Goal: Information Seeking & Learning: Check status

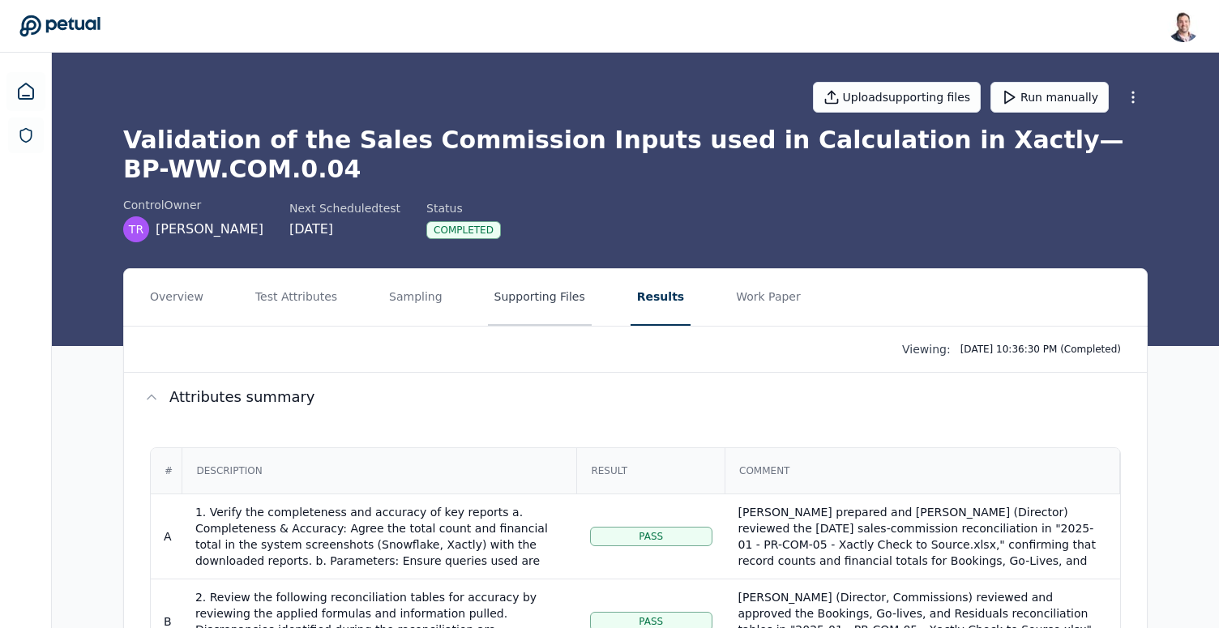
click at [502, 295] on button "Supporting Files" at bounding box center [540, 297] width 104 height 57
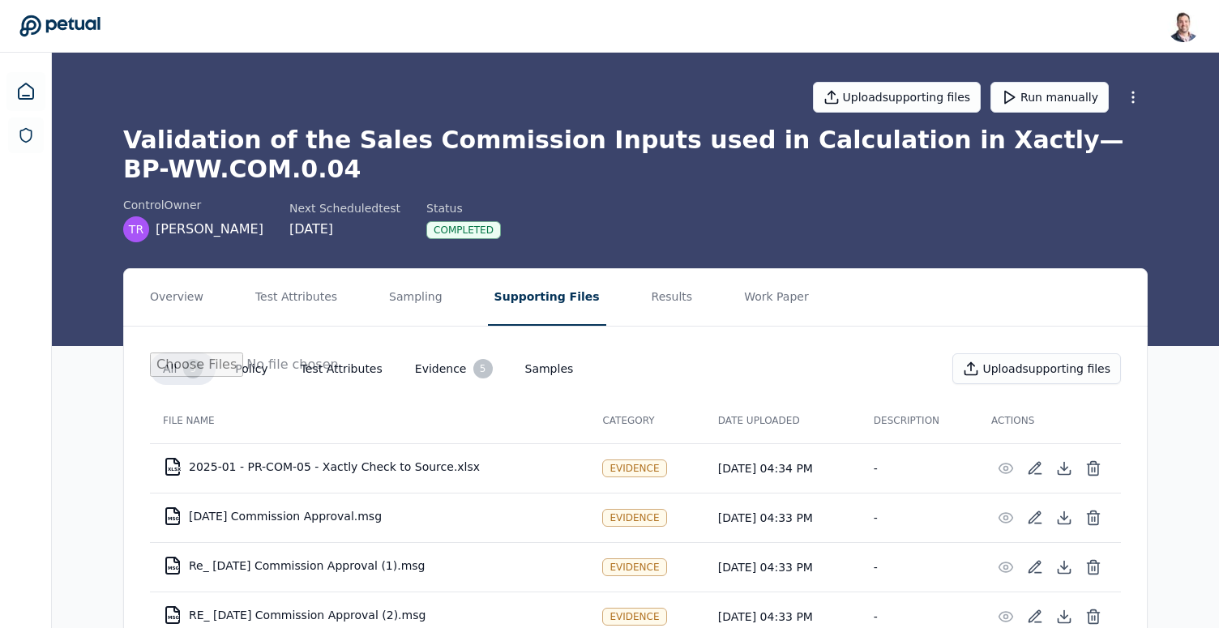
scroll to position [114, 0]
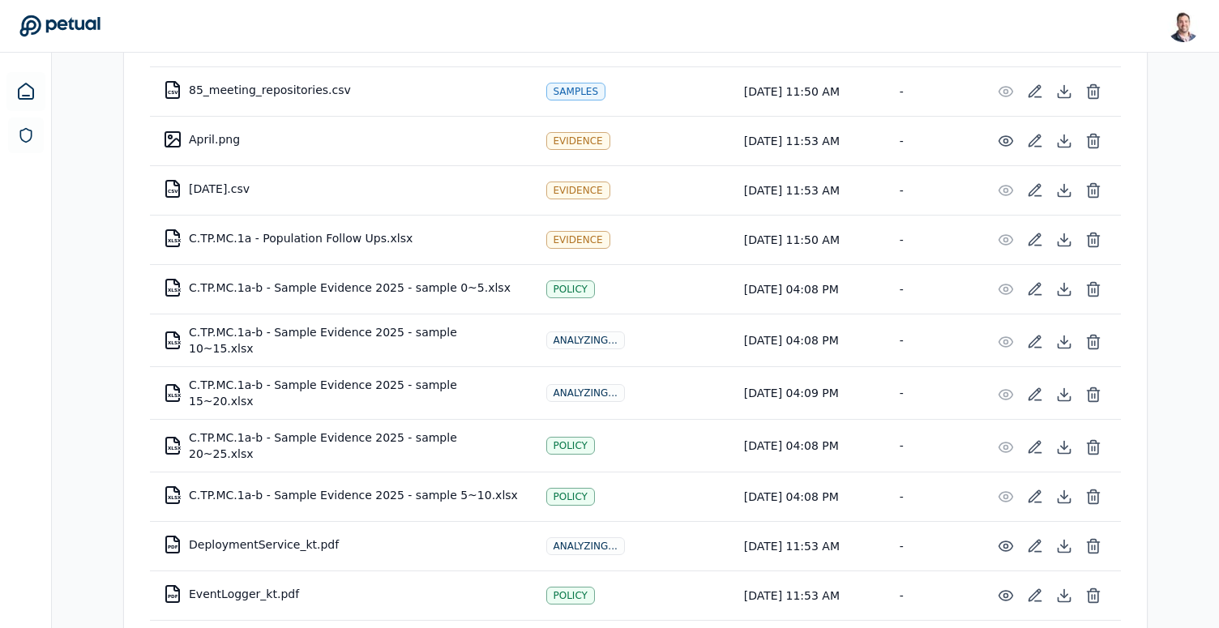
scroll to position [385, 0]
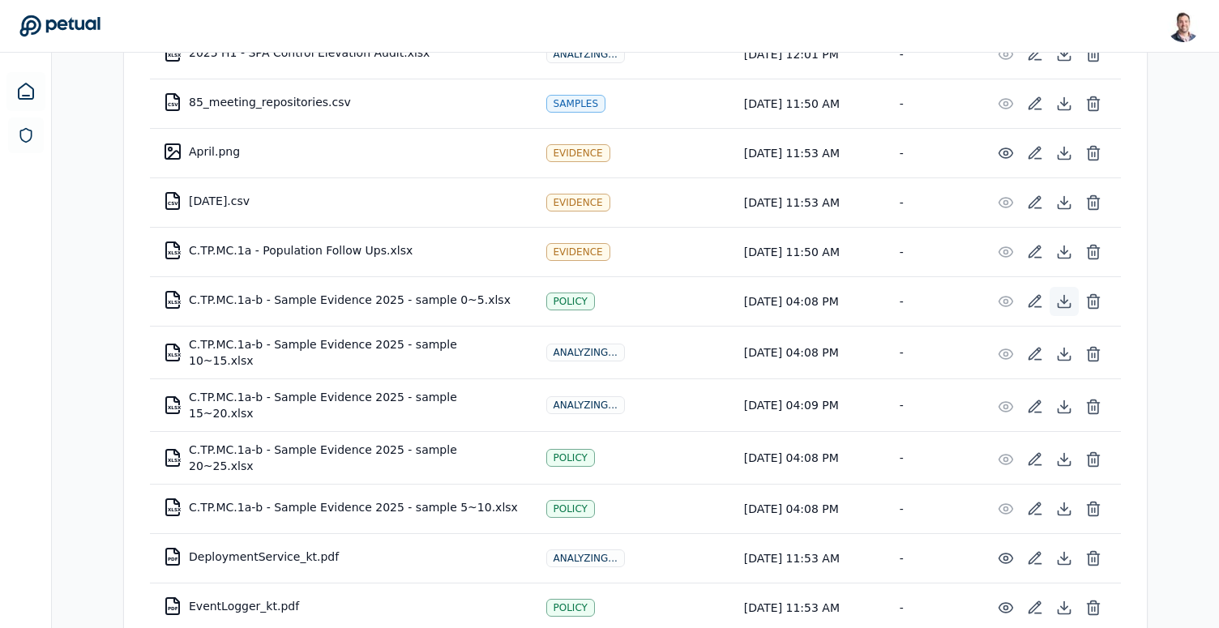
click at [1063, 300] on icon at bounding box center [1064, 301] width 6 height 3
click at [1064, 353] on icon at bounding box center [1064, 354] width 6 height 3
click at [1063, 405] on icon at bounding box center [1064, 406] width 6 height 3
click at [1069, 453] on icon at bounding box center [1064, 460] width 16 height 16
click at [1069, 501] on icon at bounding box center [1064, 509] width 16 height 16
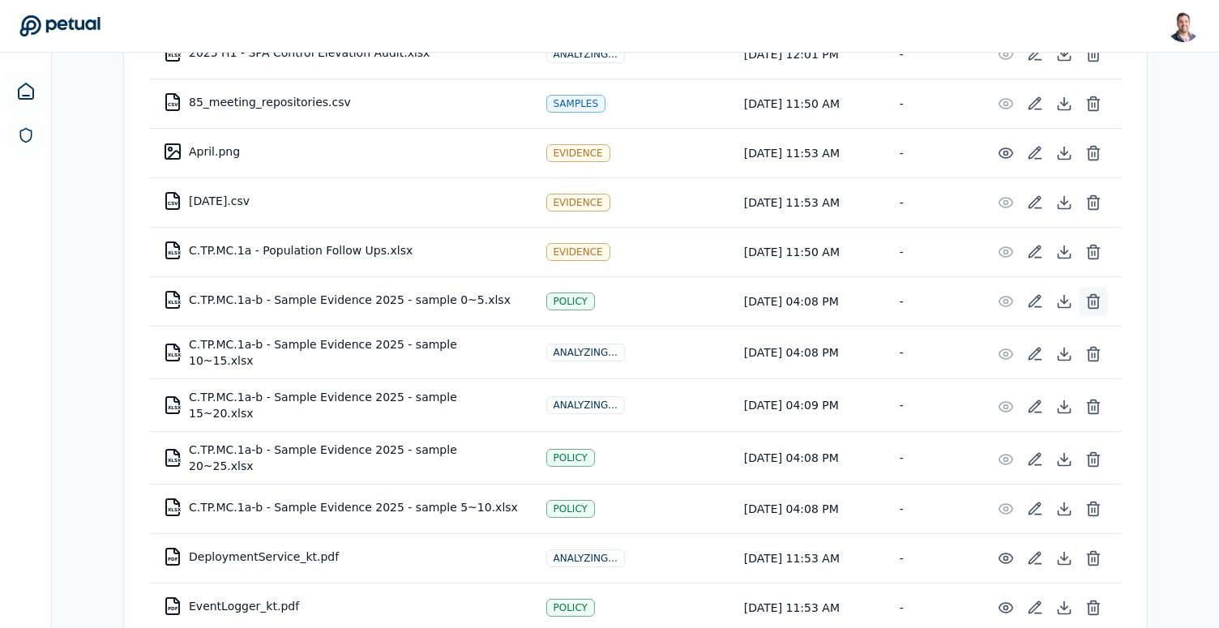
click at [1093, 297] on icon at bounding box center [1094, 301] width 16 height 16
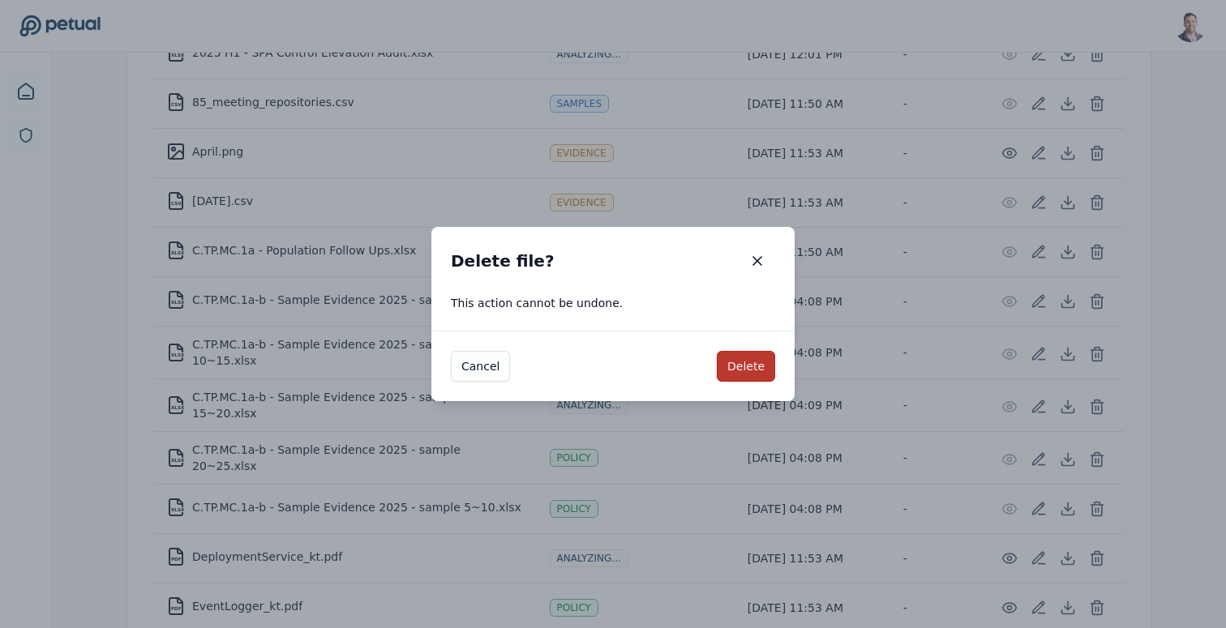
click at [740, 362] on button "Delete" at bounding box center [746, 366] width 58 height 31
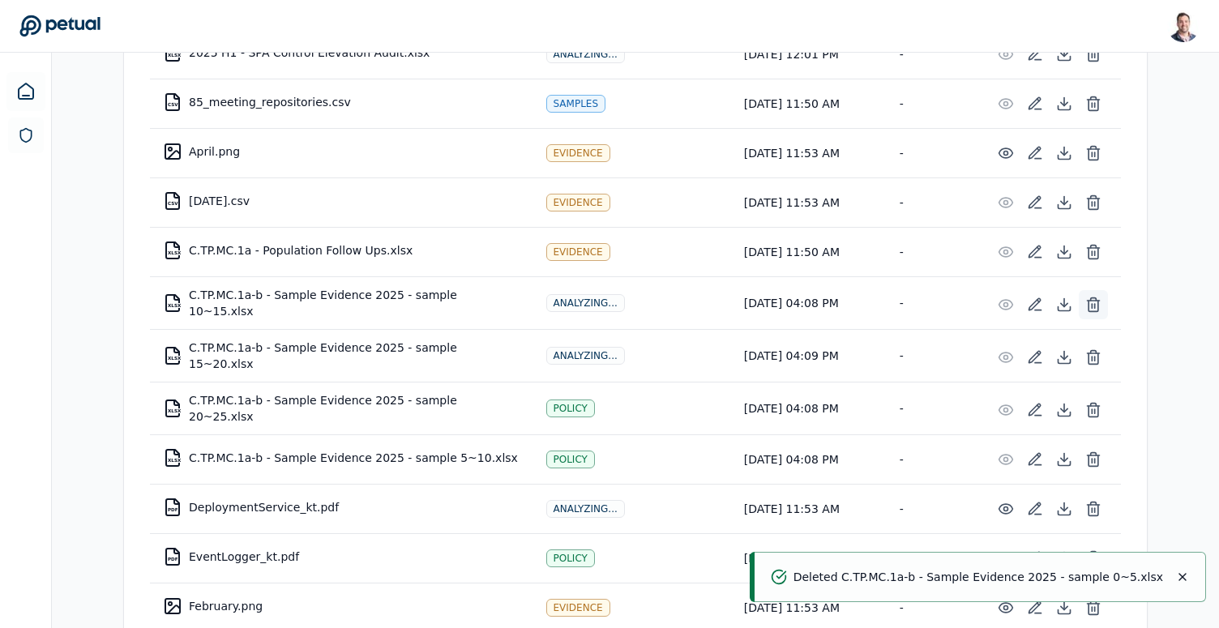
click at [1098, 302] on icon at bounding box center [1094, 305] width 16 height 16
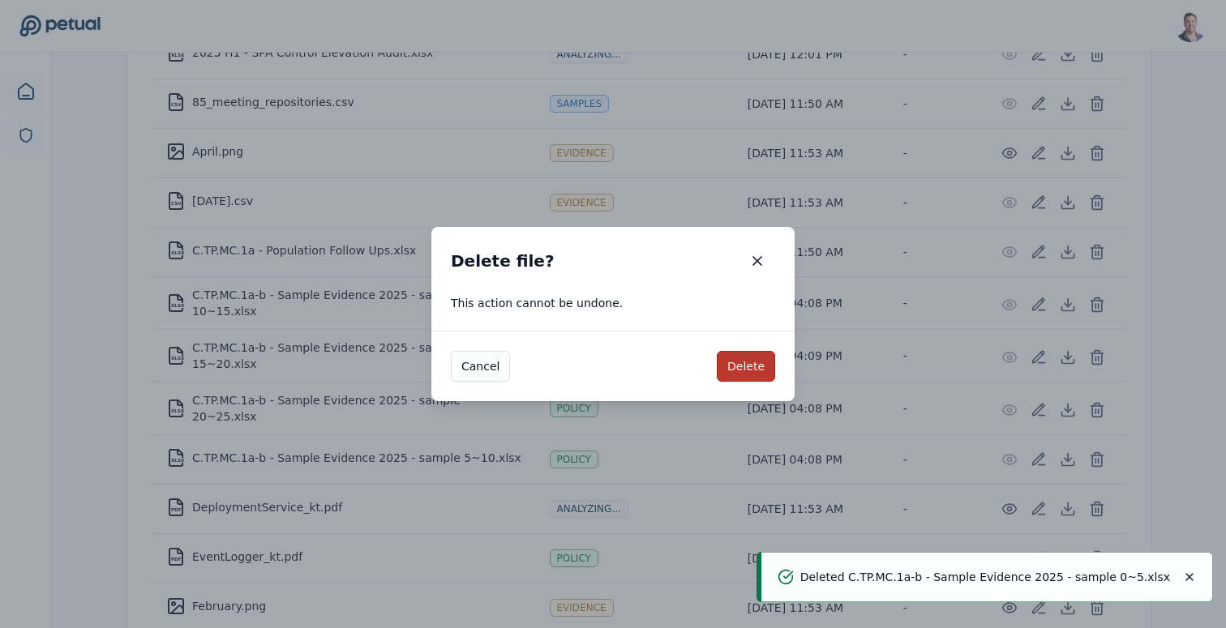
click at [756, 367] on button "Delete" at bounding box center [746, 366] width 58 height 31
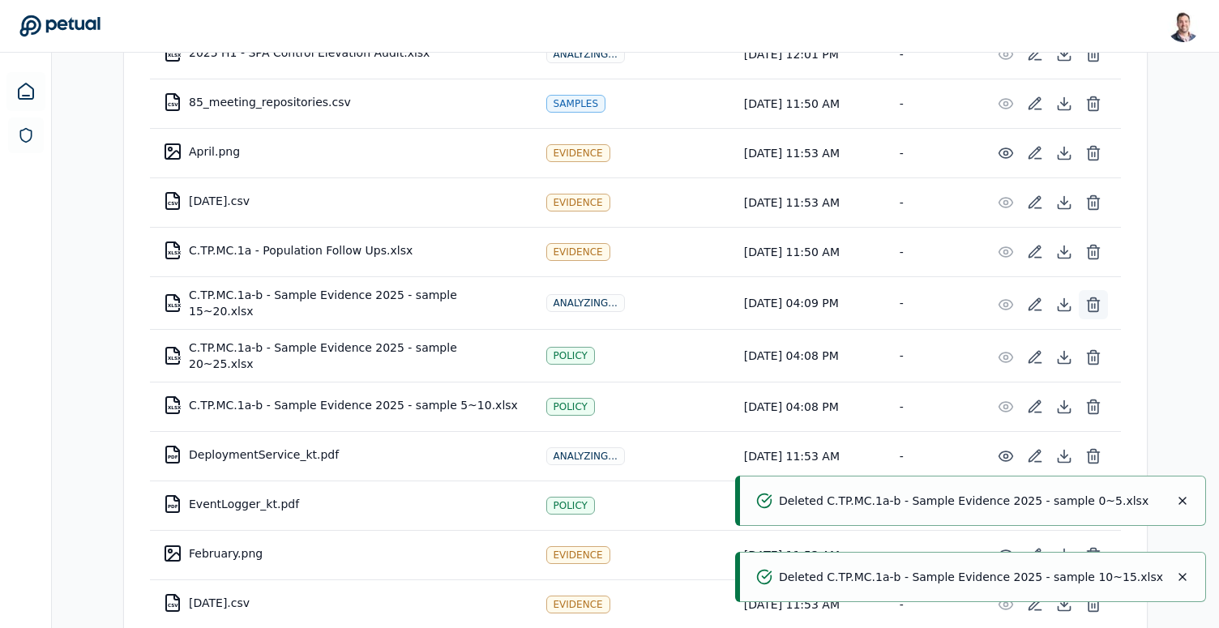
click at [1098, 306] on icon at bounding box center [1094, 306] width 10 height 11
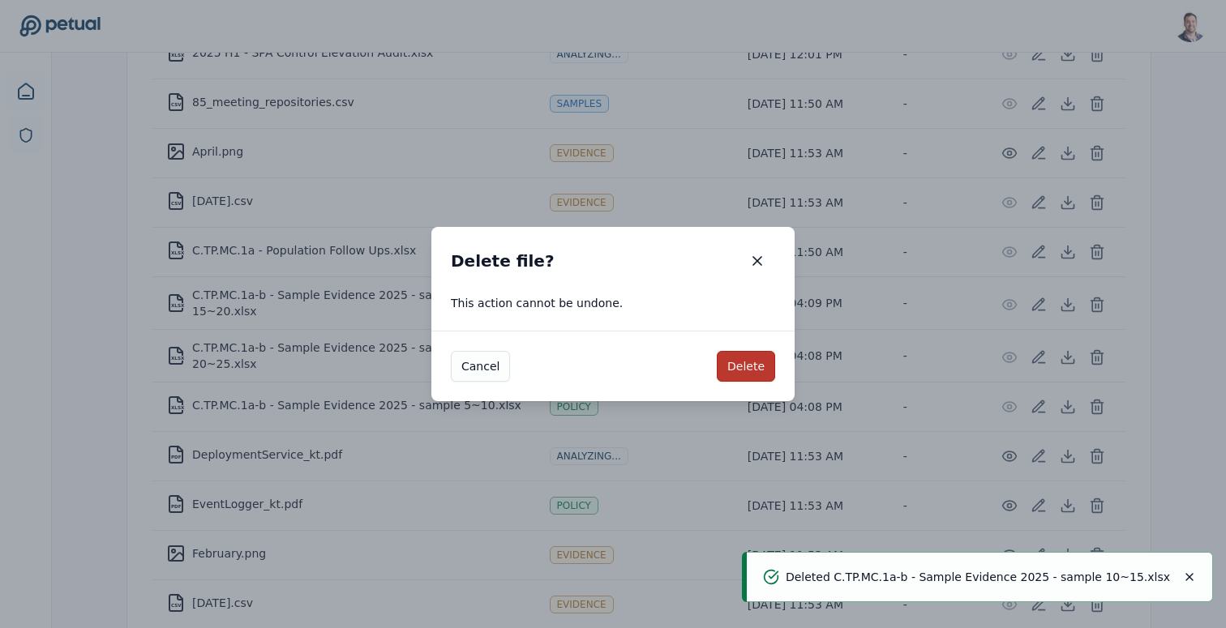
click at [739, 365] on button "Delete" at bounding box center [746, 366] width 58 height 31
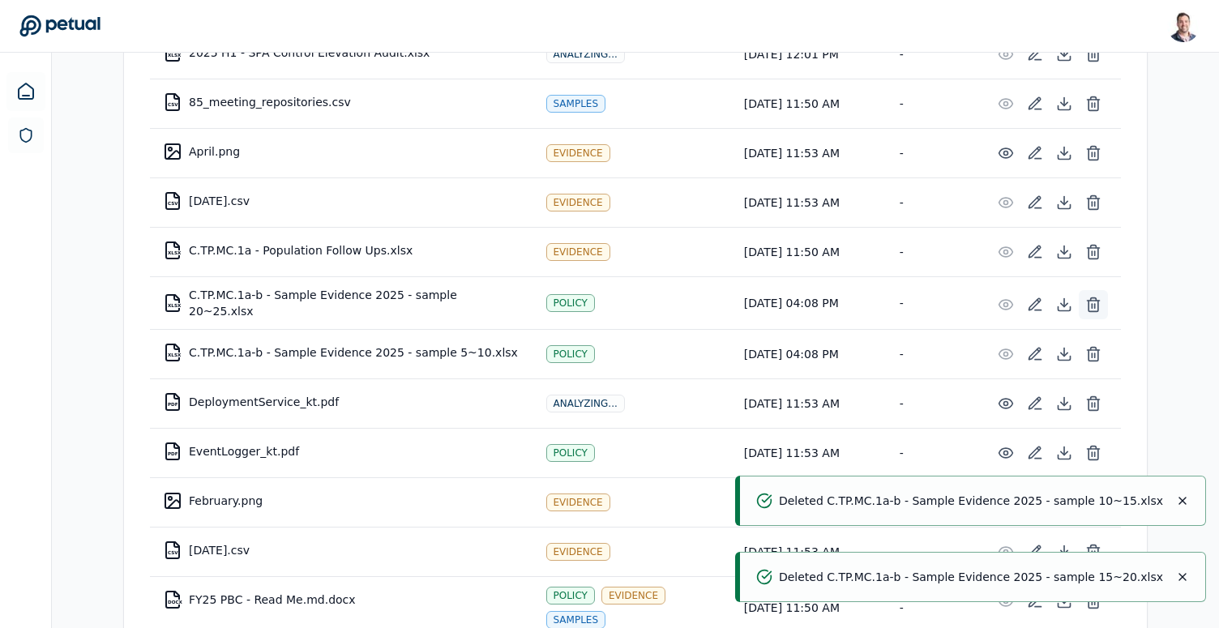
click at [1095, 302] on icon at bounding box center [1094, 305] width 16 height 16
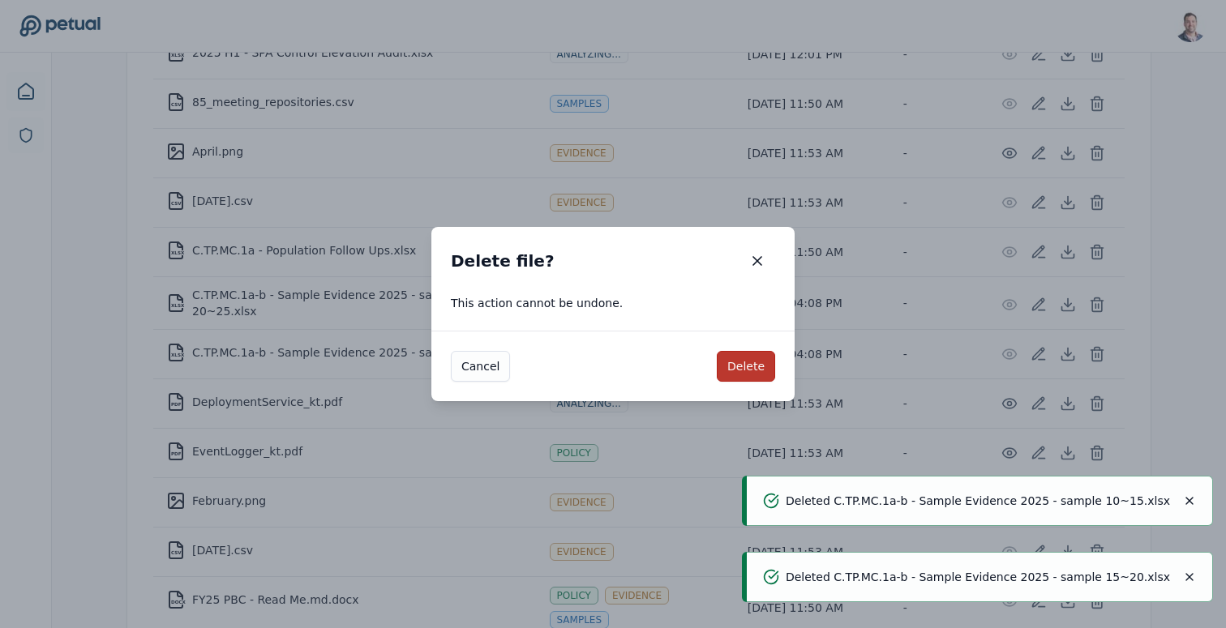
click at [741, 363] on button "Delete" at bounding box center [746, 366] width 58 height 31
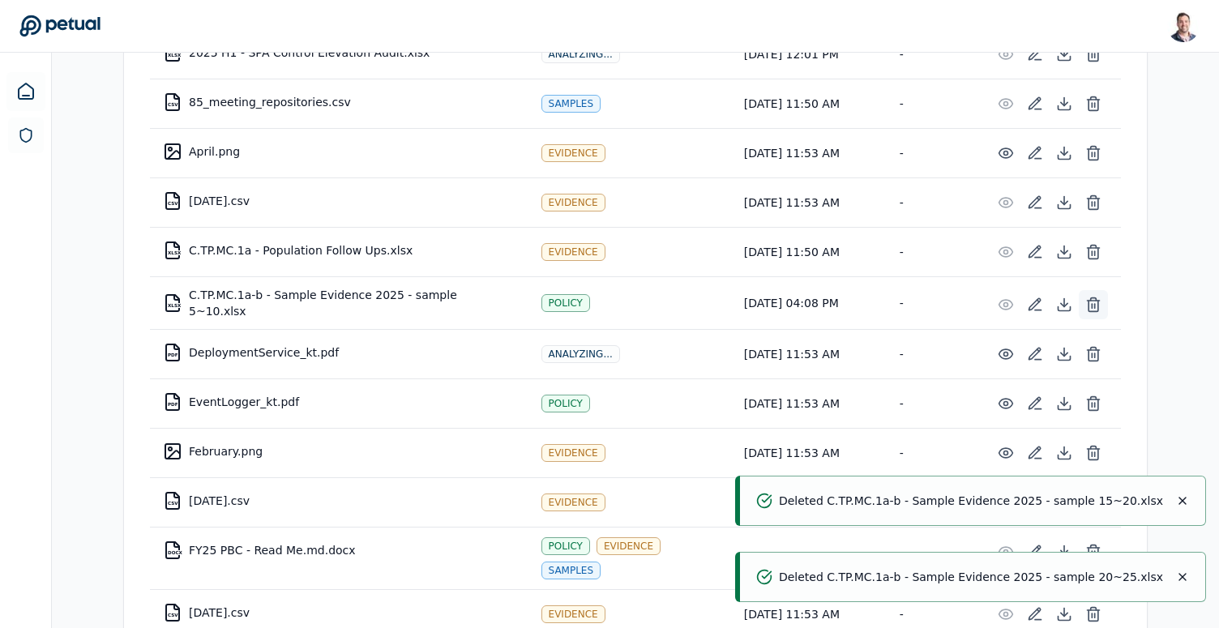
click at [1099, 301] on icon at bounding box center [1094, 306] width 10 height 11
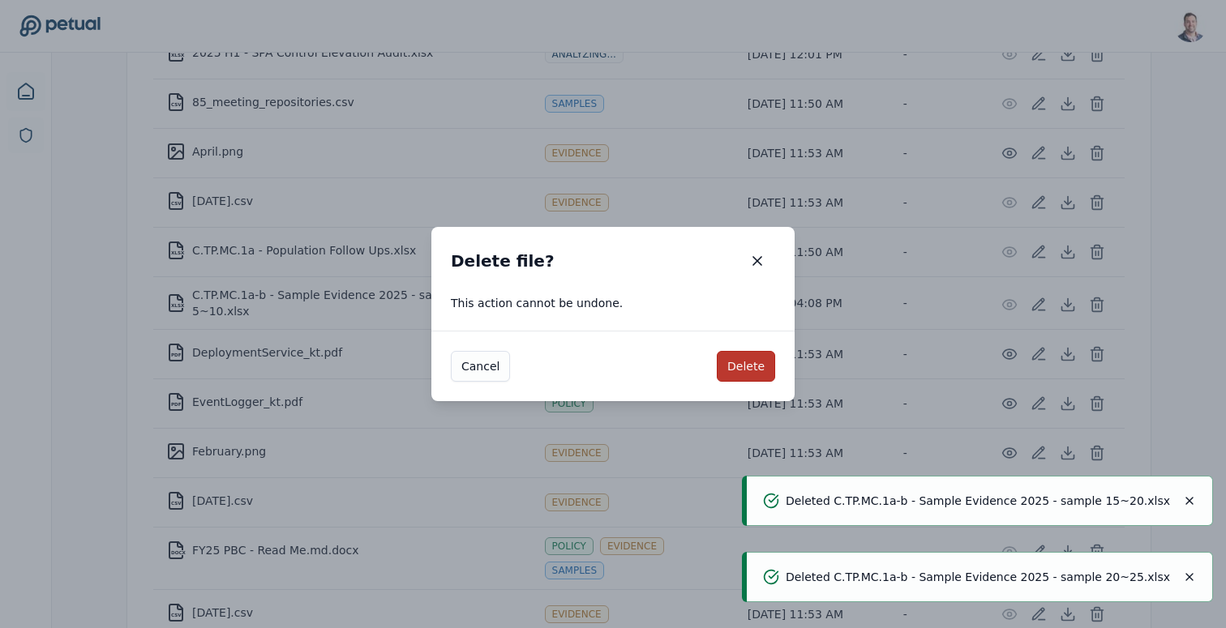
click at [744, 360] on button "Delete" at bounding box center [746, 366] width 58 height 31
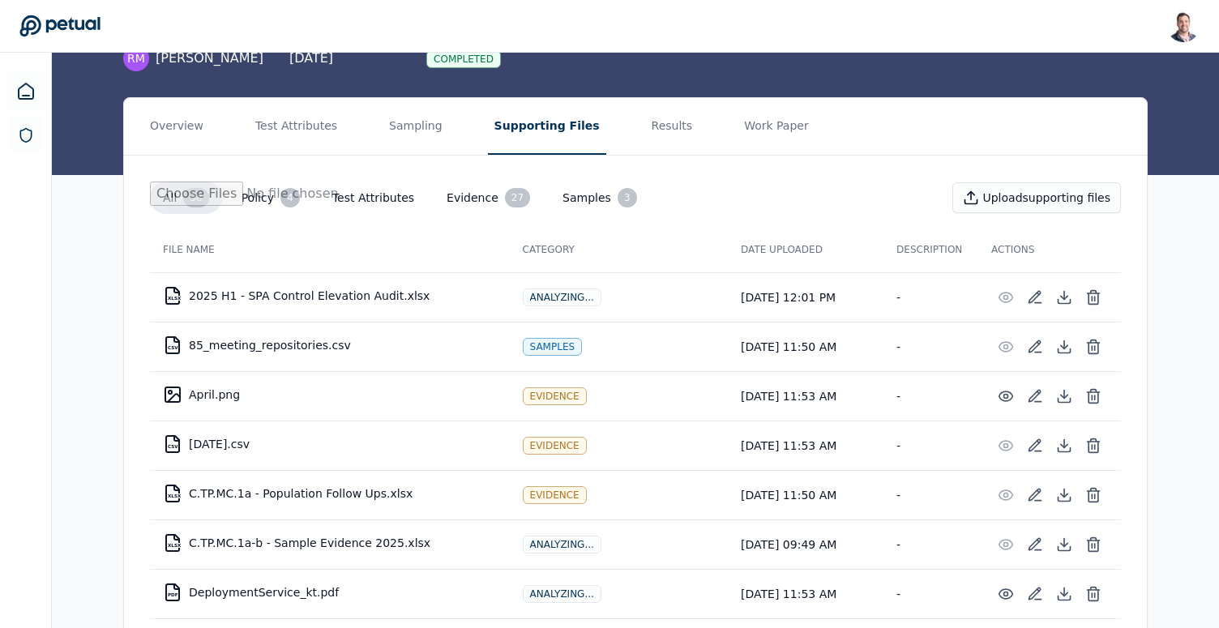
scroll to position [0, 0]
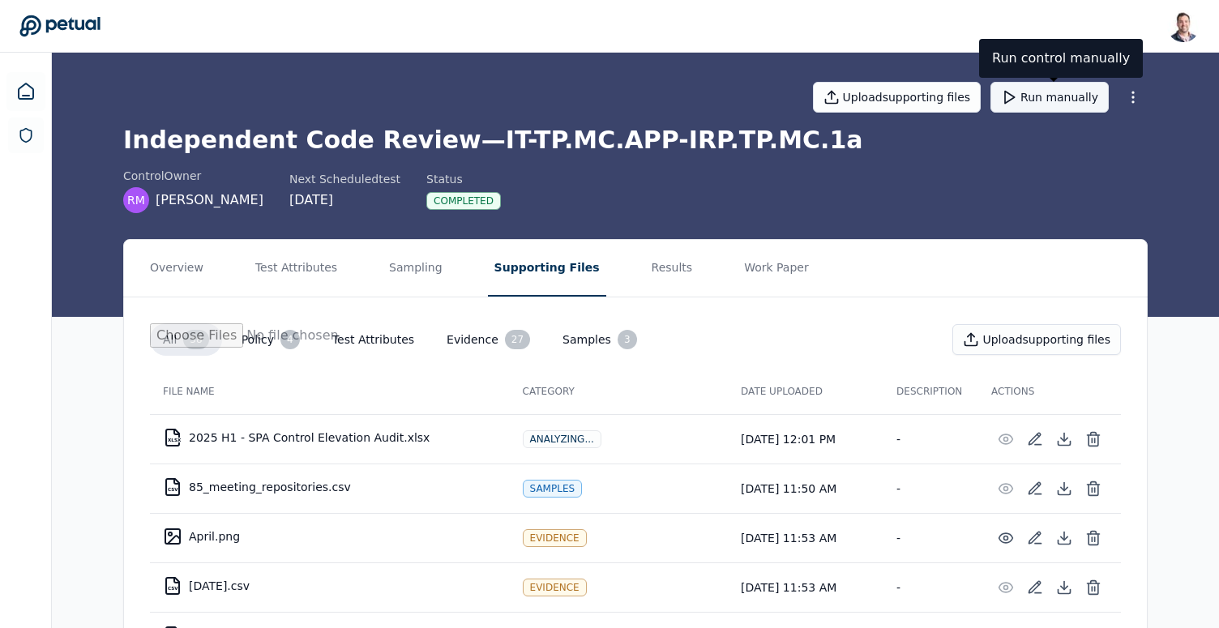
click at [1042, 104] on button "Run manually" at bounding box center [1050, 97] width 118 height 31
click at [736, 145] on h1 "Independent Code Review — IT-TP.MC.APP-IRP.TP.MC.1a" at bounding box center [635, 140] width 1025 height 29
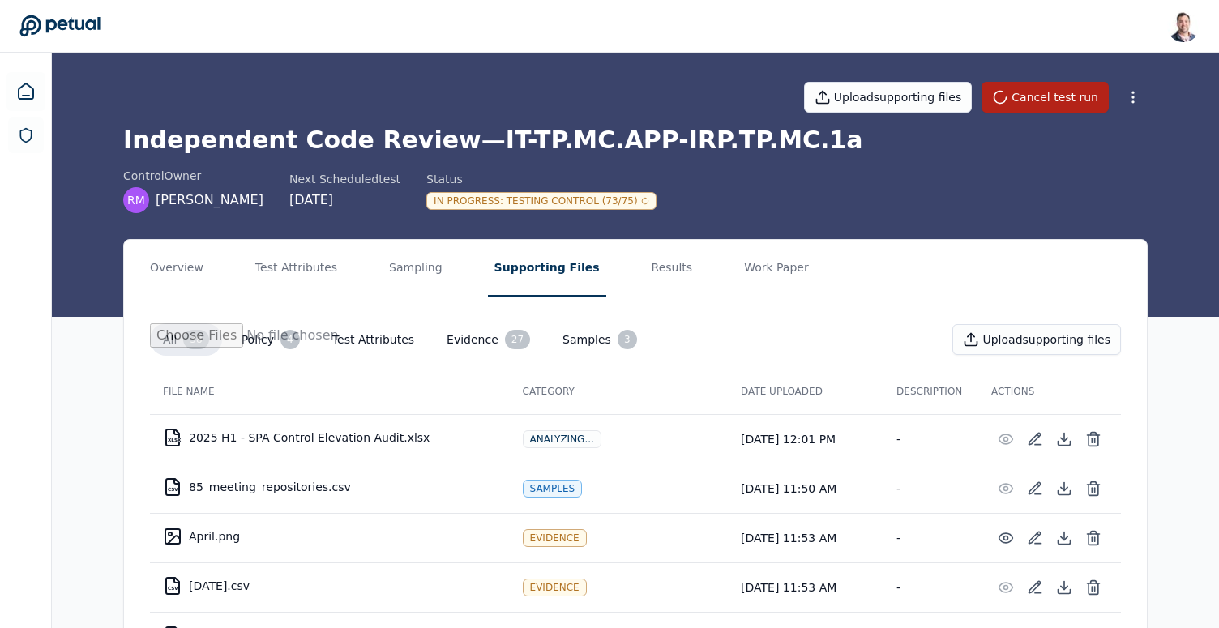
click at [623, 126] on h1 "Independent Code Review — IT-TP.MC.APP-IRP.TP.MC.1a" at bounding box center [635, 140] width 1025 height 29
click at [658, 144] on h1 "Independent Code Review — IT-TP.MC.APP-IRP.TP.MC.1a" at bounding box center [635, 140] width 1025 height 29
click at [672, 144] on h1 "Independent Code Review — IT-TP.MC.APP-IRP.TP.MC.1a" at bounding box center [635, 140] width 1025 height 29
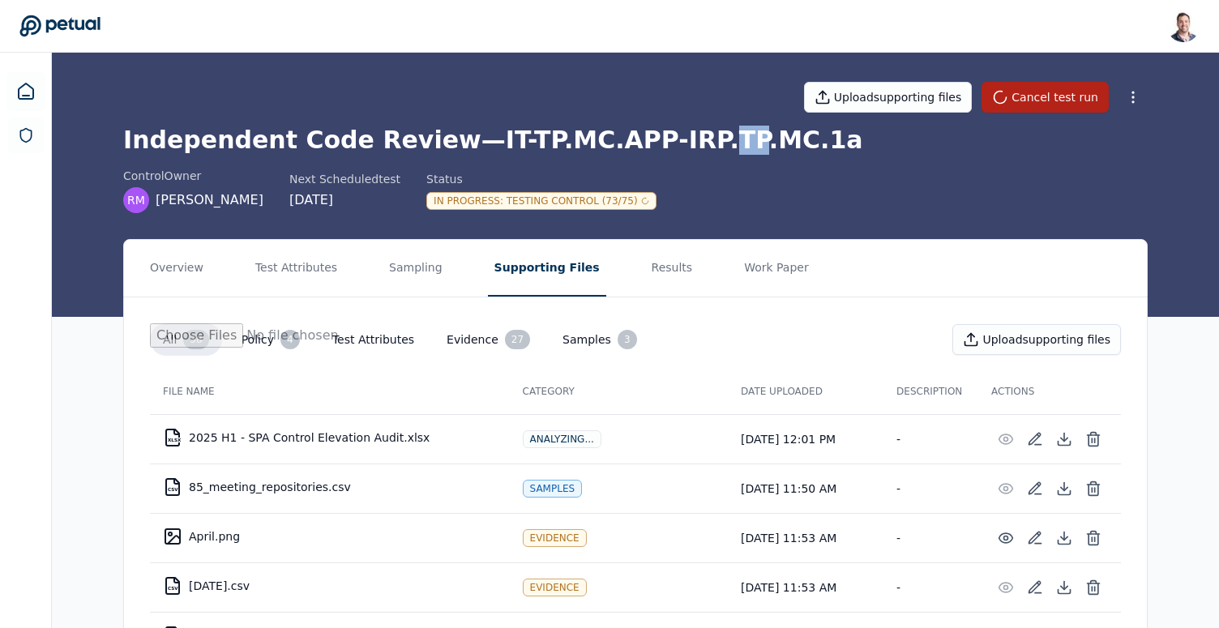
click at [672, 144] on h1 "Independent Code Review — IT-TP.MC.APP-IRP.TP.MC.1a" at bounding box center [635, 140] width 1025 height 29
click at [628, 141] on h1 "Independent Code Review — IT-TP.MC.APP-IRP.TP.MC.1a" at bounding box center [635, 140] width 1025 height 29
click at [670, 132] on h1 "Independent Code Review — IT-TP.MC.APP-IRP.TP.MC.1a" at bounding box center [635, 140] width 1025 height 29
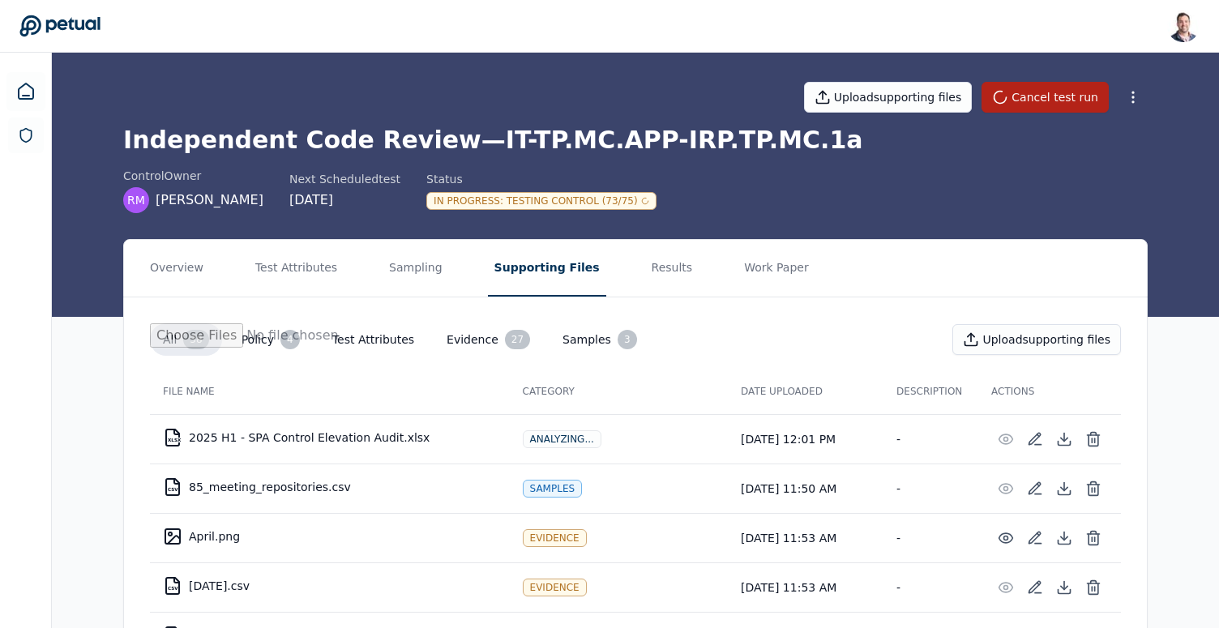
click at [718, 144] on h1 "Independent Code Review — IT-TP.MC.APP-IRP.TP.MC.1a" at bounding box center [635, 140] width 1025 height 29
click at [606, 147] on h1 "Independent Code Review — IT-TP.MC.APP-IRP.TP.MC.1a" at bounding box center [635, 140] width 1025 height 29
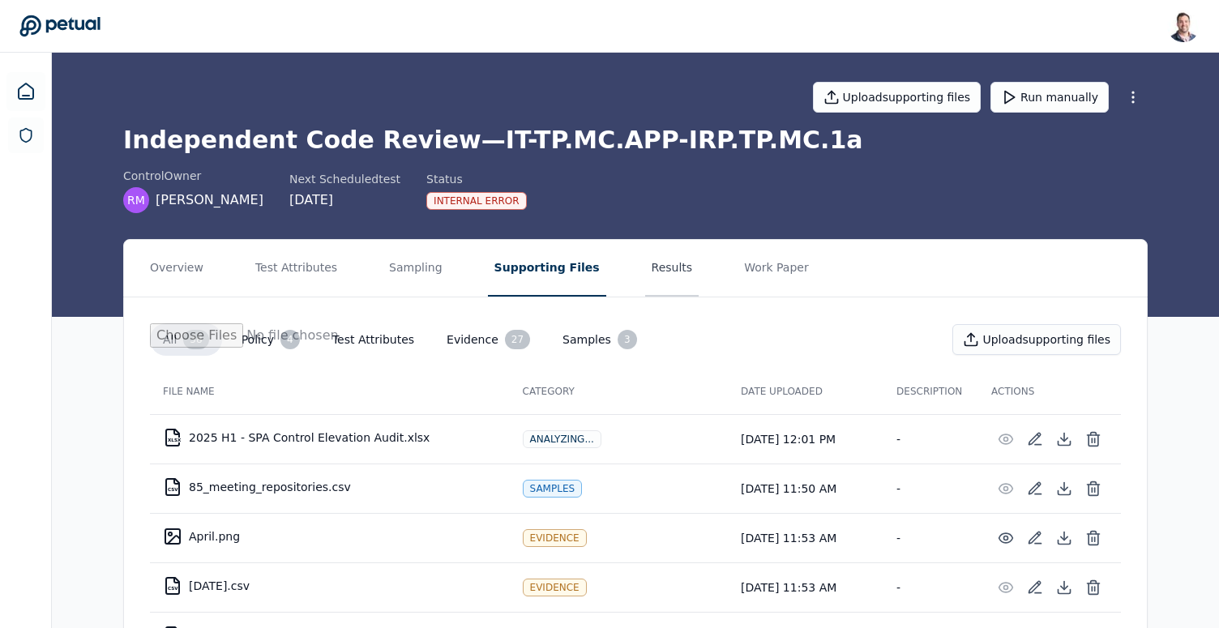
click at [649, 261] on button "Results" at bounding box center [672, 268] width 54 height 57
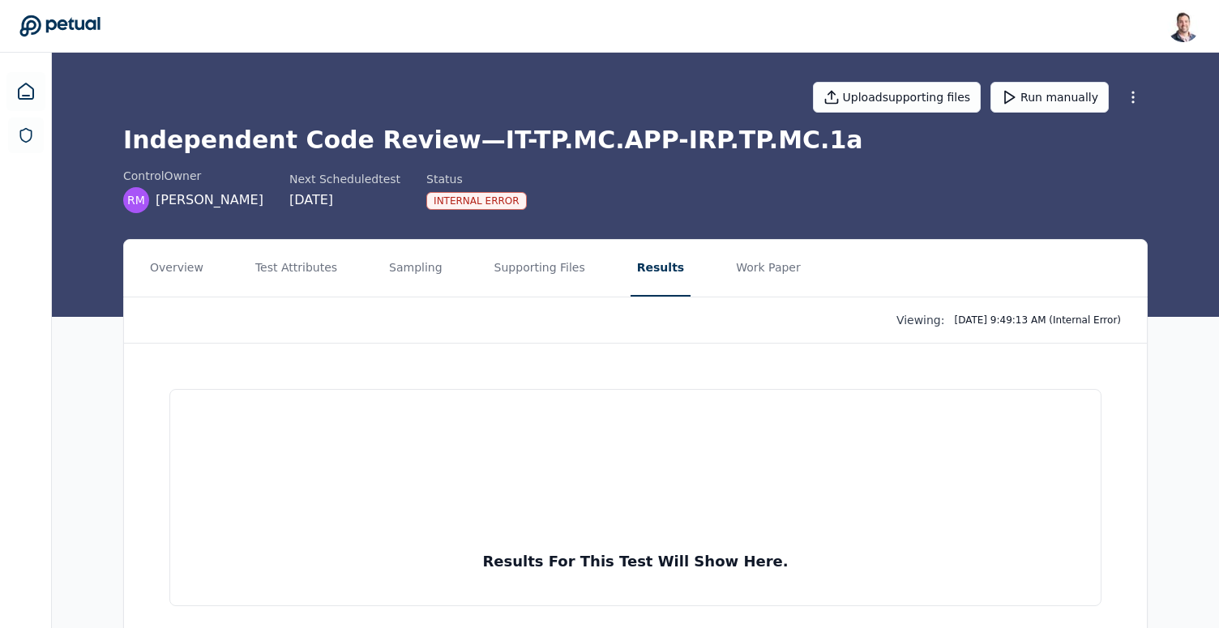
scroll to position [34, 0]
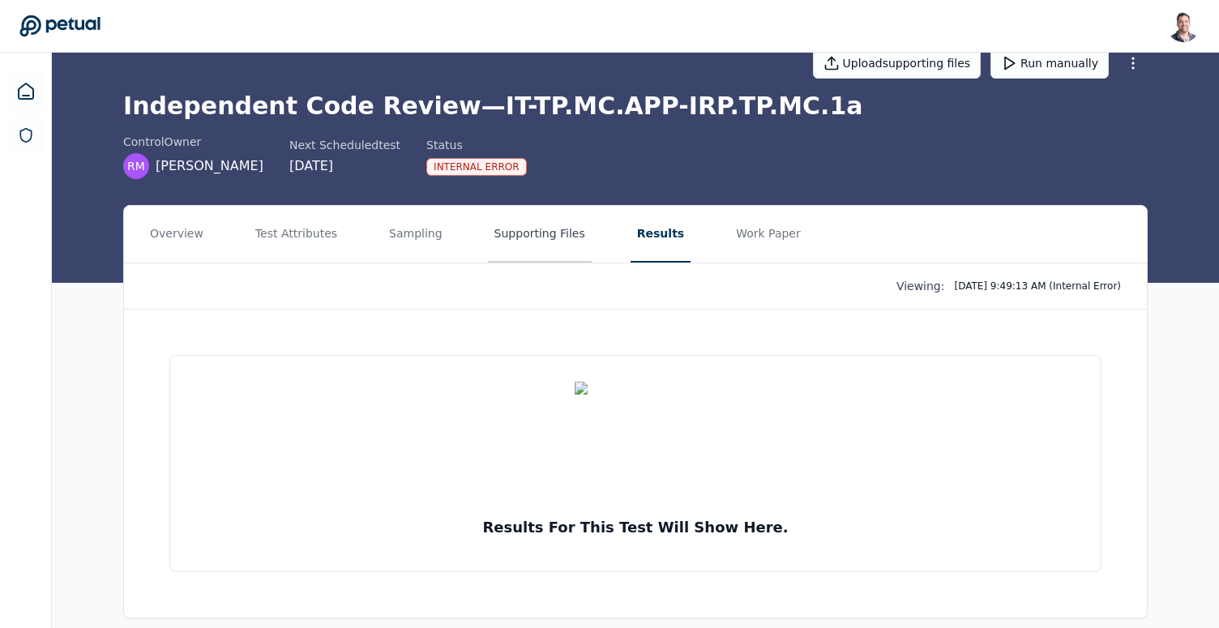
click at [521, 234] on button "Supporting Files" at bounding box center [540, 234] width 104 height 57
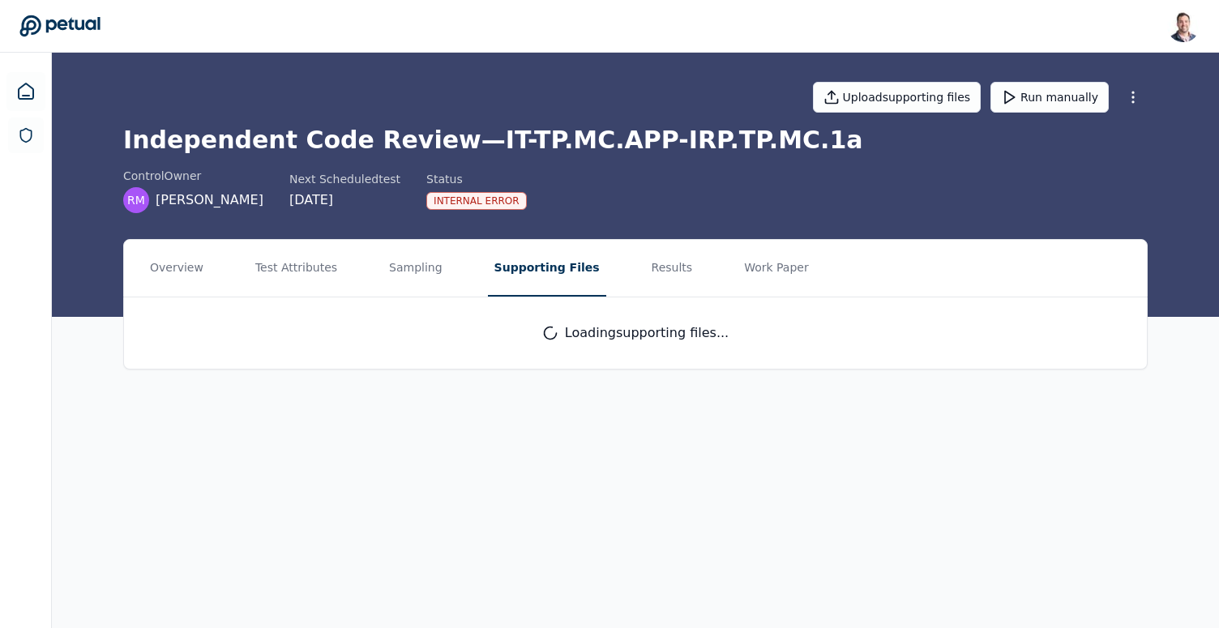
scroll to position [0, 0]
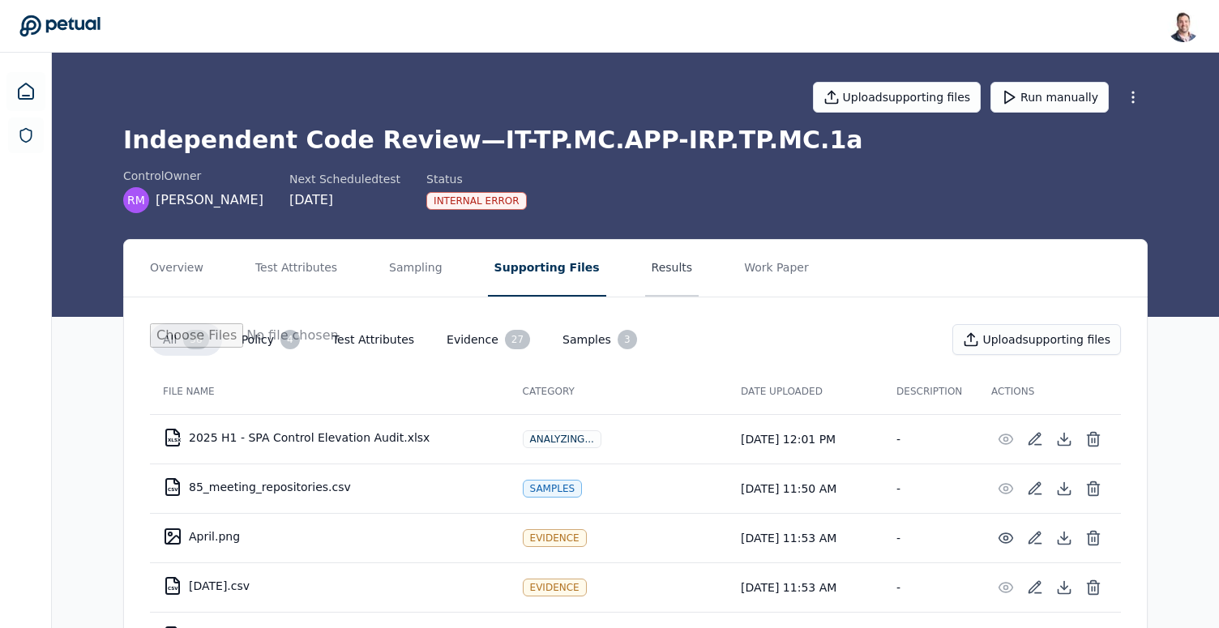
click at [645, 268] on button "Results" at bounding box center [672, 268] width 54 height 57
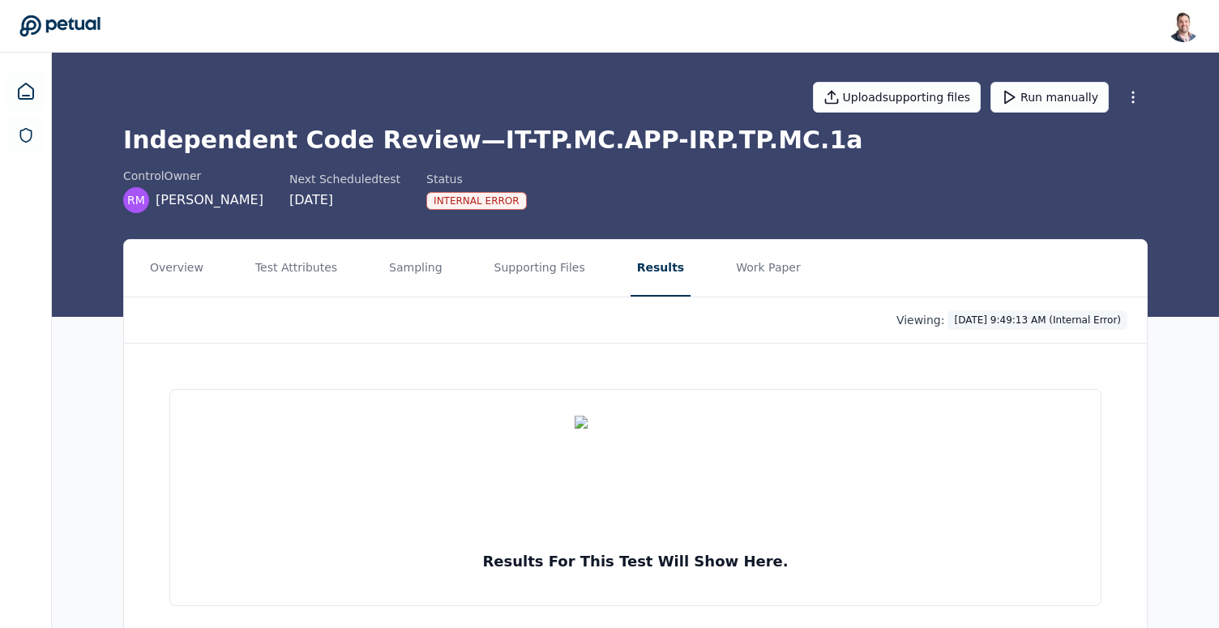
click at [1012, 322] on html "Snir Kodesh snir@petual.ai Sign out Upload supporting files Run manually Indepe…" at bounding box center [609, 339] width 1219 height 679
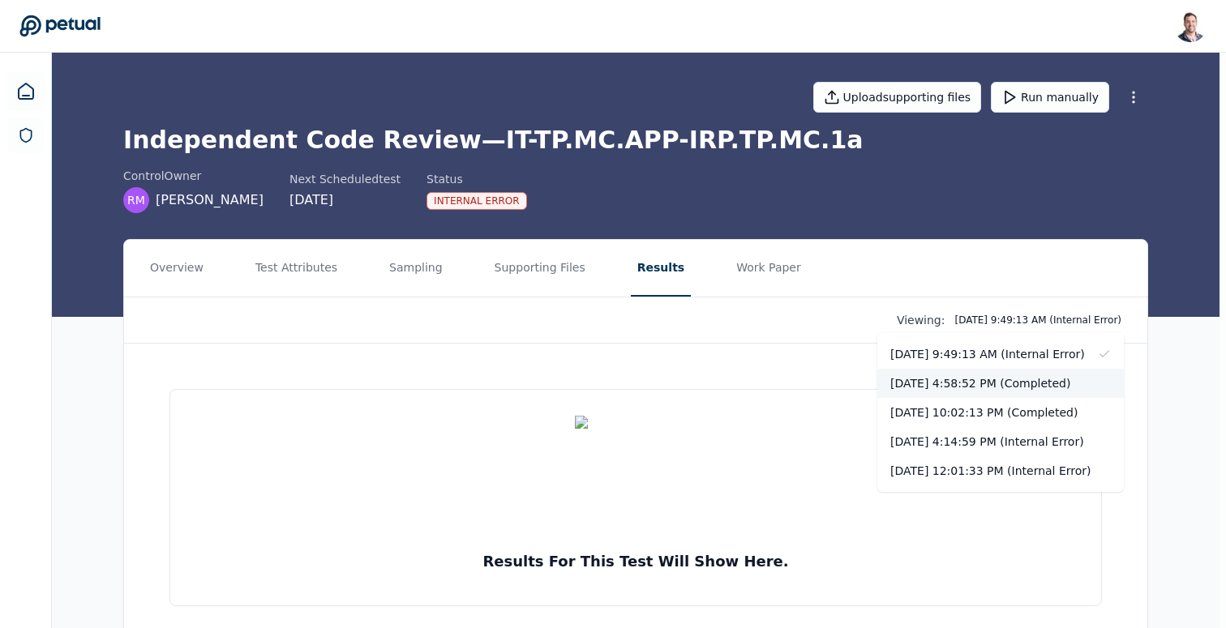
click at [1013, 379] on div "[DATE] 4:58:52 PM (Completed)" at bounding box center [1000, 383] width 246 height 29
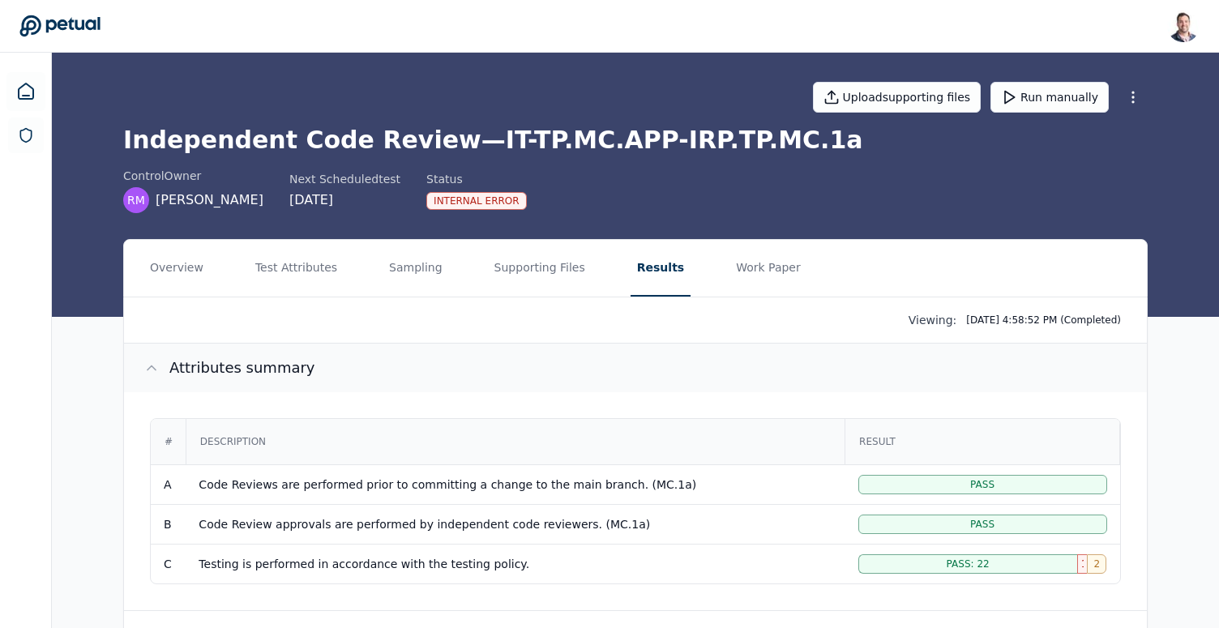
click at [645, 138] on h1 "Independent Code Review — IT-TP.MC.APP-IRP.TP.MC.1a" at bounding box center [635, 140] width 1025 height 29
click at [625, 135] on h1 "Independent Code Review — IT-TP.MC.APP-IRP.TP.MC.1a" at bounding box center [635, 140] width 1025 height 29
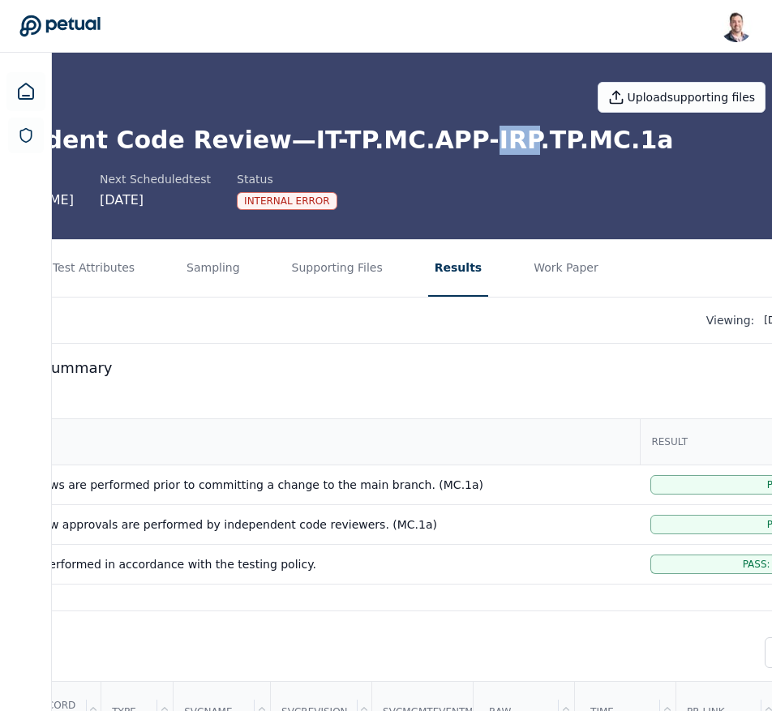
scroll to position [0, 158]
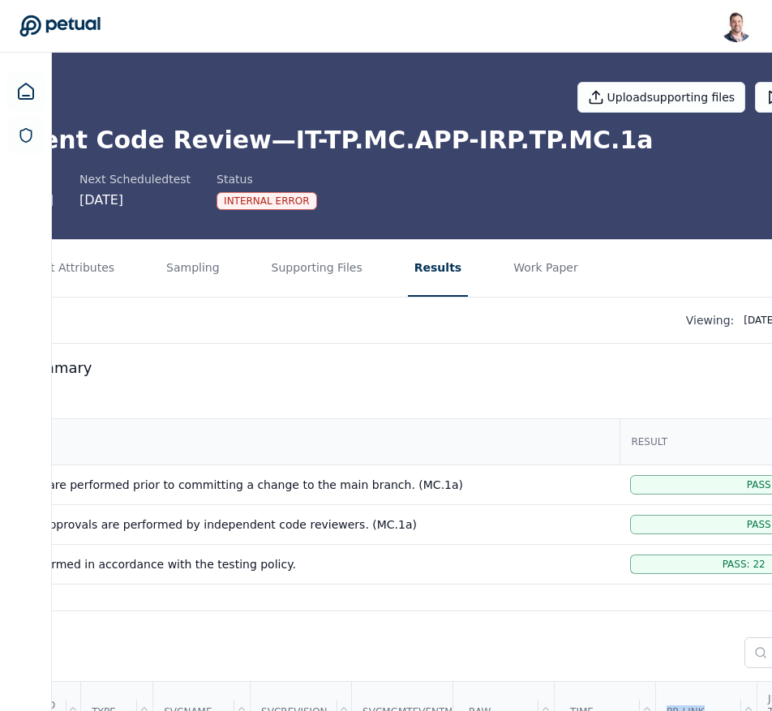
drag, startPoint x: 605, startPoint y: 710, endPoint x: 723, endPoint y: 711, distance: 118.4
click at [731, 628] on tr "Sample # Record # Type svcName svcRevision svcMgmtEventMessage _raw _time PR Li…" at bounding box center [531, 712] width 1206 height 61
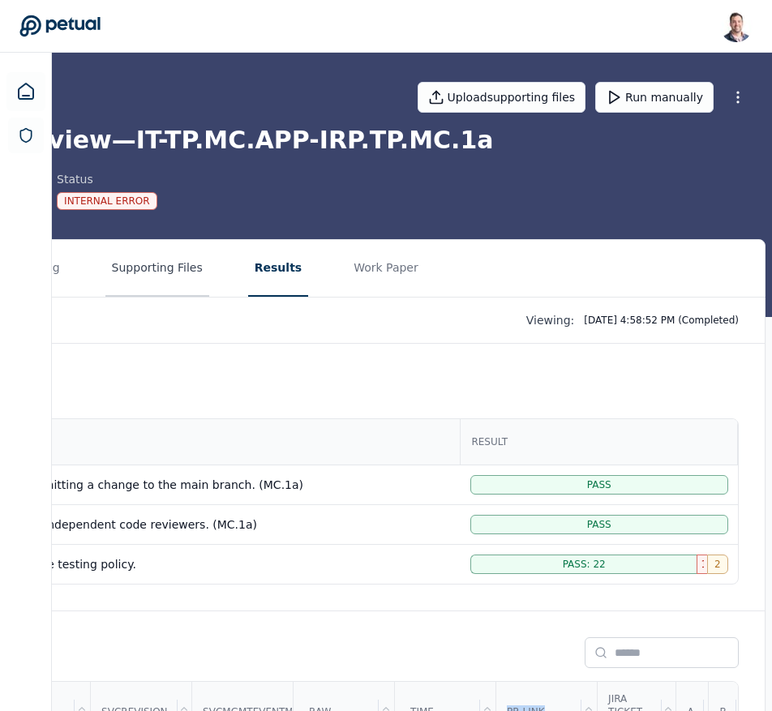
click at [108, 268] on button "Supporting Files" at bounding box center [157, 268] width 104 height 57
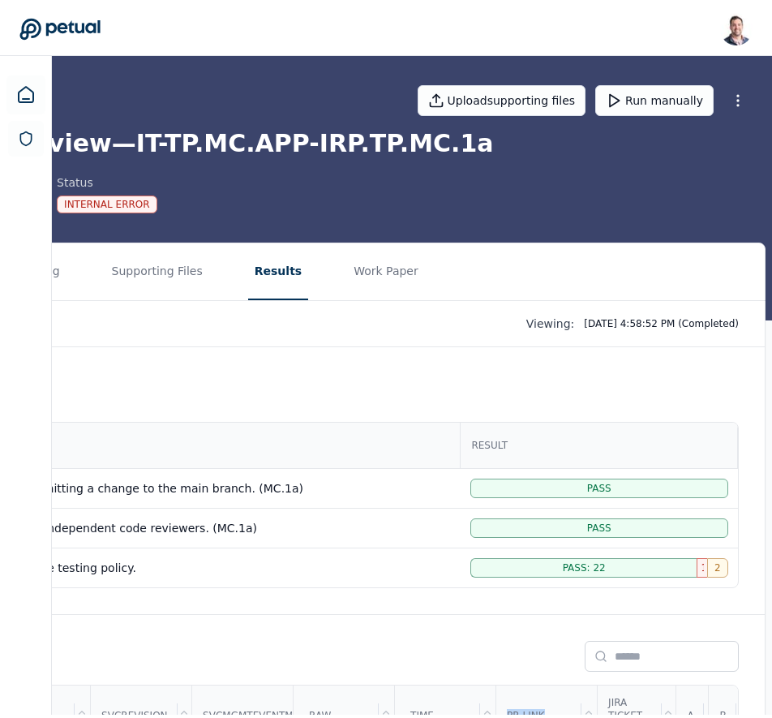
scroll to position [0, 0]
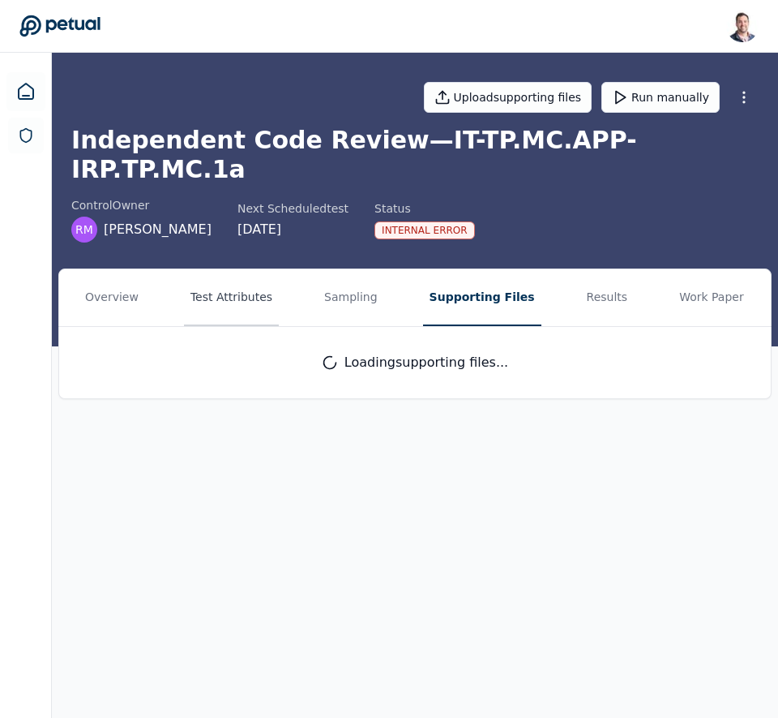
click at [257, 291] on button "Test Attributes" at bounding box center [231, 297] width 95 height 57
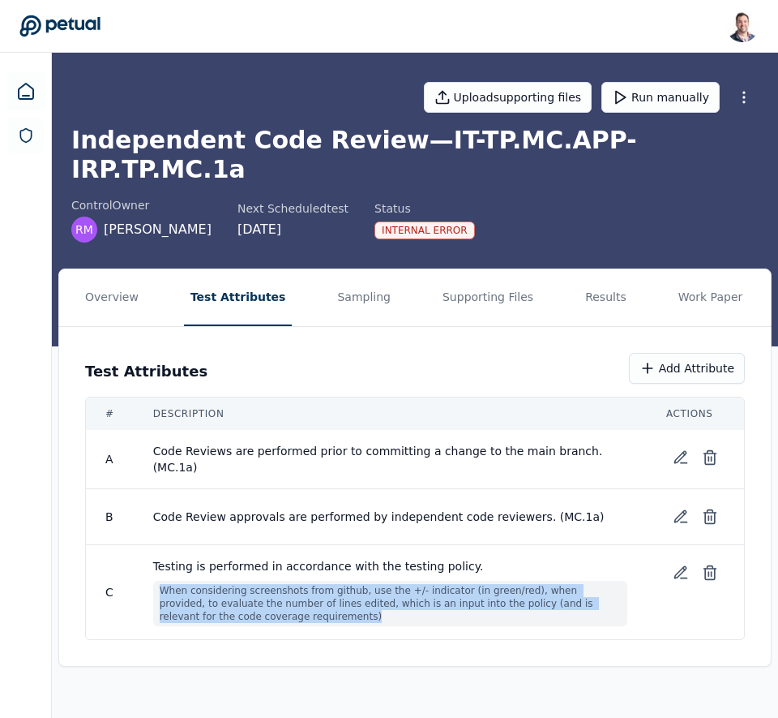
drag, startPoint x: 278, startPoint y: 580, endPoint x: 148, endPoint y: 556, distance: 131.8
click at [148, 556] on td "Testing is performed in accordance with the testing policy. When considering sc…" at bounding box center [390, 592] width 513 height 95
click at [344, 270] on button "Sampling" at bounding box center [364, 297] width 66 height 57
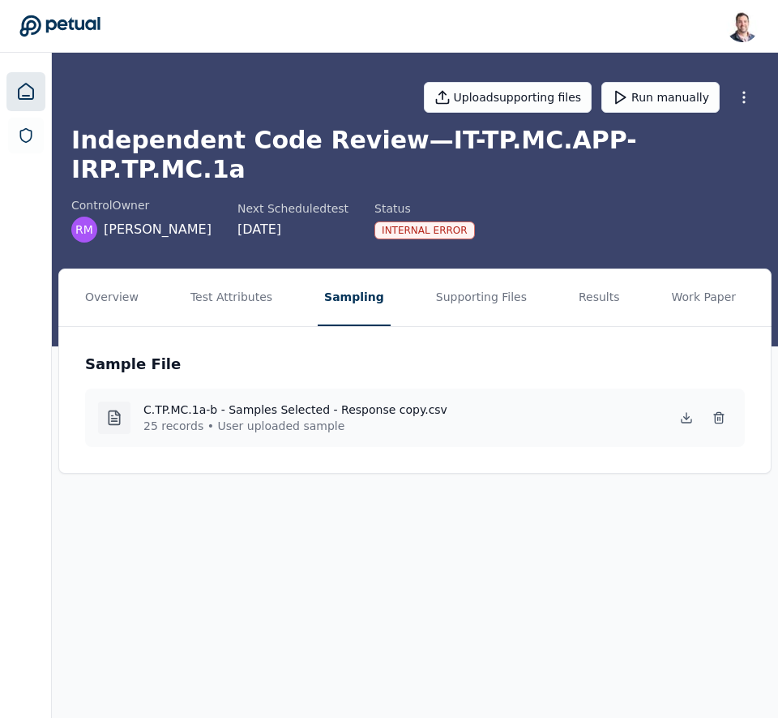
click at [29, 89] on icon at bounding box center [25, 91] width 19 height 19
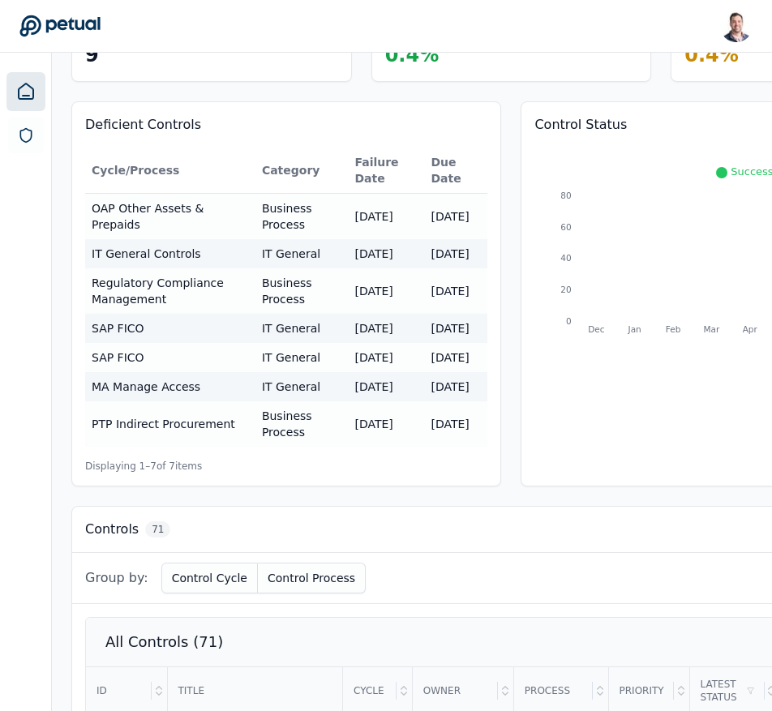
scroll to position [126, 0]
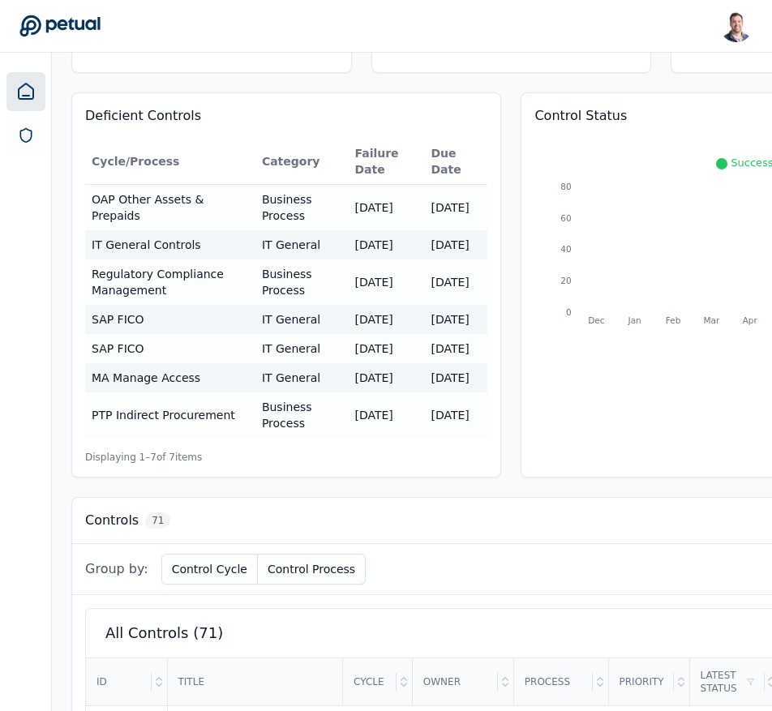
click at [313, 498] on div "Controls 71" at bounding box center [511, 521] width 878 height 46
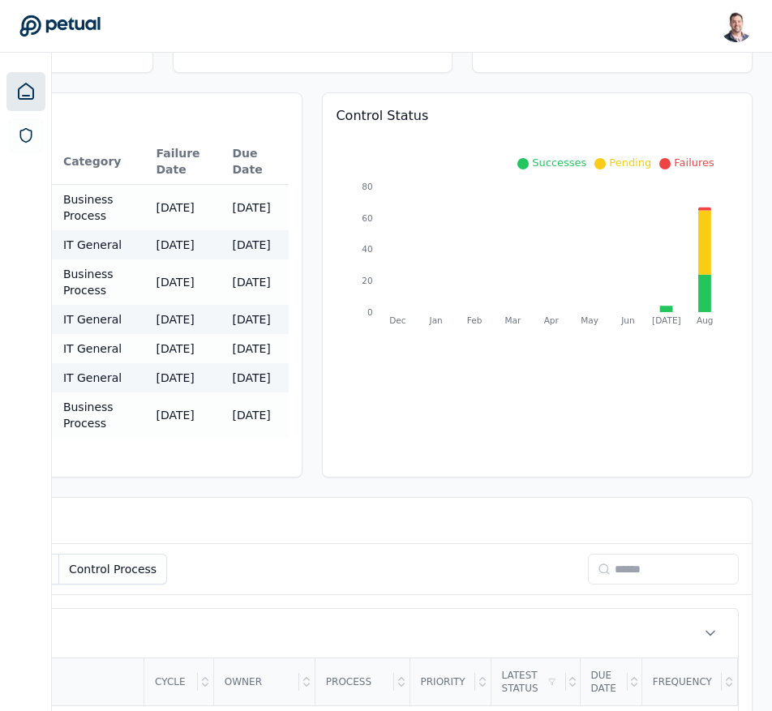
click at [604, 554] on input at bounding box center [663, 569] width 151 height 31
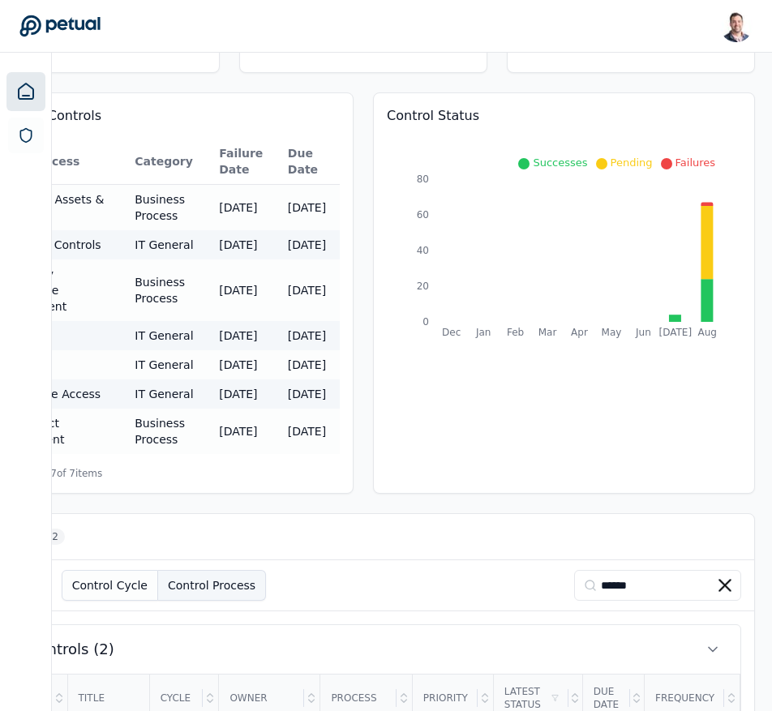
scroll to position [334, 100]
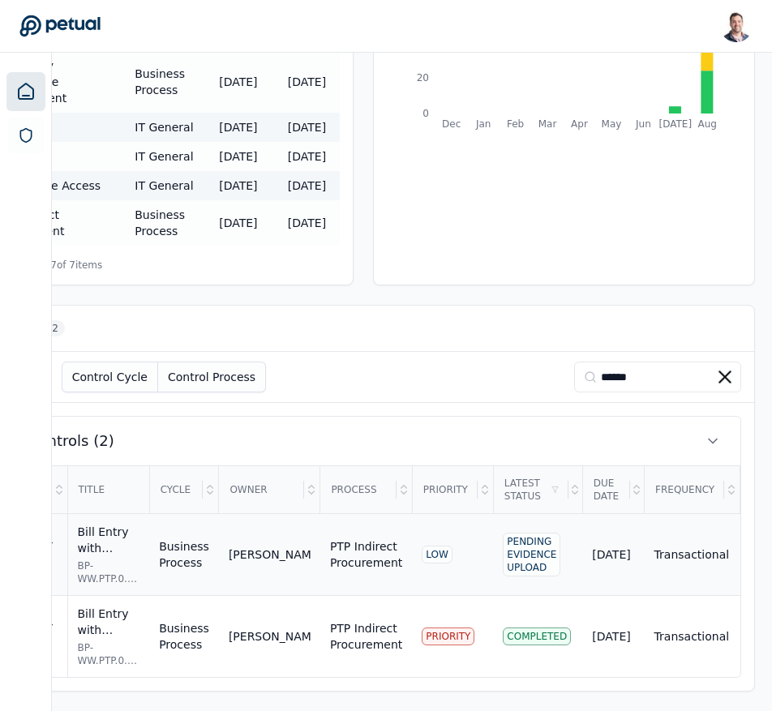
type input "******"
click at [57, 522] on td "BP-WW.PTP.0.07" at bounding box center [26, 555] width 81 height 82
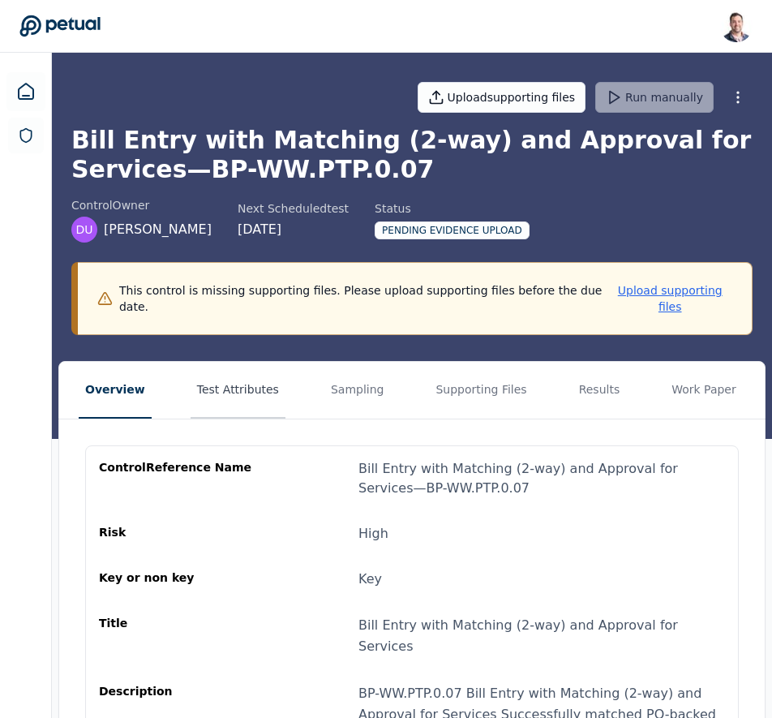
click at [199, 364] on button "Test Attributes" at bounding box center [238, 390] width 95 height 57
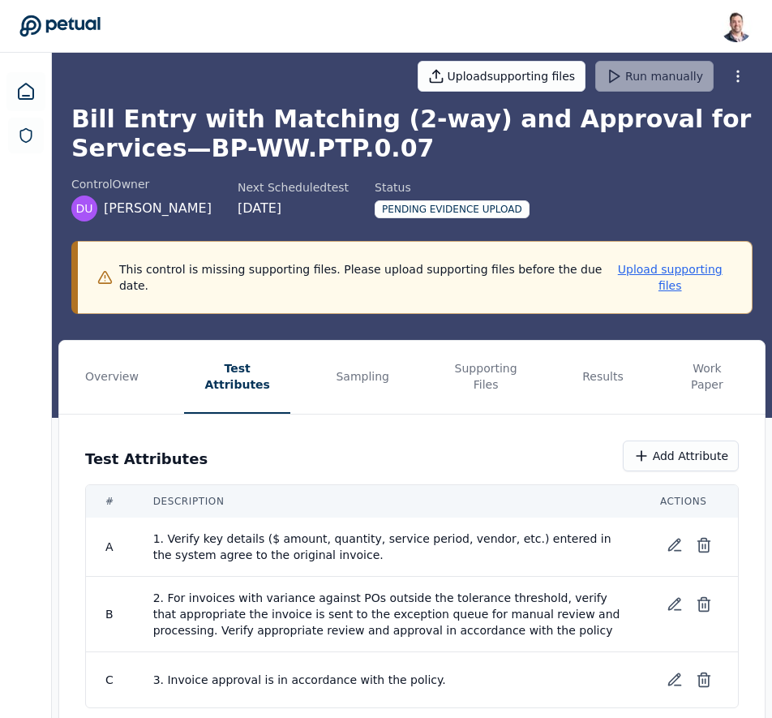
scroll to position [32, 0]
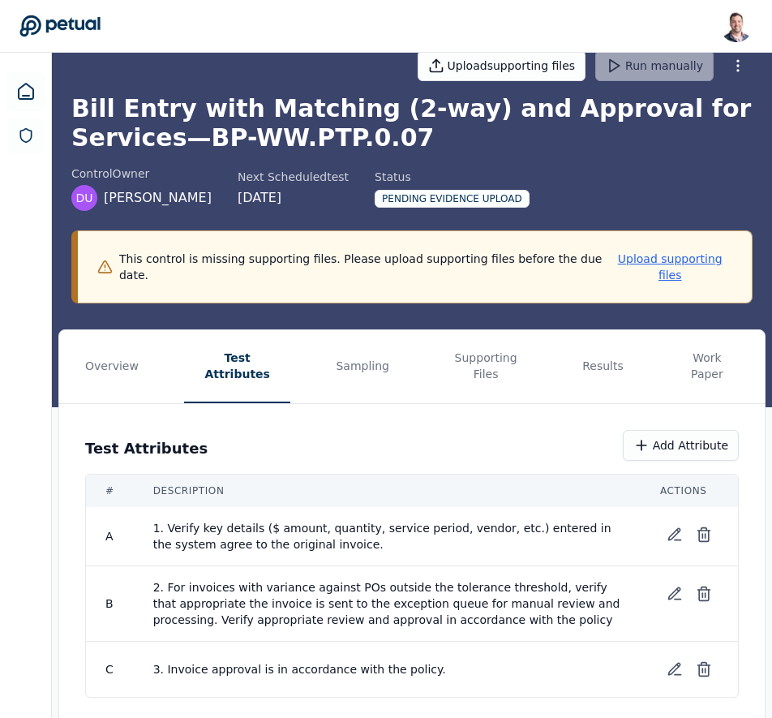
click at [32, 298] on div at bounding box center [26, 386] width 52 height 666
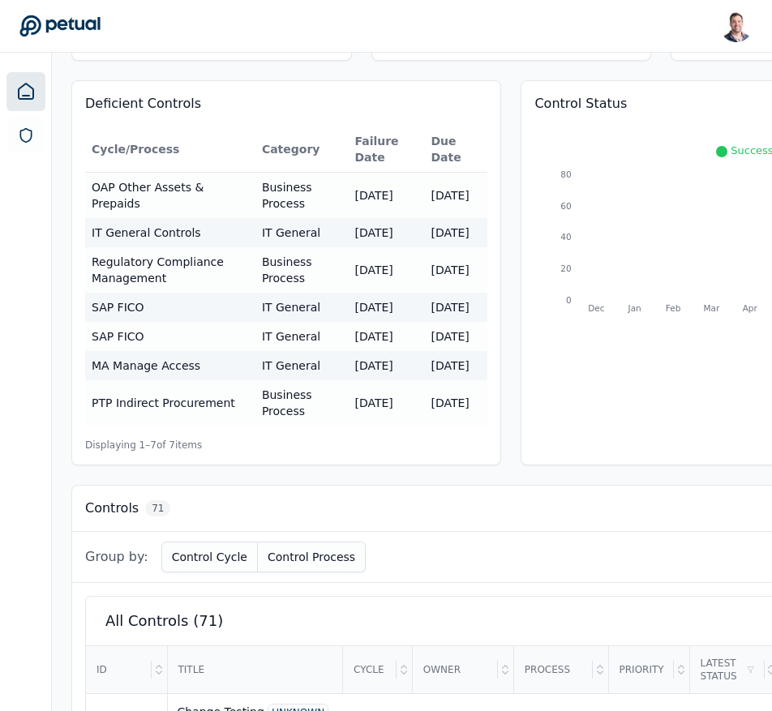
scroll to position [138, 311]
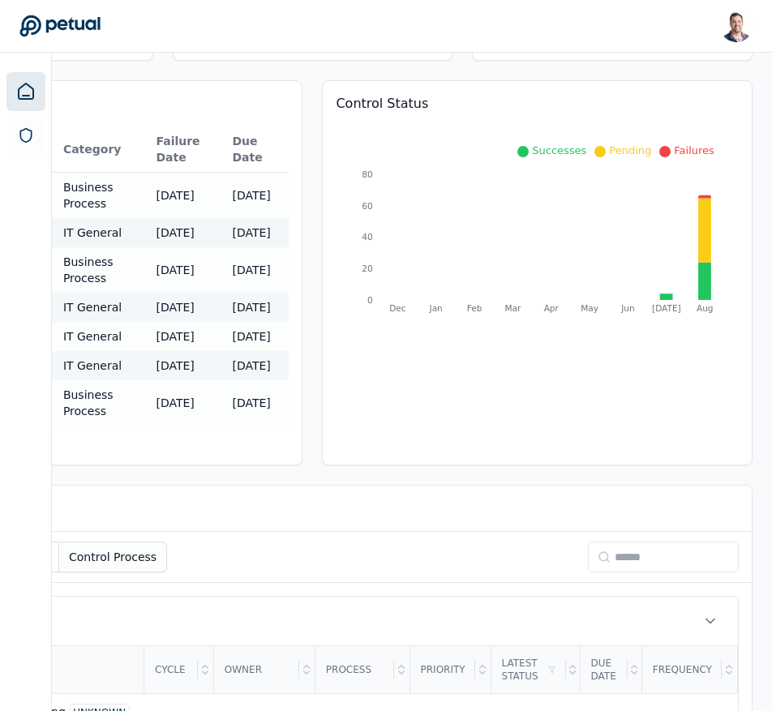
click at [666, 542] on input at bounding box center [663, 557] width 151 height 31
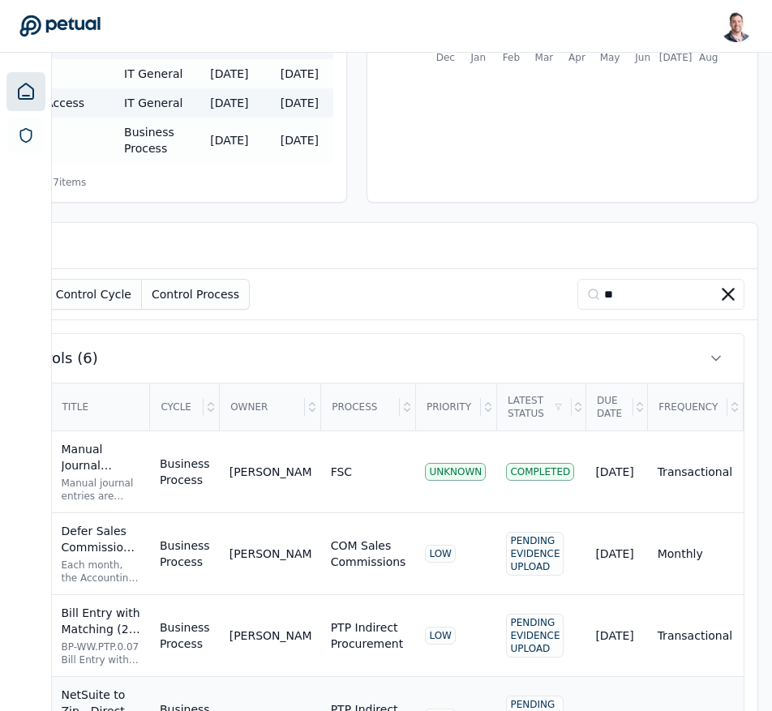
scroll to position [645, 116]
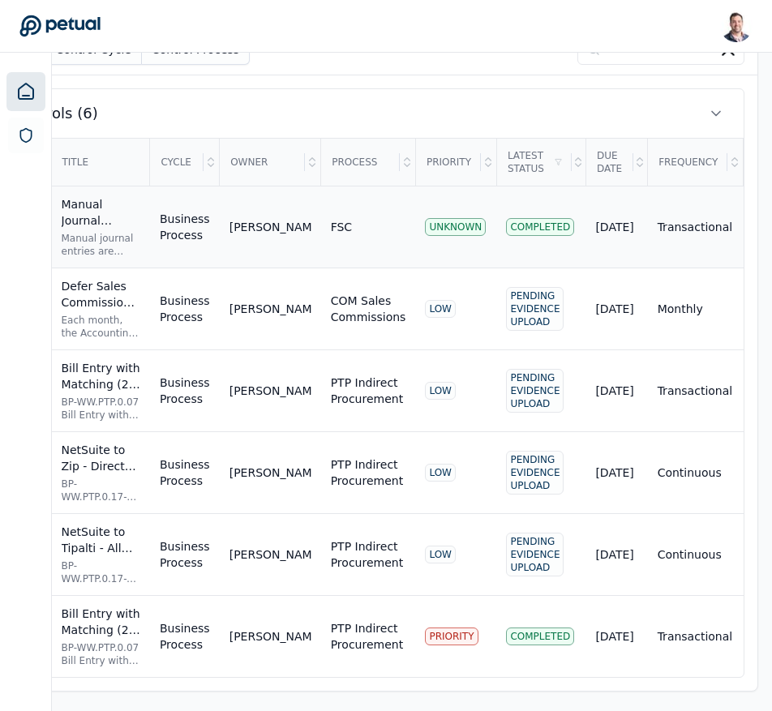
type input "**"
click at [228, 238] on td "[PERSON_NAME]" at bounding box center [270, 227] width 101 height 82
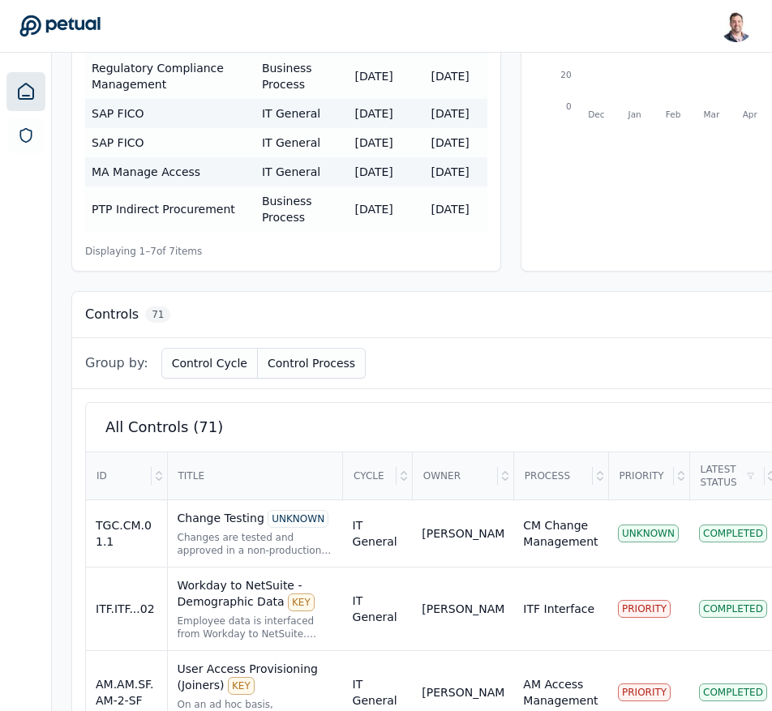
scroll to position [332, 311]
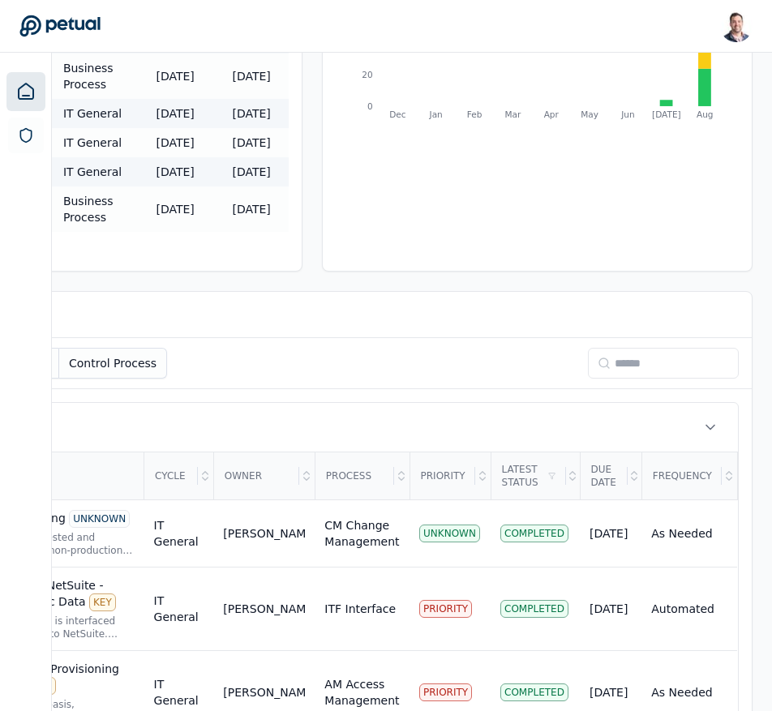
click at [645, 338] on div "Group by: Control Cycle Control Process" at bounding box center [313, 363] width 878 height 51
click at [645, 348] on input at bounding box center [663, 363] width 151 height 31
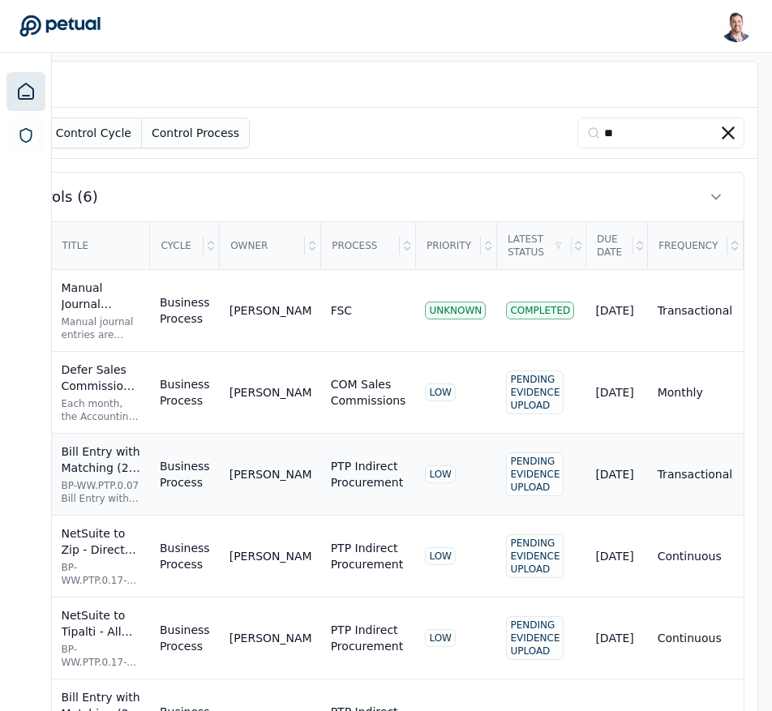
scroll to position [645, 116]
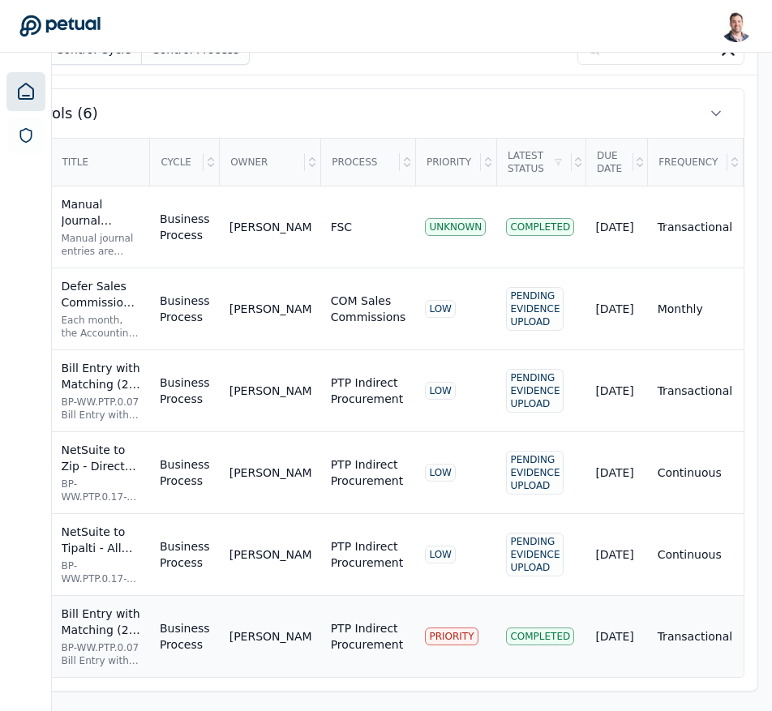
type input "**"
click at [110, 628] on div "BP-WW.PTP.0.07 Bill Entry with Matching (2-way) and Approval for Services Succe…" at bounding box center [101, 654] width 79 height 26
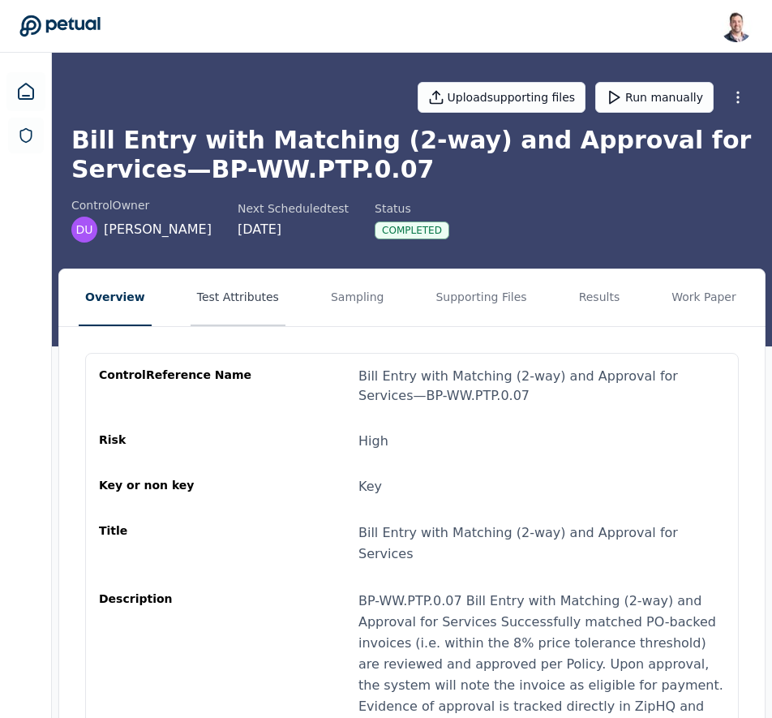
click at [259, 302] on button "Test Attributes" at bounding box center [238, 297] width 95 height 57
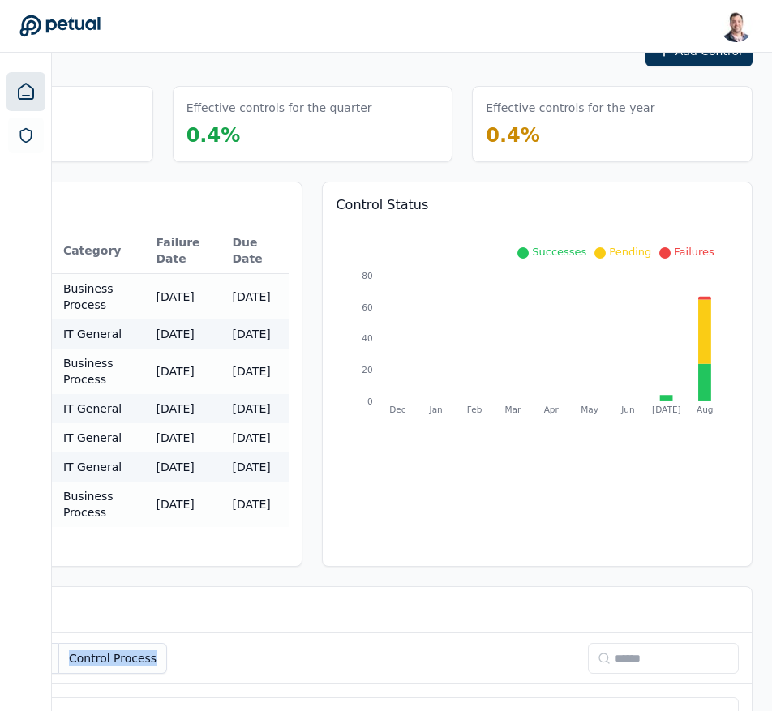
scroll to position [36, 311]
drag, startPoint x: 705, startPoint y: 550, endPoint x: 778, endPoint y: 568, distance: 75.3
click at [646, 643] on input at bounding box center [663, 658] width 151 height 31
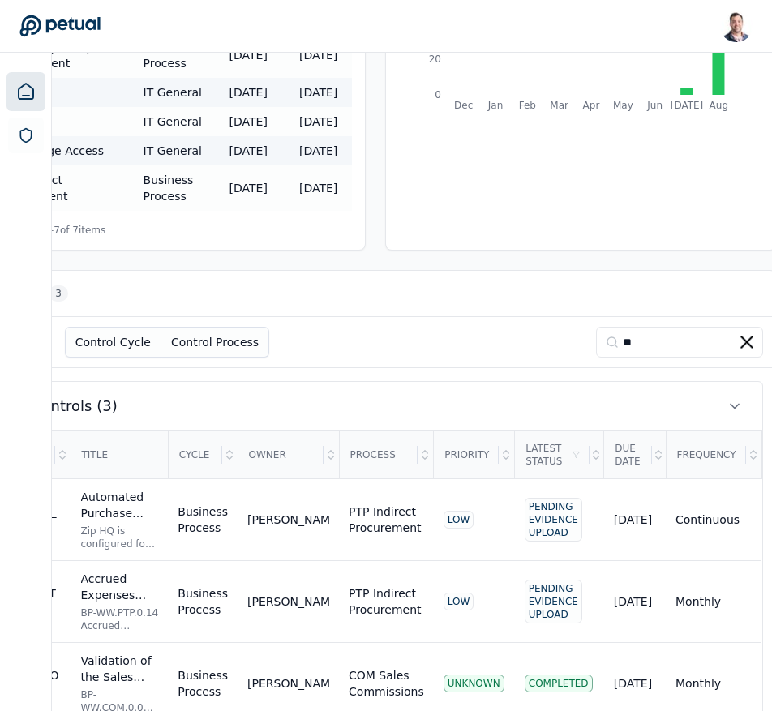
scroll to position [416, 96]
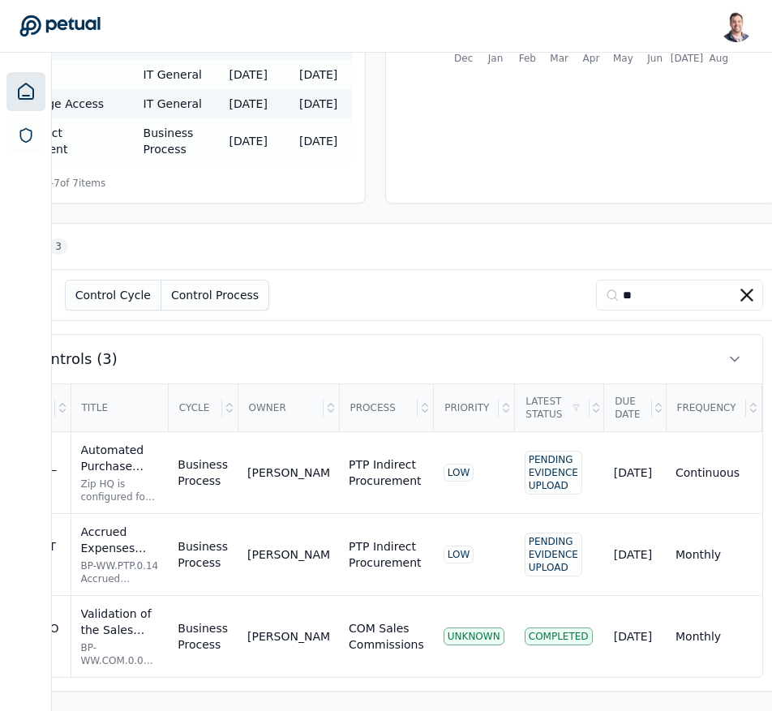
type input "**"
drag, startPoint x: 120, startPoint y: 707, endPoint x: 66, endPoint y: 704, distance: 54.4
click at [66, 704] on div "Dashboard Add Control Total number of deficiencies 9 Effective controls for the…" at bounding box center [375, 182] width 841 height 1058
click at [136, 632] on div "Validation of the Sales Commission Inputs used in Calculation in Xactly KEY" at bounding box center [120, 622] width 78 height 32
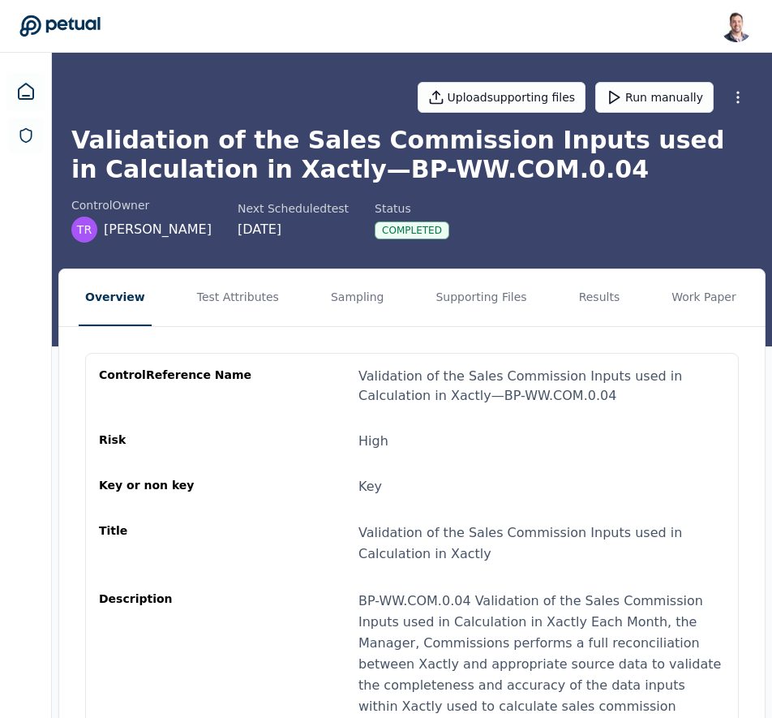
click at [276, 287] on nav "Overview Test Attributes Sampling Supporting Files Results Work Paper" at bounding box center [411, 297] width 705 height 57
click at [203, 303] on button "Test Attributes" at bounding box center [238, 297] width 95 height 57
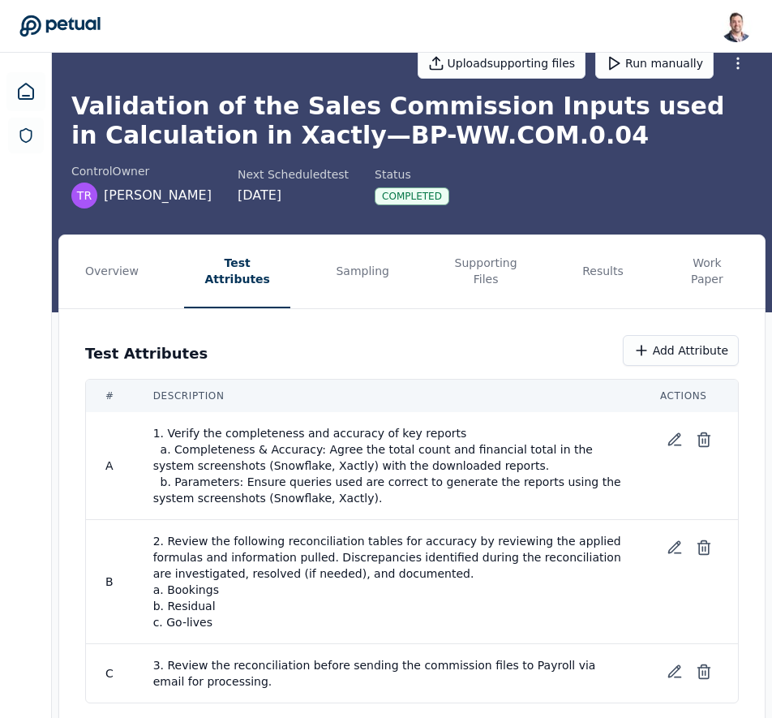
scroll to position [56, 0]
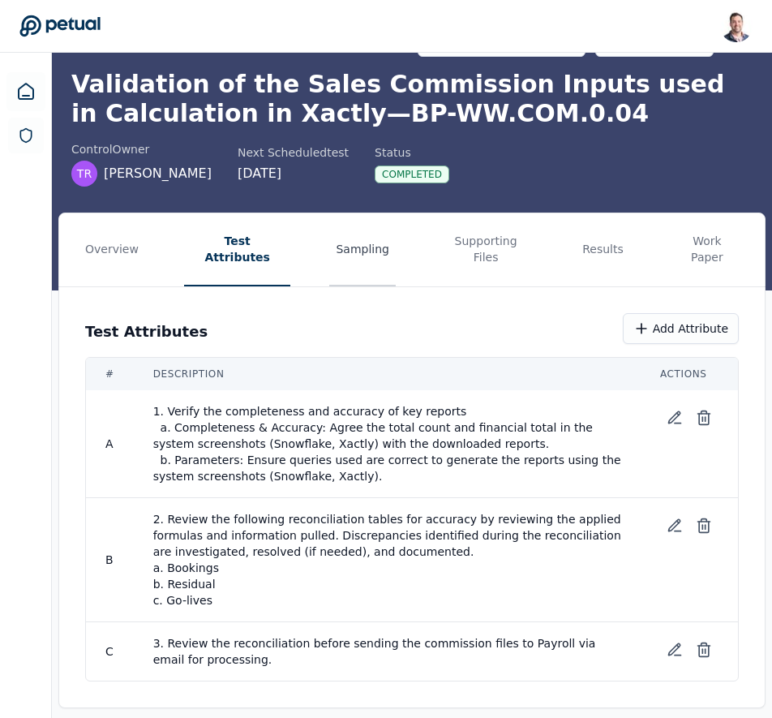
click at [341, 246] on button "Sampling" at bounding box center [362, 249] width 66 height 73
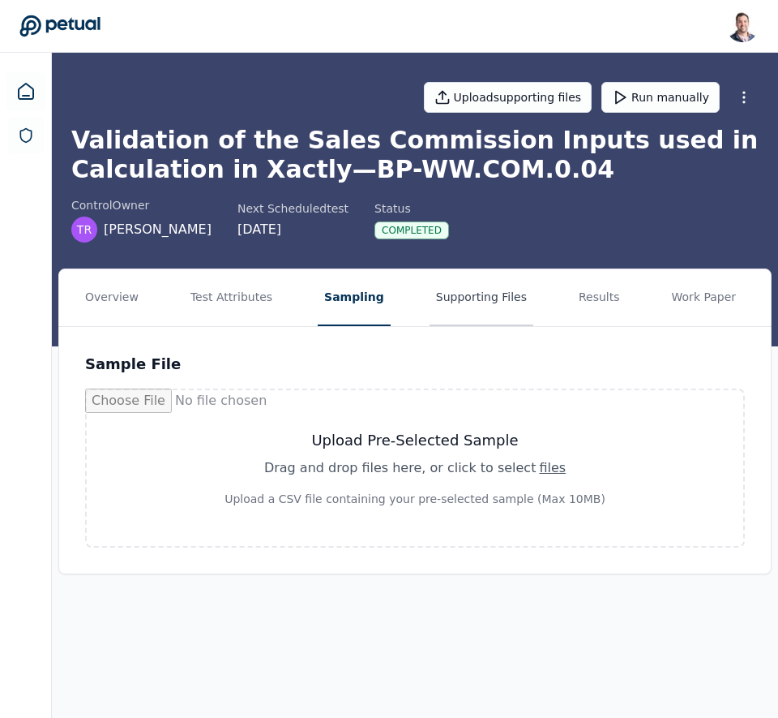
click at [482, 315] on button "Supporting Files" at bounding box center [482, 297] width 104 height 57
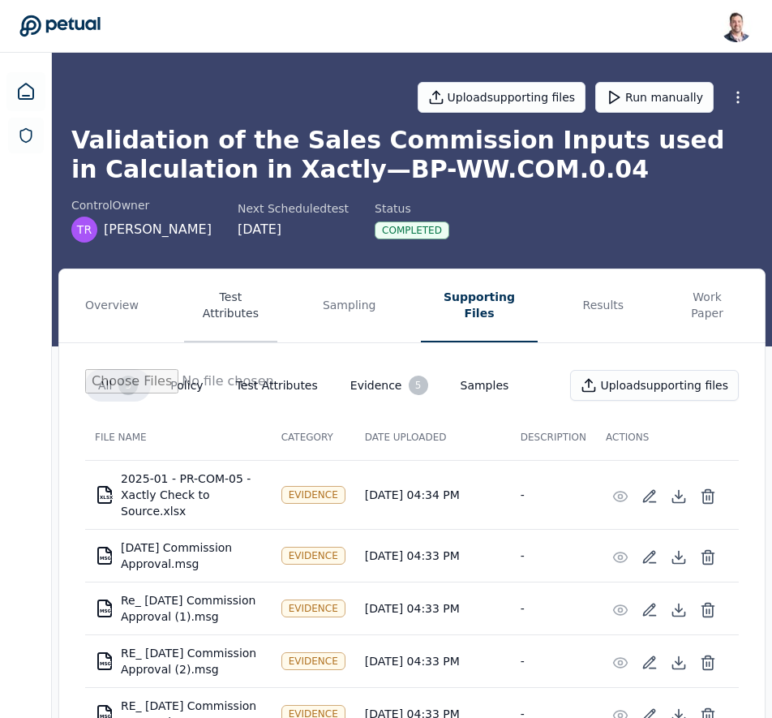
click at [246, 293] on button "Test Attributes" at bounding box center [230, 305] width 93 height 73
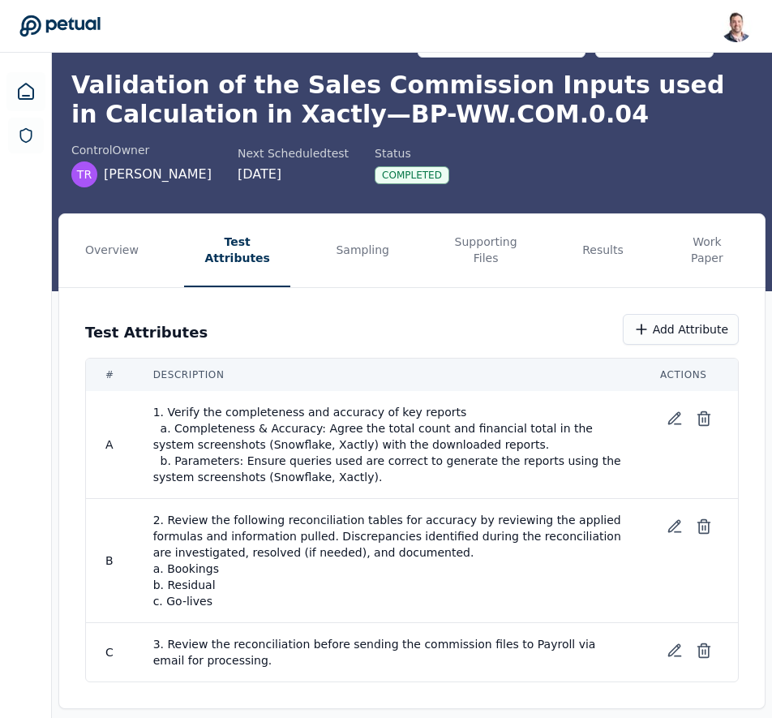
scroll to position [56, 0]
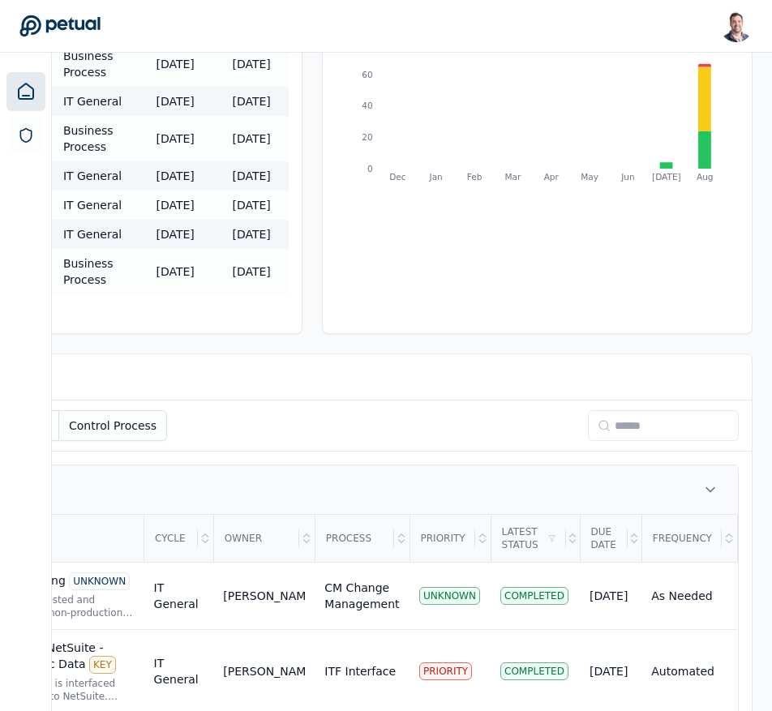
scroll to position [324, 311]
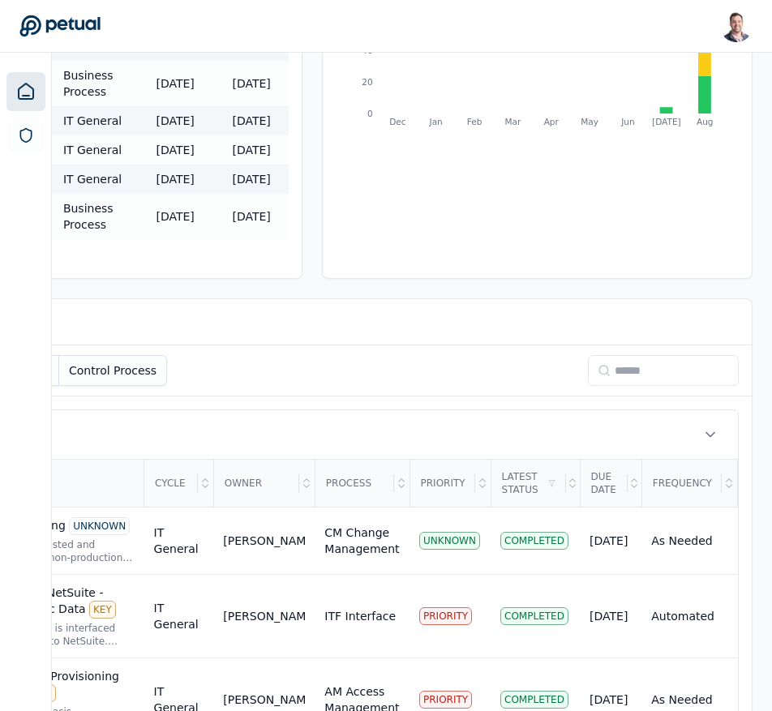
click at [635, 355] on input at bounding box center [663, 370] width 151 height 31
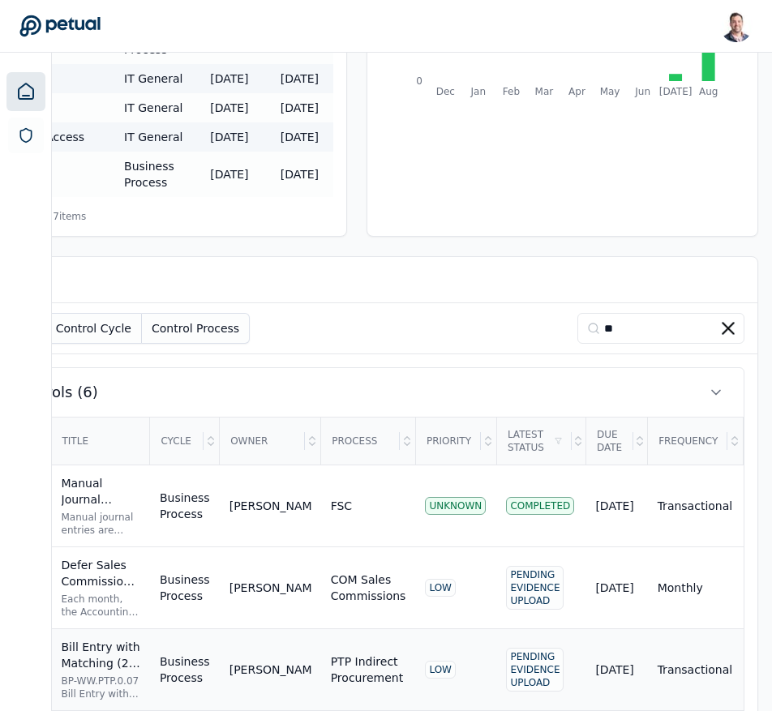
scroll to position [645, 116]
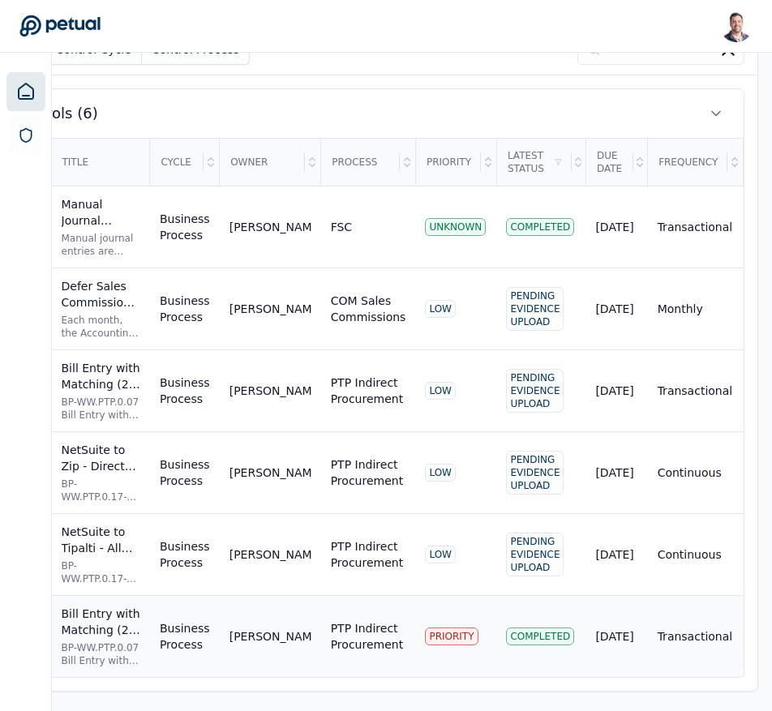
type input "**"
click at [73, 622] on div "Bill Entry with Matching (2-way) and Approval for Services KEY" at bounding box center [101, 622] width 79 height 32
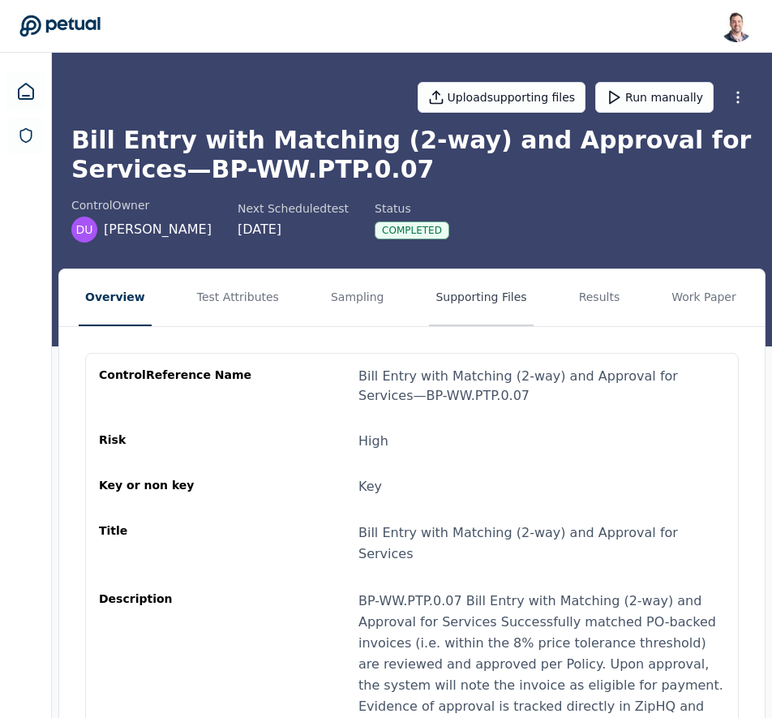
click at [486, 294] on button "Supporting Files" at bounding box center [481, 297] width 104 height 57
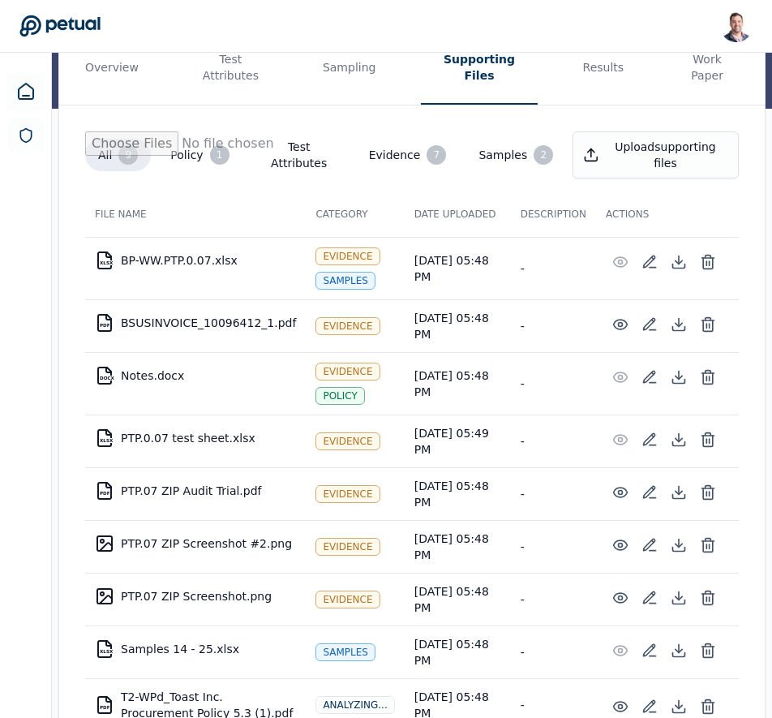
scroll to position [272, 0]
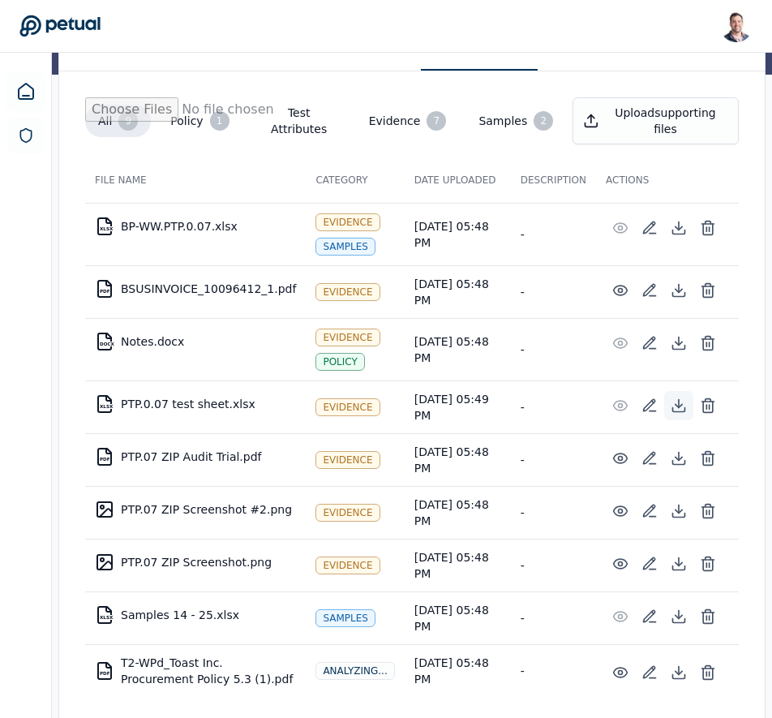
click at [673, 397] on icon at bounding box center [678, 405] width 16 height 16
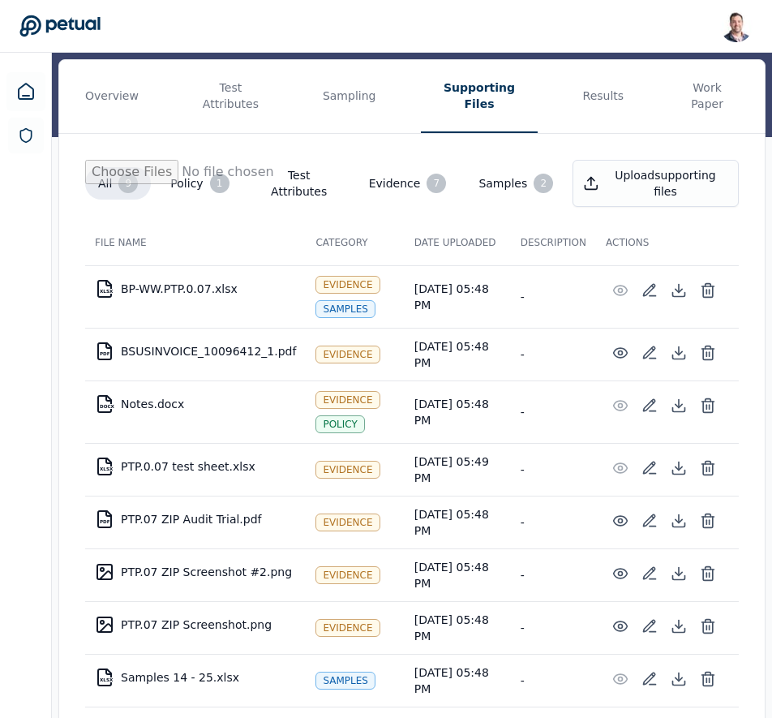
scroll to position [208, 0]
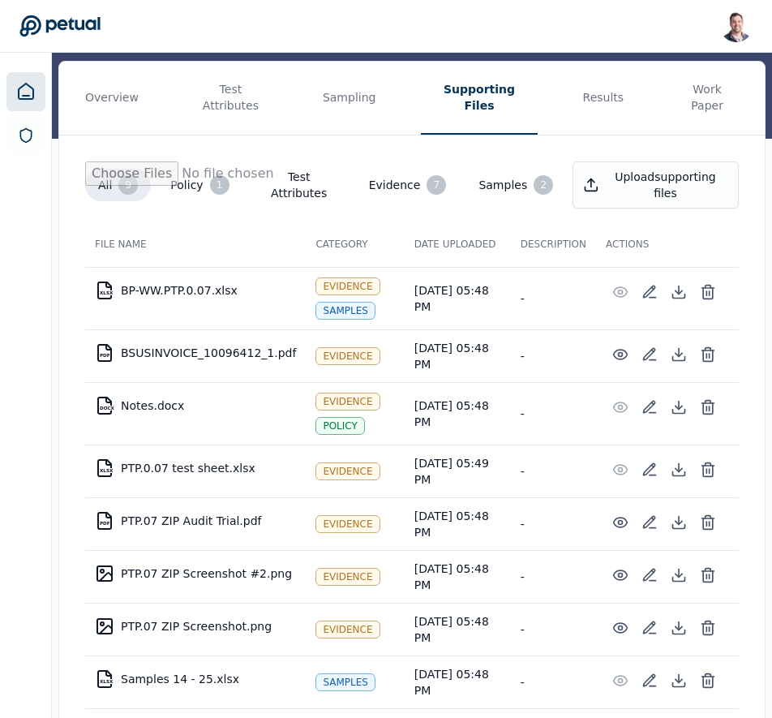
click at [19, 88] on icon at bounding box center [26, 91] width 15 height 15
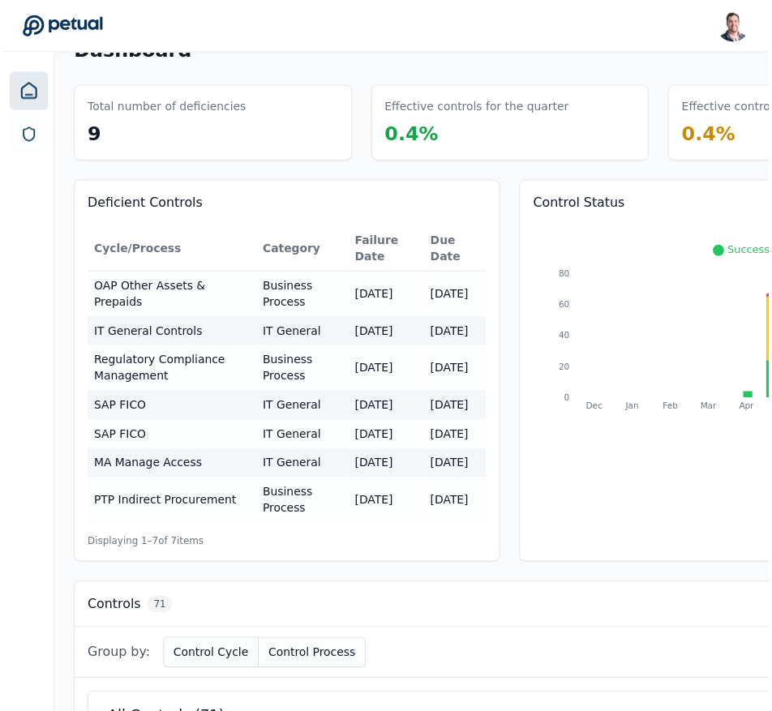
scroll to position [178, 0]
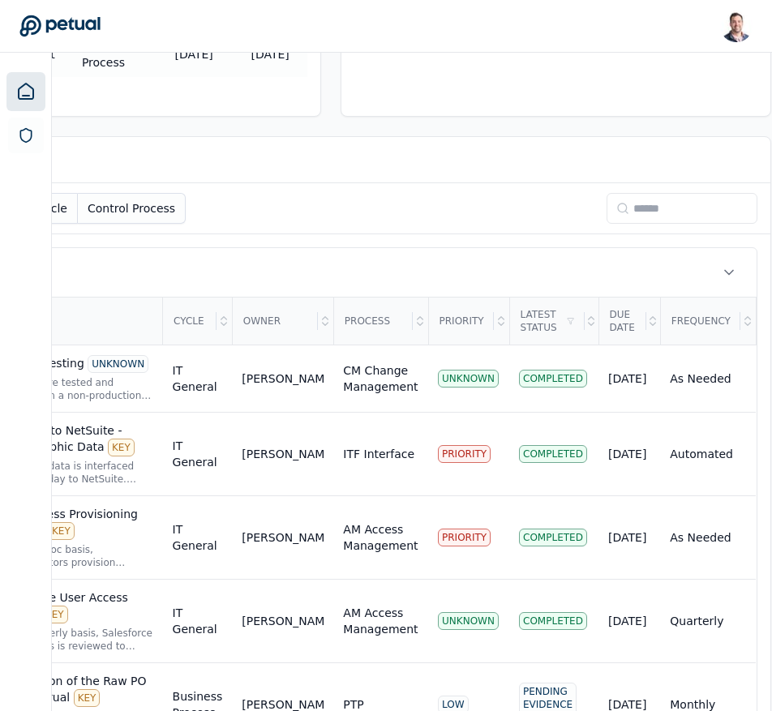
scroll to position [486, 311]
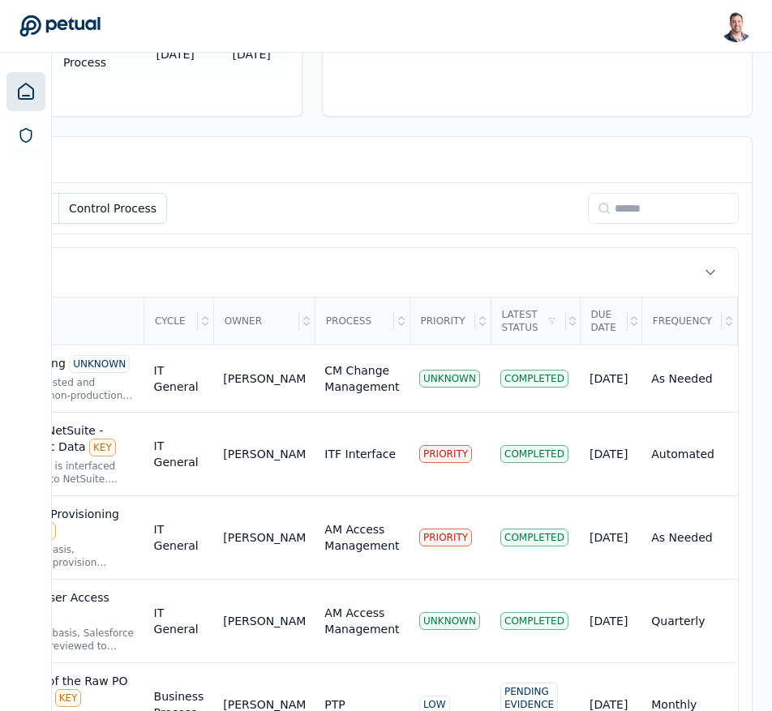
drag, startPoint x: 598, startPoint y: 168, endPoint x: 778, endPoint y: 190, distance: 180.5
click at [606, 193] on input at bounding box center [663, 208] width 151 height 31
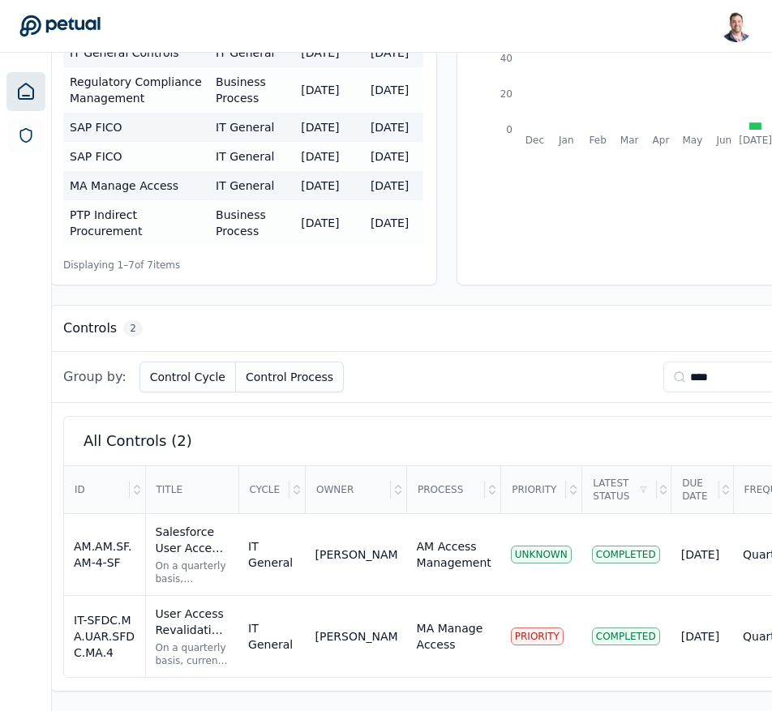
scroll to position [334, 18]
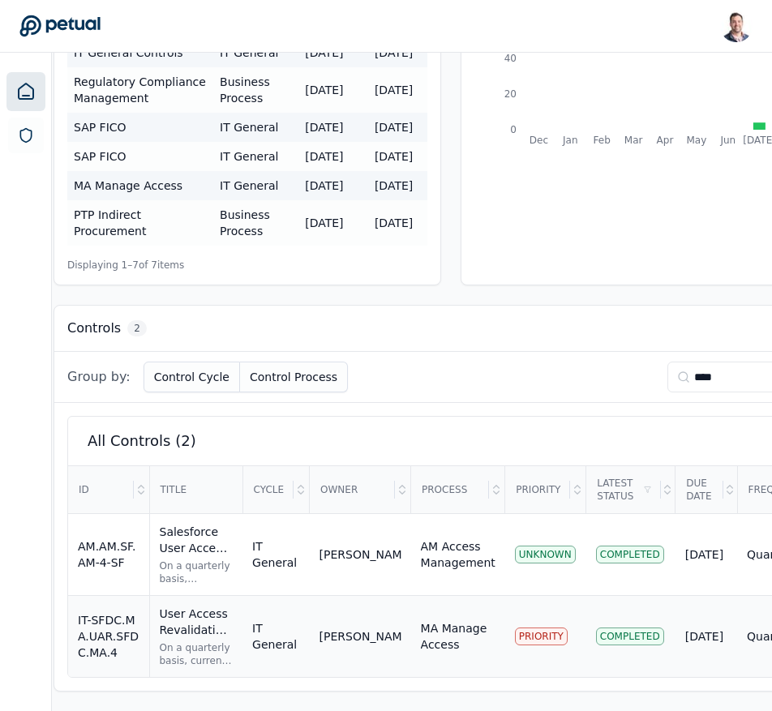
type input "****"
click at [211, 619] on div "User Access Revalidation KEY" at bounding box center [197, 622] width 74 height 32
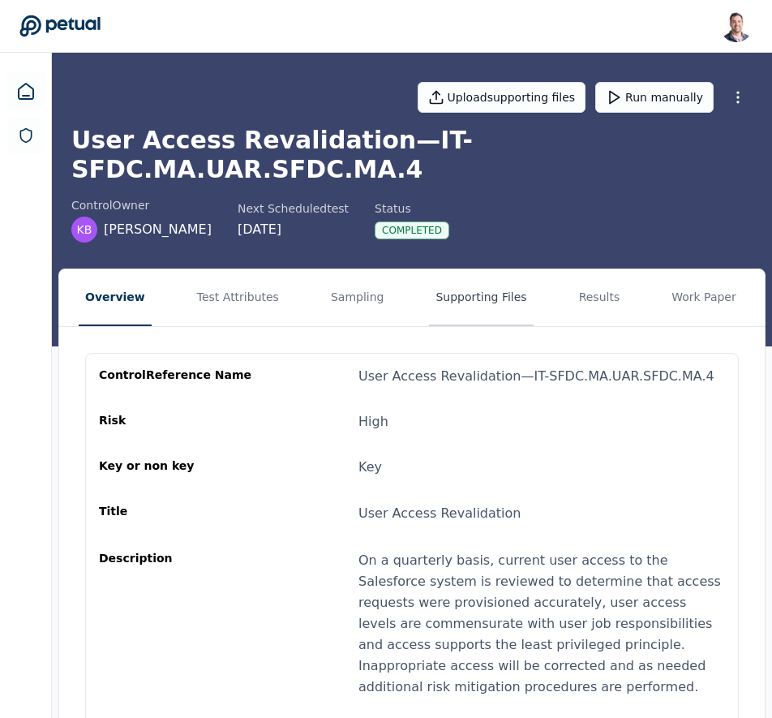
click at [471, 282] on button "Supporting Files" at bounding box center [481, 297] width 104 height 57
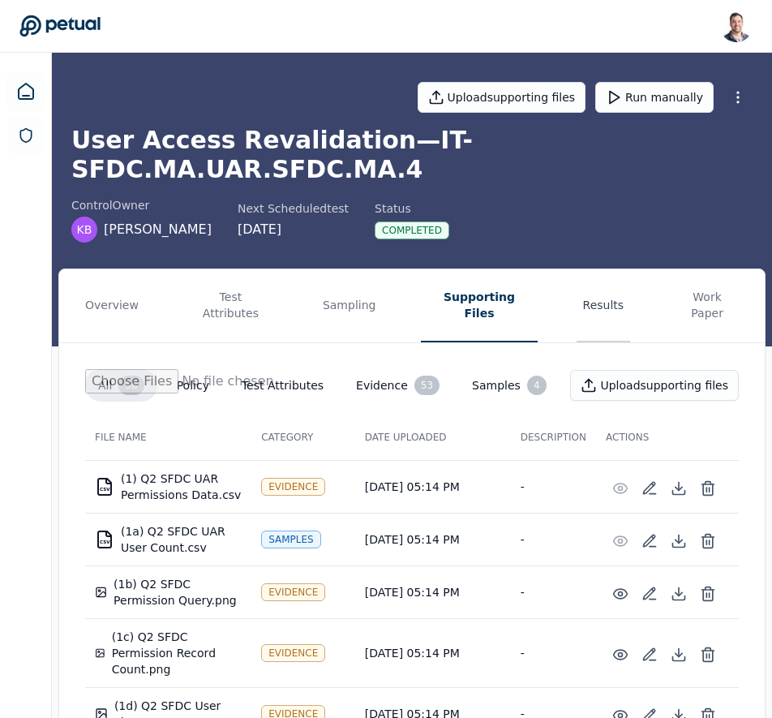
click at [576, 274] on button "Results" at bounding box center [603, 305] width 54 height 73
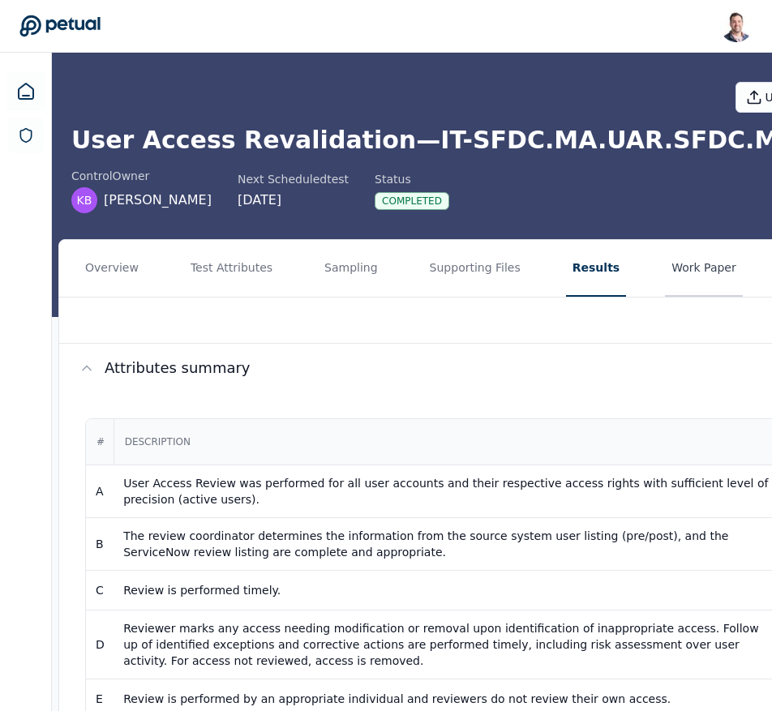
click at [670, 278] on button "Work Paper" at bounding box center [704, 268] width 78 height 57
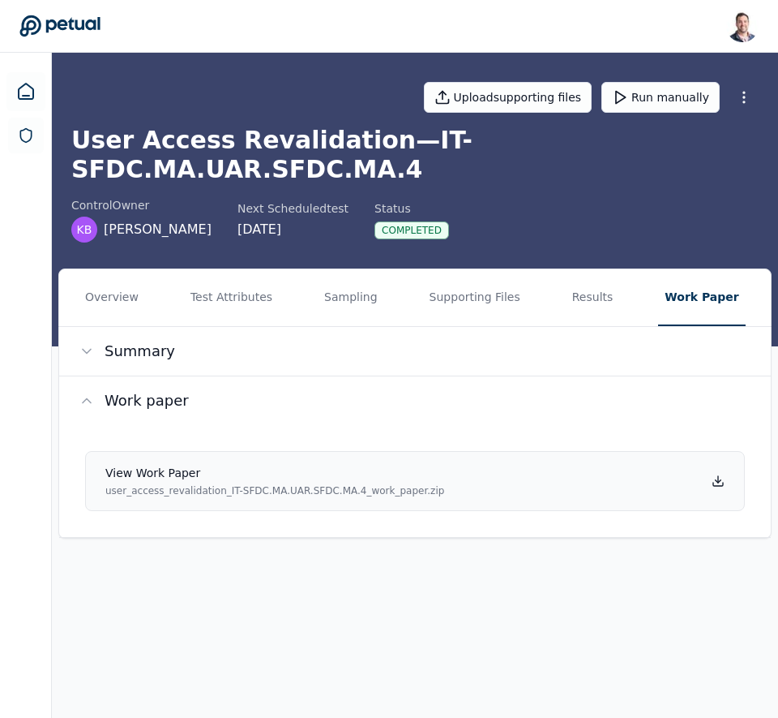
click at [720, 474] on icon at bounding box center [718, 480] width 13 height 13
click at [302, 609] on main "Upload supporting files Run manually User Access Revalidation — IT-SFDC.MA.UAR.…" at bounding box center [415, 385] width 726 height 665
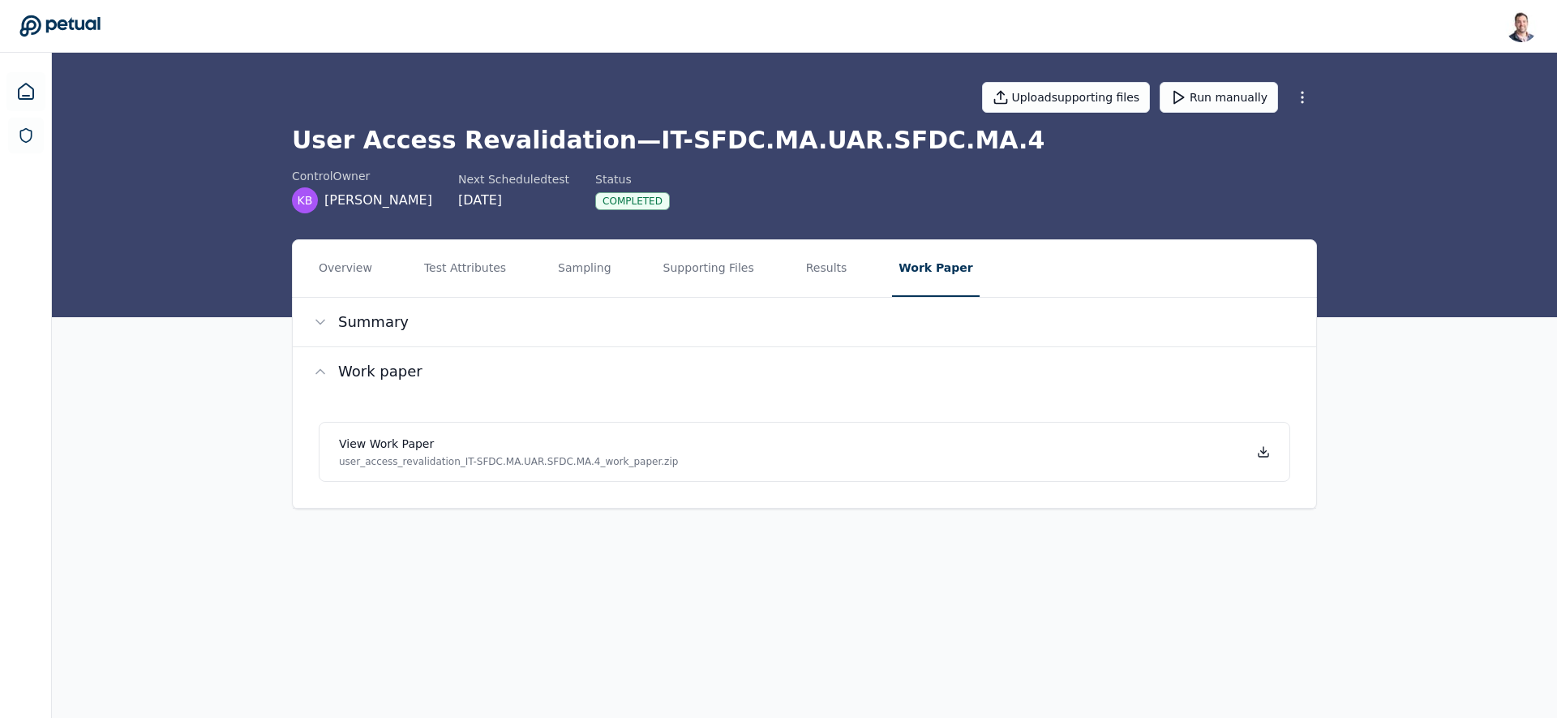
click at [778, 523] on div "Overview Test Attributes Sampling Supporting Files Results Work Paper Summary W…" at bounding box center [804, 387] width 1505 height 296
click at [769, 286] on nav "Overview Test Attributes Sampling Supporting Files Results Work Paper" at bounding box center [804, 268] width 1023 height 57
click at [778, 278] on button "Results" at bounding box center [826, 268] width 54 height 57
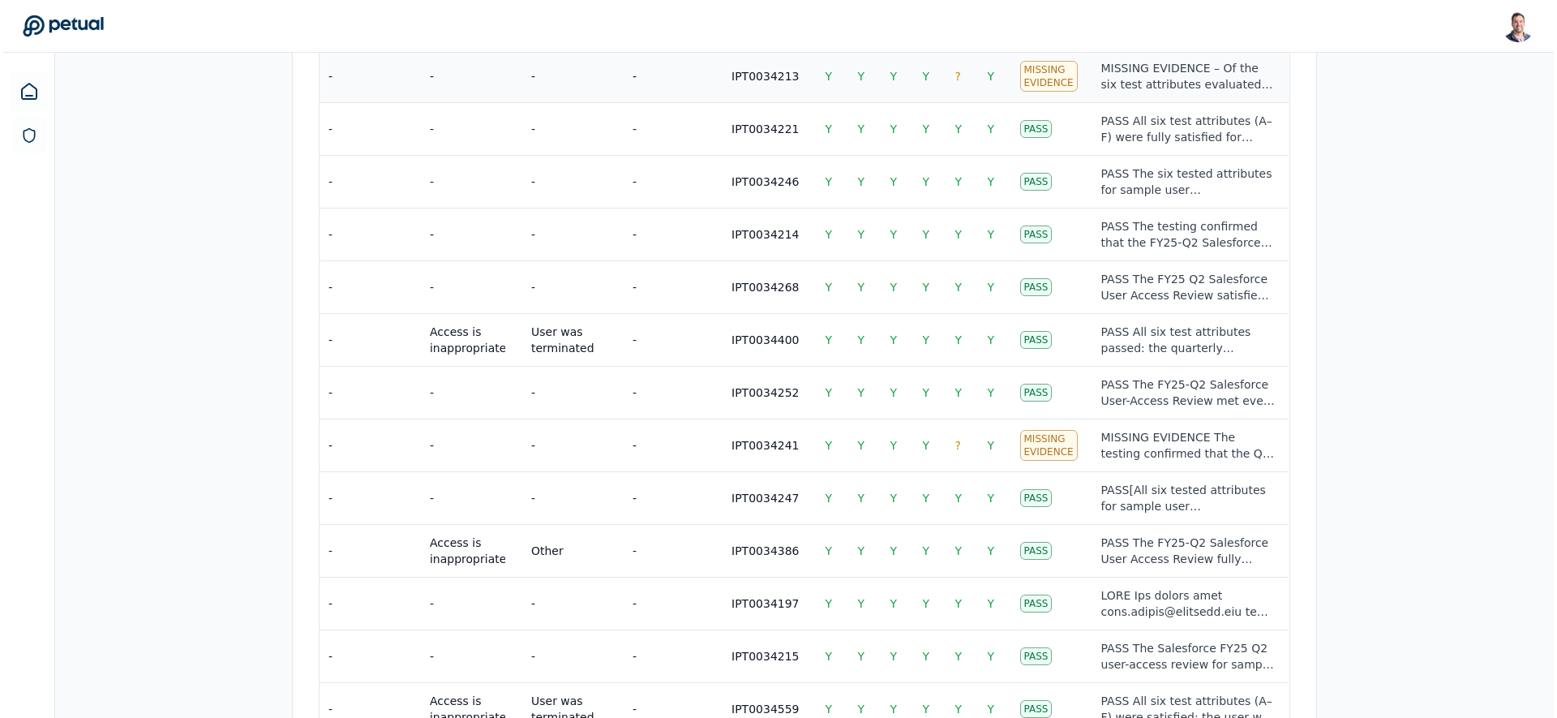
scroll to position [1258, 0]
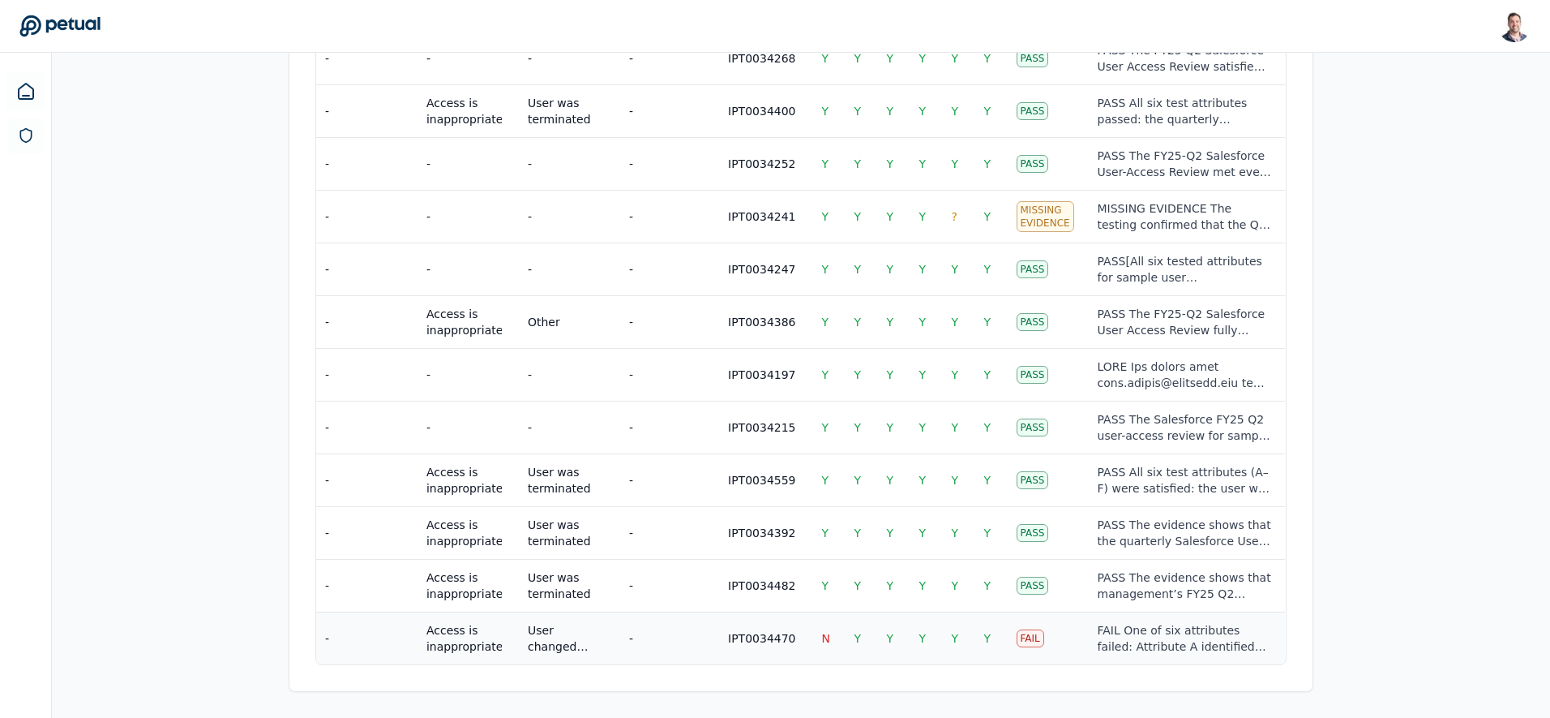
click at [778, 622] on div "FAIL One of six attributes failed: Attribute A identified an unreconciled 11-us…" at bounding box center [1185, 638] width 175 height 32
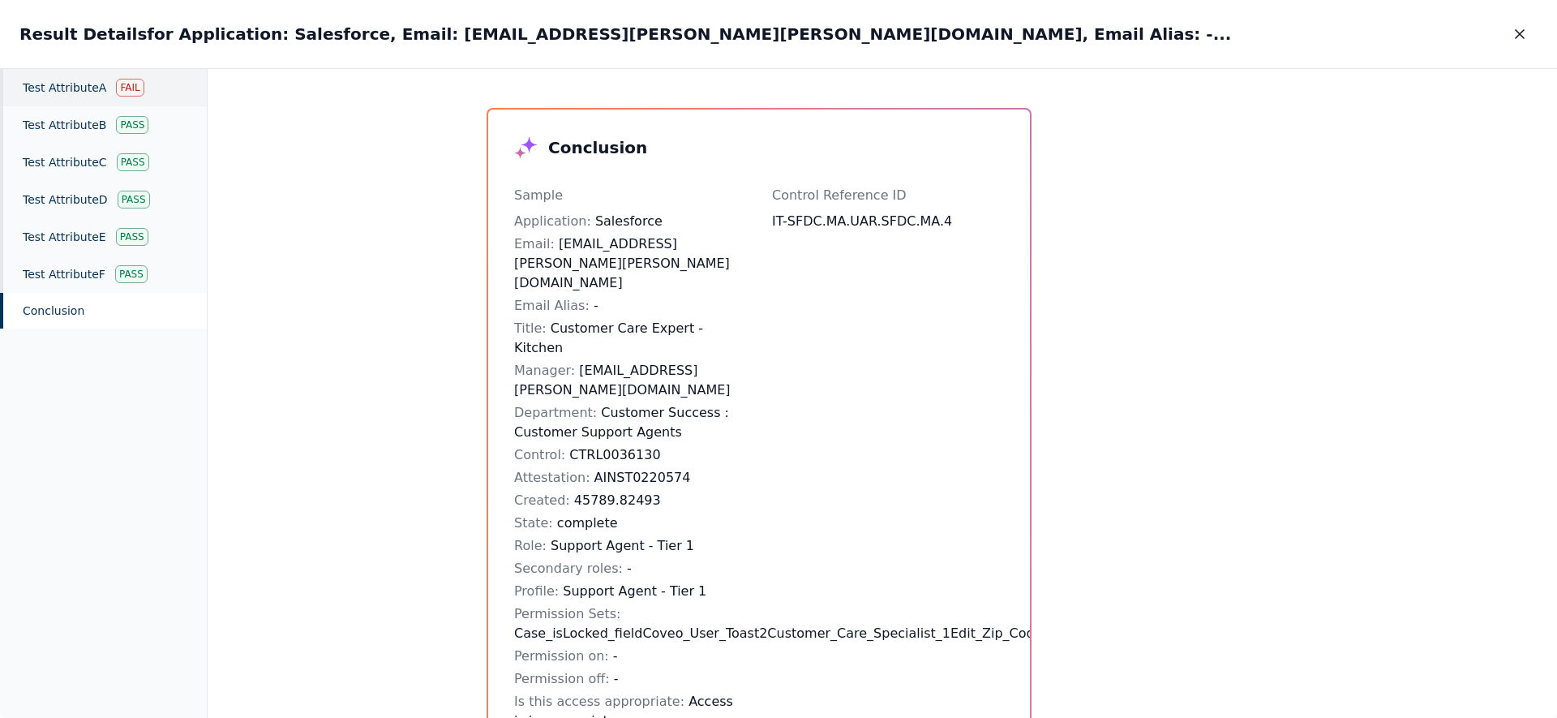
click at [83, 92] on div "Test Attribute A Fail" at bounding box center [103, 87] width 207 height 37
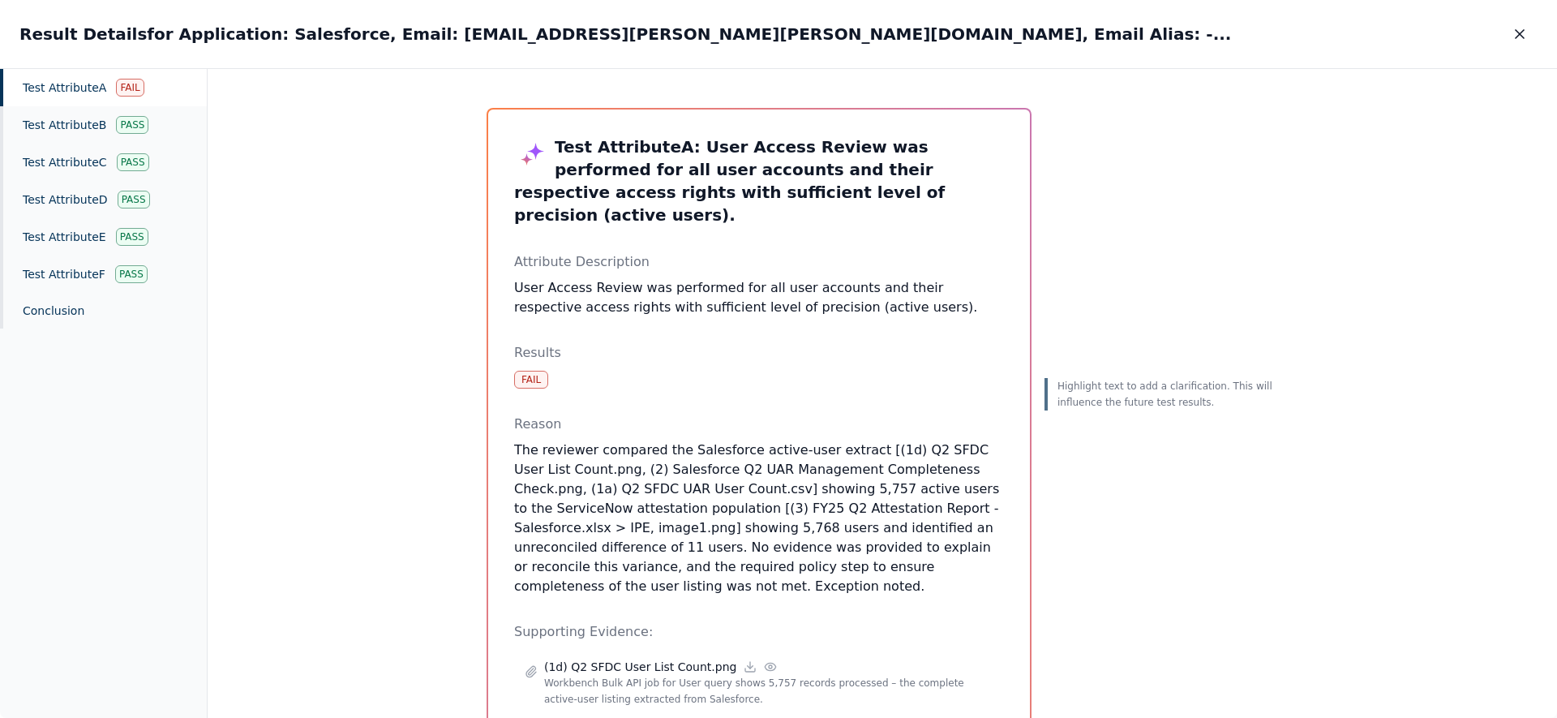
click at [655, 504] on p "The reviewer compared the Salesforce active-user extract [(1d) Q2 SFDC User Lis…" at bounding box center [759, 518] width 490 height 156
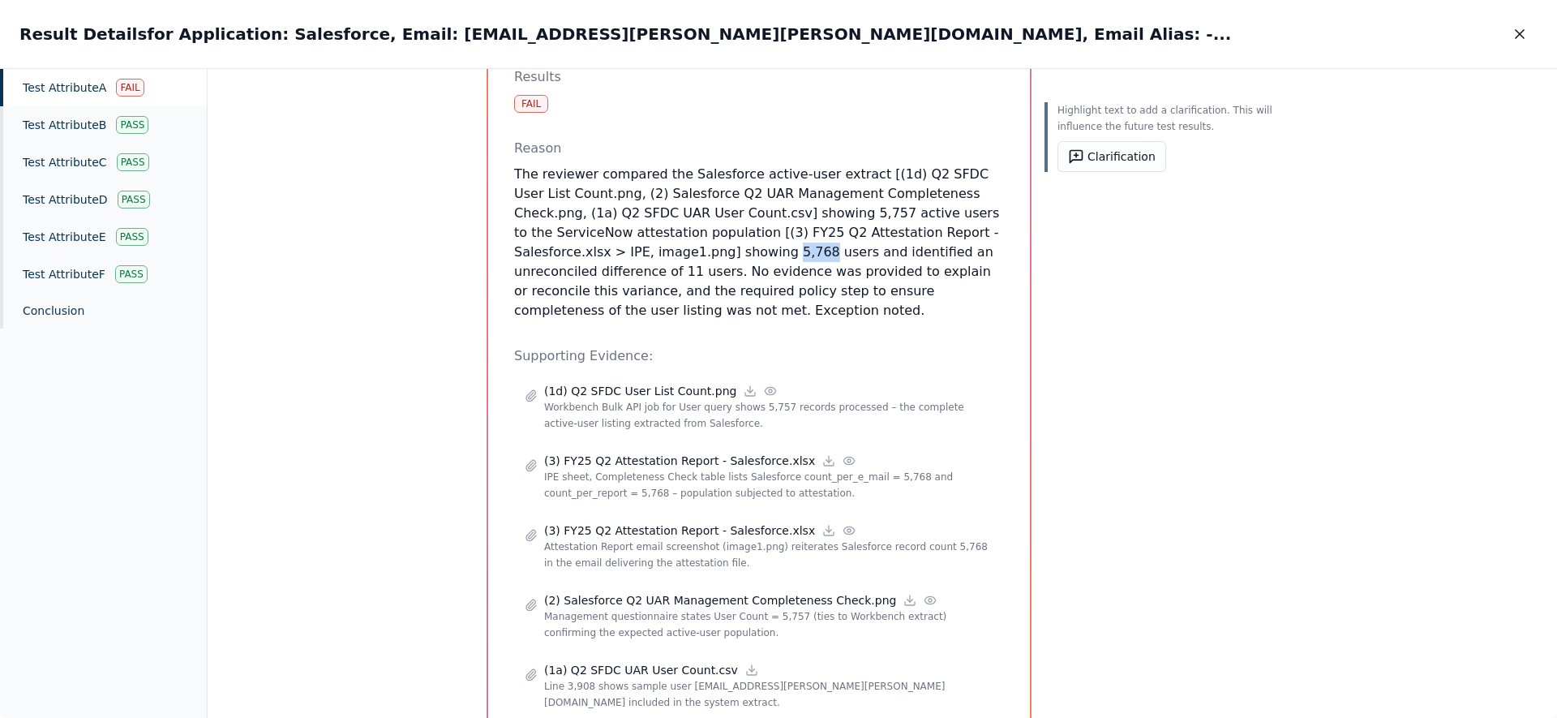
scroll to position [138, 0]
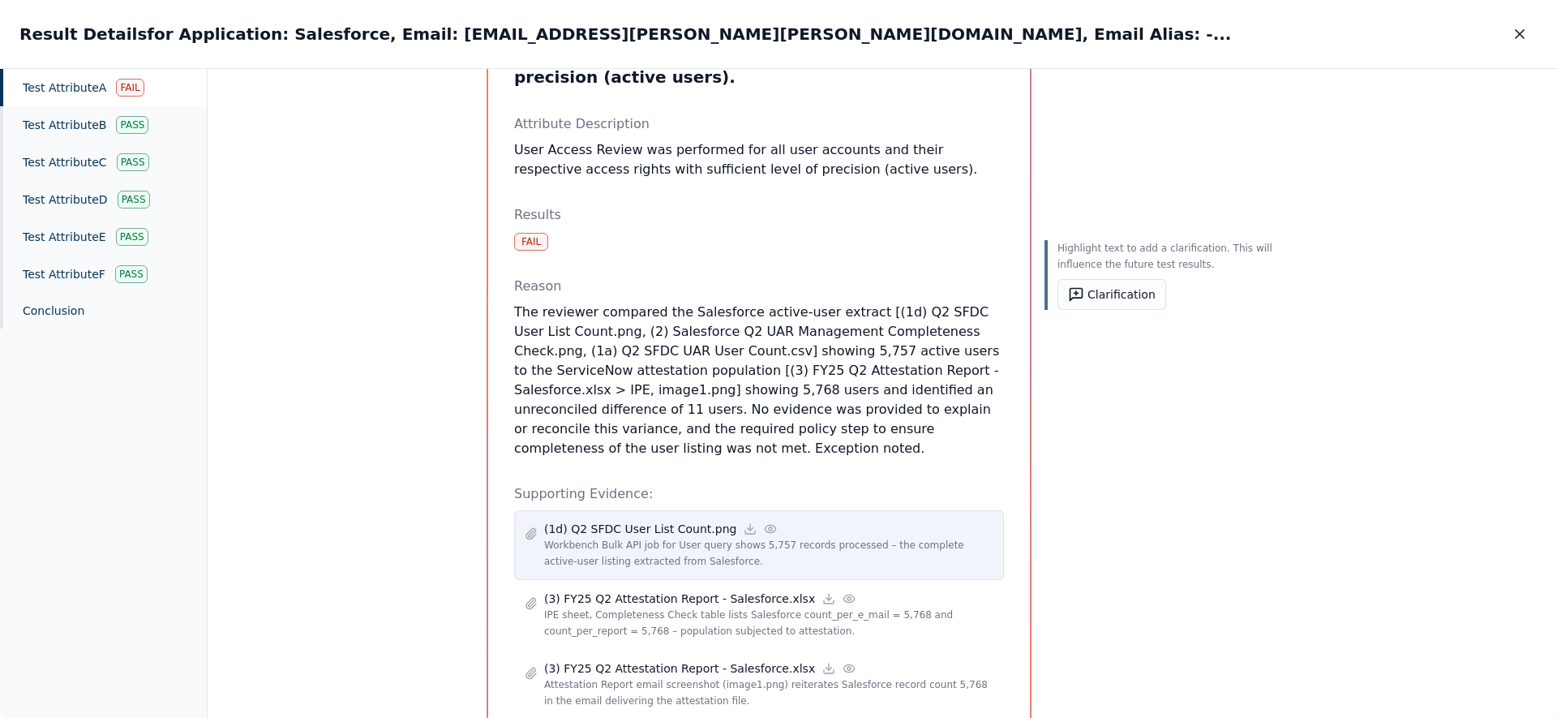
click at [764, 522] on icon at bounding box center [770, 528] width 13 height 13
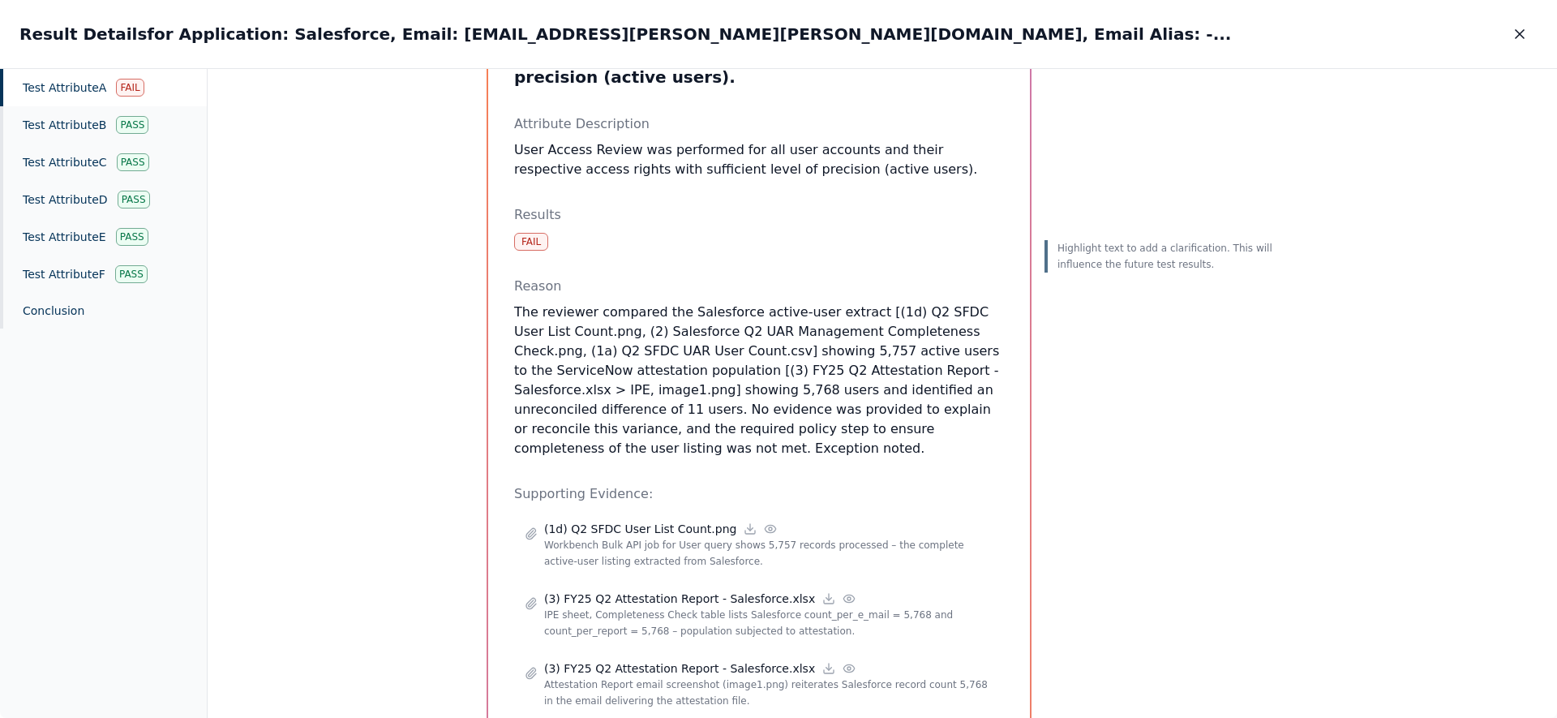
click at [737, 333] on p "The reviewer compared the Salesforce active-user extract [(1d) Q2 SFDC User Lis…" at bounding box center [759, 380] width 490 height 156
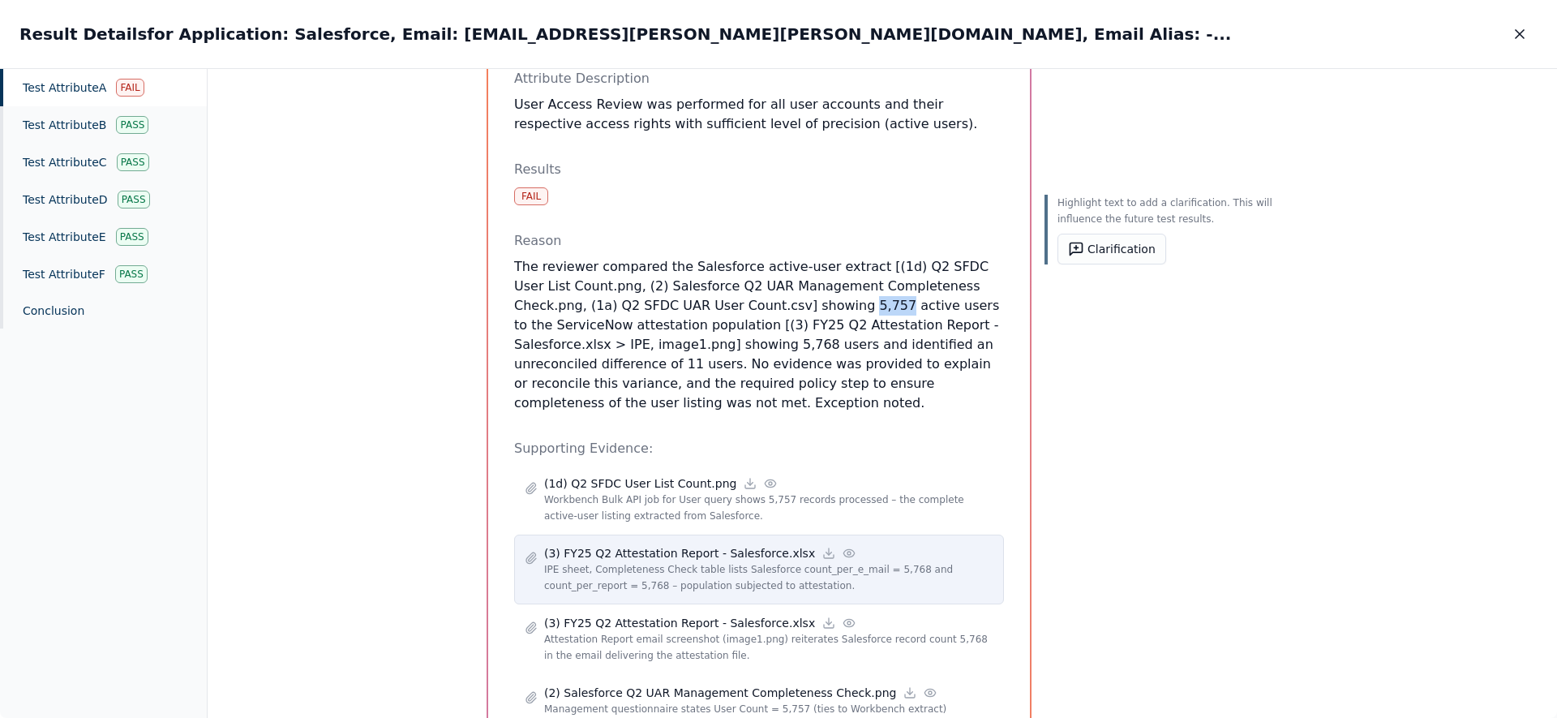
scroll to position [229, 0]
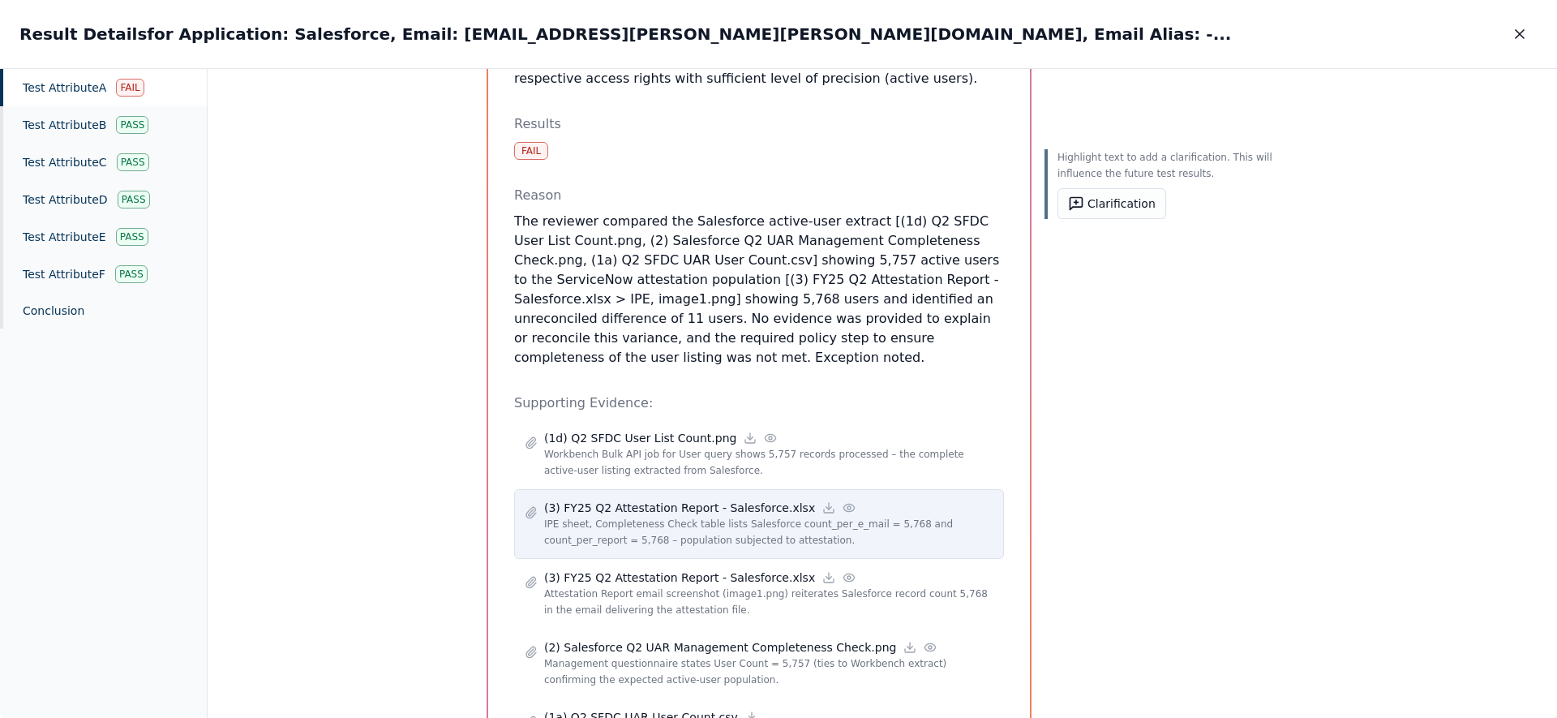
click at [778, 501] on icon at bounding box center [848, 507] width 13 height 13
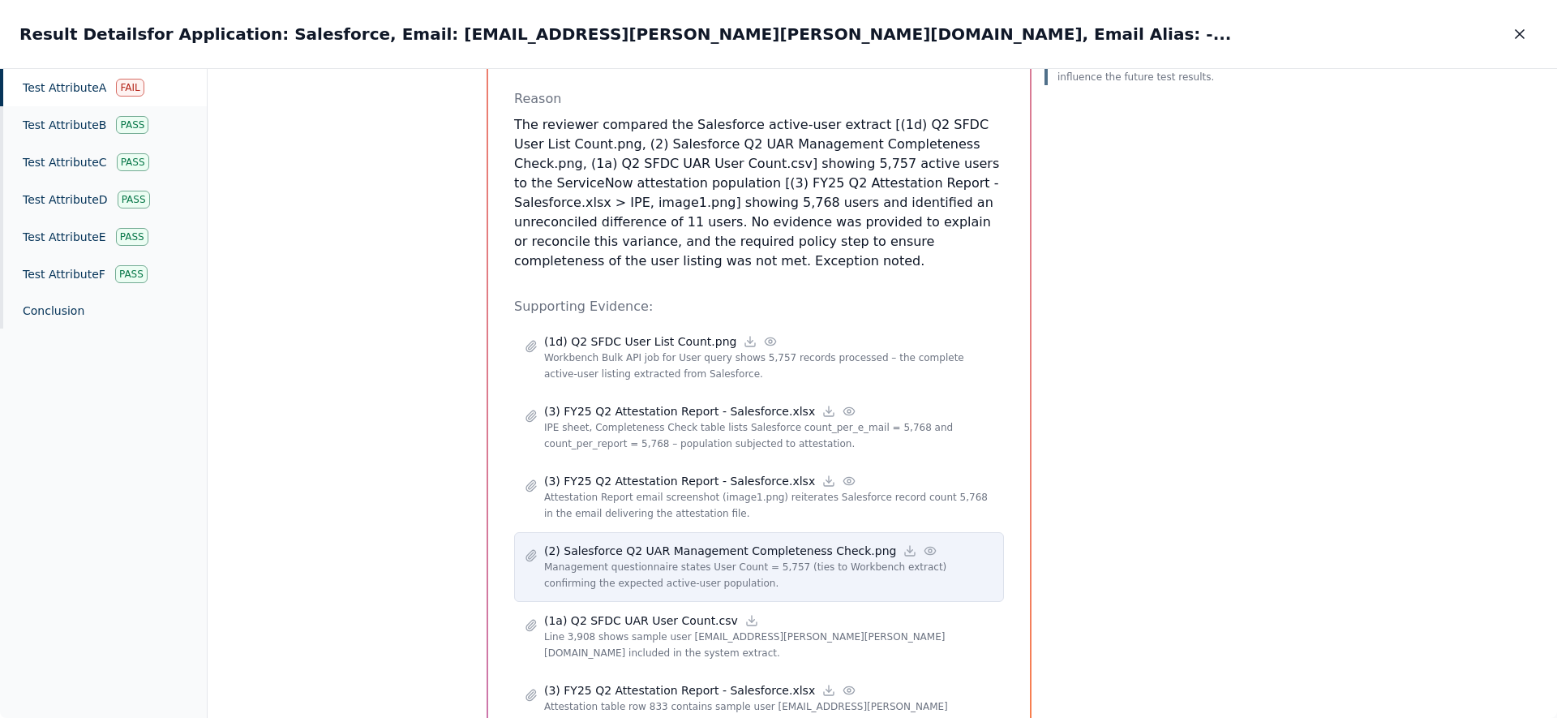
scroll to position [323, 0]
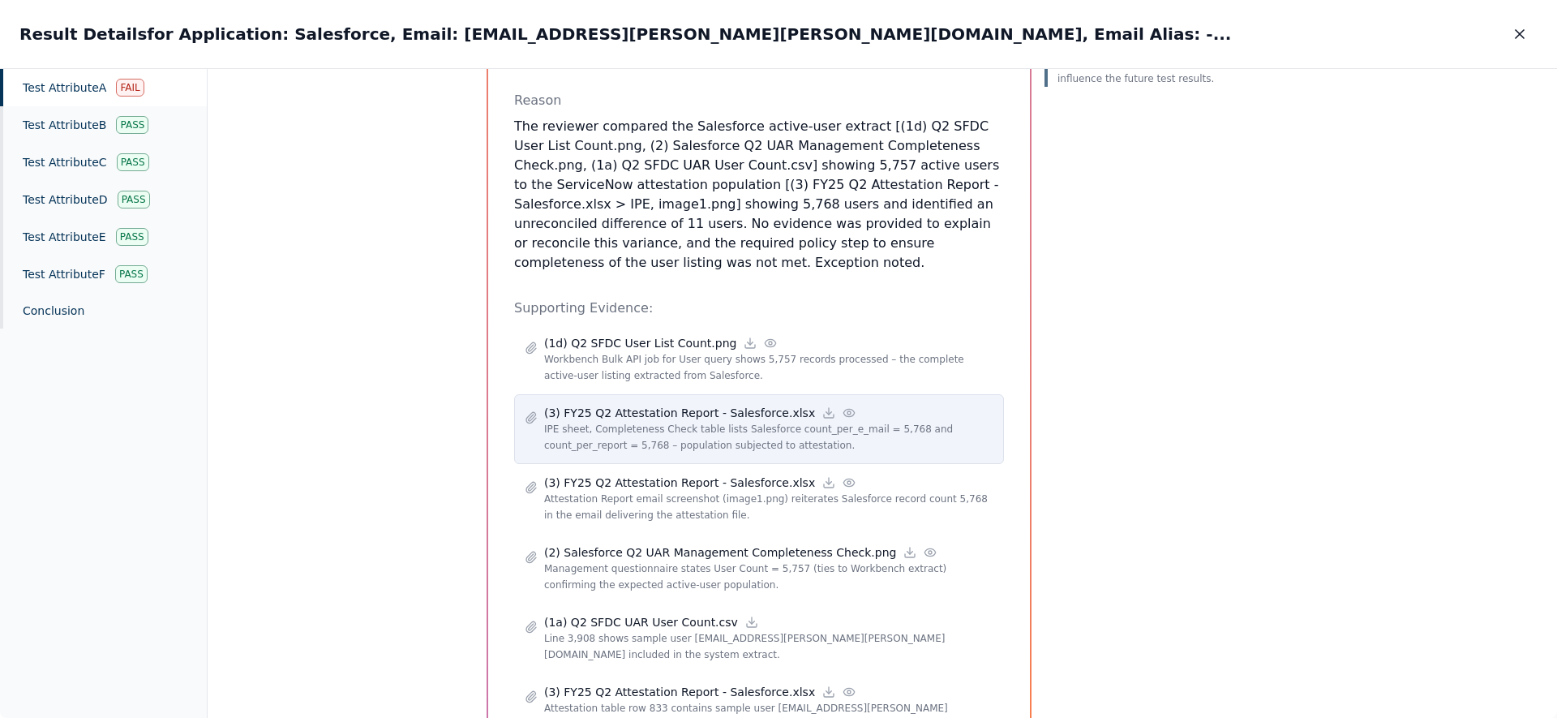
click at [778, 406] on icon at bounding box center [848, 412] width 13 height 13
click at [778, 406] on icon at bounding box center [828, 412] width 13 height 13
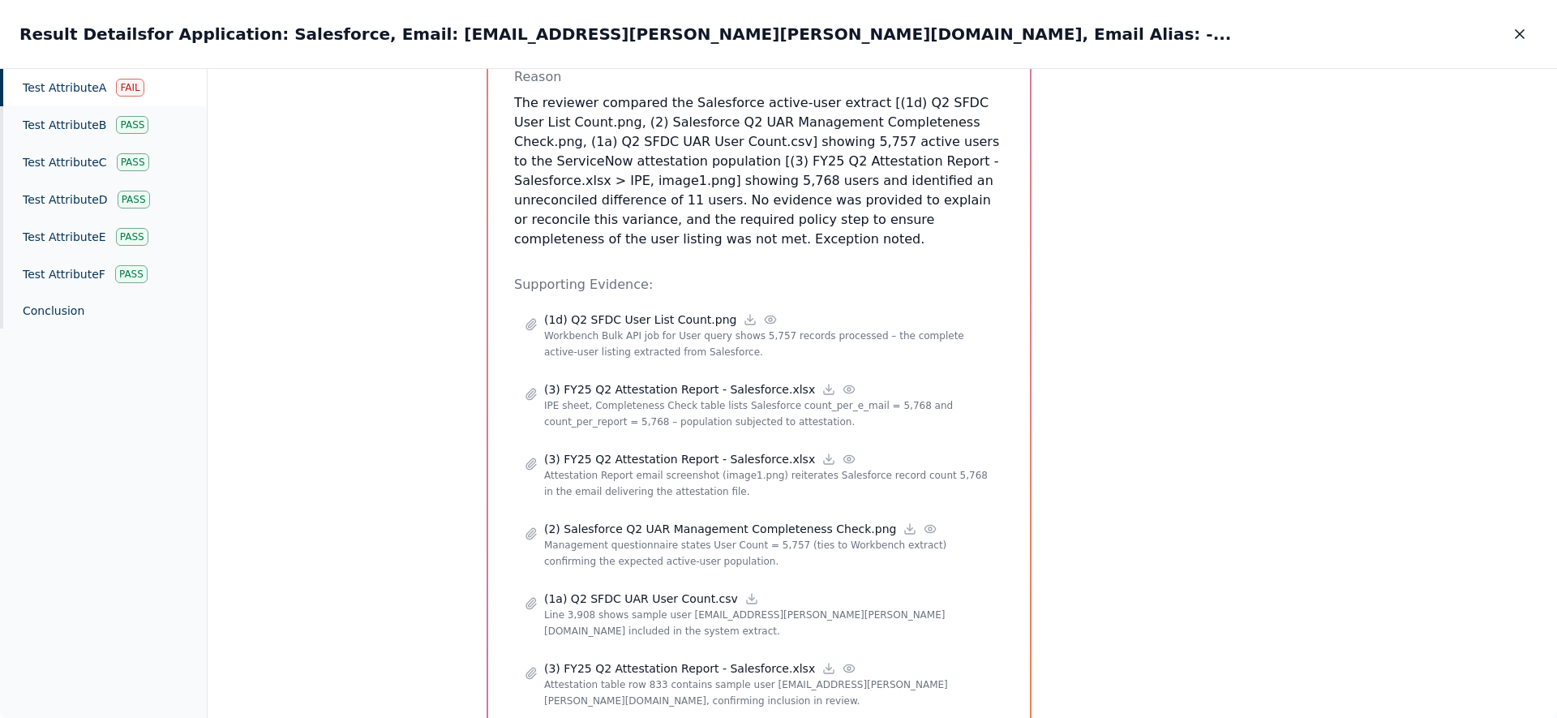
scroll to position [333, 0]
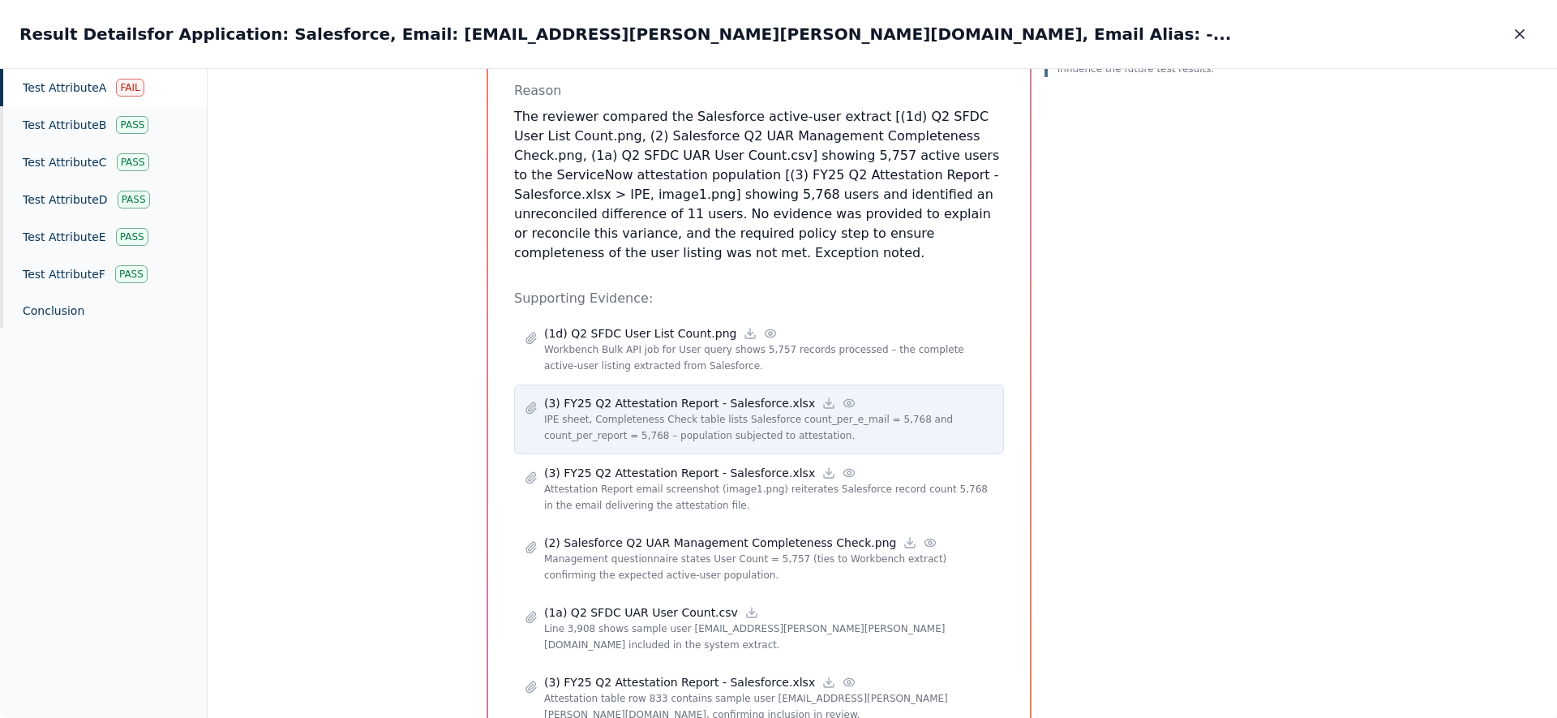
click at [778, 401] on circle at bounding box center [848, 402] width 3 height 3
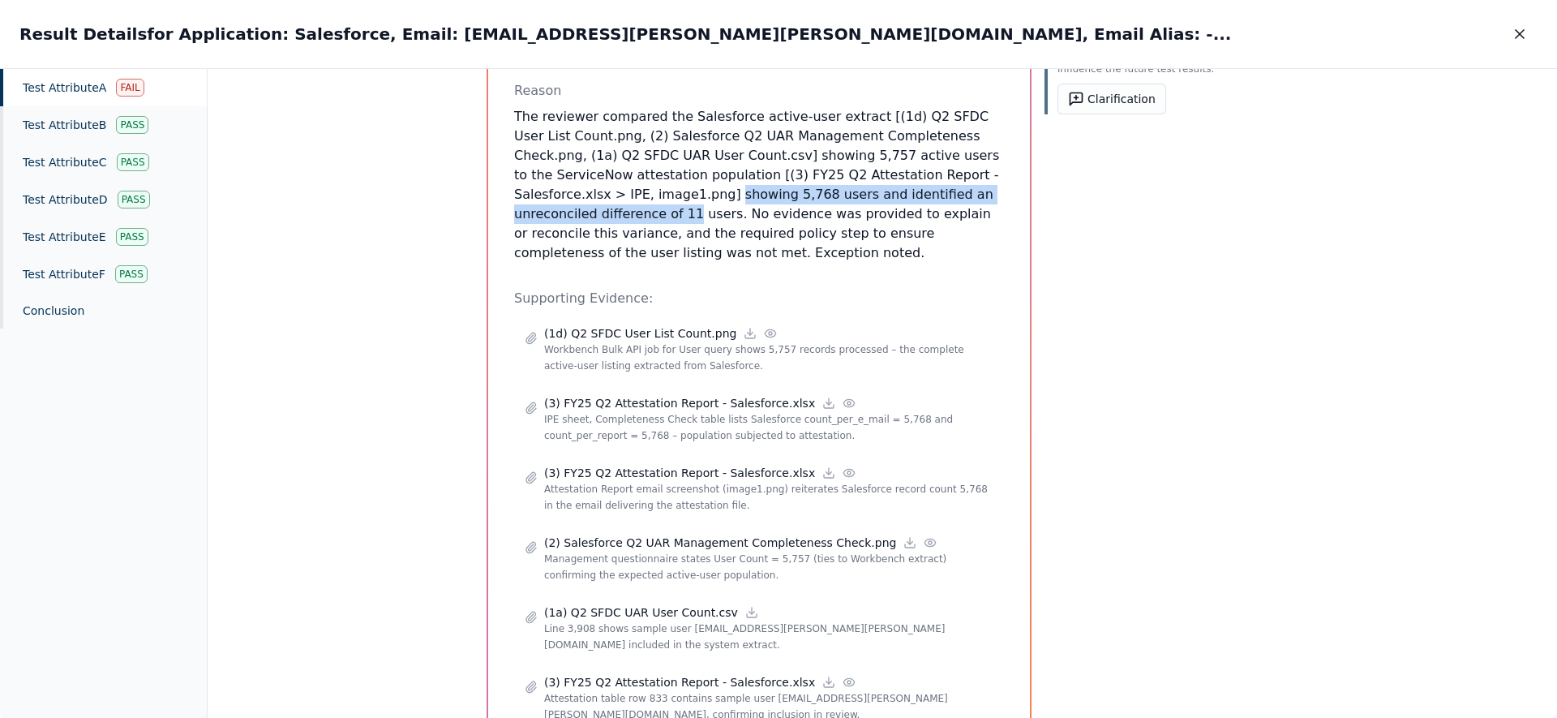
drag, startPoint x: 585, startPoint y: 171, endPoint x: 984, endPoint y: 173, distance: 398.9
click at [778, 173] on p "The reviewer compared the Salesforce active-user extract [(1d) Q2 SFDC User Lis…" at bounding box center [759, 185] width 490 height 156
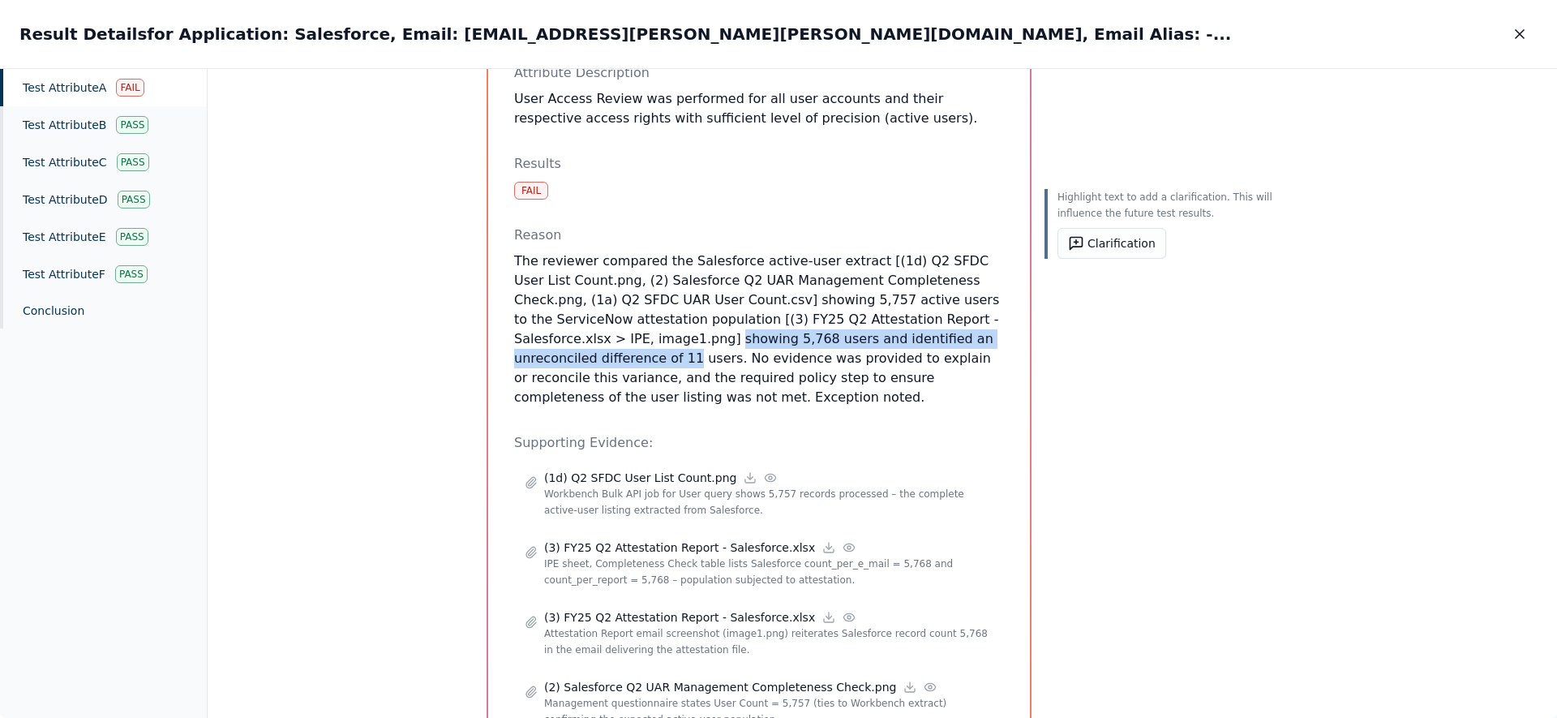
scroll to position [110, 0]
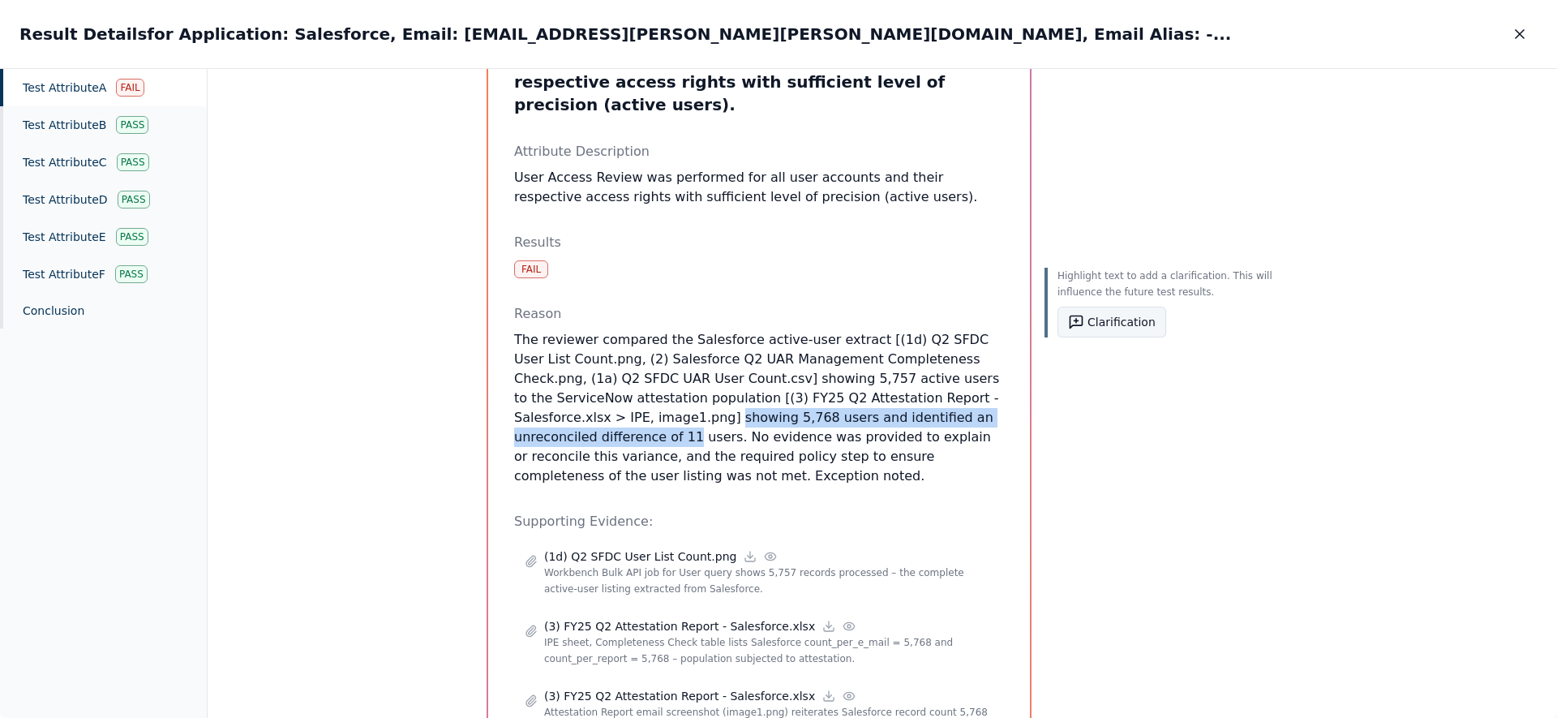
click at [778, 329] on button "Clarification" at bounding box center [1111, 321] width 109 height 31
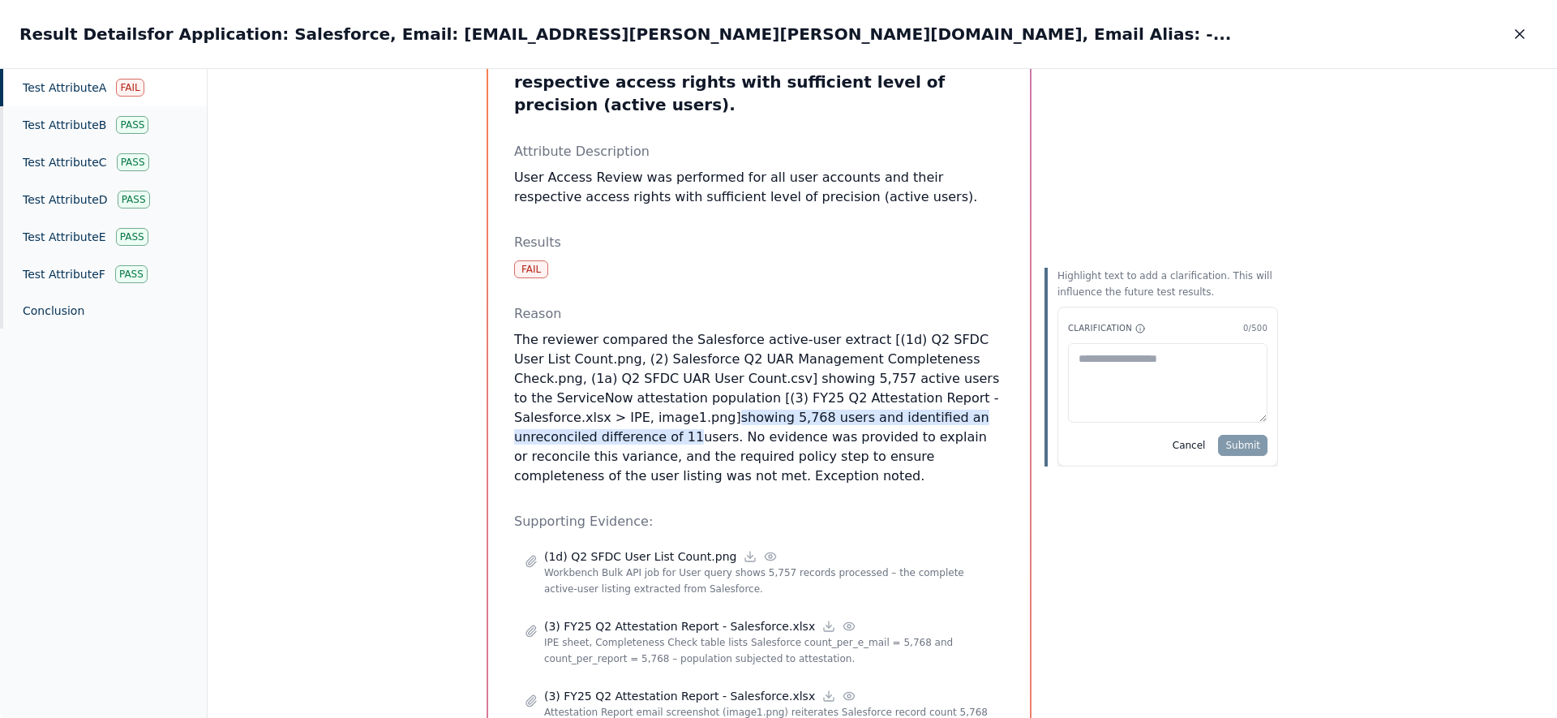
click at [778, 387] on textarea at bounding box center [1167, 382] width 199 height 79
type textarea "**********"
click at [778, 441] on button "Submit" at bounding box center [1242, 445] width 49 height 21
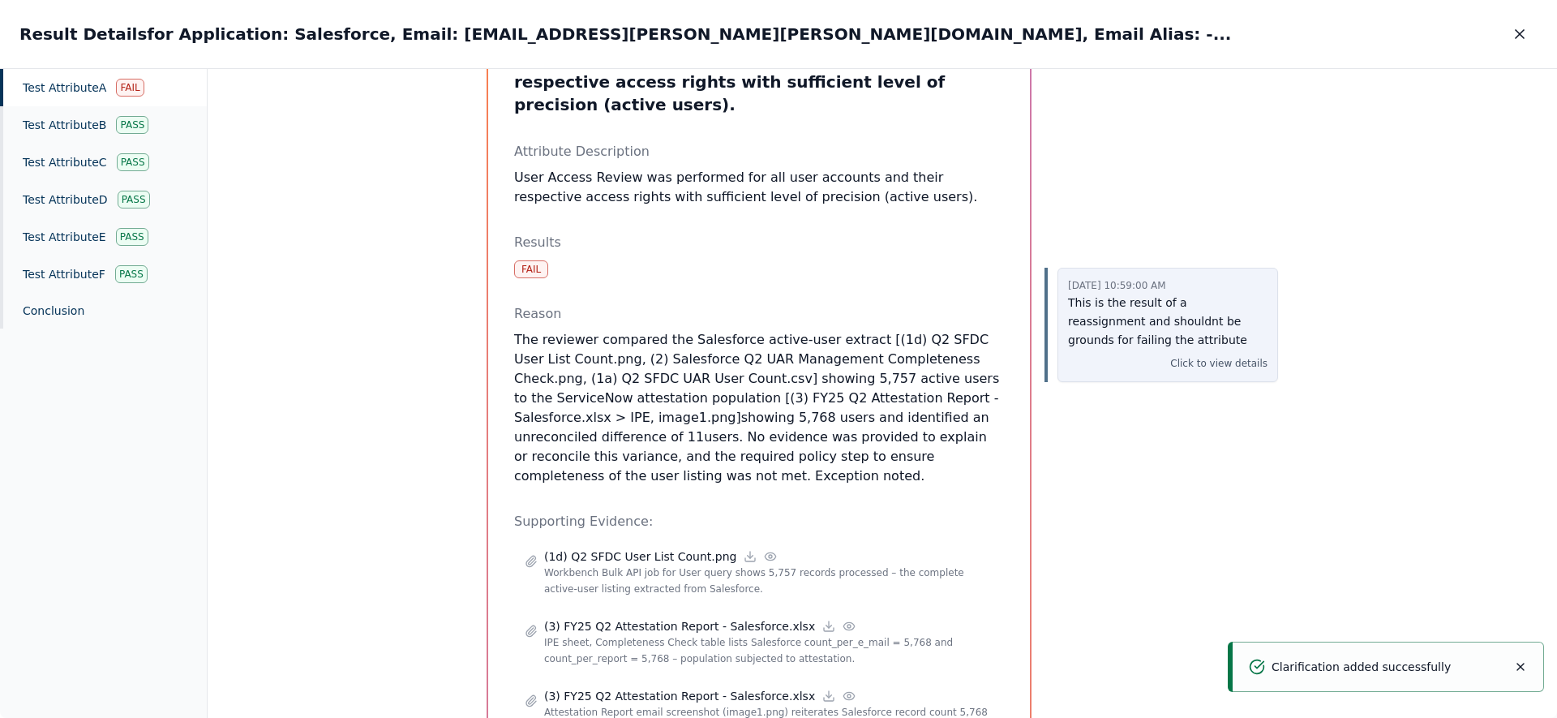
click at [778, 371] on div "[DATE] 10:59:00 AM This is the result of a reassignment and shouldnt be grounds…" at bounding box center [1167, 325] width 221 height 115
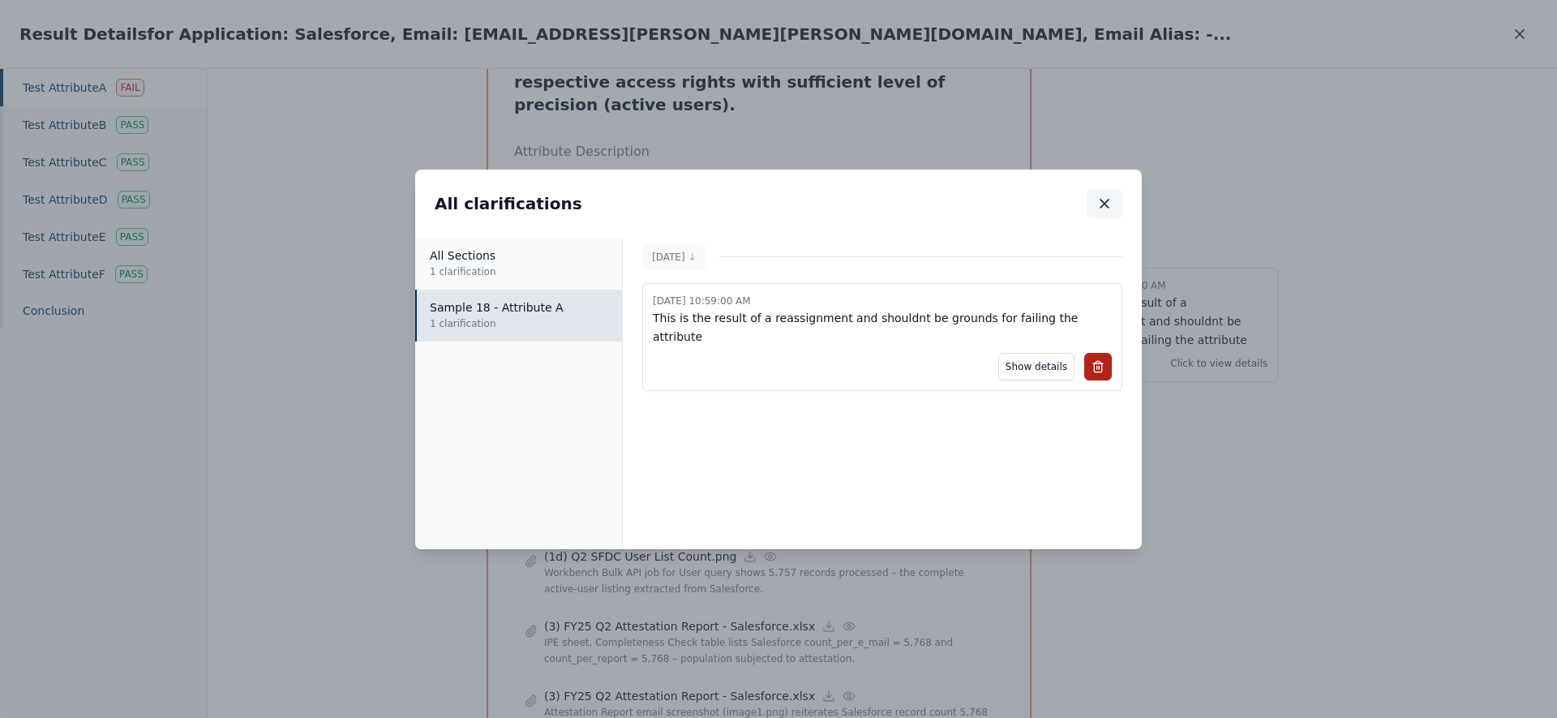
click at [778, 203] on icon "button" at bounding box center [1104, 203] width 16 height 16
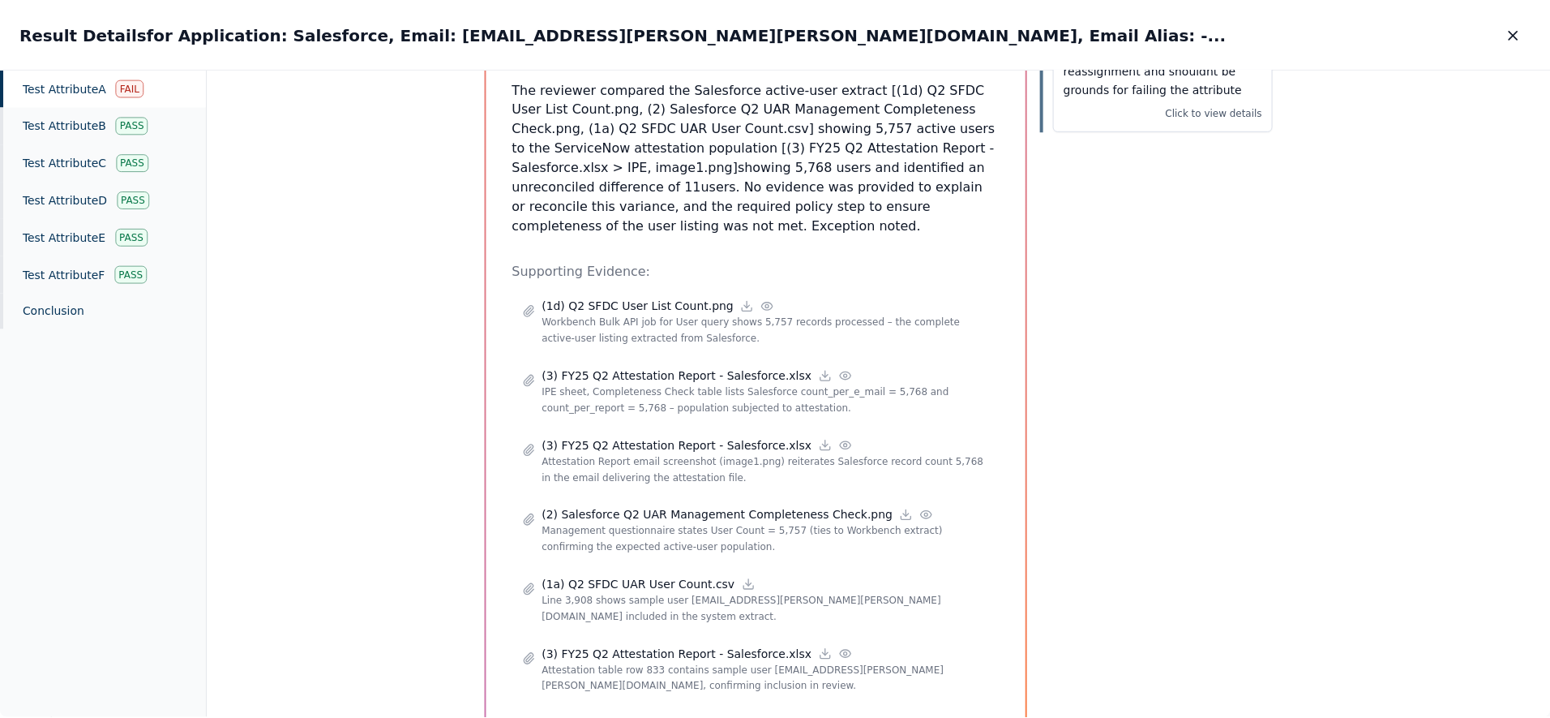
scroll to position [382, 0]
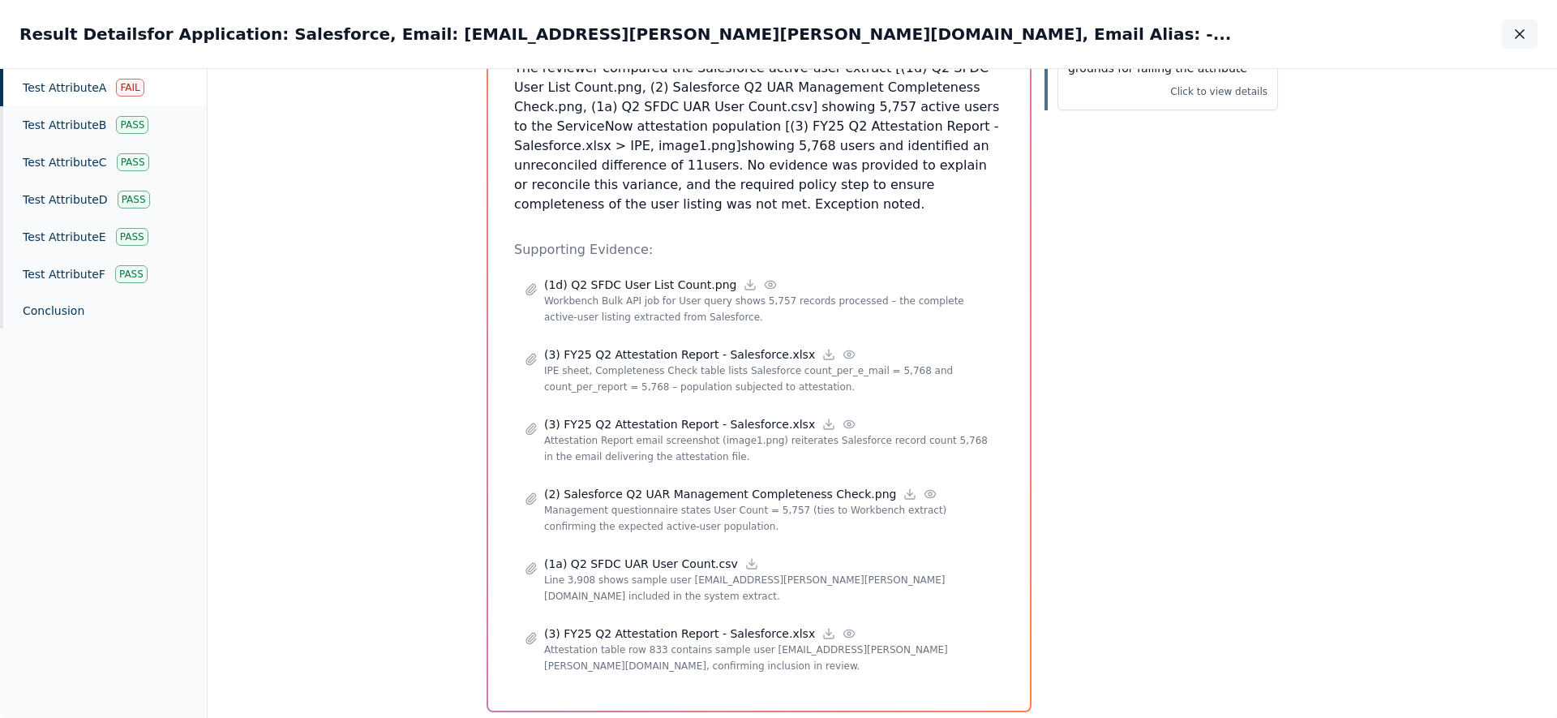
click at [778, 29] on icon "button" at bounding box center [1519, 34] width 16 height 16
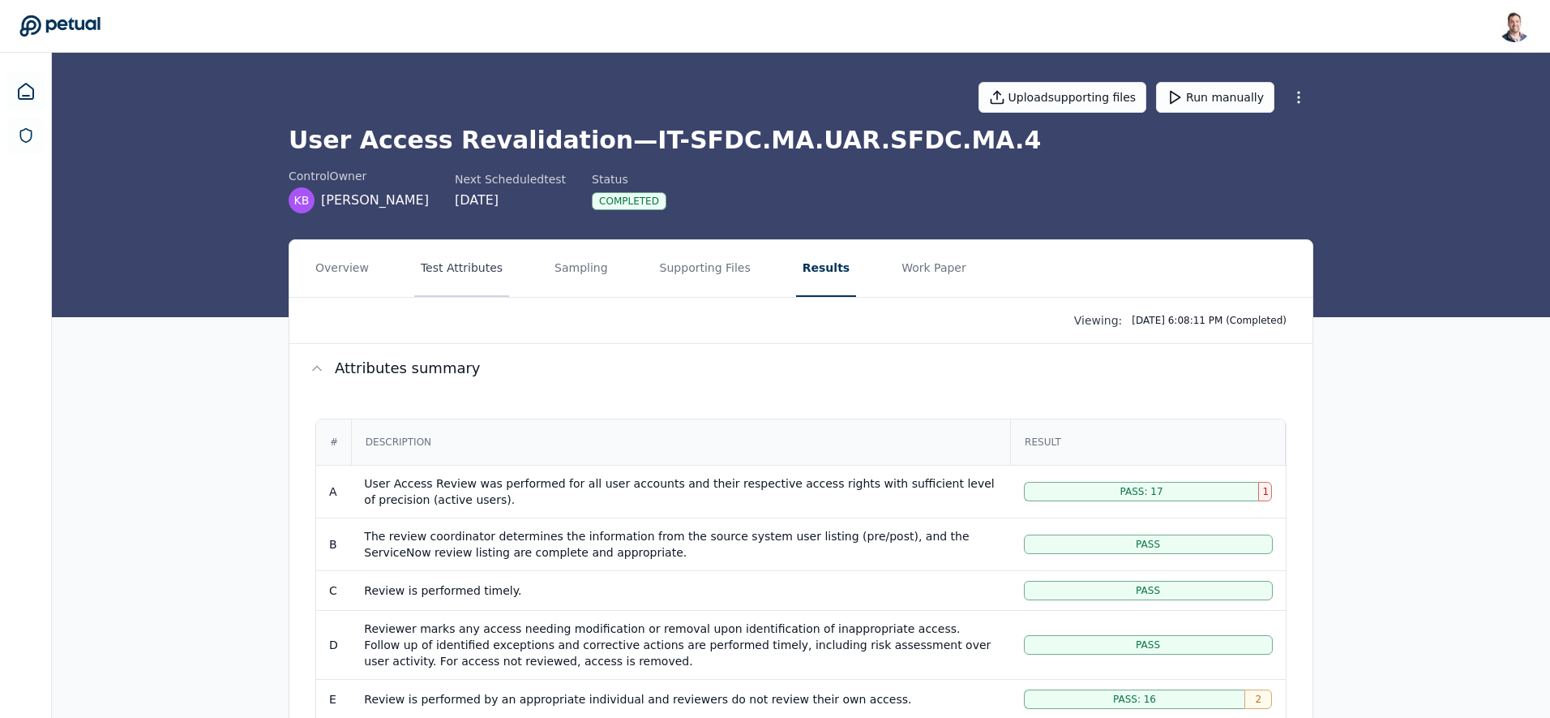
click at [456, 275] on button "Test Attributes" at bounding box center [461, 268] width 95 height 57
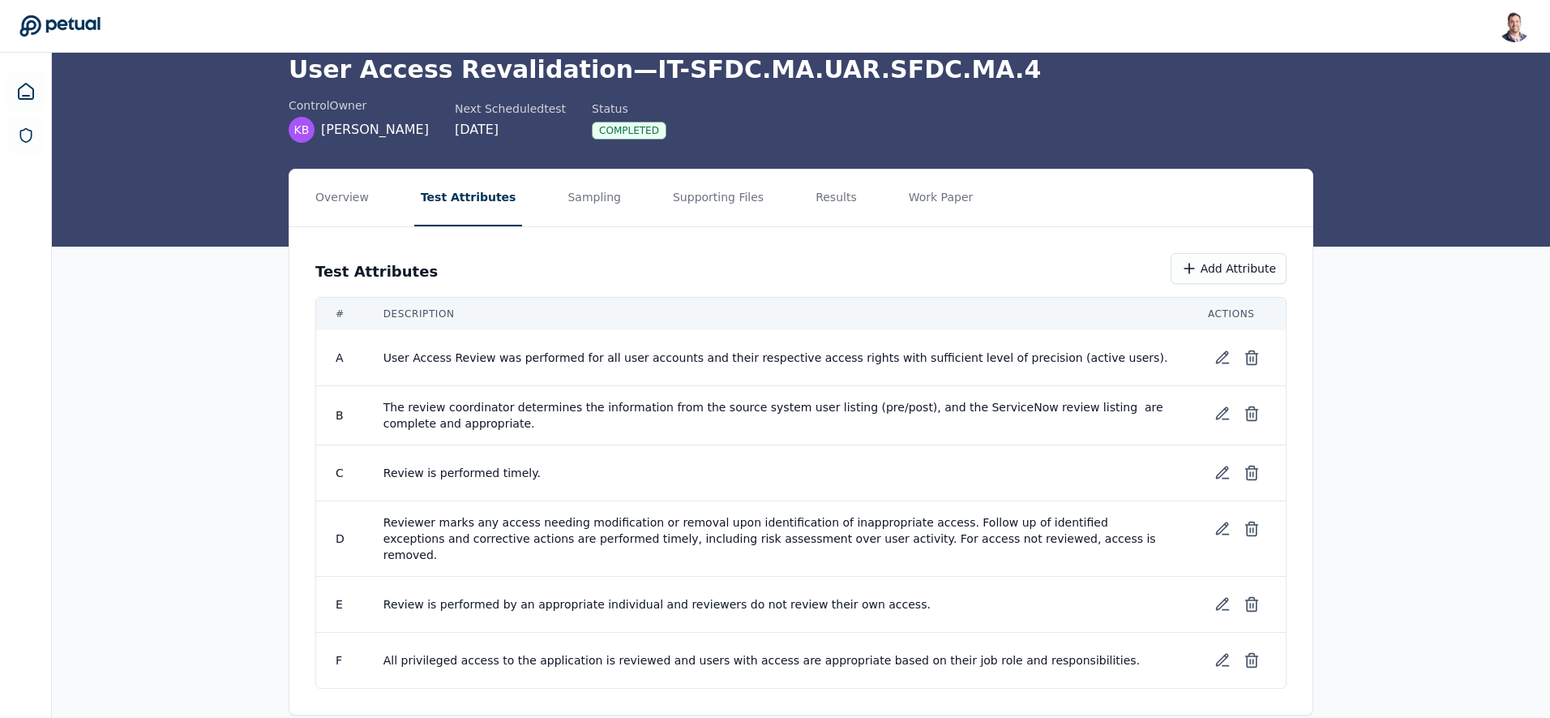
scroll to position [78, 0]
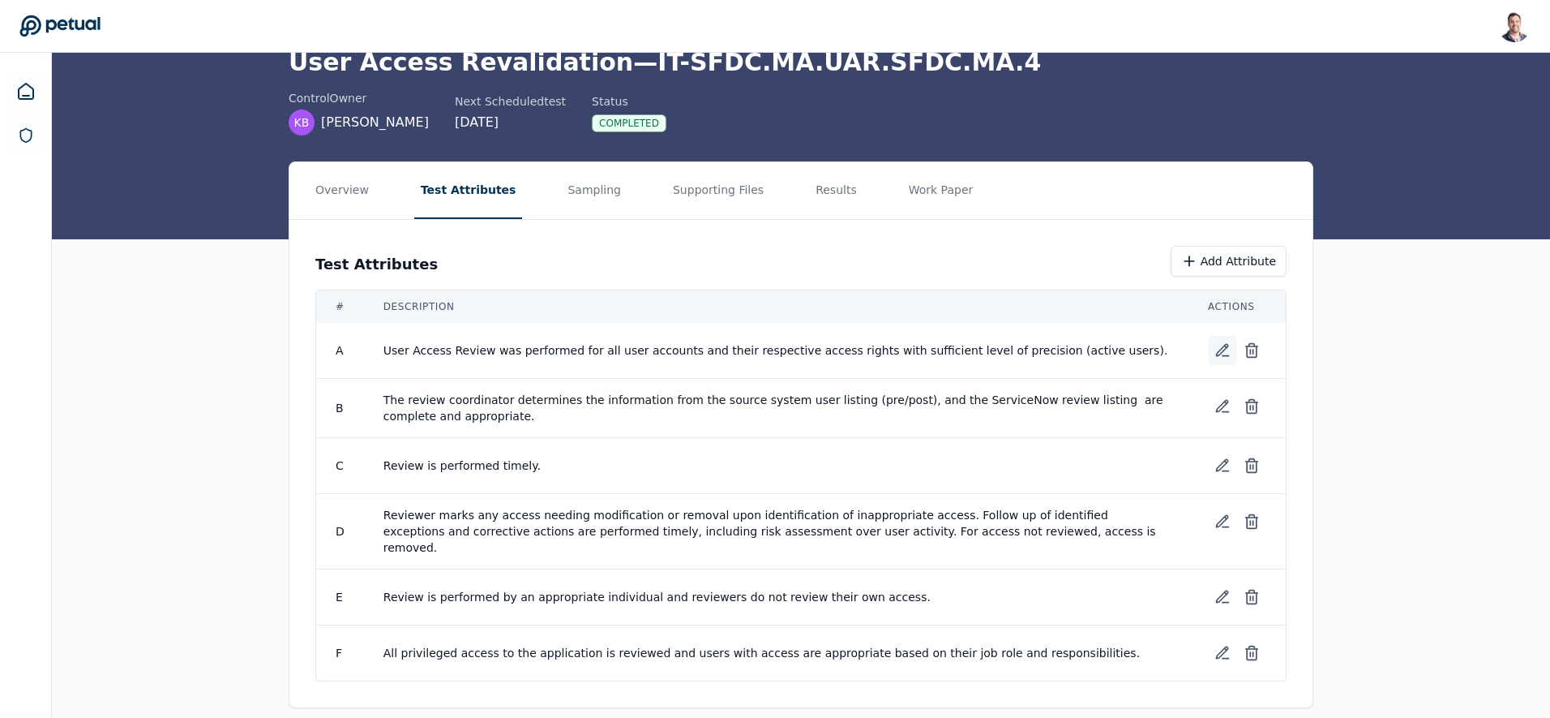
click at [778, 348] on icon at bounding box center [1222, 350] width 16 height 16
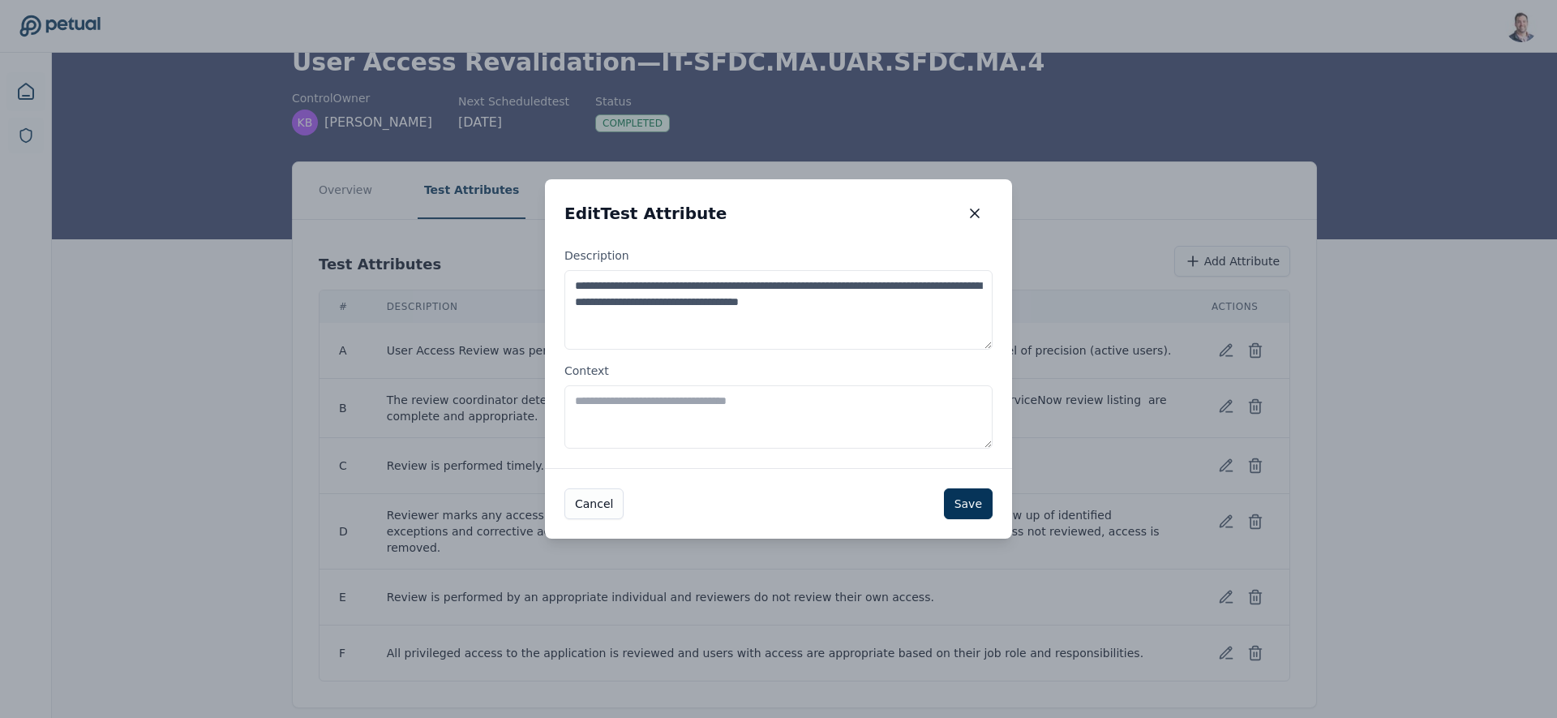
click at [778, 414] on textarea "Context" at bounding box center [778, 416] width 428 height 63
type textarea "*"
type textarea "**********"
click at [778, 505] on button "Save" at bounding box center [968, 503] width 49 height 31
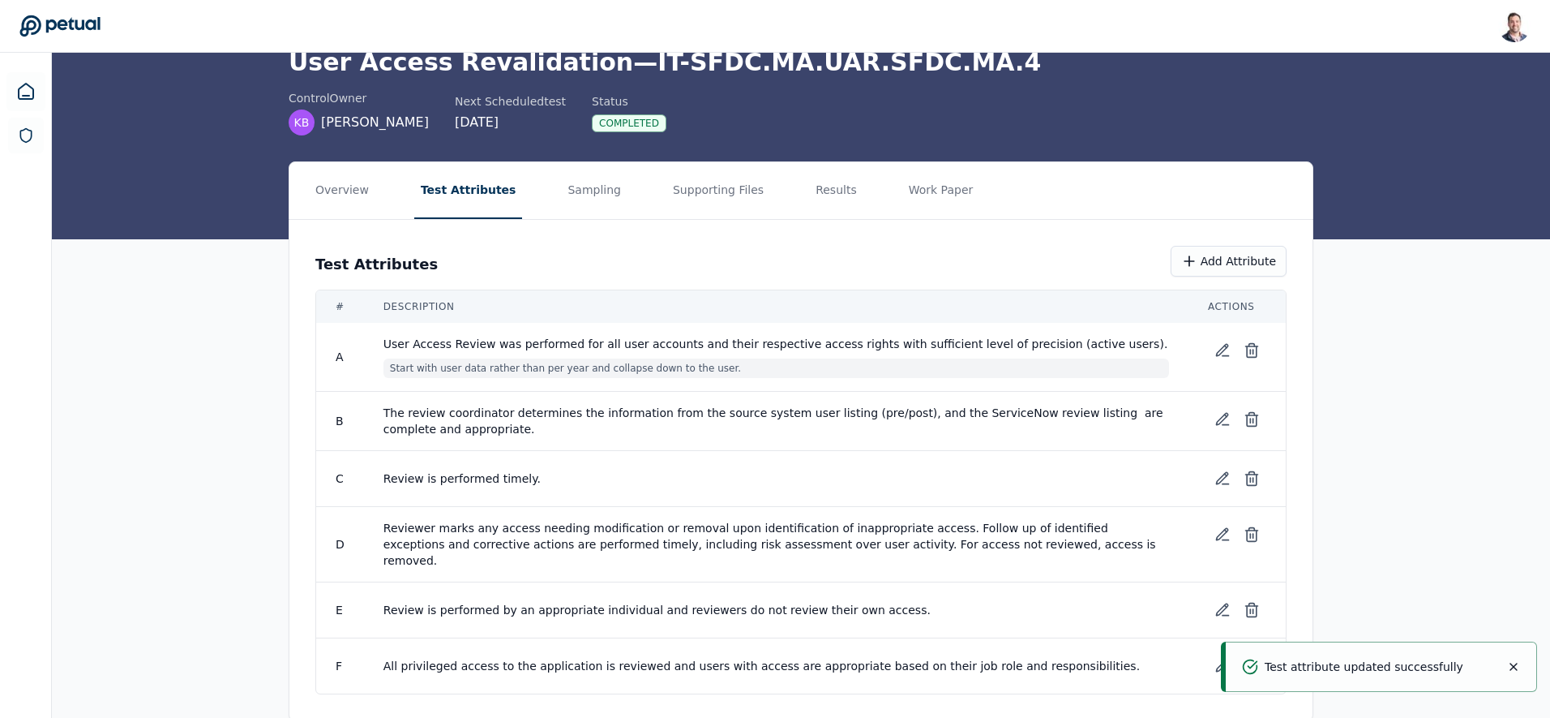
click at [670, 369] on span "Start with user data rather than per year and collapse down to the user." at bounding box center [776, 367] width 786 height 19
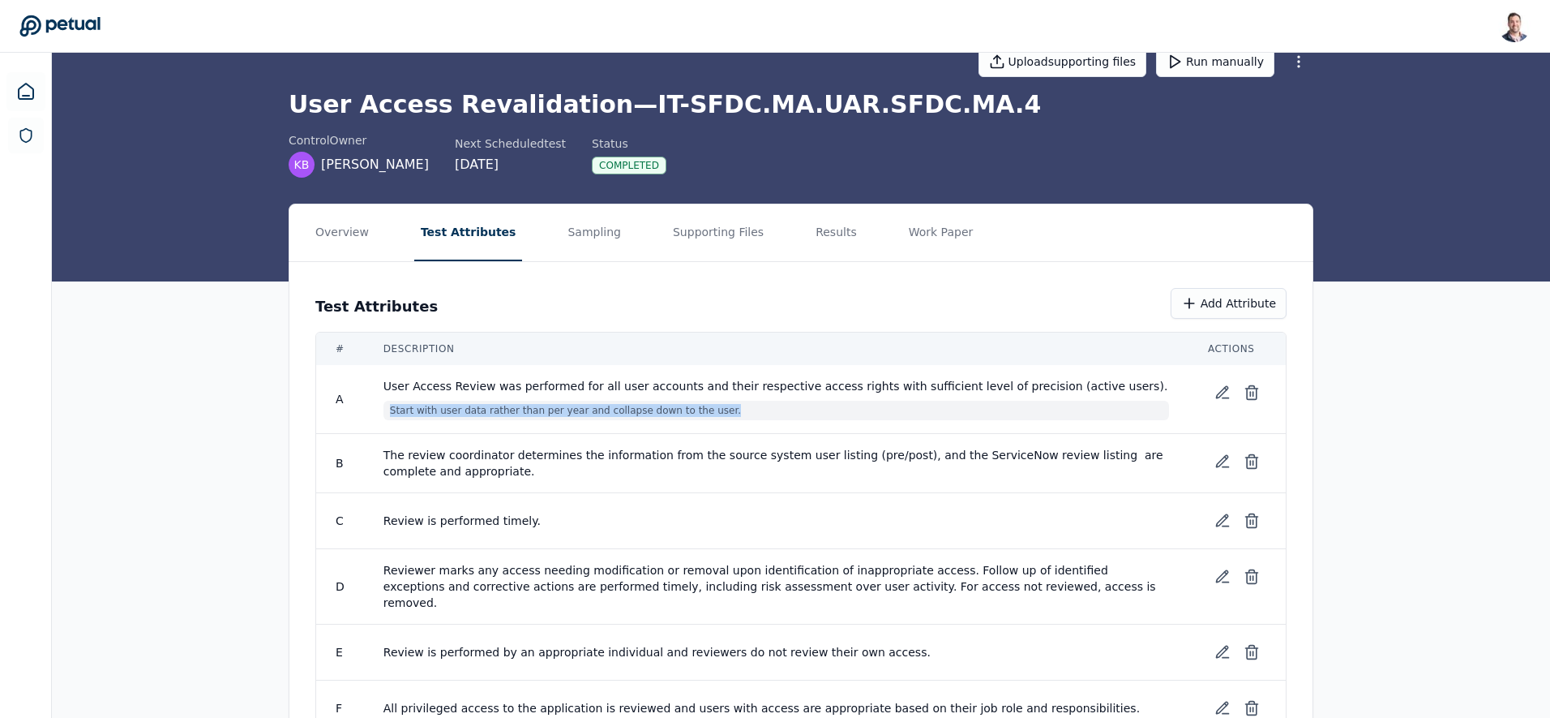
scroll to position [6, 0]
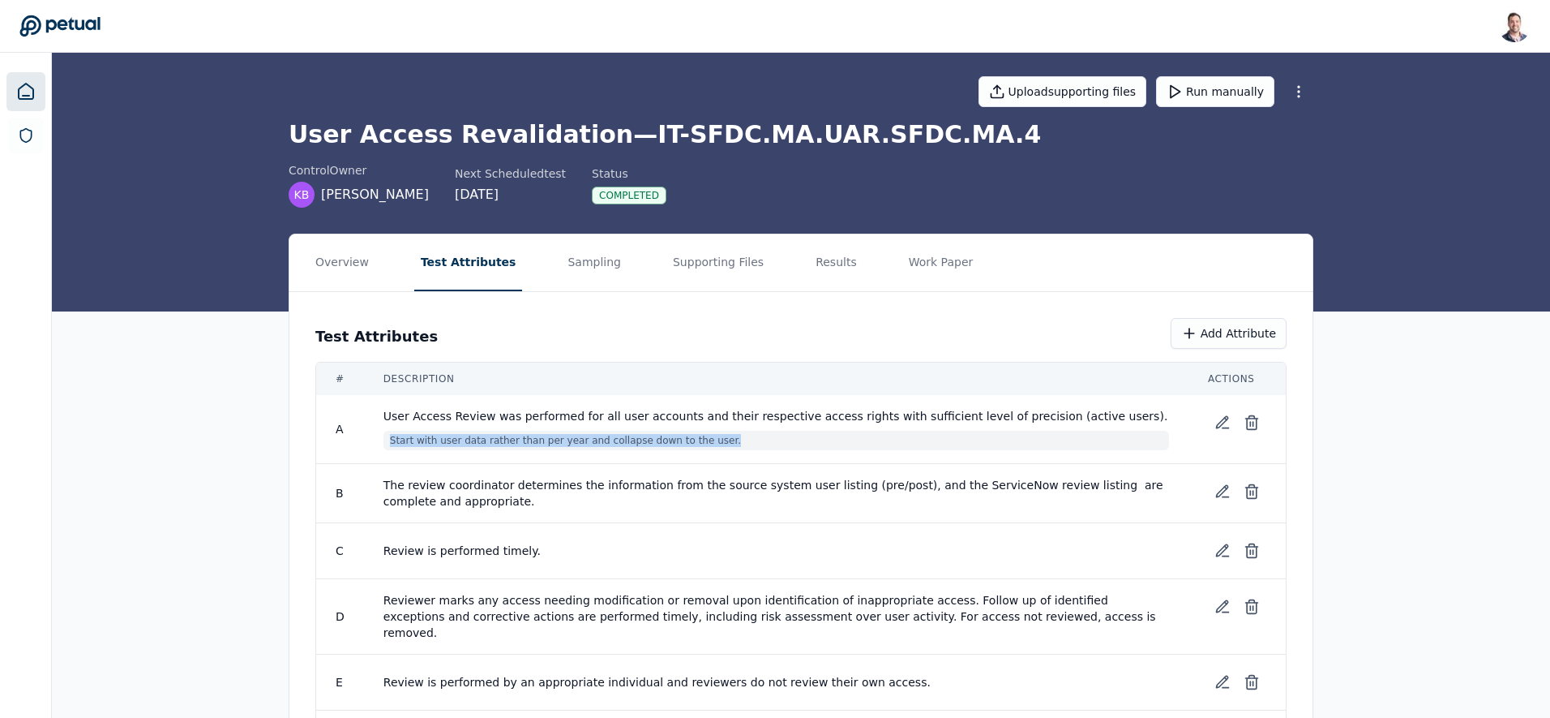
click at [36, 97] on link at bounding box center [25, 91] width 39 height 39
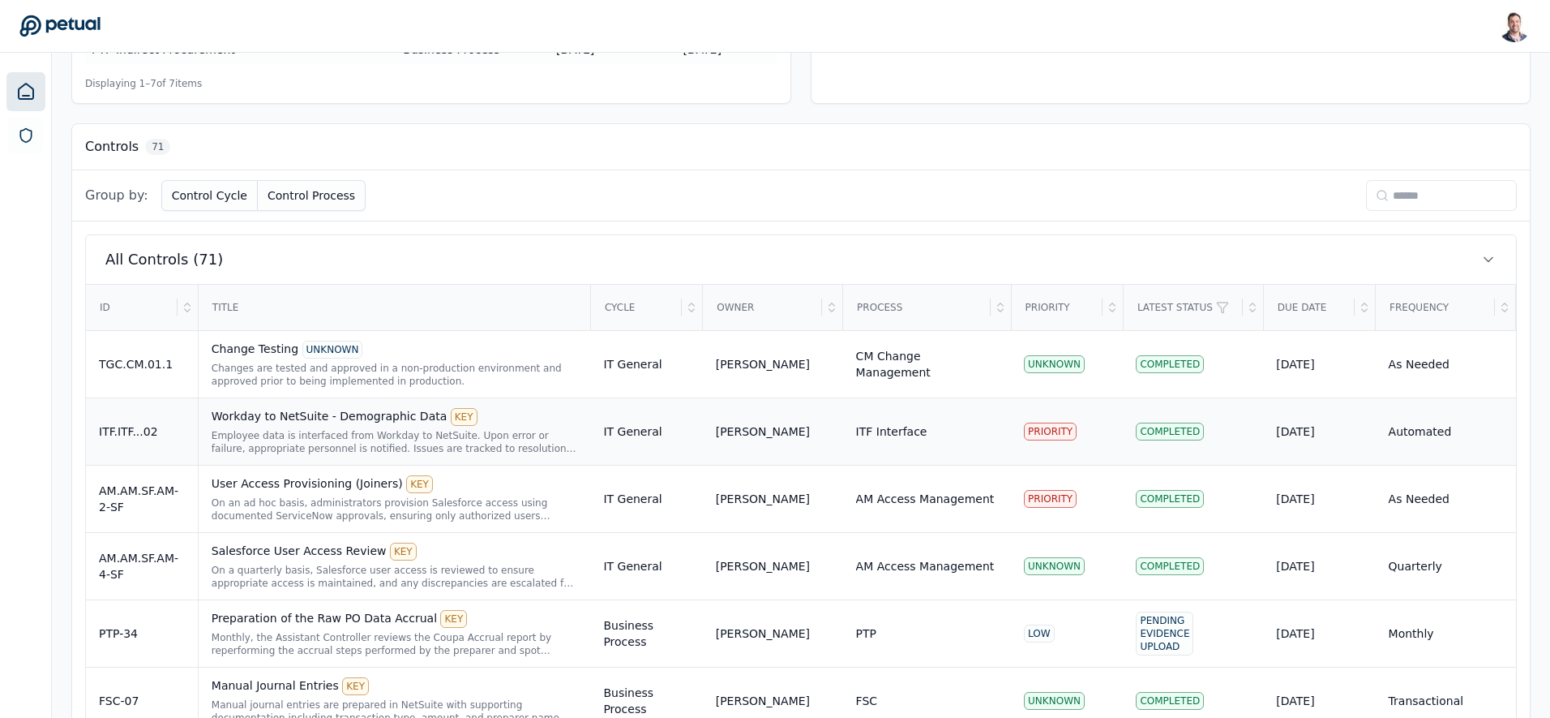
scroll to position [390, 0]
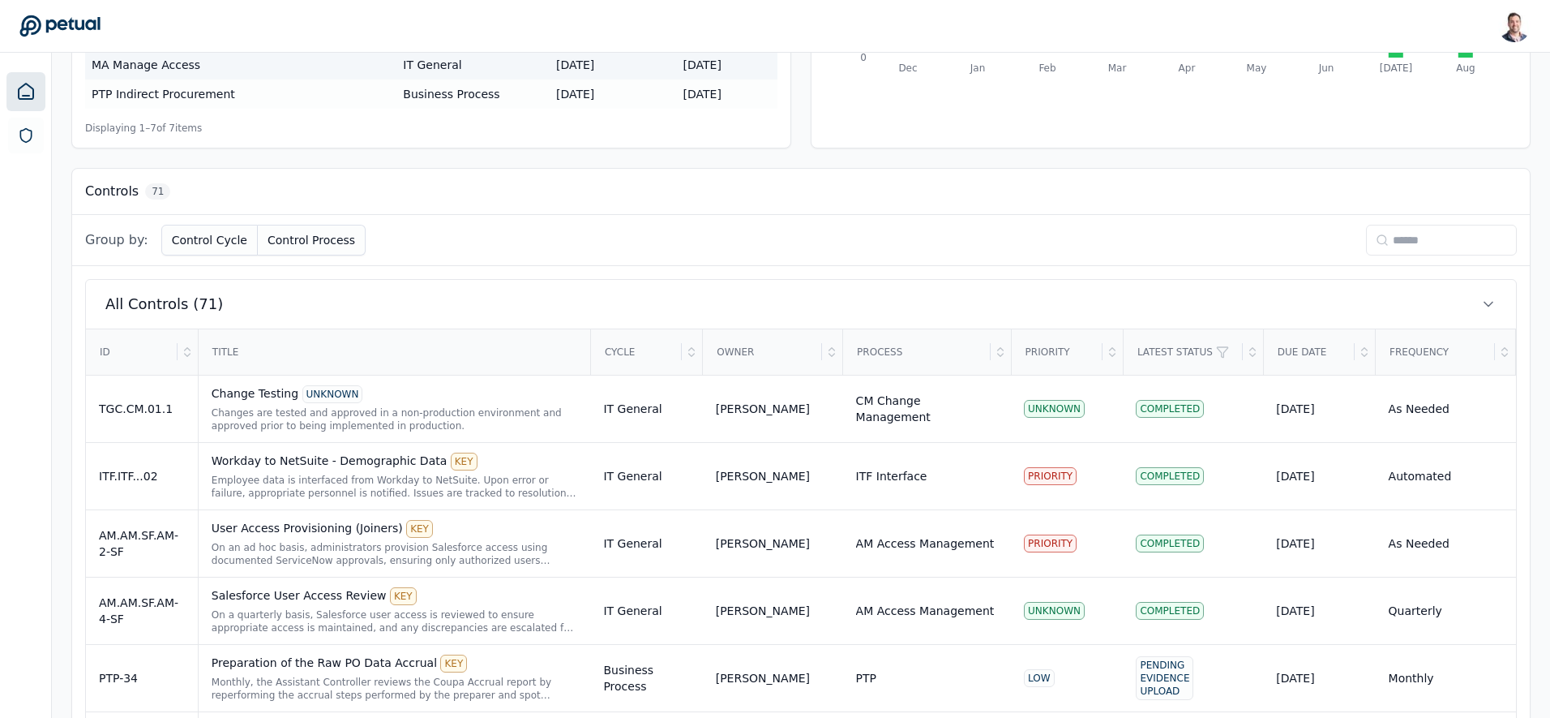
click at [778, 236] on input at bounding box center [1441, 240] width 151 height 31
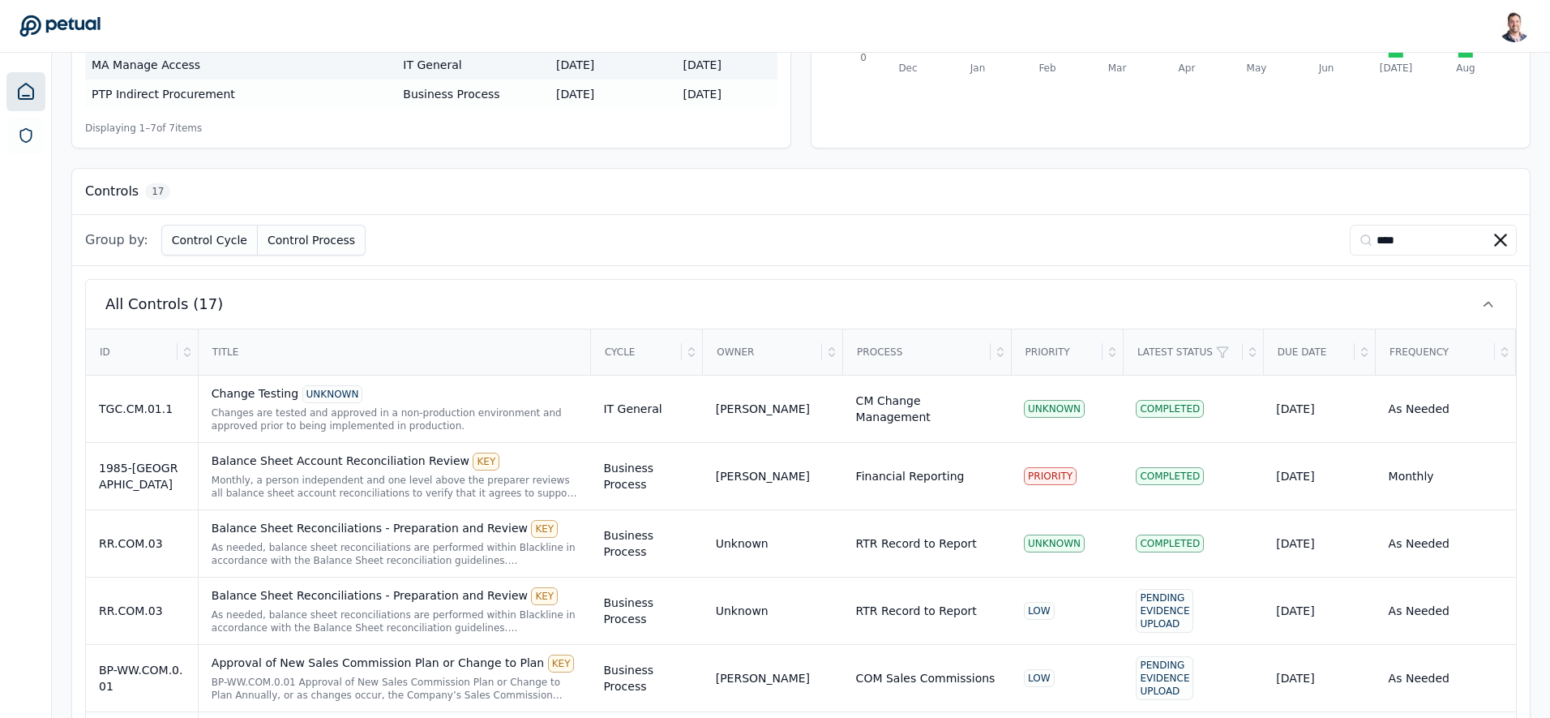
type input "*****"
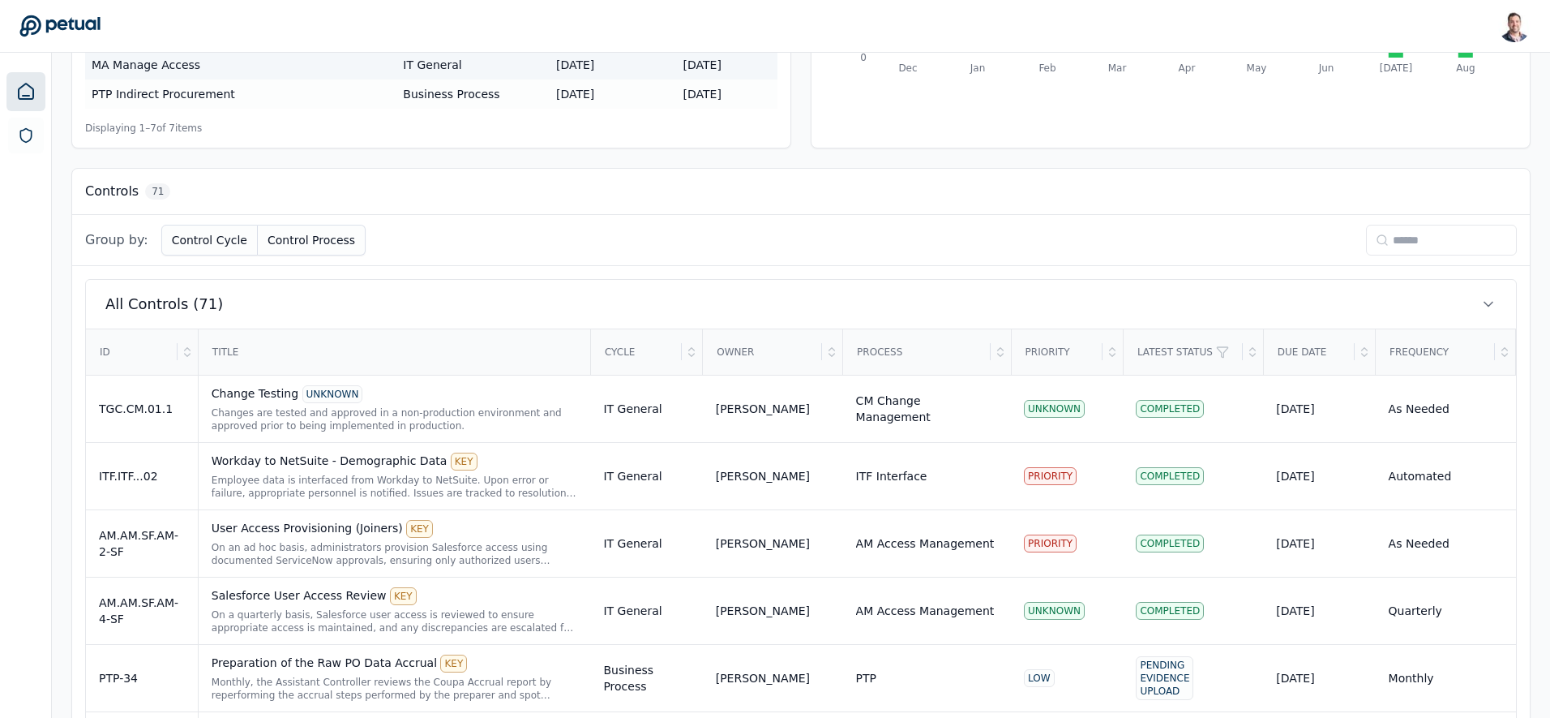
click at [778, 240] on input at bounding box center [1441, 240] width 151 height 31
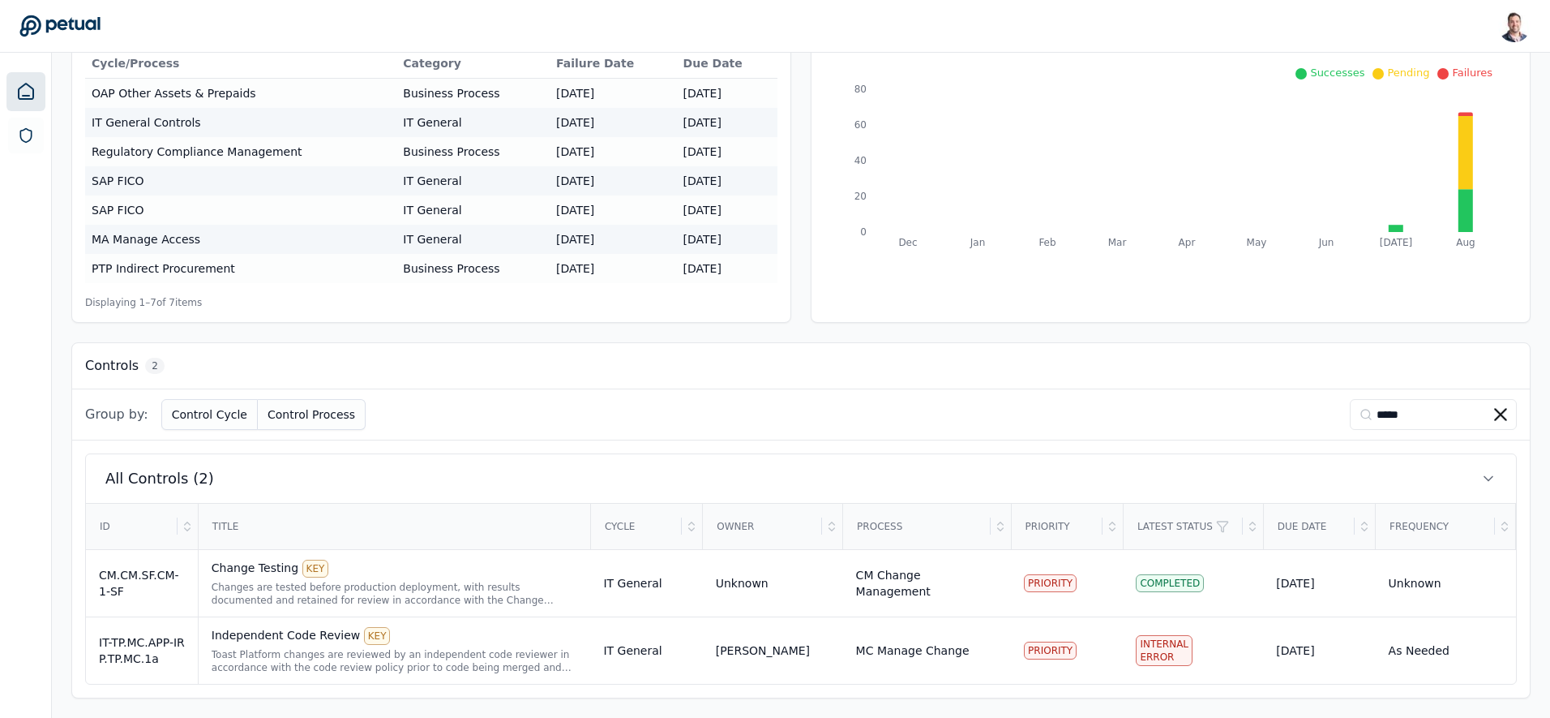
scroll to position [150, 0]
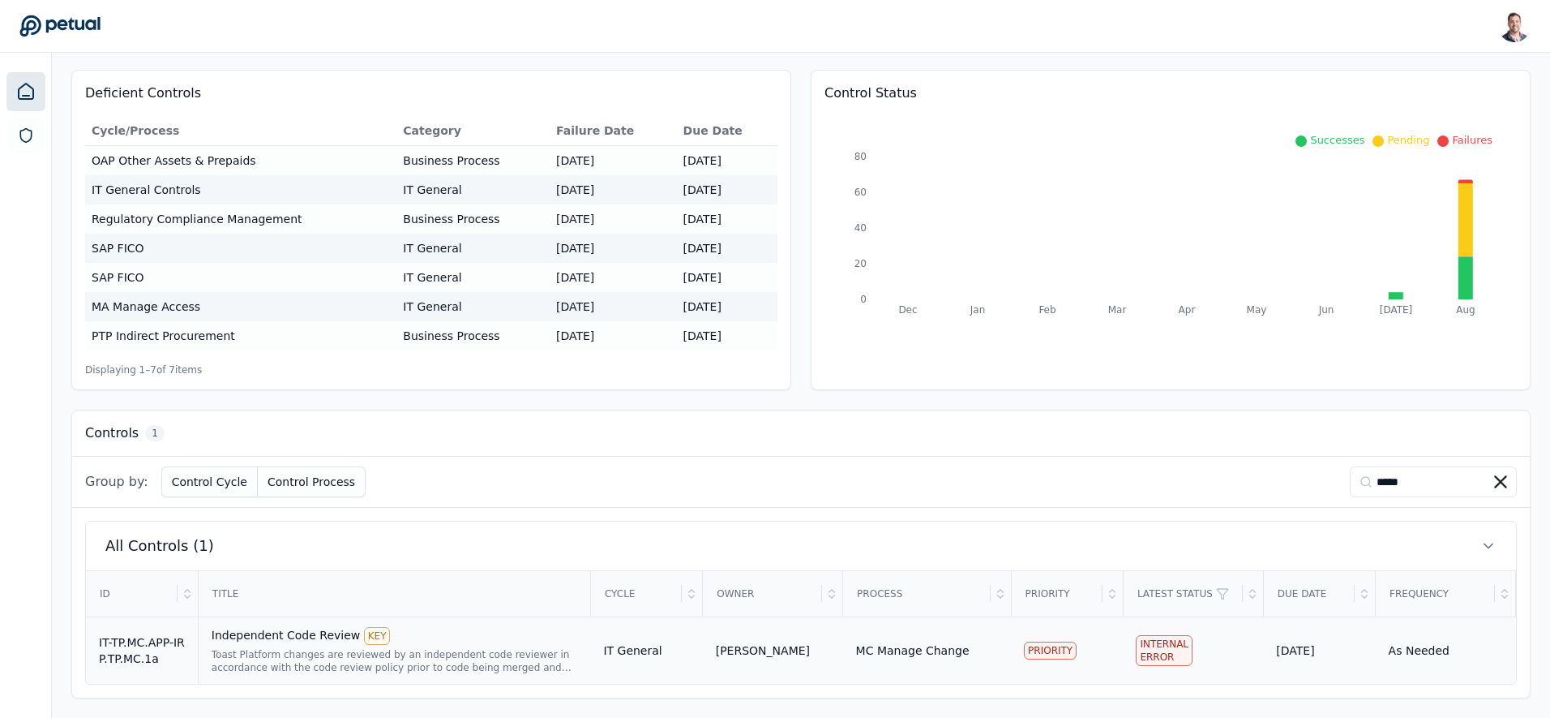
type input "*****"
click at [411, 662] on div "Toast Platform changes are reviewed by an independent code reviewer in accordan…" at bounding box center [395, 661] width 366 height 26
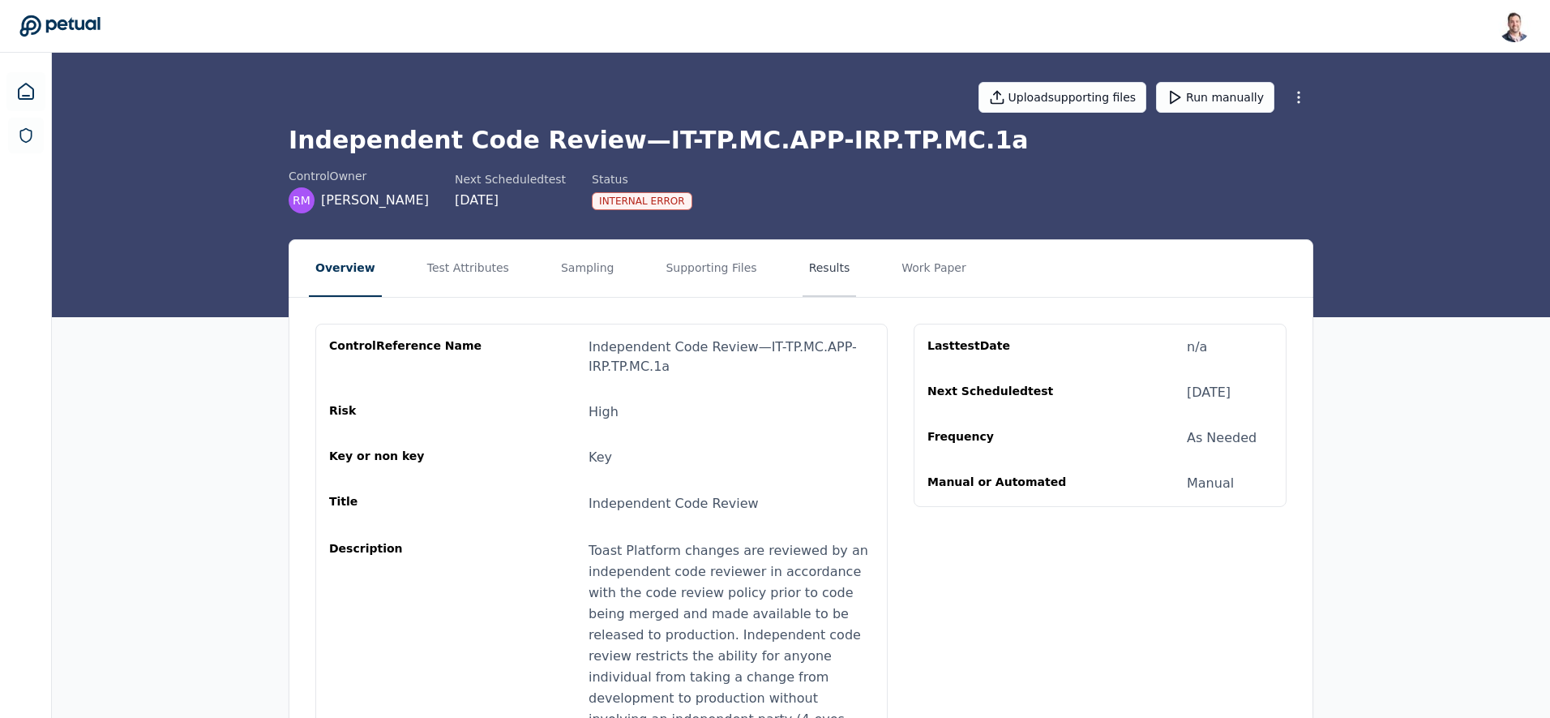
click at [778, 263] on button "Results" at bounding box center [830, 268] width 54 height 57
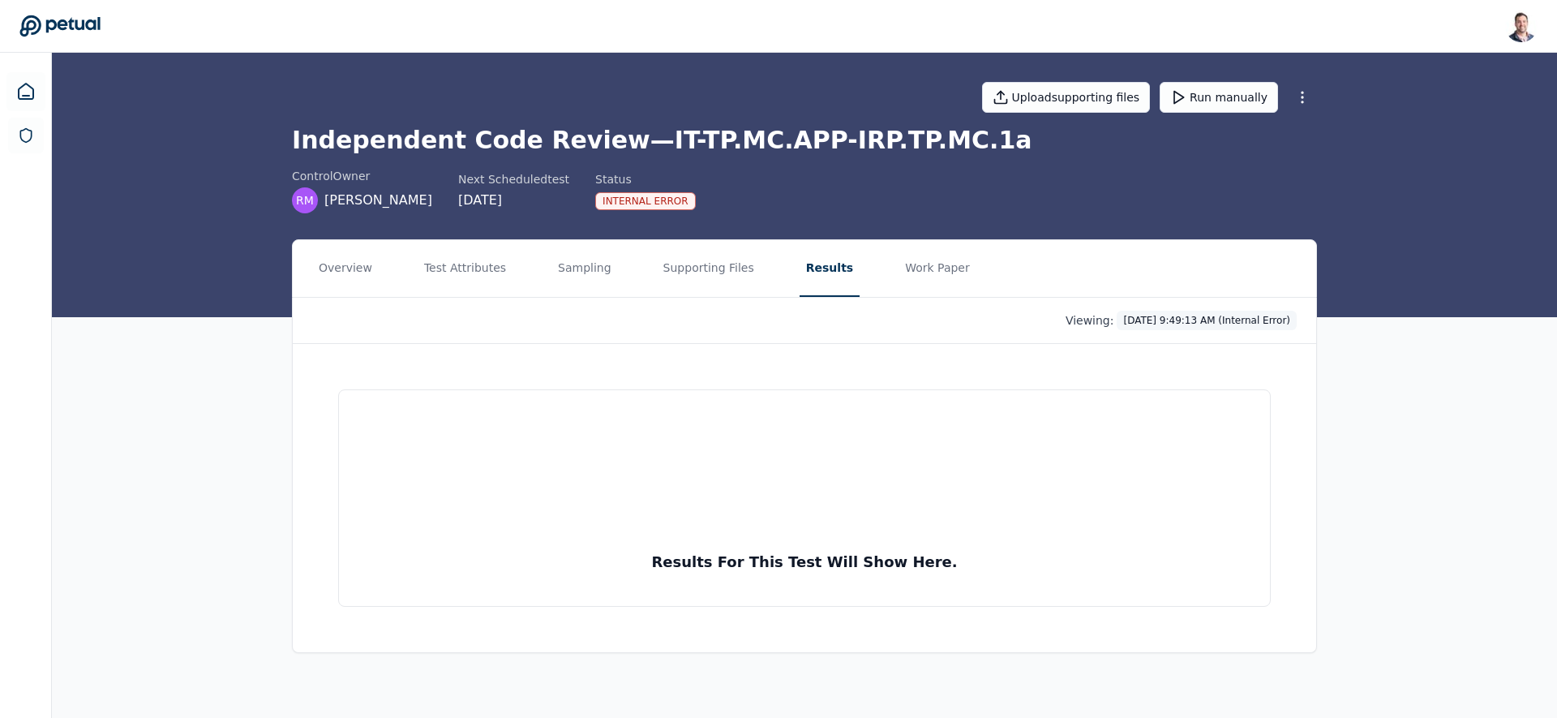
click at [778, 316] on html "[PERSON_NAME] [EMAIL_ADDRESS] Sign out Upload supporting files Run manually Ind…" at bounding box center [778, 359] width 1557 height 718
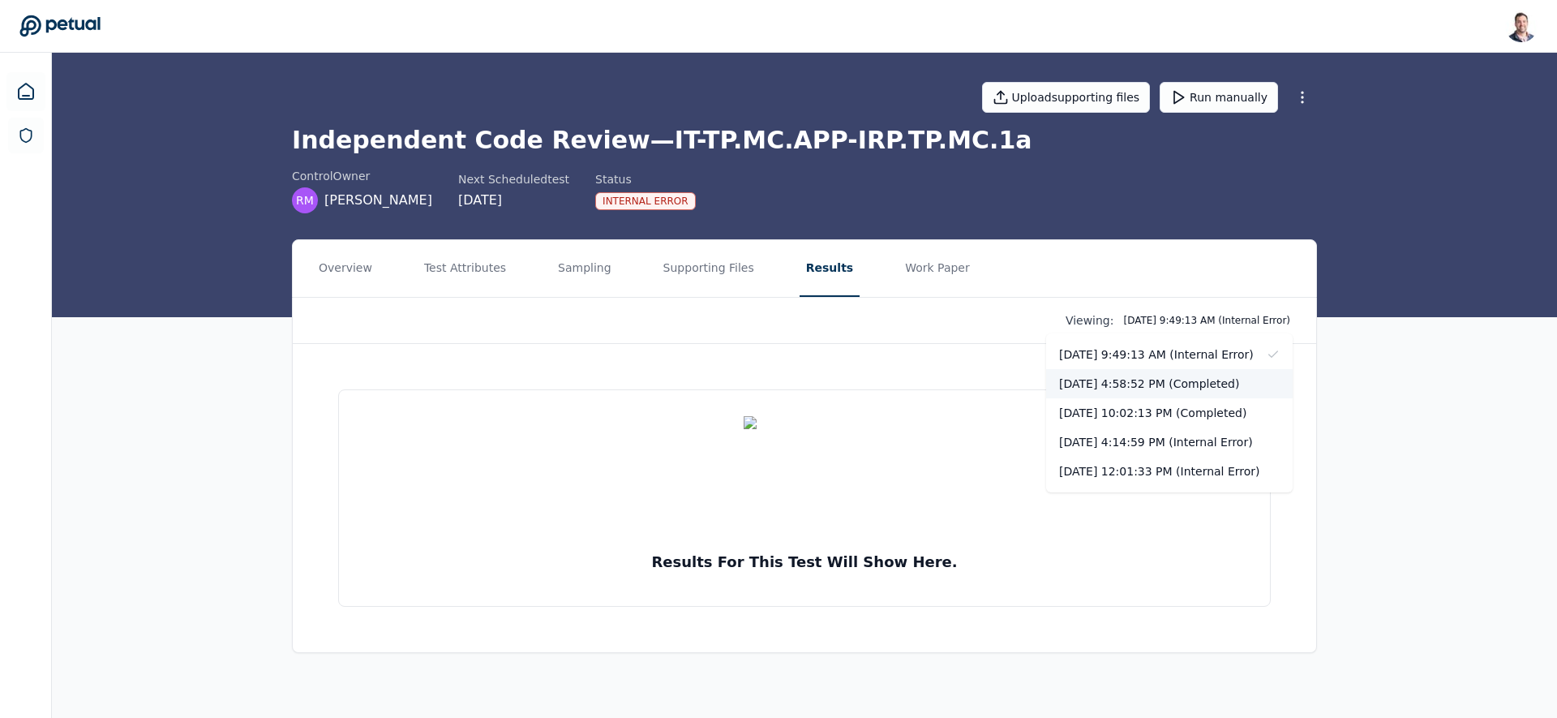
click at [778, 384] on div "[DATE] 4:58:52 PM (Completed)" at bounding box center [1169, 383] width 246 height 29
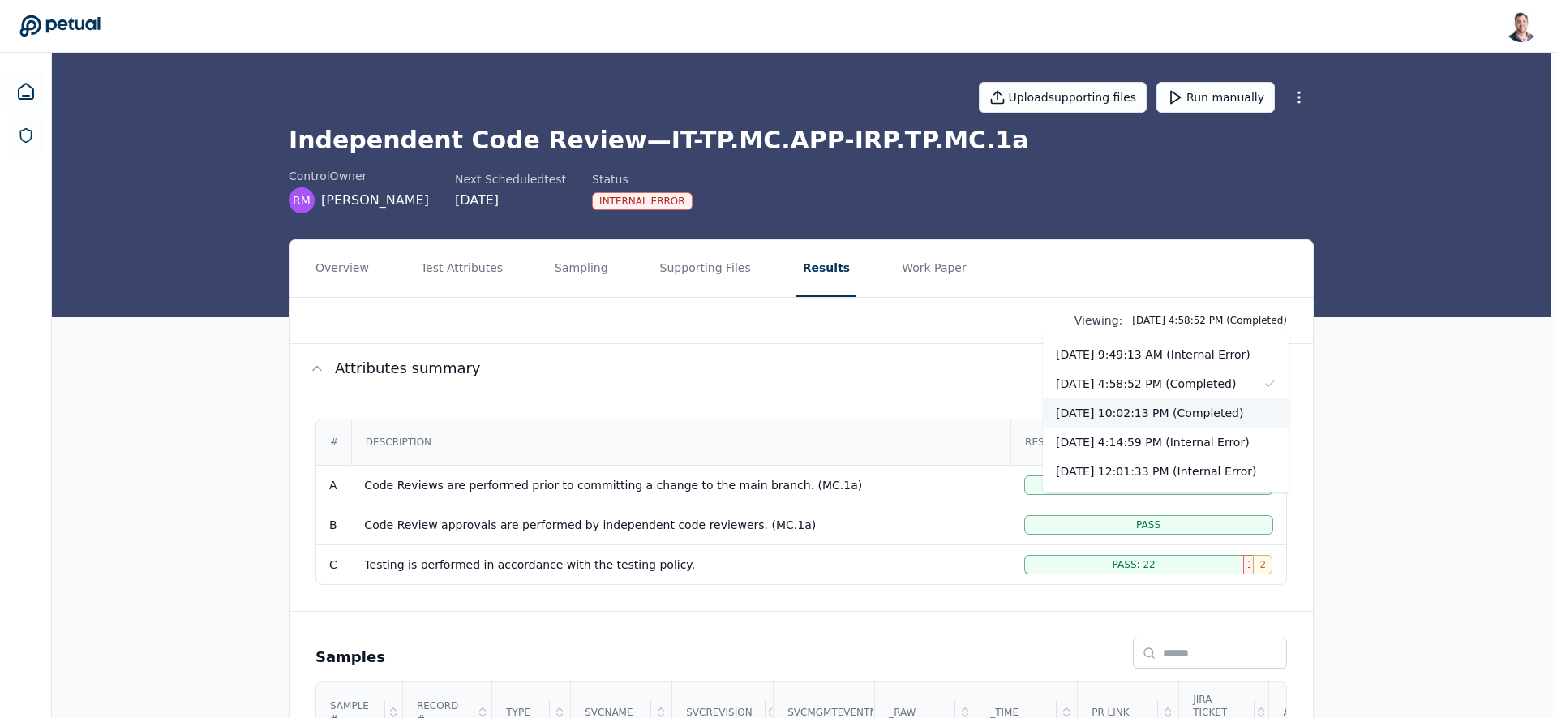
click at [778, 421] on div "[DATE] 10:02:13 PM (Completed)" at bounding box center [1166, 412] width 246 height 29
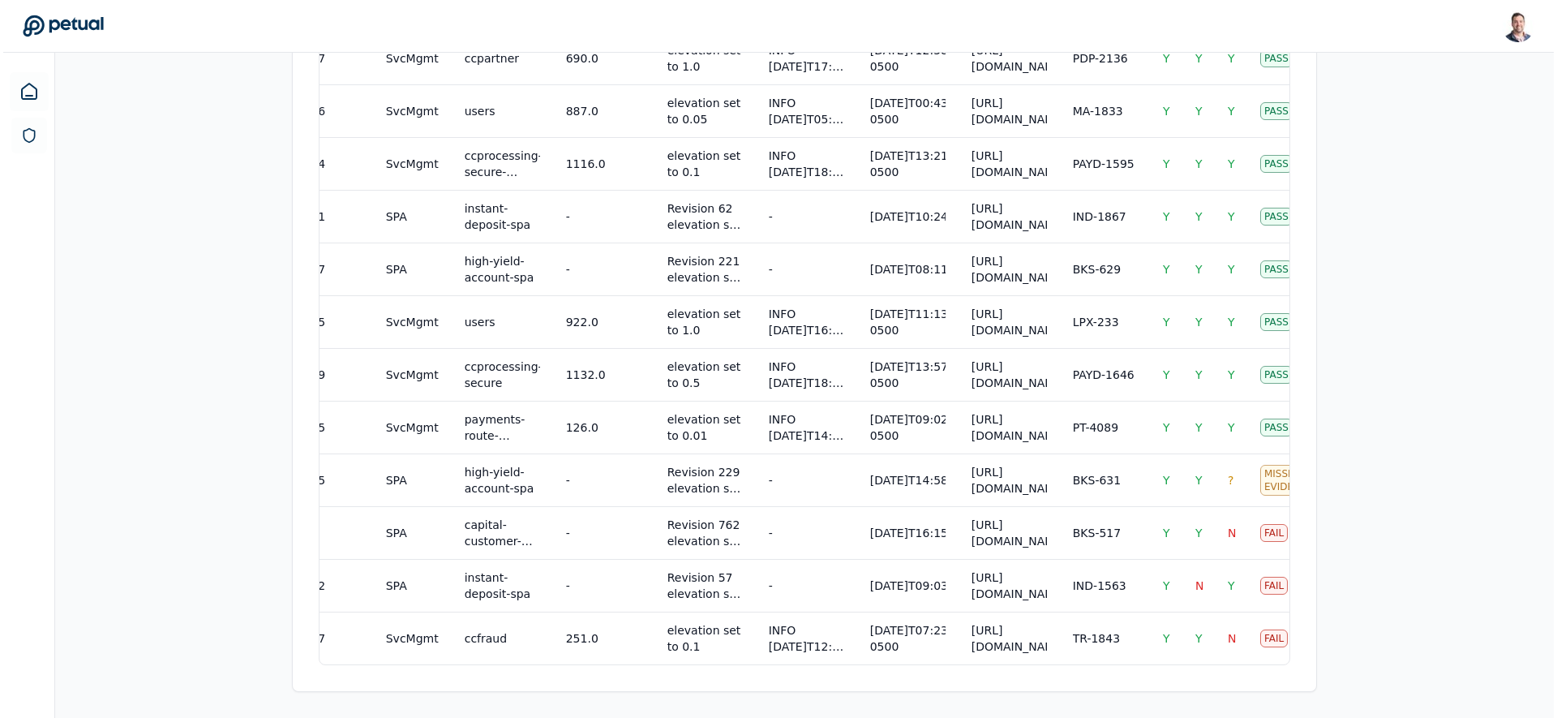
scroll to position [0, 311]
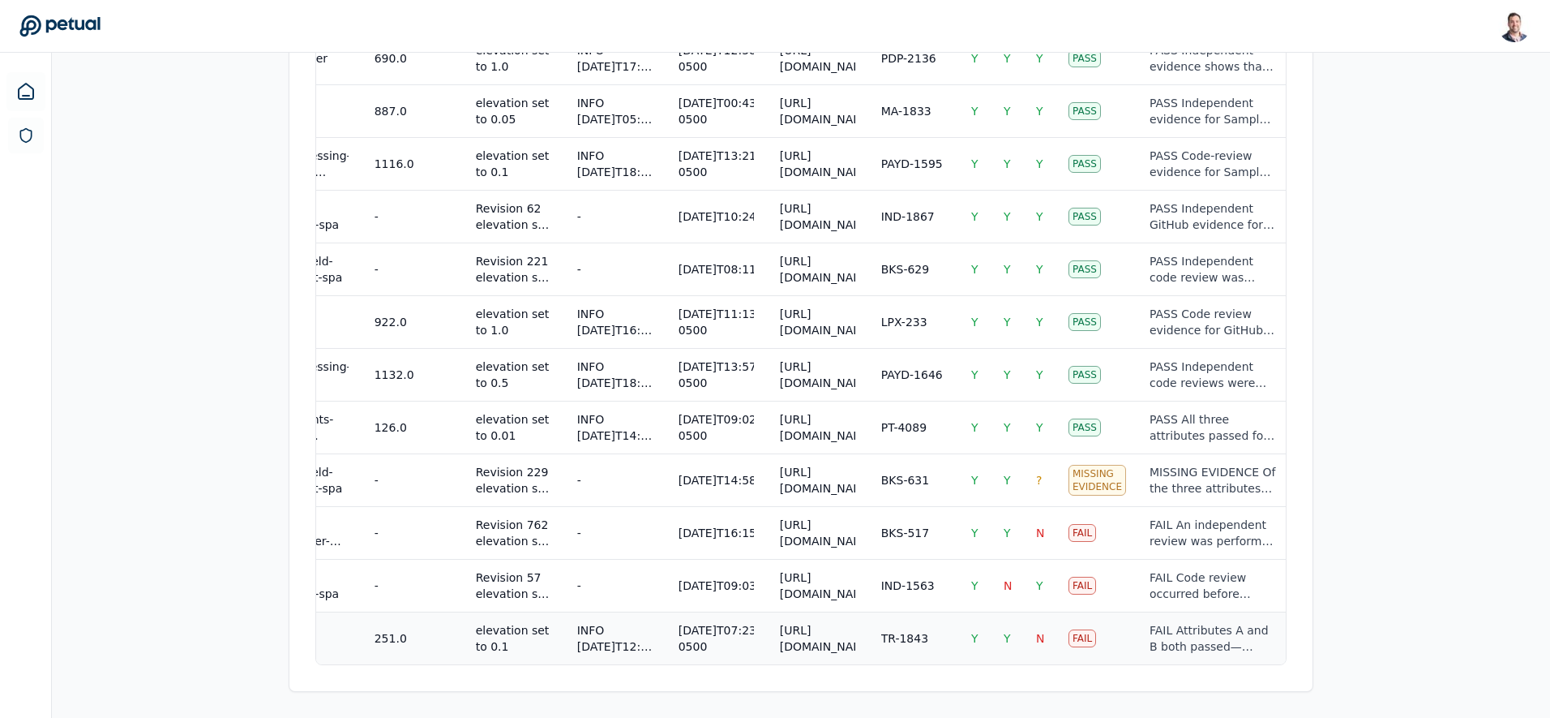
click at [778, 624] on div "FAIL Attributes A and B both passed—evidence showed an independent reviewer (an…" at bounding box center [1213, 638] width 127 height 32
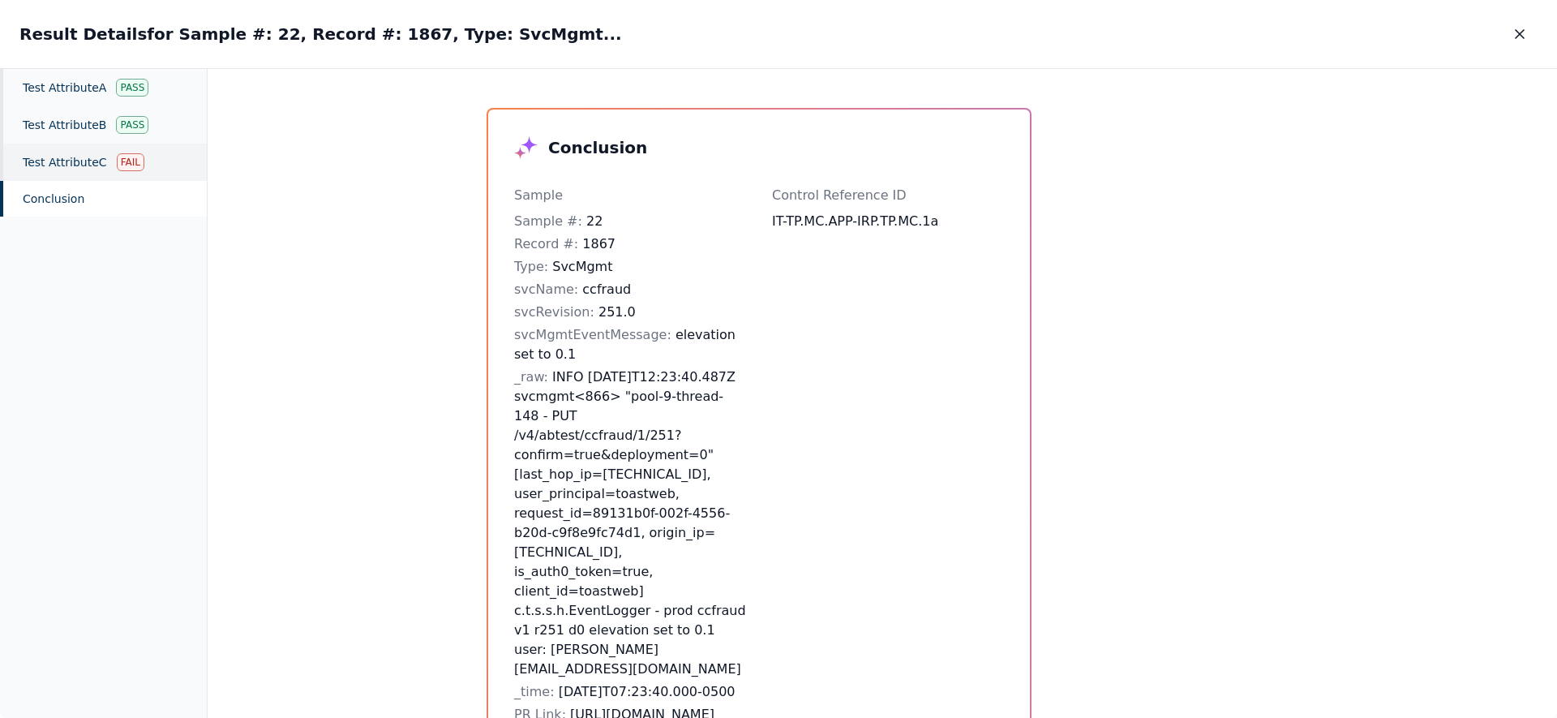
click at [97, 163] on div "Test Attribute C Fail" at bounding box center [103, 162] width 207 height 37
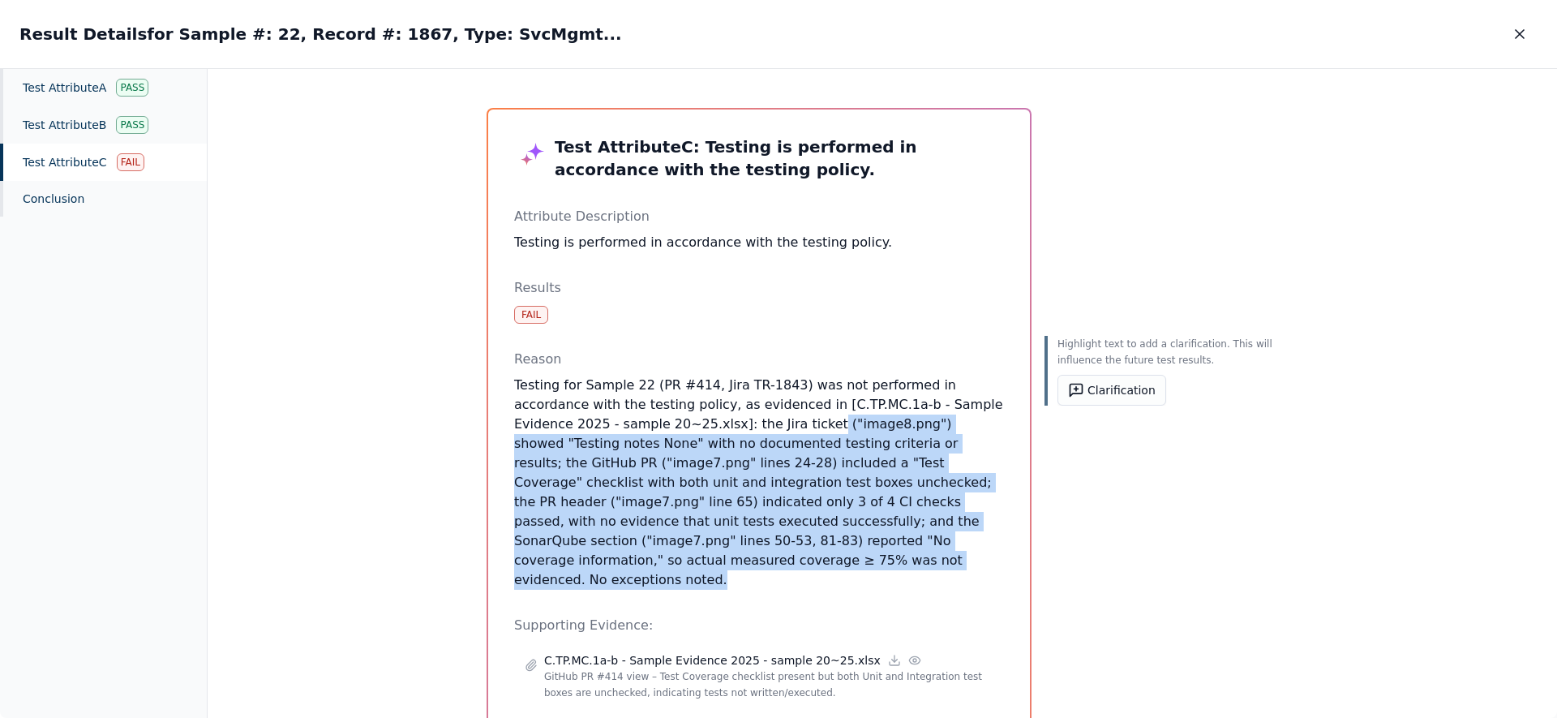
drag, startPoint x: 758, startPoint y: 568, endPoint x: 707, endPoint y: 410, distance: 165.4
click at [709, 416] on p "Testing for Sample 22 (PR #414, Jira TR-1843) was not performed in accordance w…" at bounding box center [759, 482] width 490 height 214
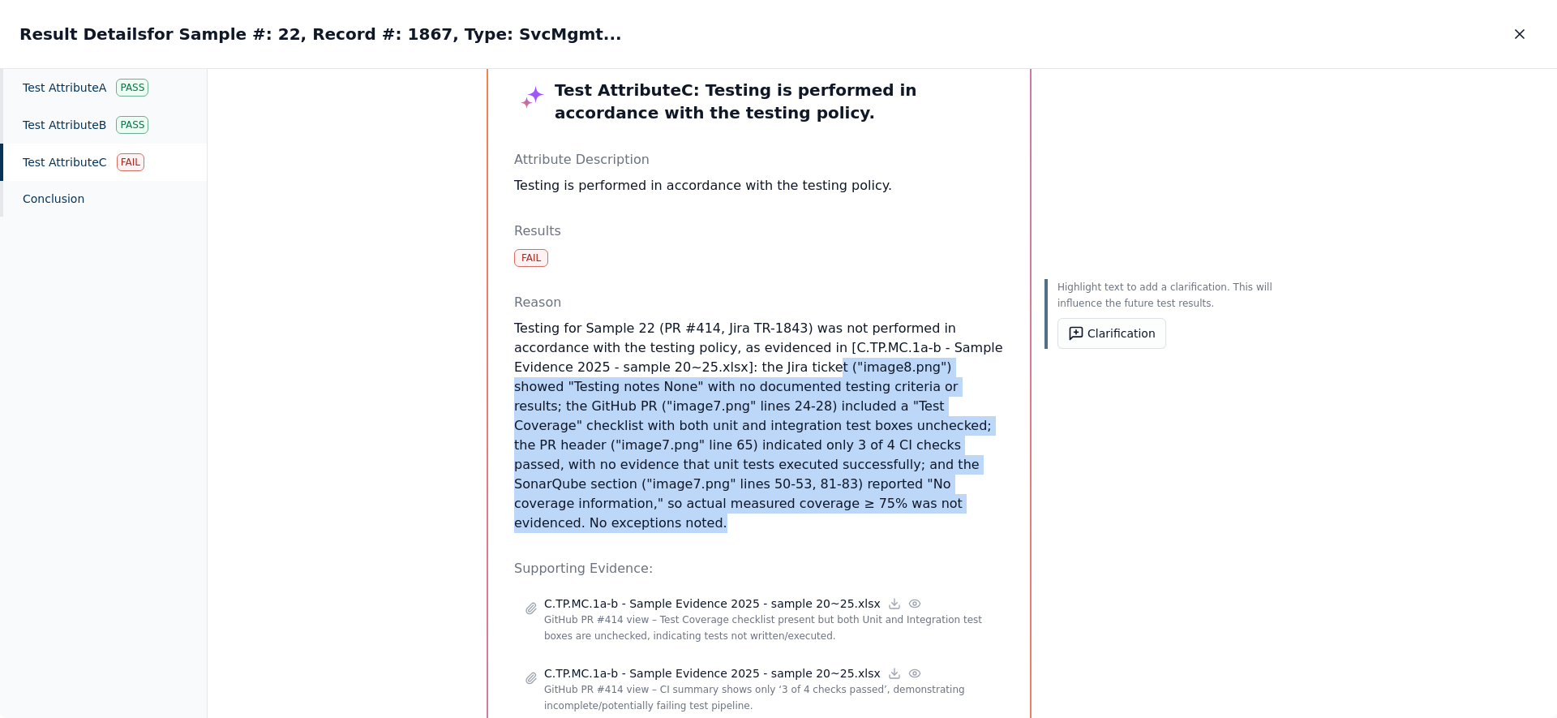
scroll to position [255, 0]
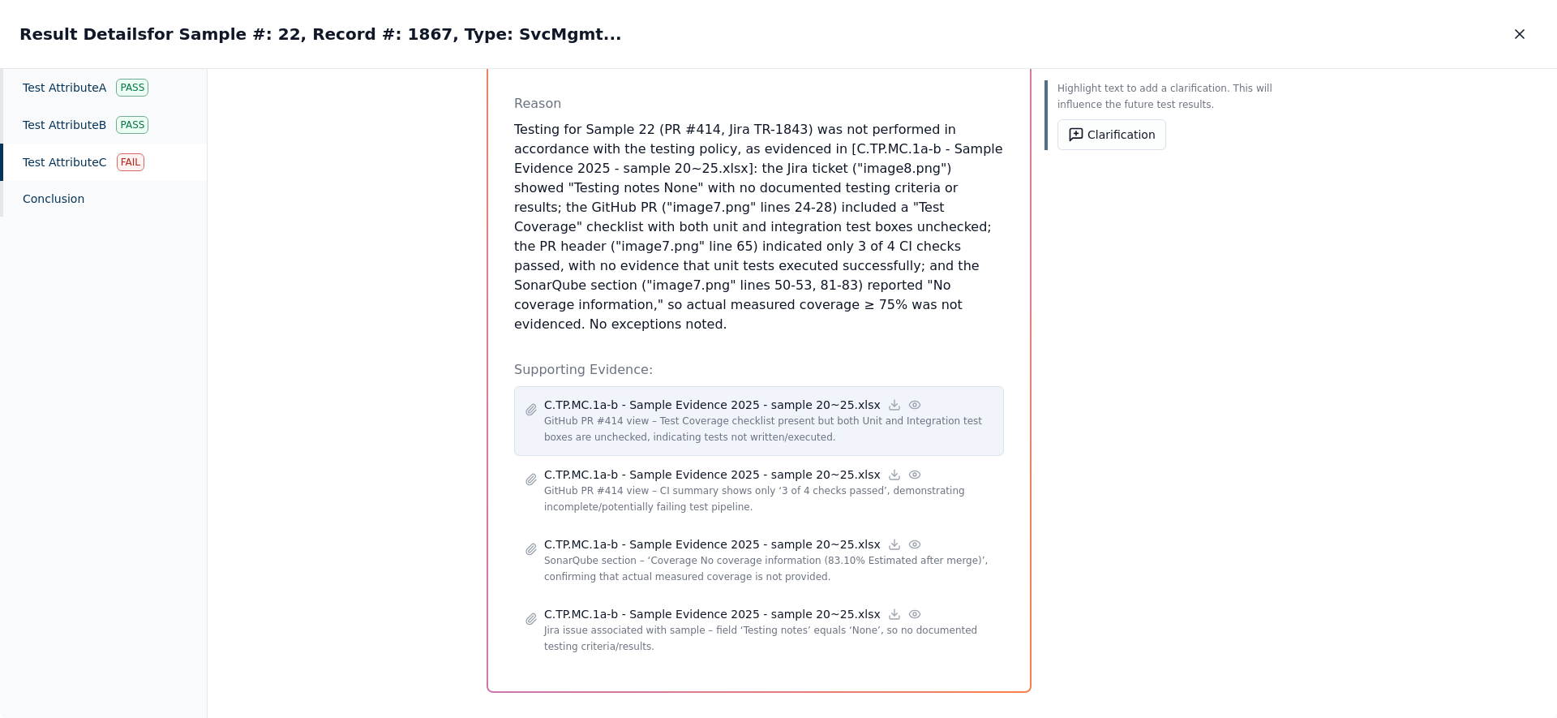
click at [778, 401] on icon at bounding box center [914, 404] width 11 height 7
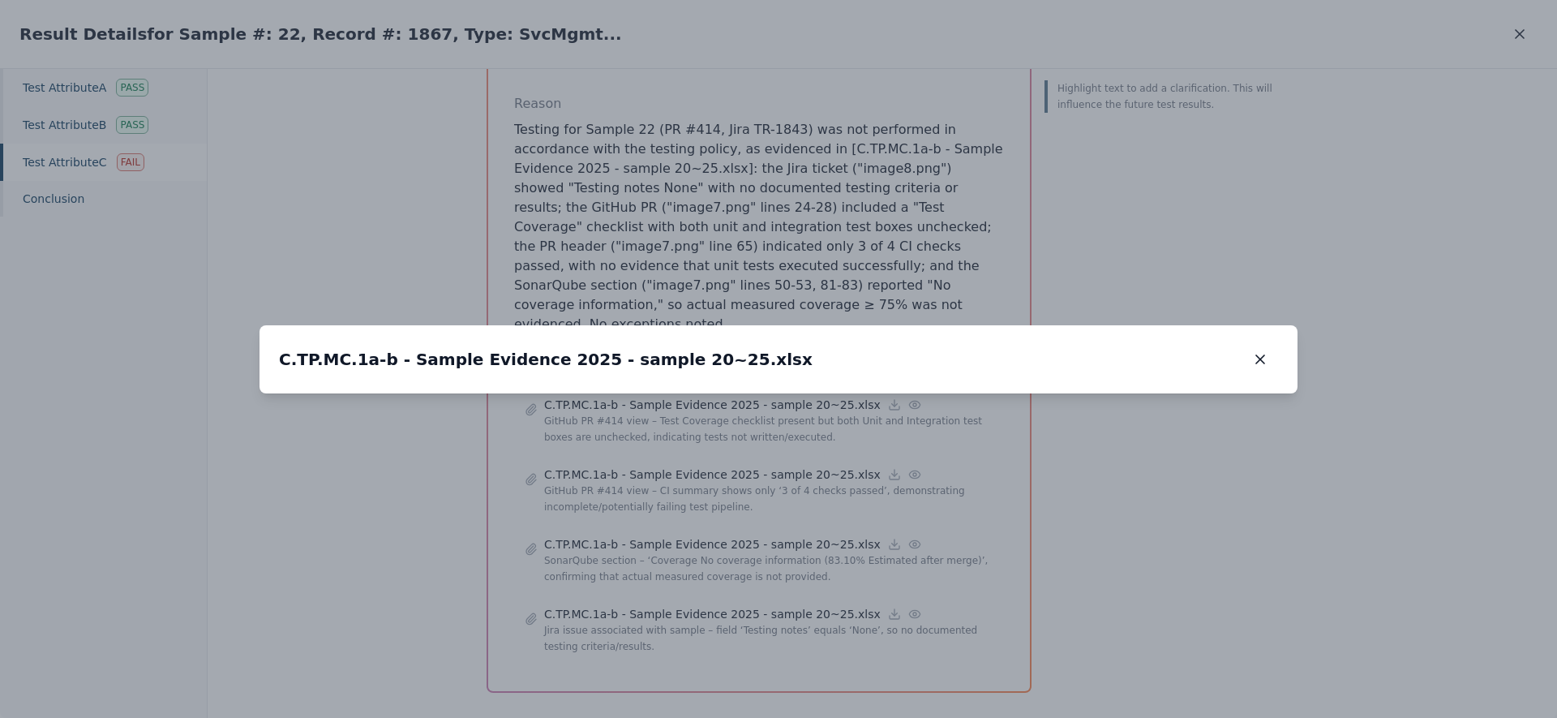
drag, startPoint x: 893, startPoint y: 212, endPoint x: 836, endPoint y: 558, distance: 350.9
drag, startPoint x: 859, startPoint y: 317, endPoint x: 815, endPoint y: 439, distance: 130.3
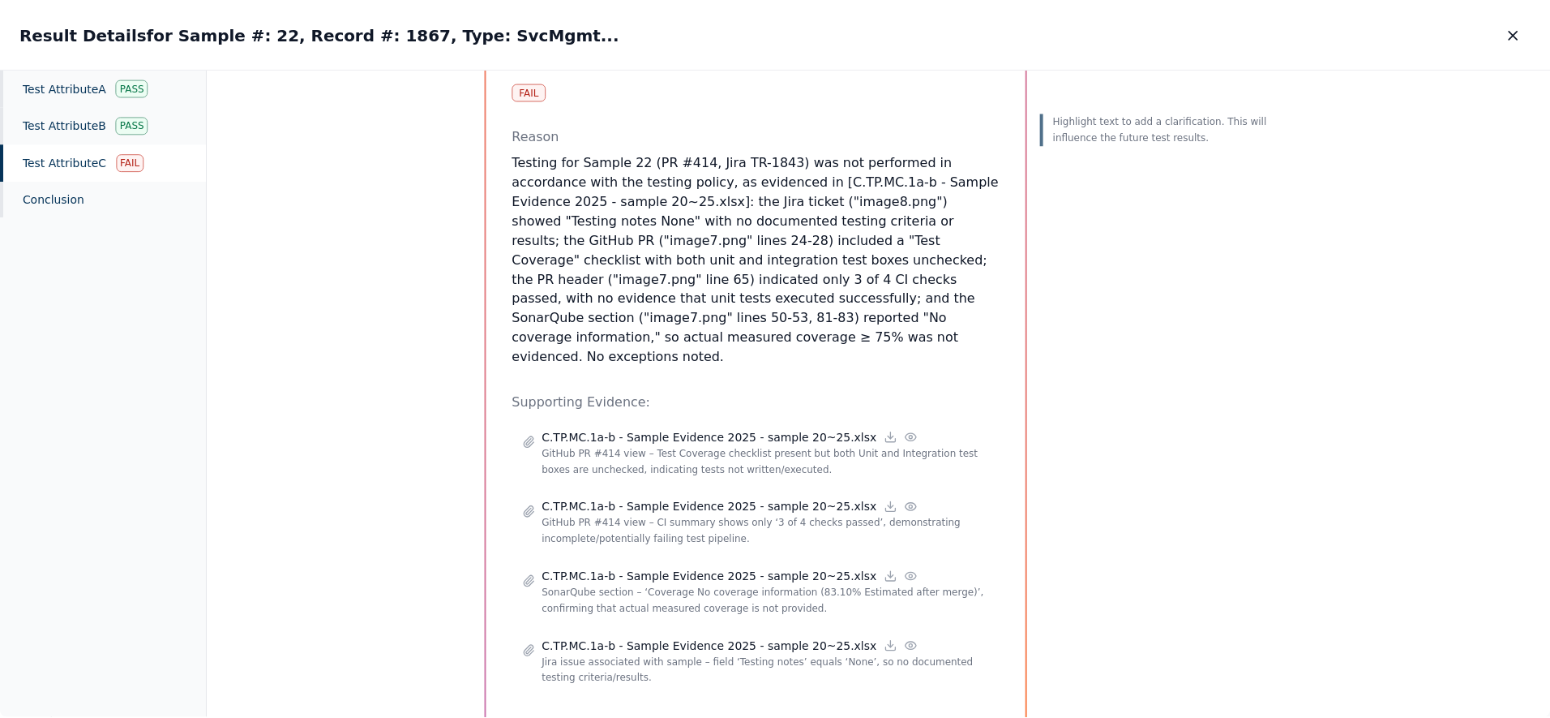
scroll to position [199, 0]
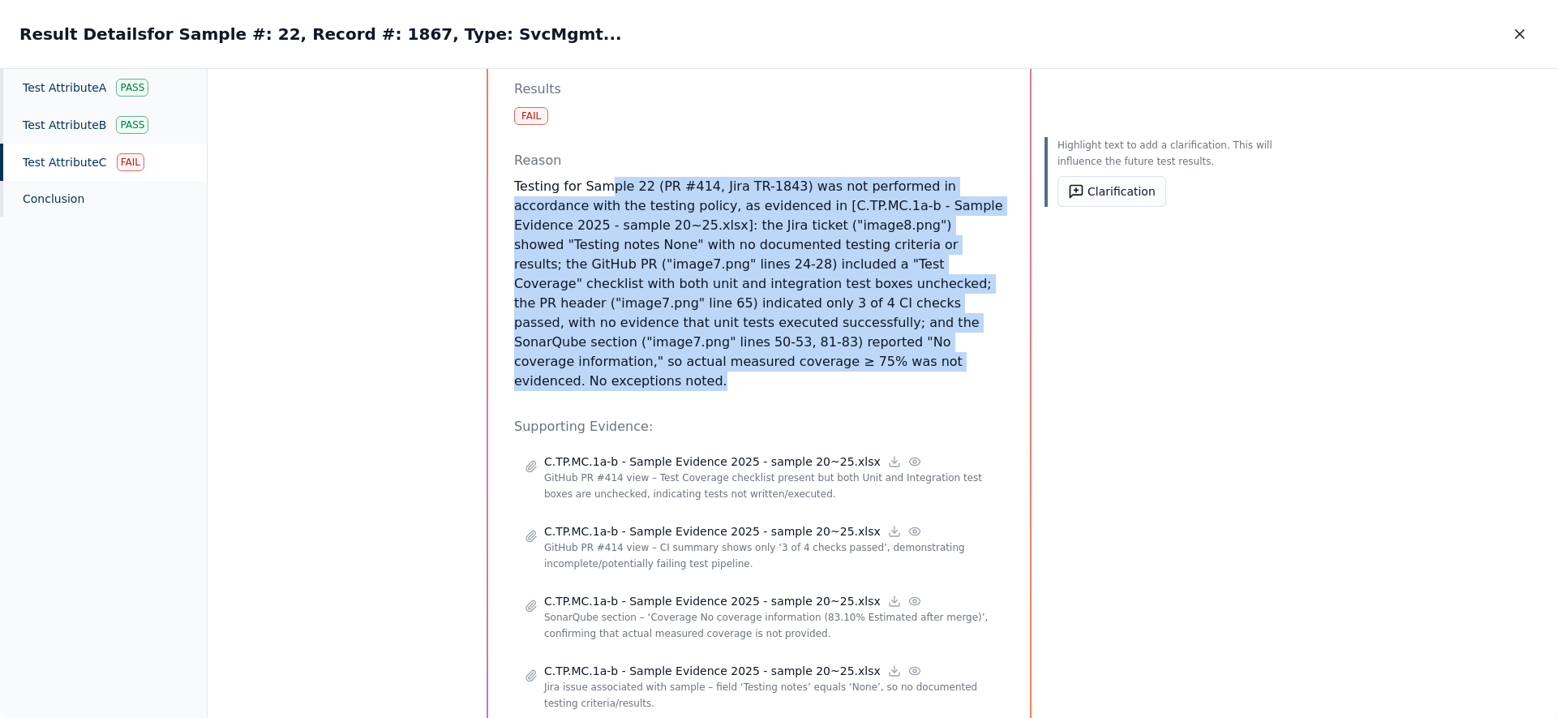
drag, startPoint x: 746, startPoint y: 348, endPoint x: 604, endPoint y: 186, distance: 214.8
click at [604, 186] on p "Testing for Sample 22 (PR #414, Jira TR-1843) was not performed in accordance w…" at bounding box center [759, 284] width 490 height 214
click at [729, 344] on p "Testing for Sample 22 (PR #414, Jira TR-1843) was not performed in accordance w…" at bounding box center [759, 284] width 490 height 214
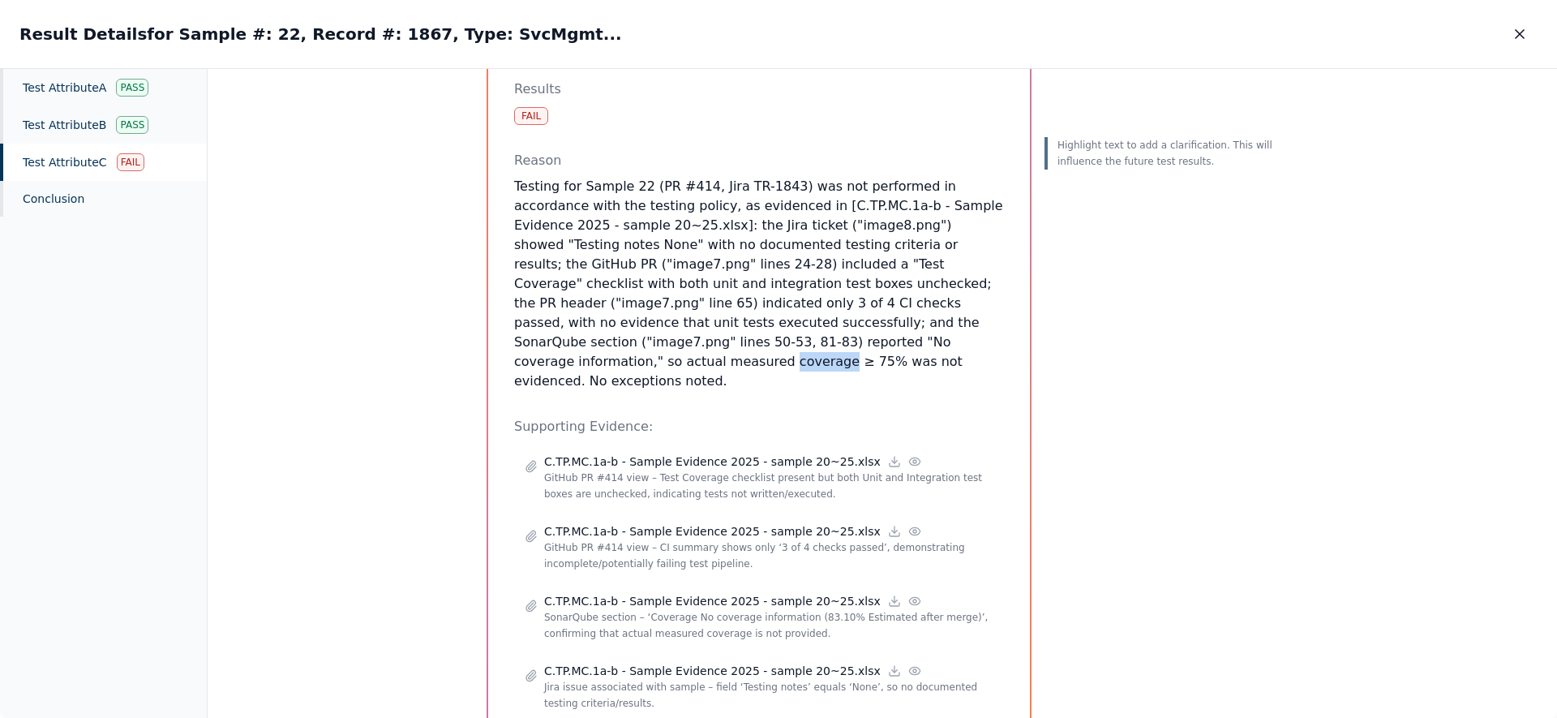
click at [729, 344] on p "Testing for Sample 22 (PR #414, Jira TR-1843) was not performed in accordance w…" at bounding box center [759, 284] width 490 height 214
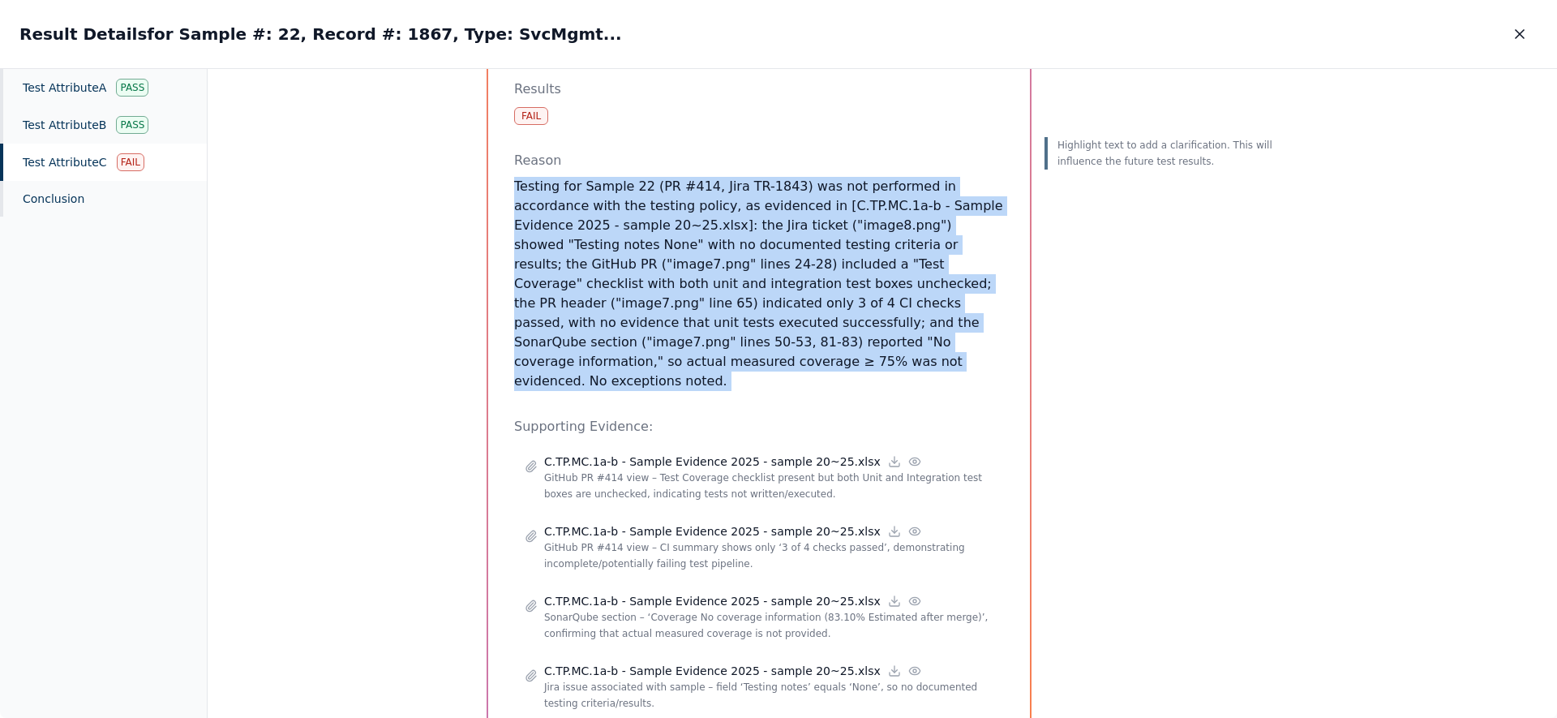
click at [729, 344] on p "Testing for Sample 22 (PR #414, Jira TR-1843) was not performed in accordance w…" at bounding box center [759, 284] width 490 height 214
click at [778, 340] on p "Testing for Sample 22 (PR #414, Jira TR-1843) was not performed in accordance w…" at bounding box center [759, 284] width 490 height 214
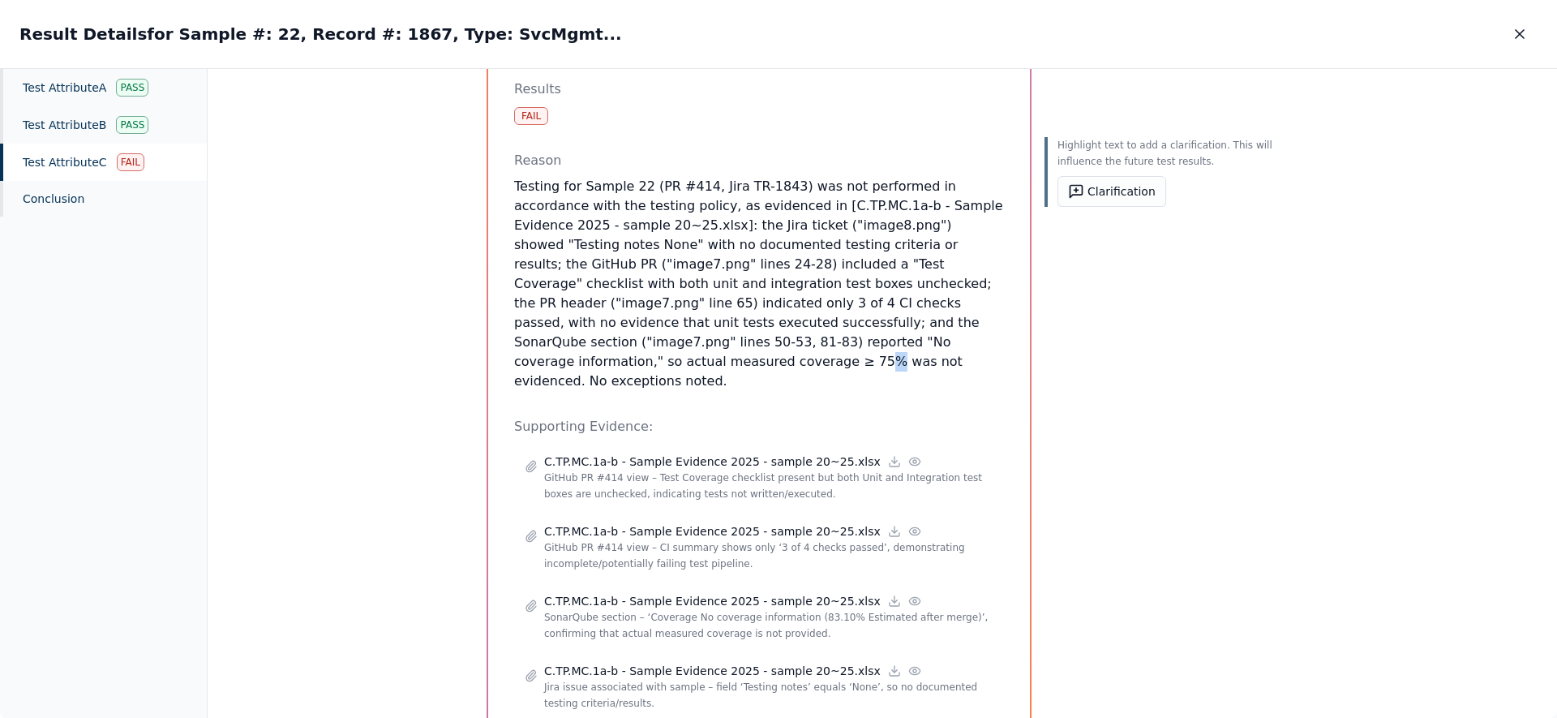
click at [778, 340] on p "Testing for Sample 22 (PR #414, Jira TR-1843) was not performed in accordance w…" at bounding box center [759, 284] width 490 height 214
click at [774, 345] on p "Testing for Sample 22 (PR #414, Jira TR-1843) was not performed in accordance w…" at bounding box center [759, 284] width 490 height 214
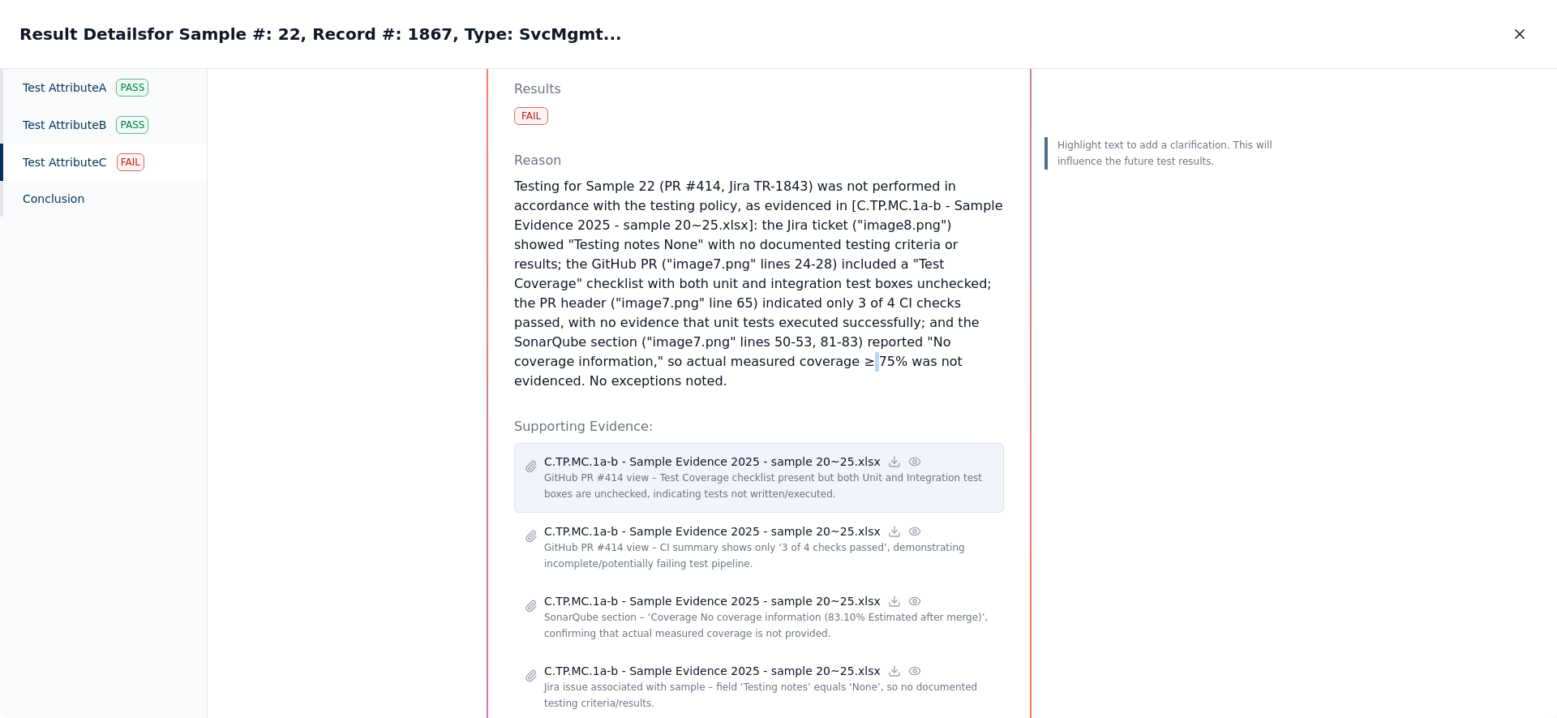
click at [778, 460] on circle at bounding box center [914, 461] width 3 height 3
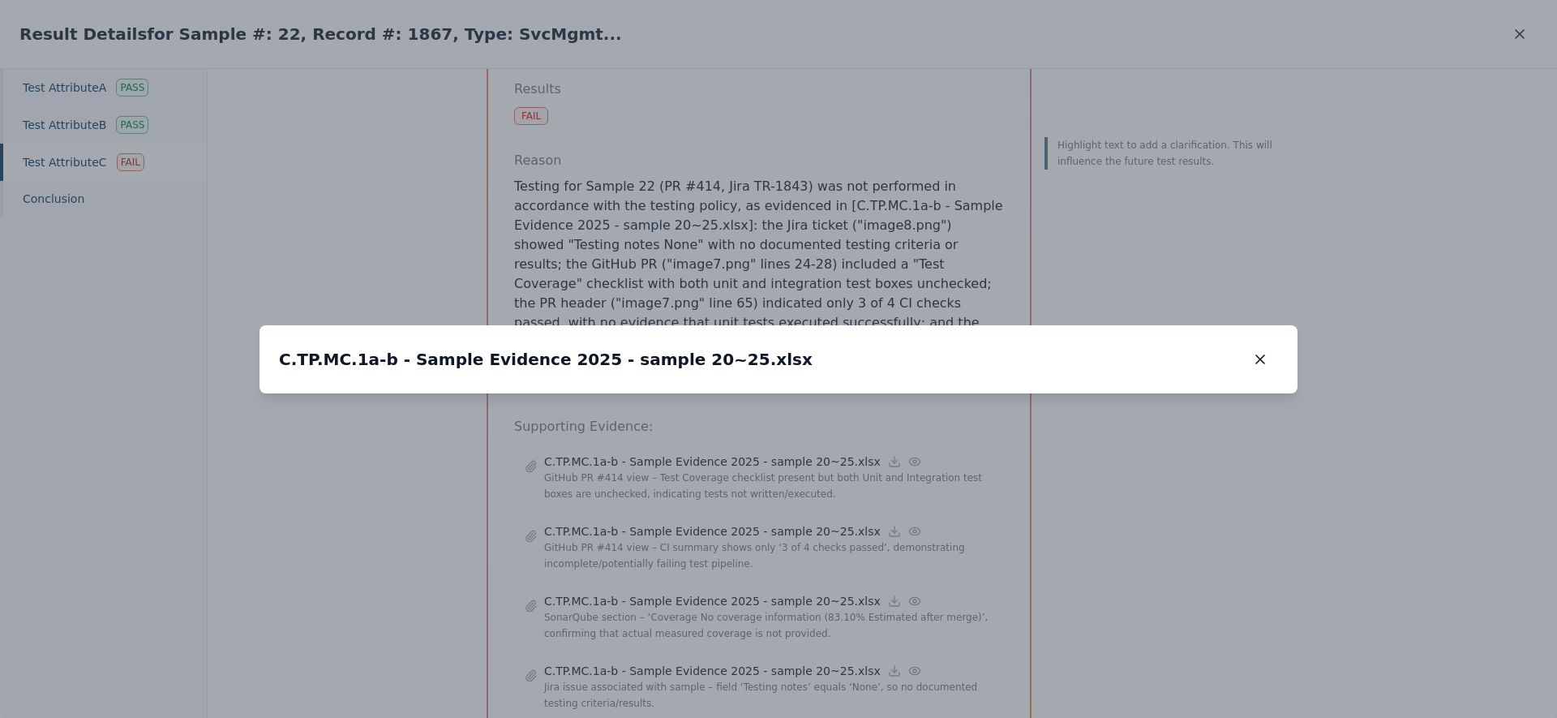
drag, startPoint x: 851, startPoint y: 207, endPoint x: 749, endPoint y: 435, distance: 250.4
click at [705, 555] on img at bounding box center [705, 555] width 0 height 0
drag, startPoint x: 819, startPoint y: 267, endPoint x: 696, endPoint y: 491, distance: 256.2
click at [643, 700] on img at bounding box center [643, 700] width 0 height 0
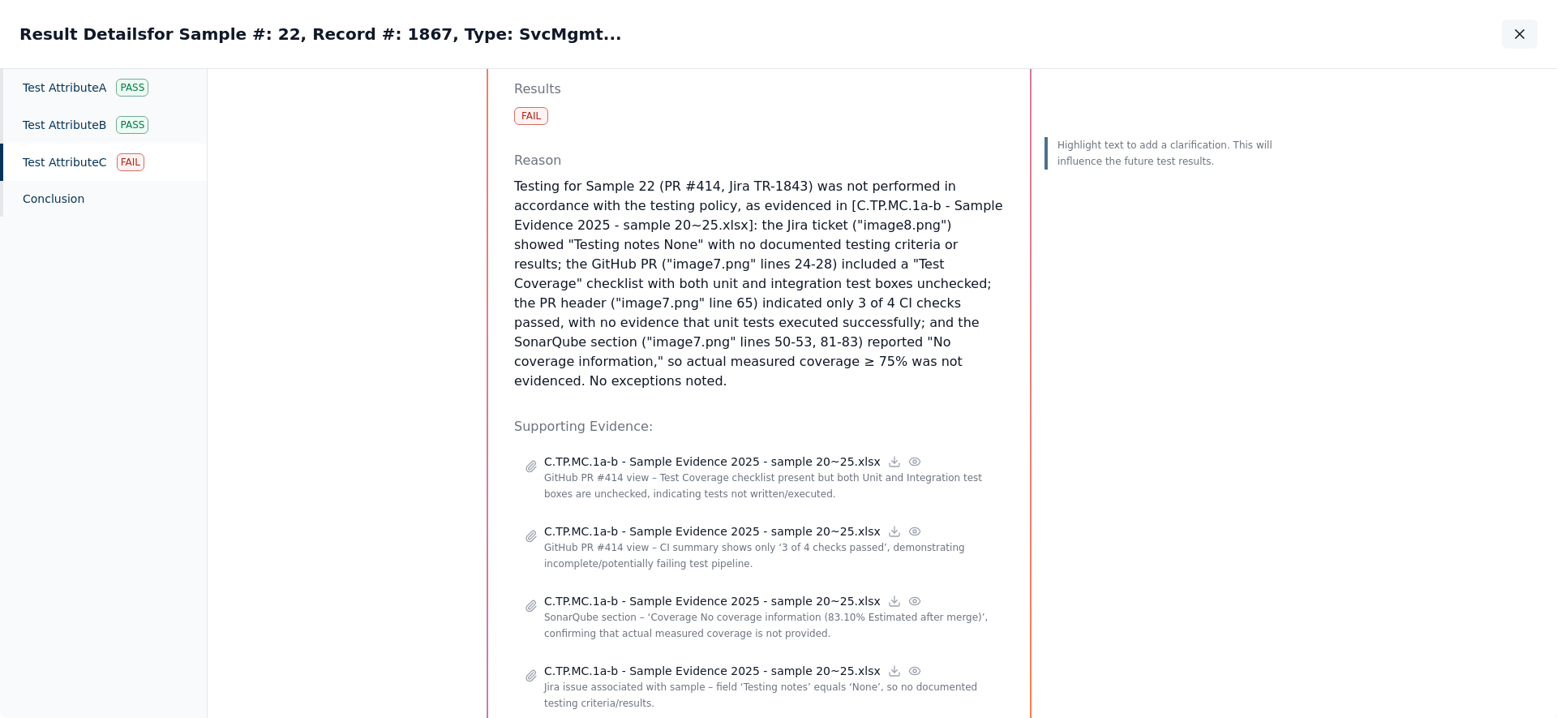
click at [778, 35] on icon "button" at bounding box center [1519, 34] width 16 height 16
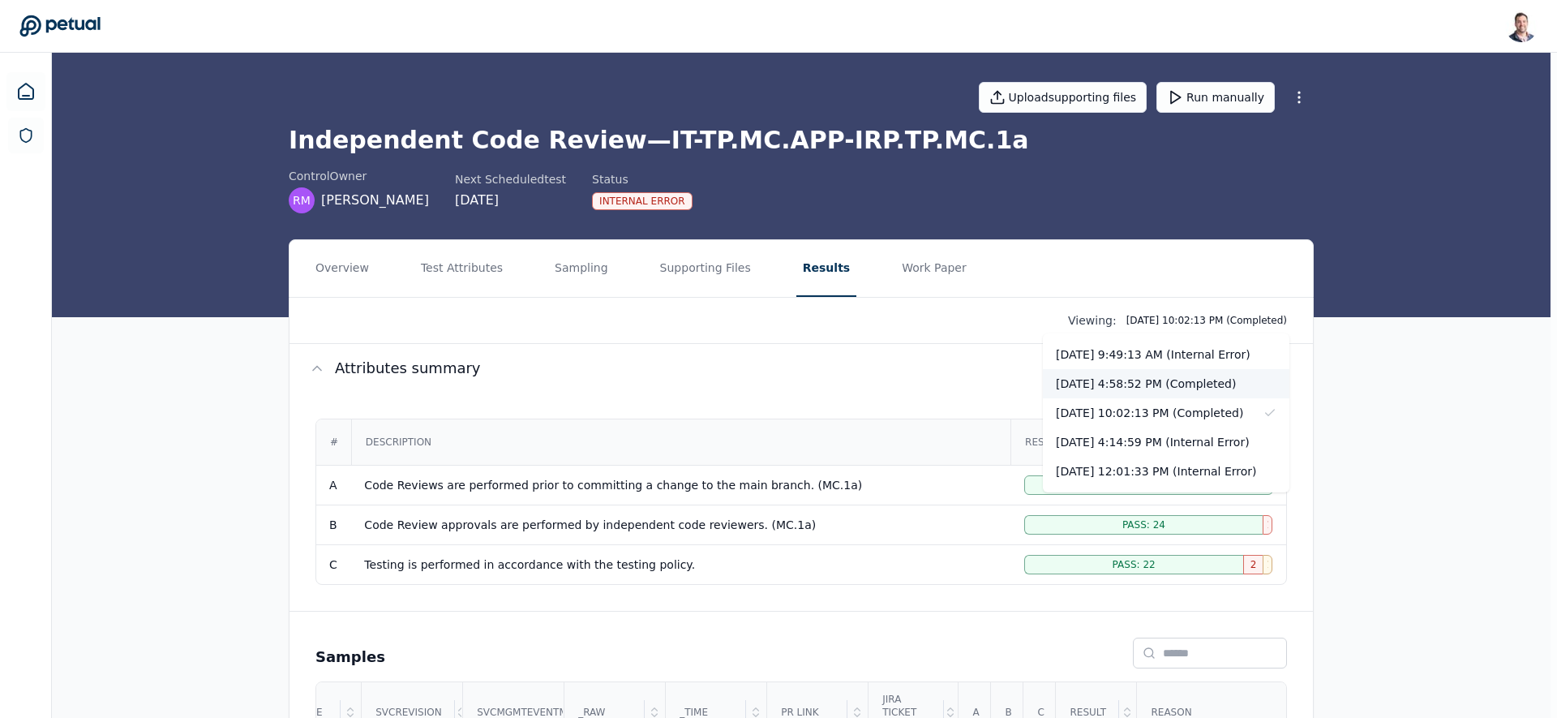
click at [778, 382] on div "[DATE] 4:58:52 PM (Completed)" at bounding box center [1166, 383] width 246 height 29
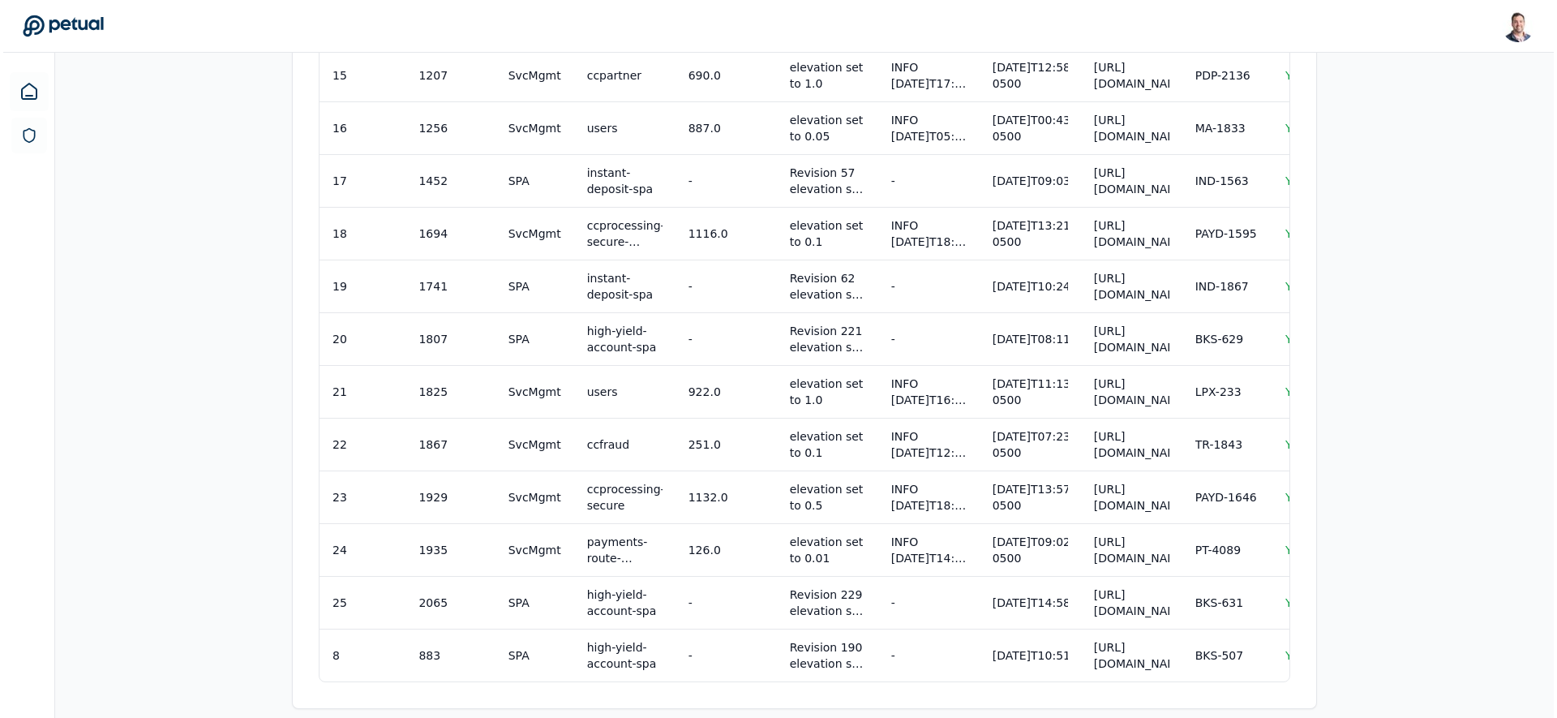
scroll to position [1401, 0]
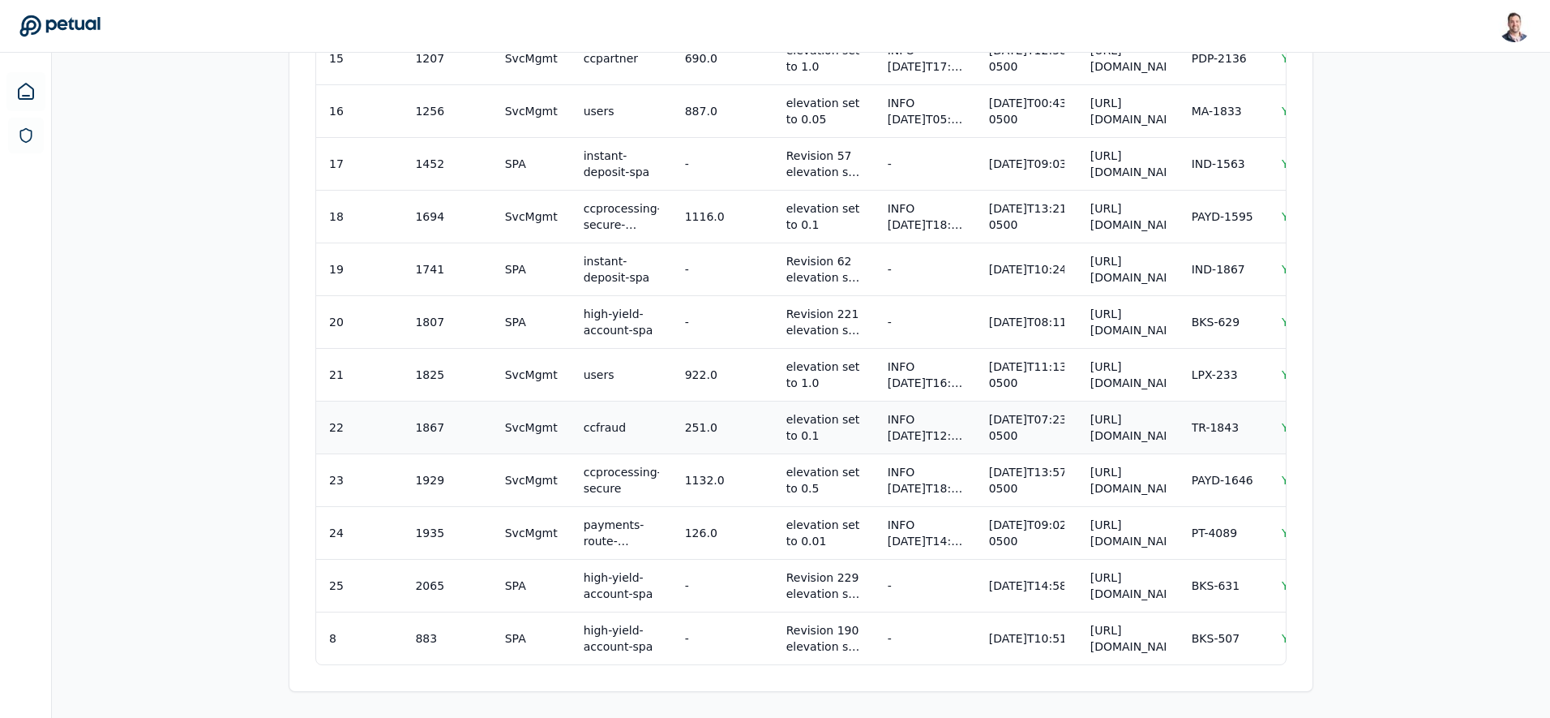
click at [718, 430] on td "251.0" at bounding box center [722, 427] width 101 height 53
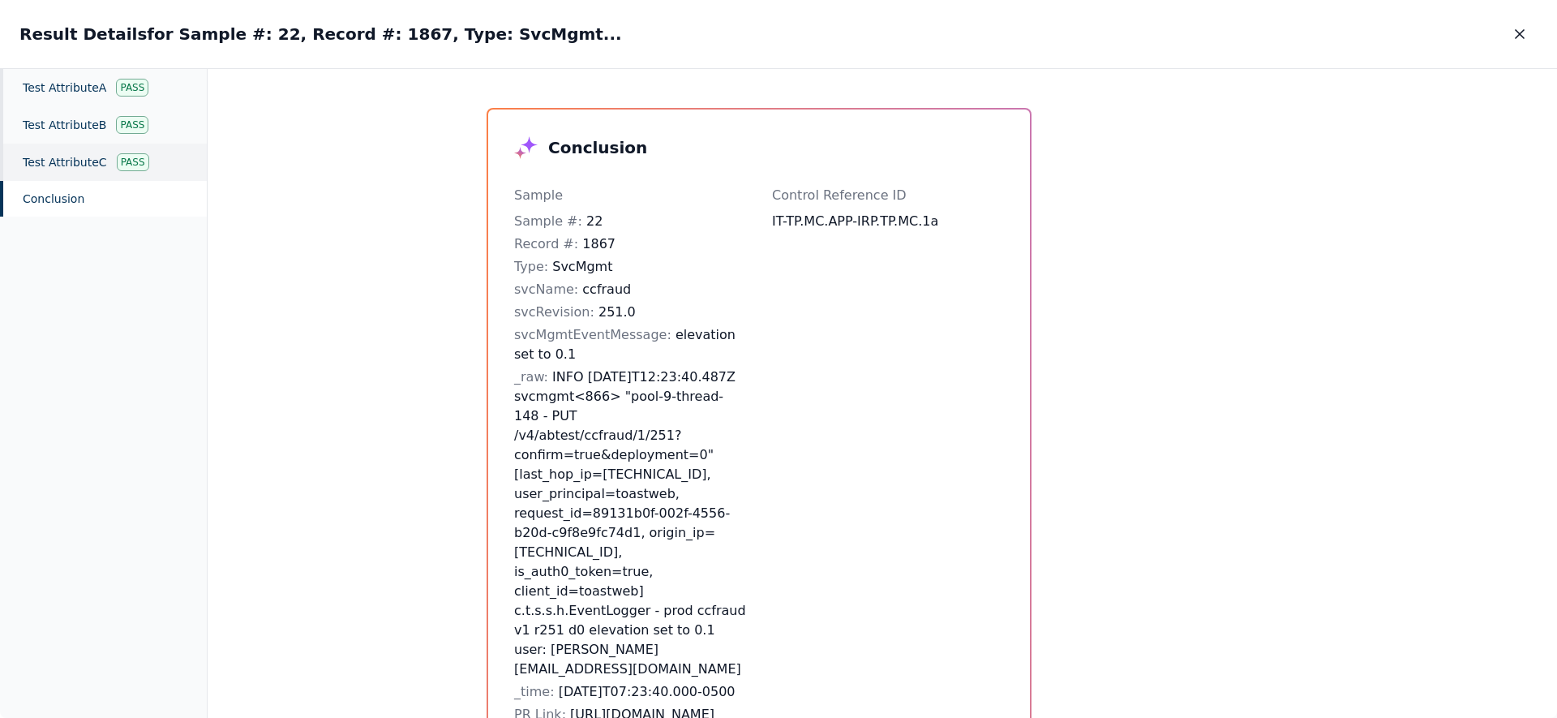
click at [63, 160] on div "Test Attribute C Pass" at bounding box center [103, 162] width 207 height 37
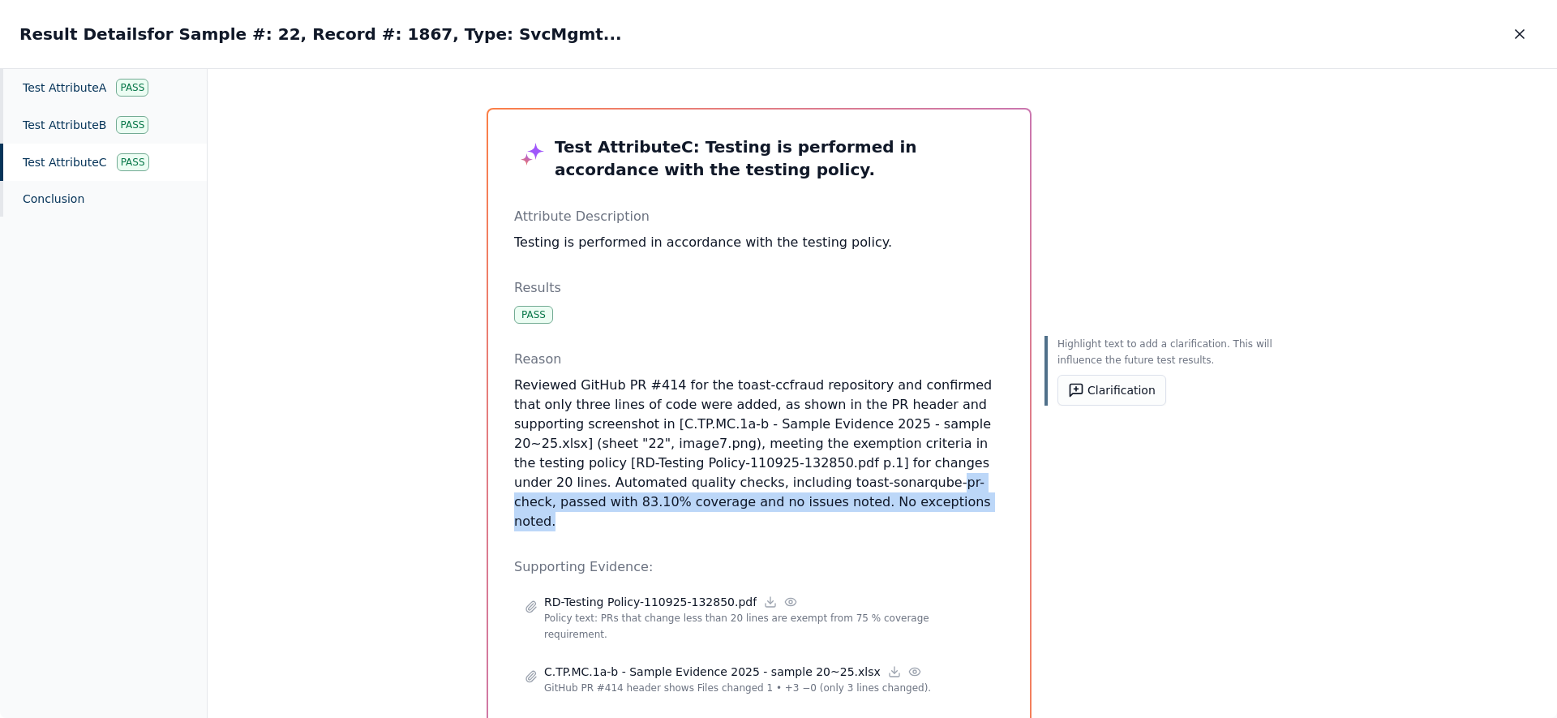
drag, startPoint x: 781, startPoint y: 510, endPoint x: 723, endPoint y: 486, distance: 62.5
click at [723, 486] on p "Reviewed GitHub PR #414 for the toast-ccfraud repository and confirmed that onl…" at bounding box center [759, 453] width 490 height 156
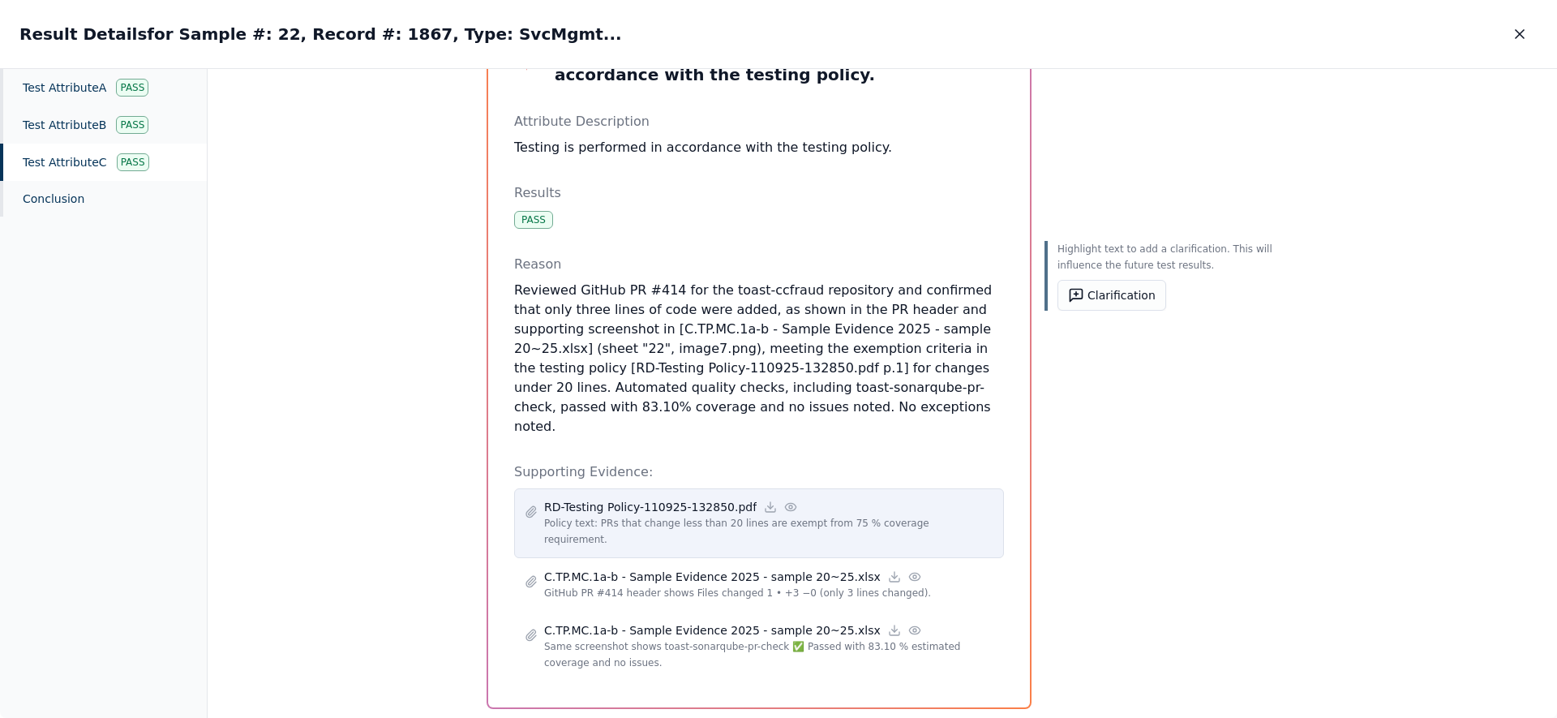
click at [778, 503] on icon at bounding box center [790, 506] width 11 height 7
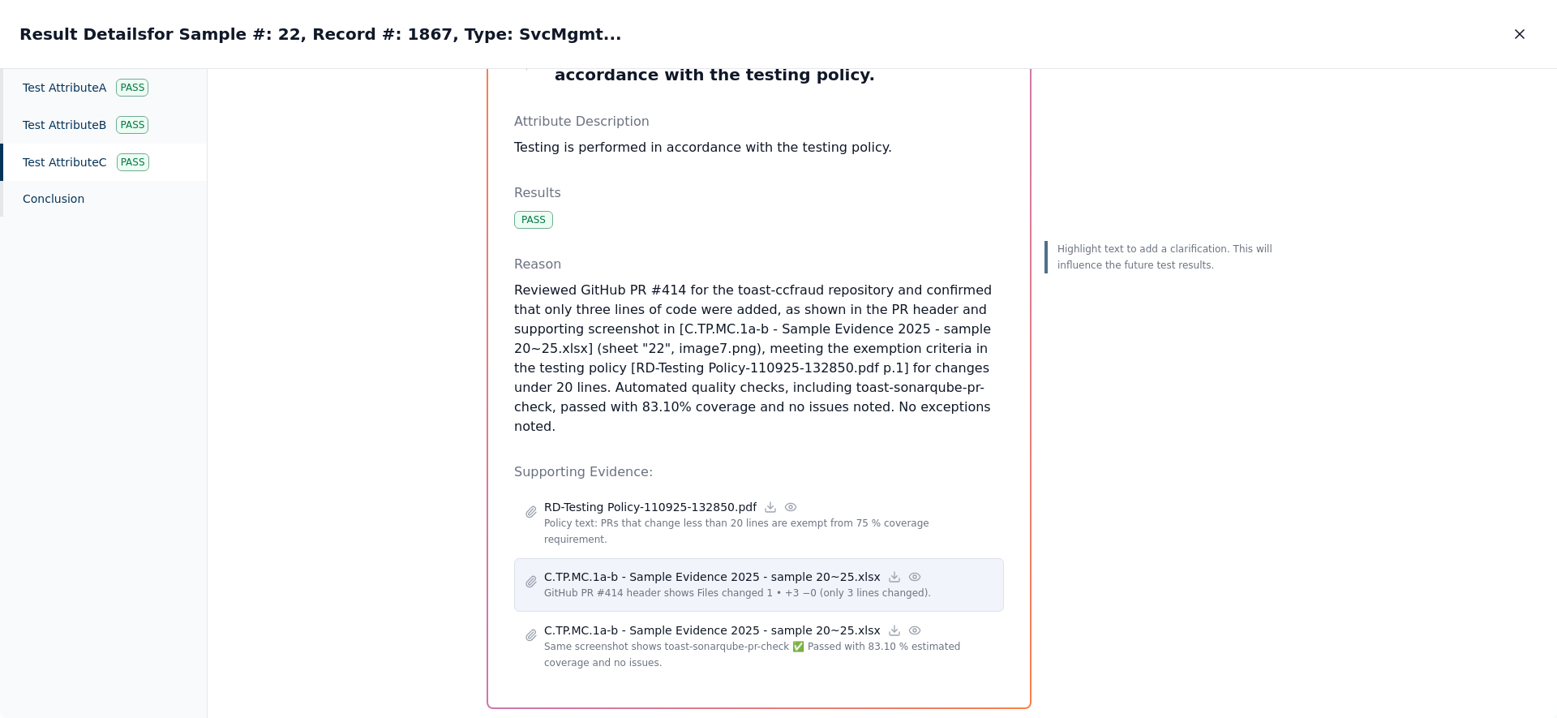
click at [778, 575] on circle at bounding box center [914, 576] width 3 height 3
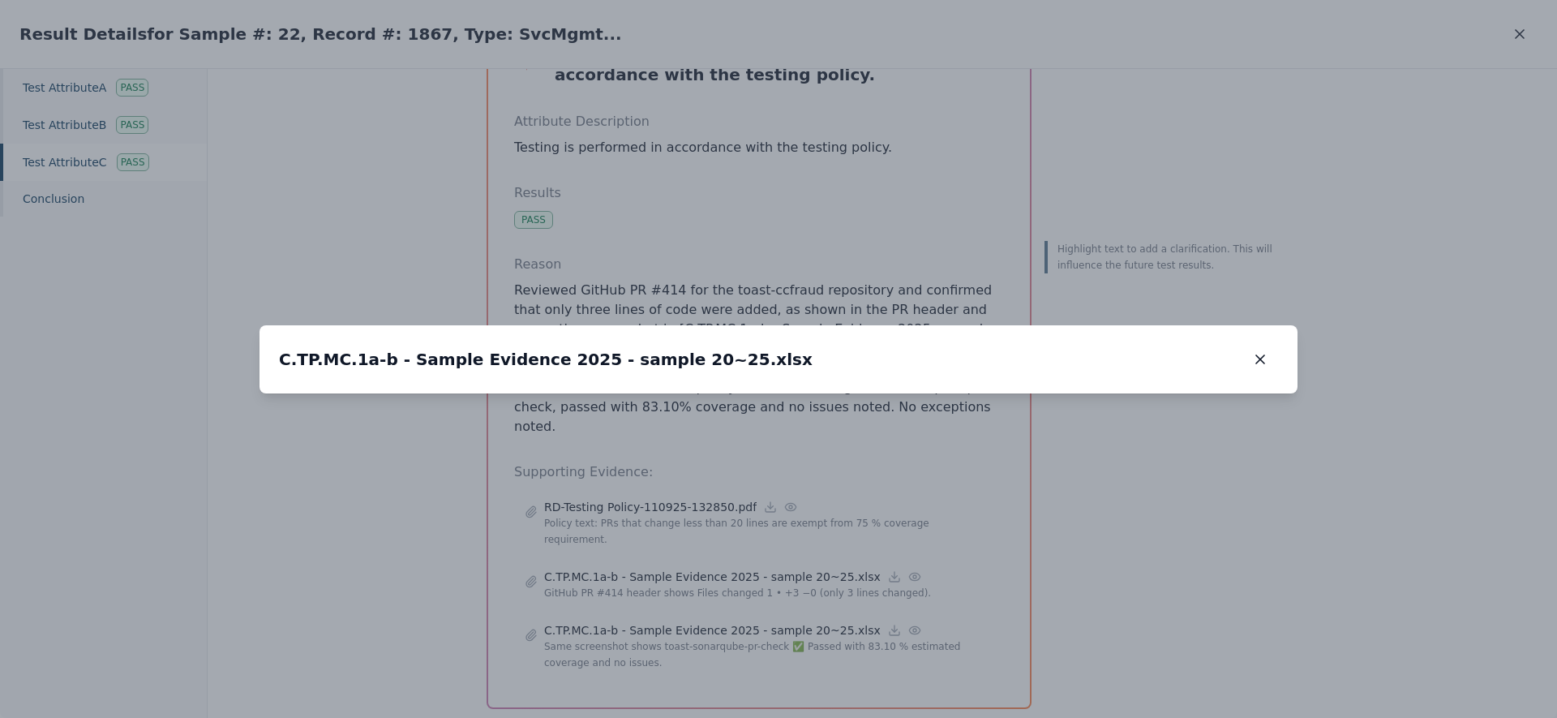
drag, startPoint x: 839, startPoint y: 311, endPoint x: 724, endPoint y: 602, distance: 313.8
click at [778, 351] on icon "button" at bounding box center [1260, 359] width 16 height 16
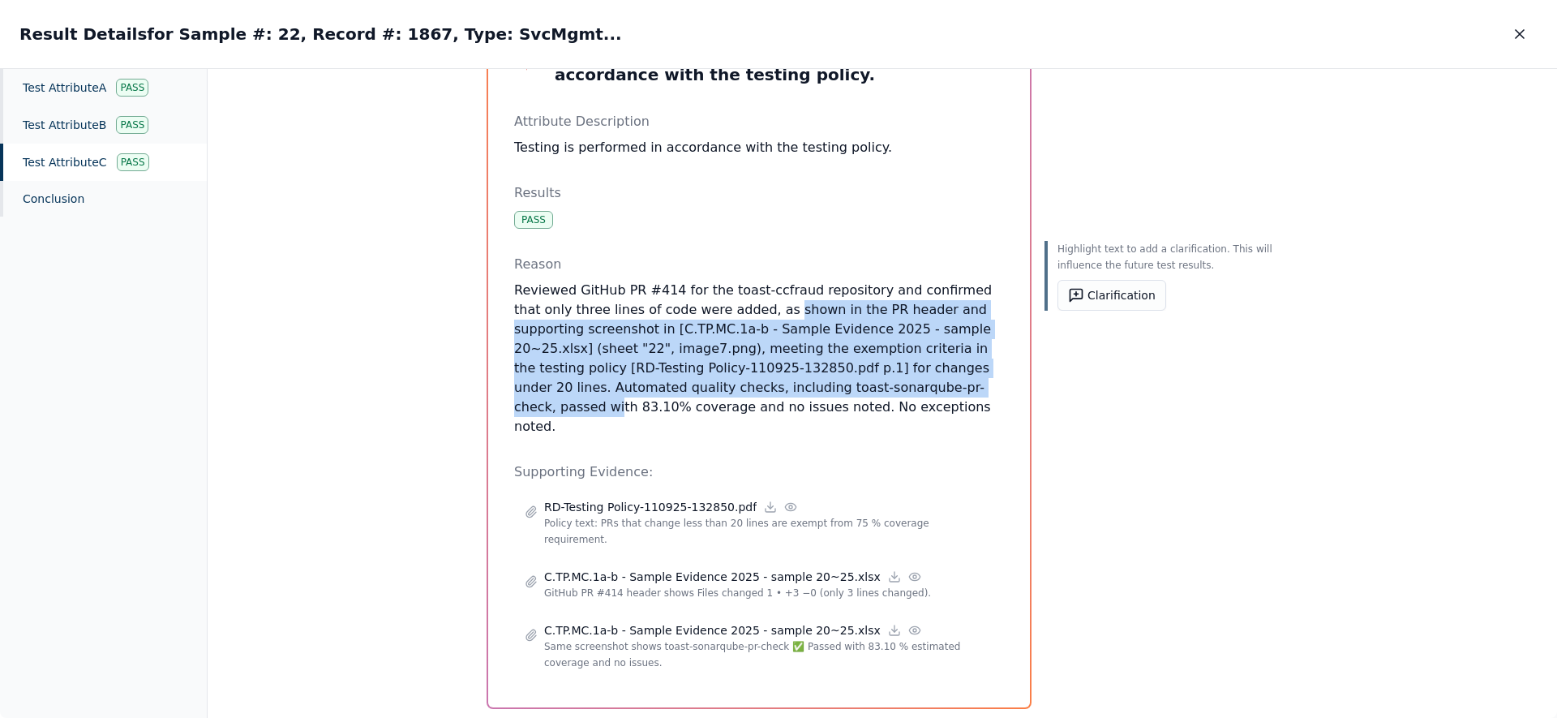
drag, startPoint x: 837, startPoint y: 392, endPoint x: 718, endPoint y: 308, distance: 146.0
click at [718, 308] on p "Reviewed GitHub PR #414 for the toast-ccfraud repository and confirmed that onl…" at bounding box center [759, 359] width 490 height 156
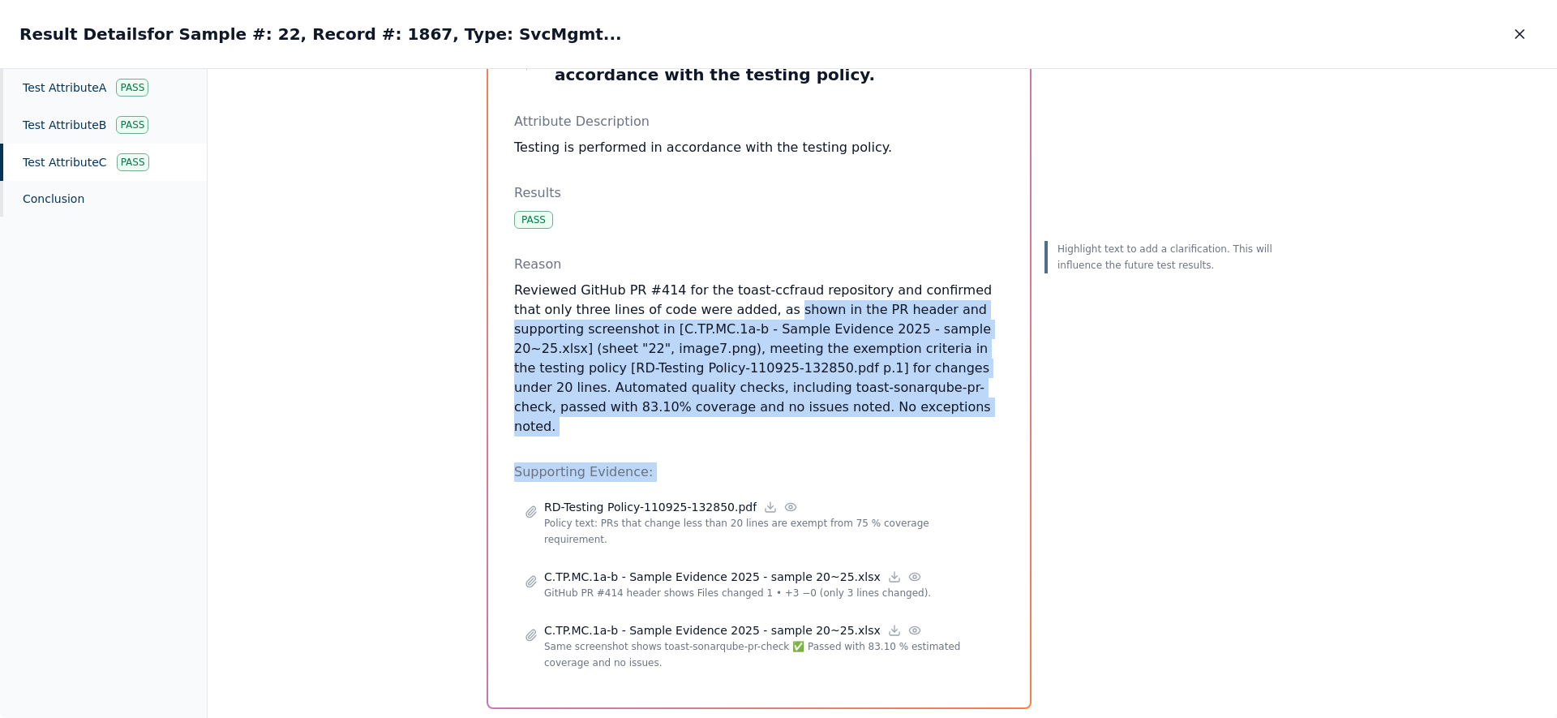
drag, startPoint x: 718, startPoint y: 308, endPoint x: 804, endPoint y: 456, distance: 171.9
click at [778, 456] on div "Test Attribute C : Testing is performed in accordance with the testing policy. …" at bounding box center [759, 361] width 490 height 640
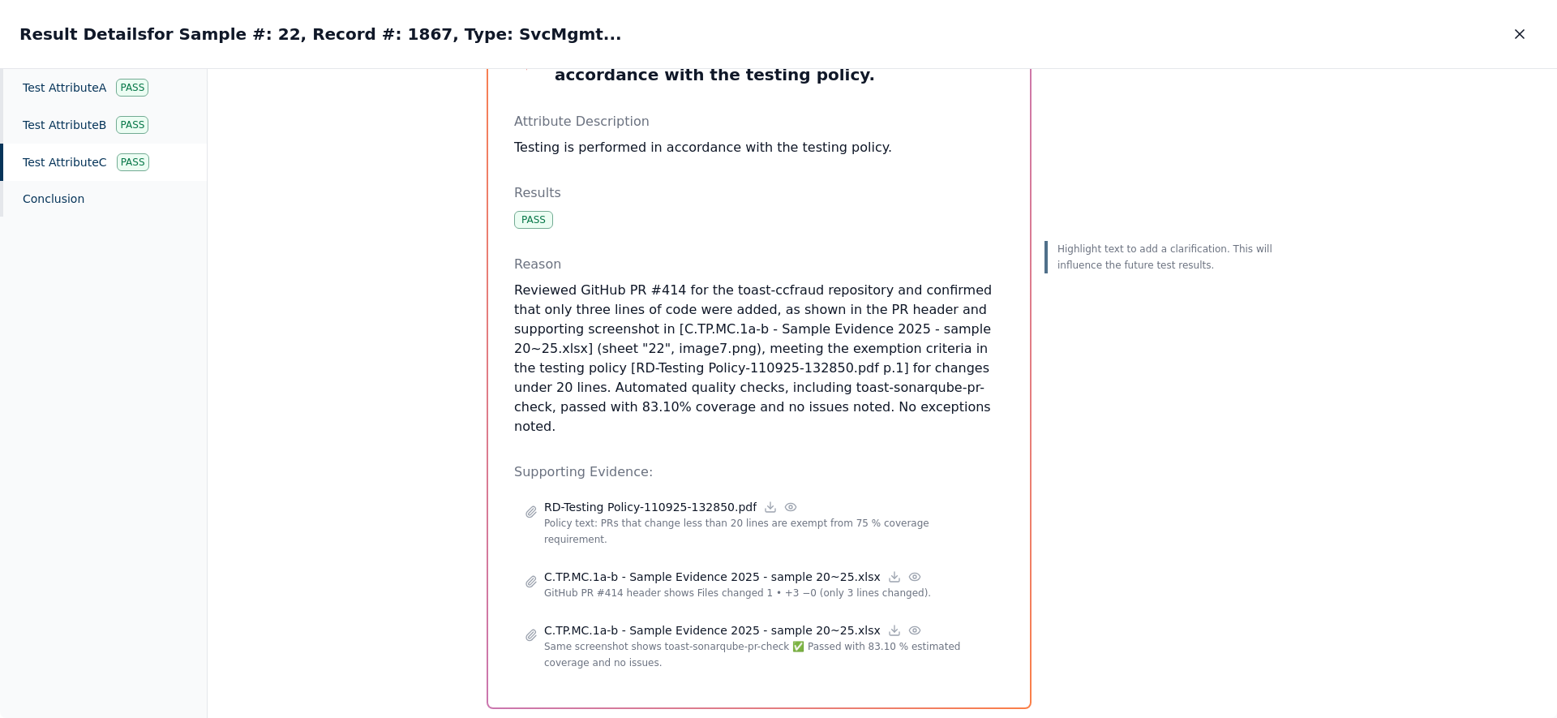
click at [778, 420] on div "Test Attribute C : Testing is performed in accordance with the testing policy. …" at bounding box center [759, 361] width 490 height 640
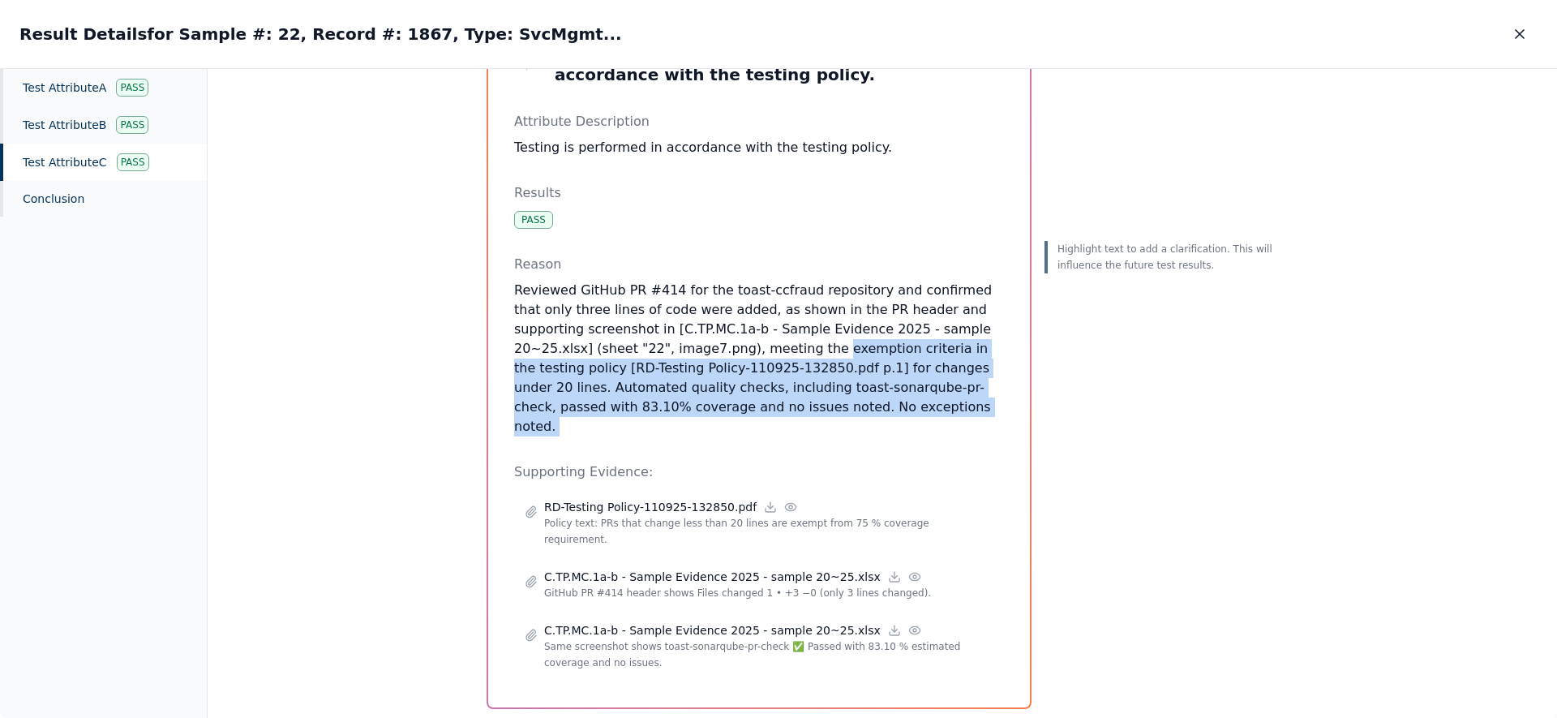
drag, startPoint x: 784, startPoint y: 403, endPoint x: 732, endPoint y: 308, distance: 108.1
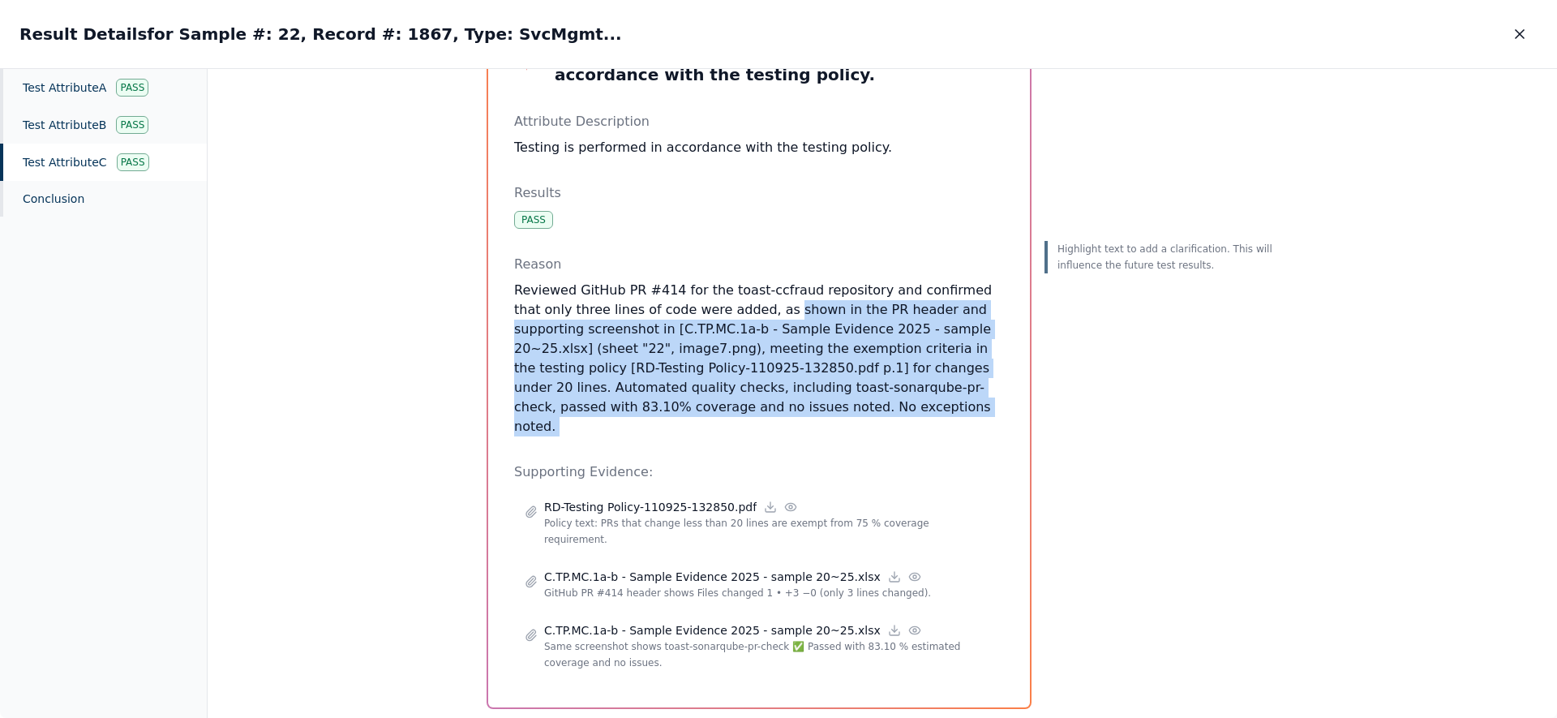
click at [734, 311] on div "Test Attribute C : Testing is performed in accordance with the testing policy. …" at bounding box center [759, 361] width 490 height 640
click at [778, 32] on button "button" at bounding box center [1519, 33] width 36 height 29
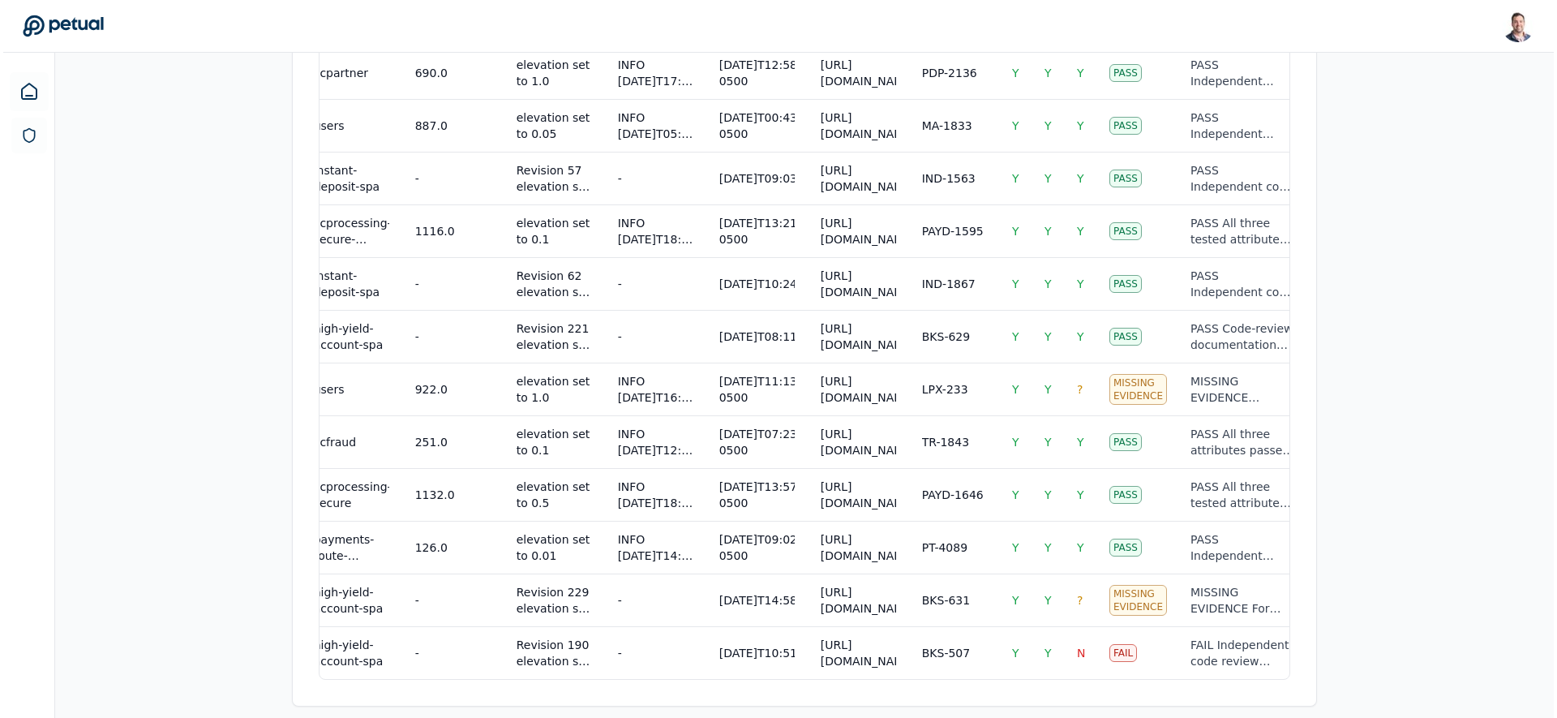
scroll to position [0, 304]
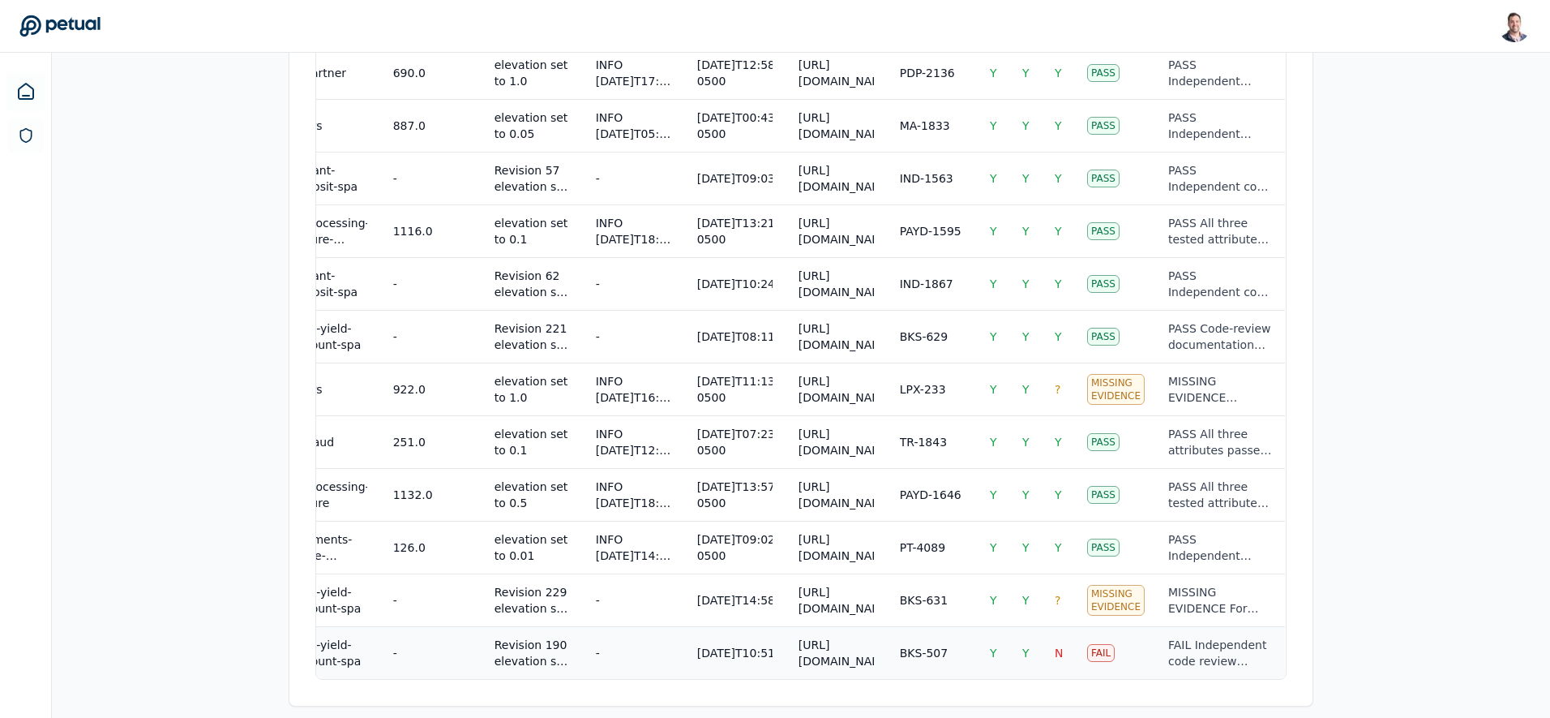
click at [778, 657] on div "FAIL Independent code review requirements were fully met: Attribute A confirmed…" at bounding box center [1220, 652] width 104 height 32
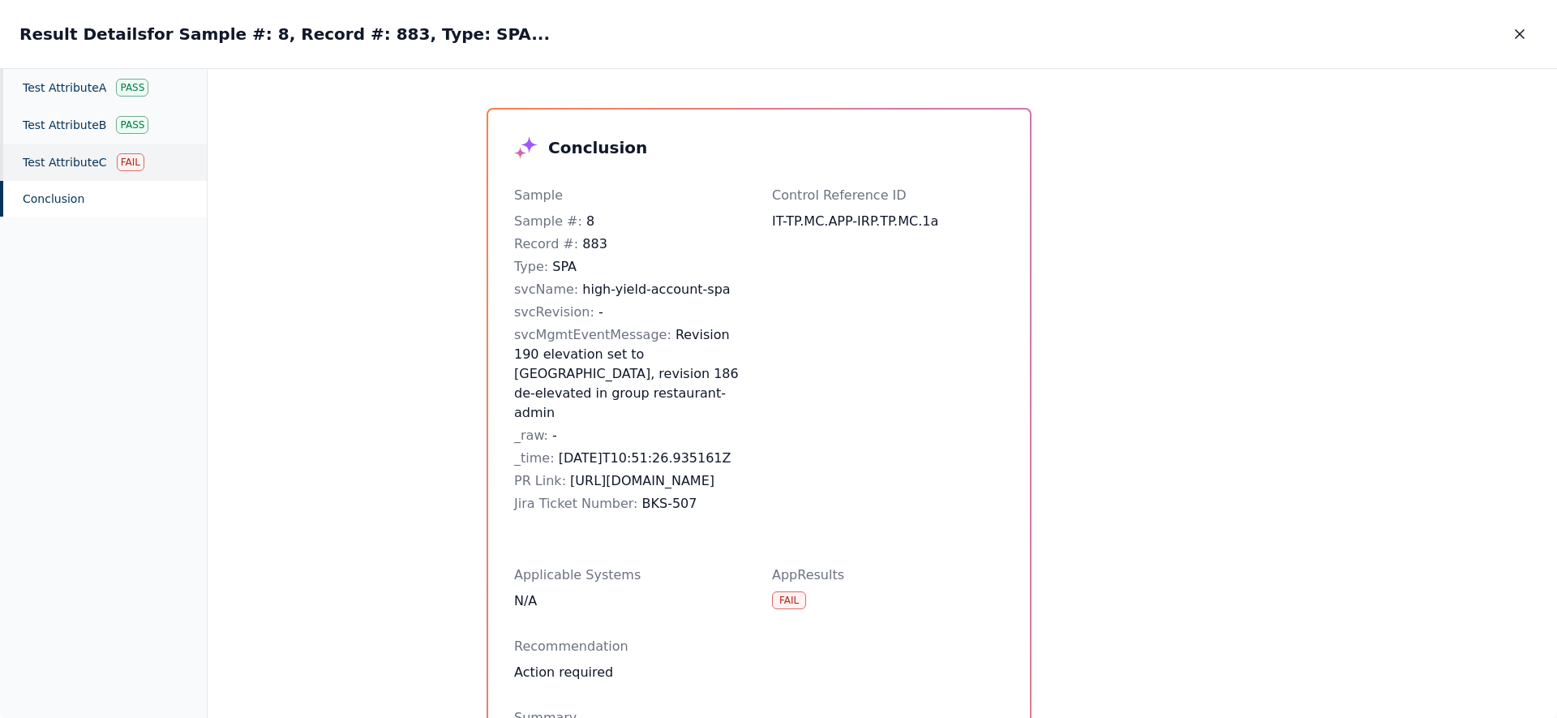
click at [62, 167] on div "Test Attribute C Fail" at bounding box center [103, 162] width 207 height 37
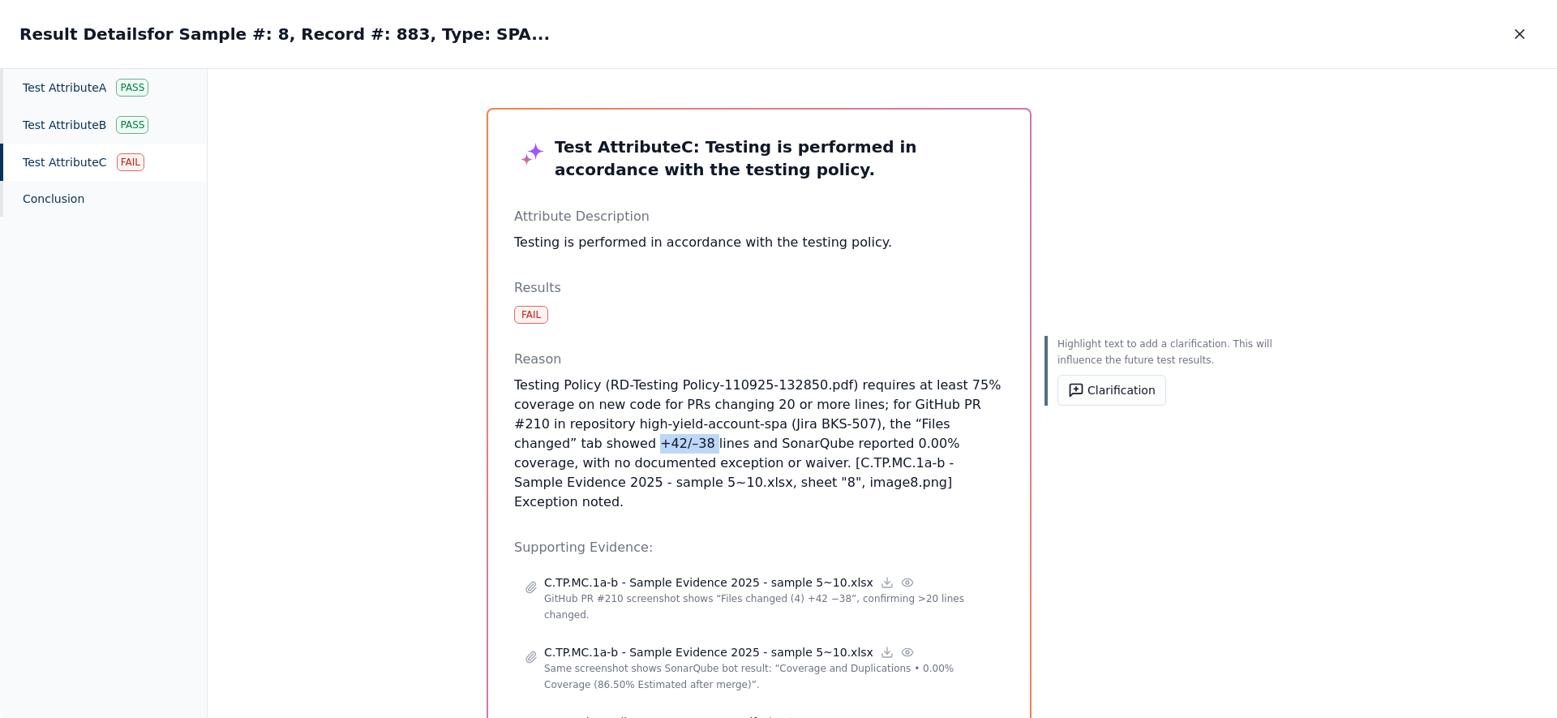
drag, startPoint x: 507, startPoint y: 446, endPoint x: 563, endPoint y: 445, distance: 56.8
click at [563, 445] on div "Test Attribute C : Testing is performed in accordance with the testing policy. …" at bounding box center [759, 453] width 542 height 689
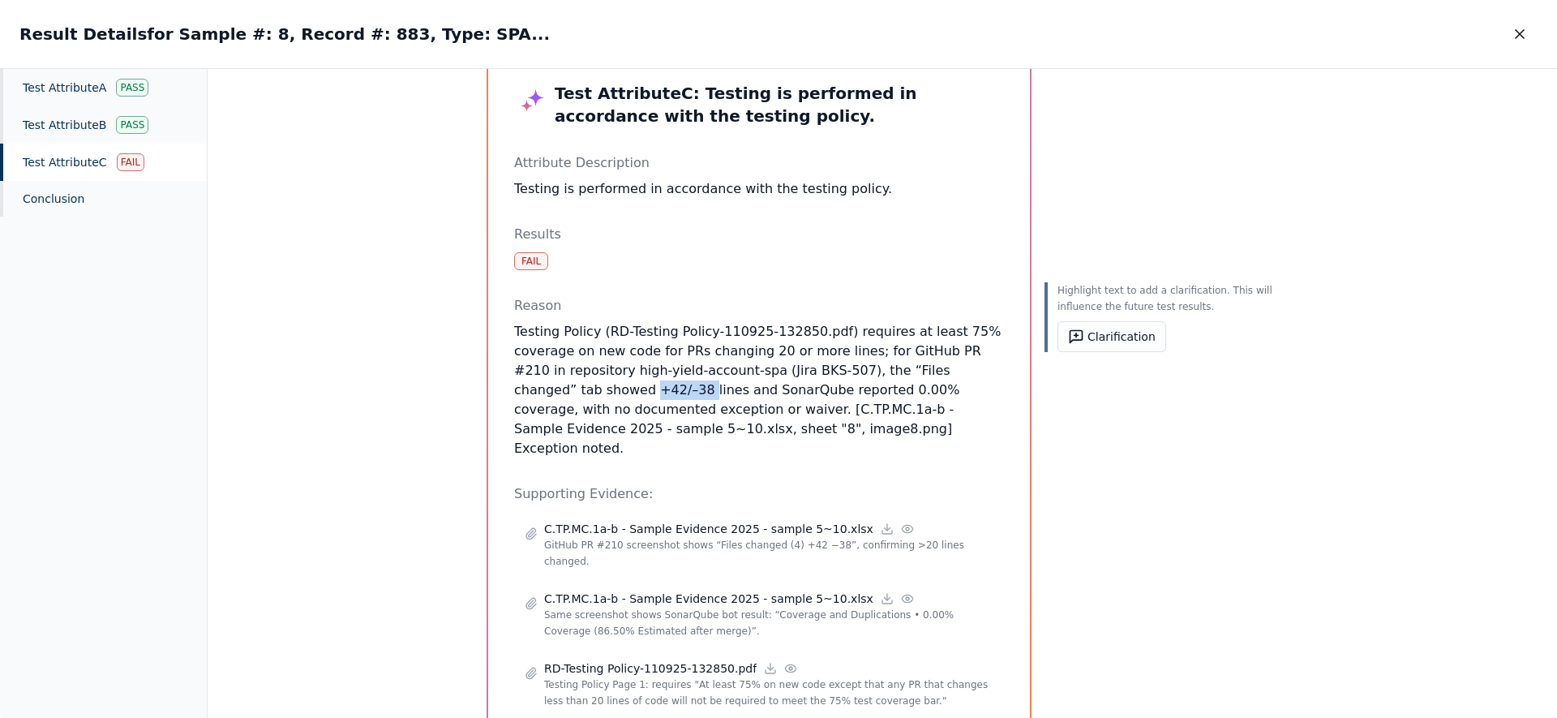
scroll to position [92, 0]
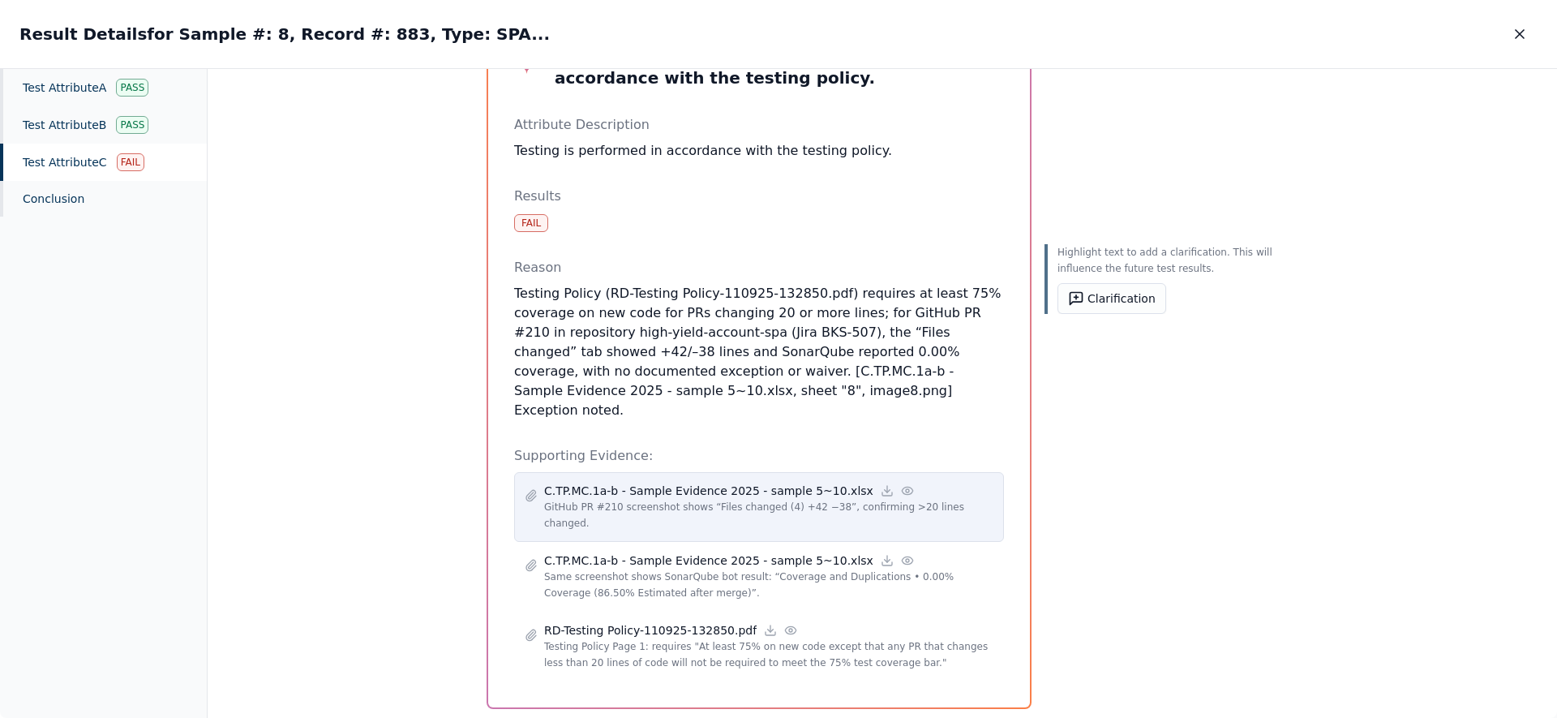
click at [778, 484] on icon at bounding box center [907, 490] width 13 height 13
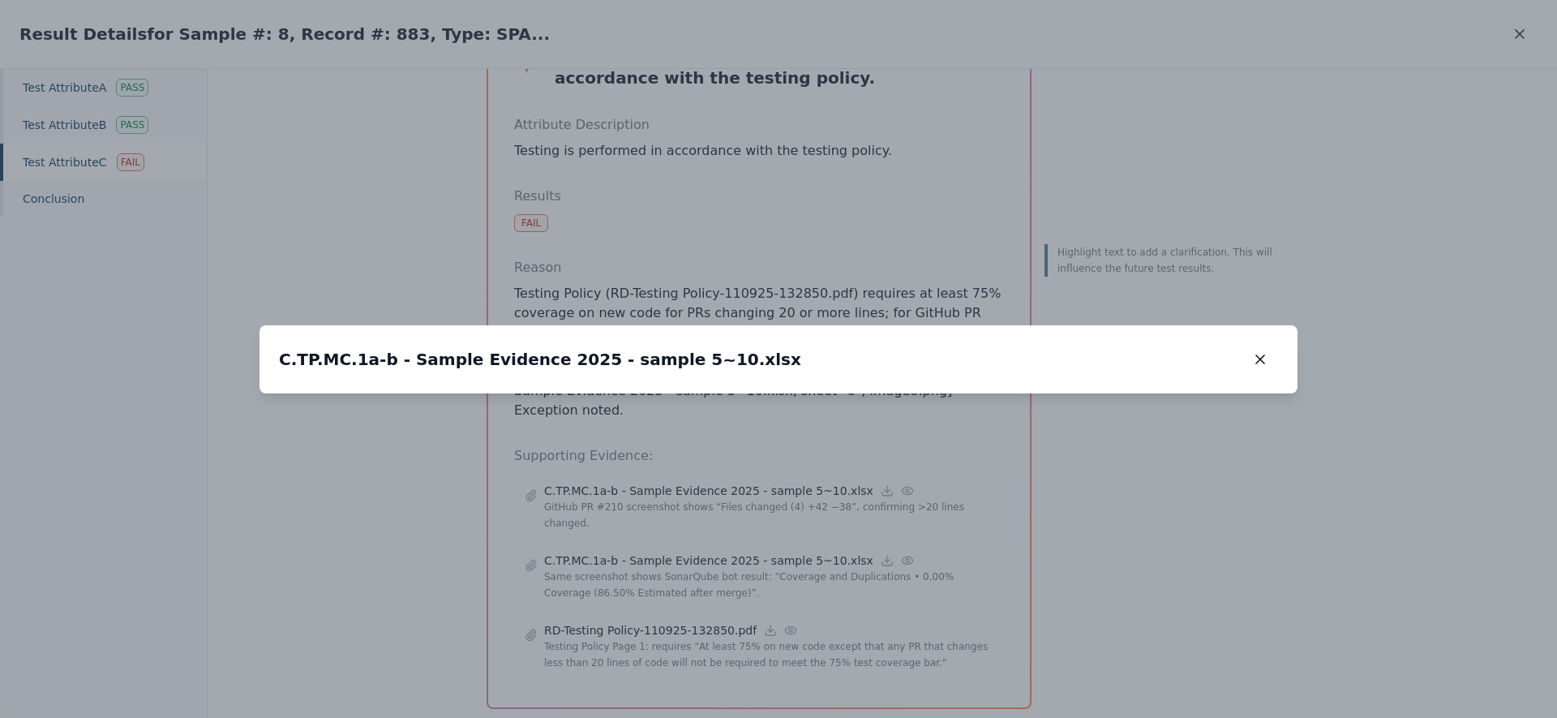
drag, startPoint x: 798, startPoint y: 298, endPoint x: 792, endPoint y: 456, distance: 158.2
click at [778, 436] on img at bounding box center [779, 436] width 0 height 0
drag, startPoint x: 958, startPoint y: 226, endPoint x: 803, endPoint y: 593, distance: 398.1
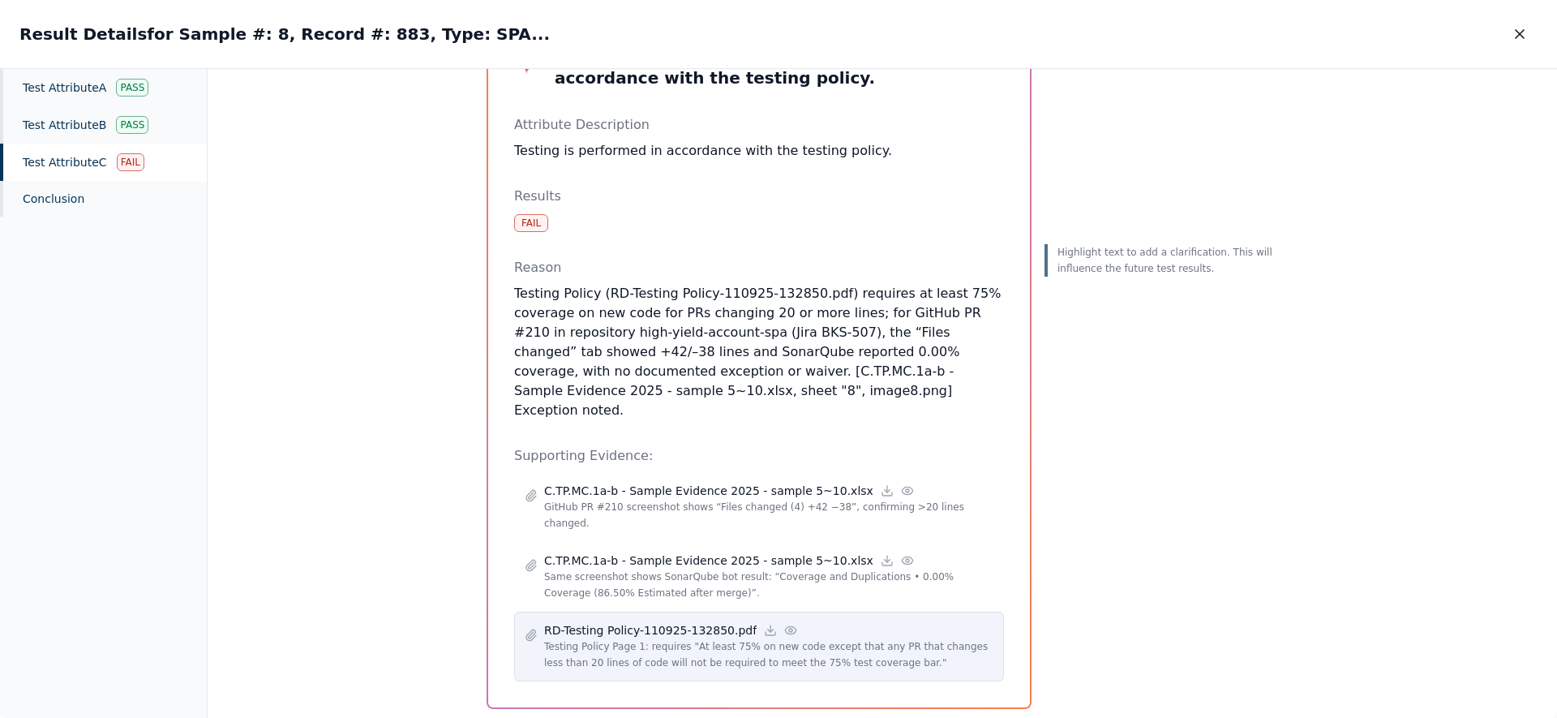
click at [778, 623] on icon at bounding box center [790, 629] width 13 height 13
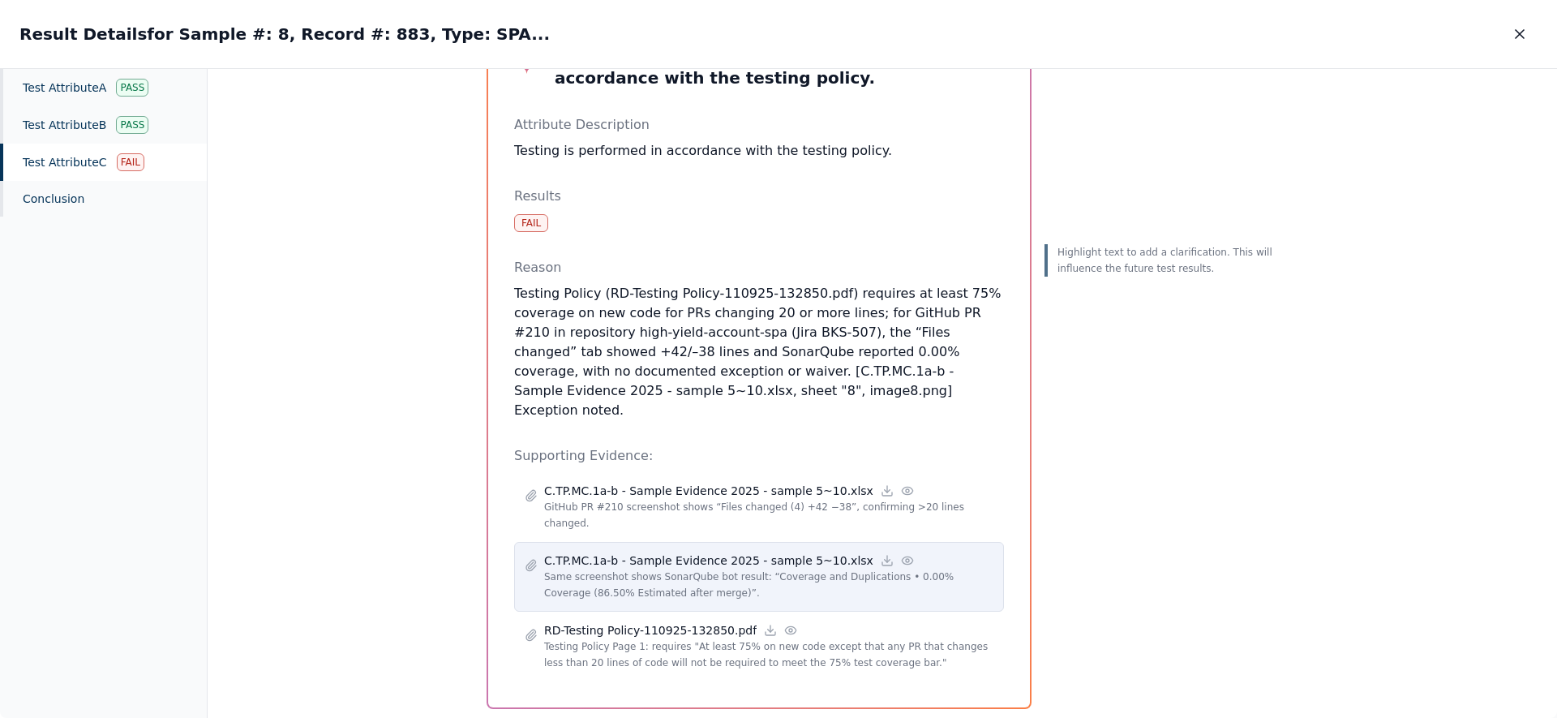
click at [778, 556] on icon at bounding box center [907, 559] width 11 height 7
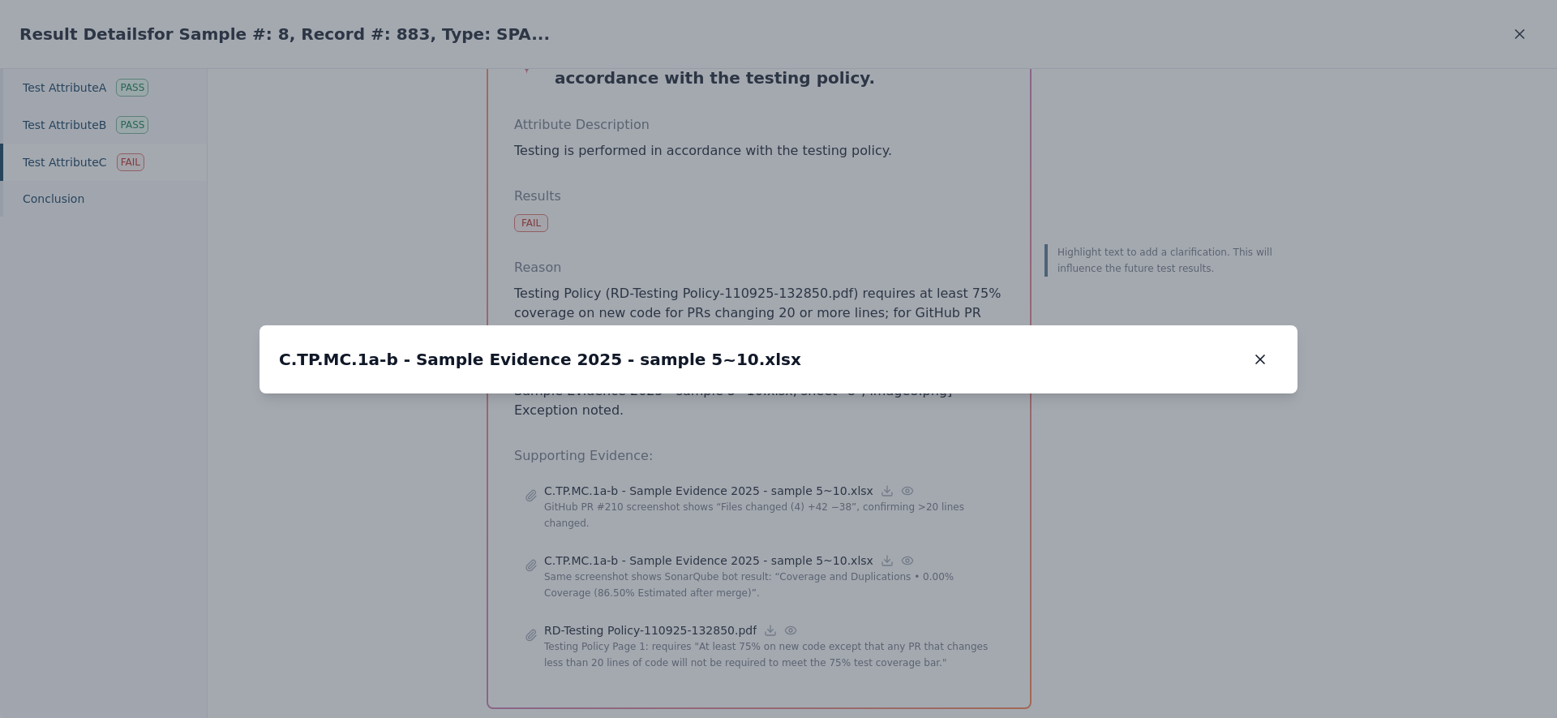
drag, startPoint x: 675, startPoint y: 534, endPoint x: 693, endPoint y: 446, distance: 90.3
click at [778, 341] on img at bounding box center [790, 341] width 0 height 0
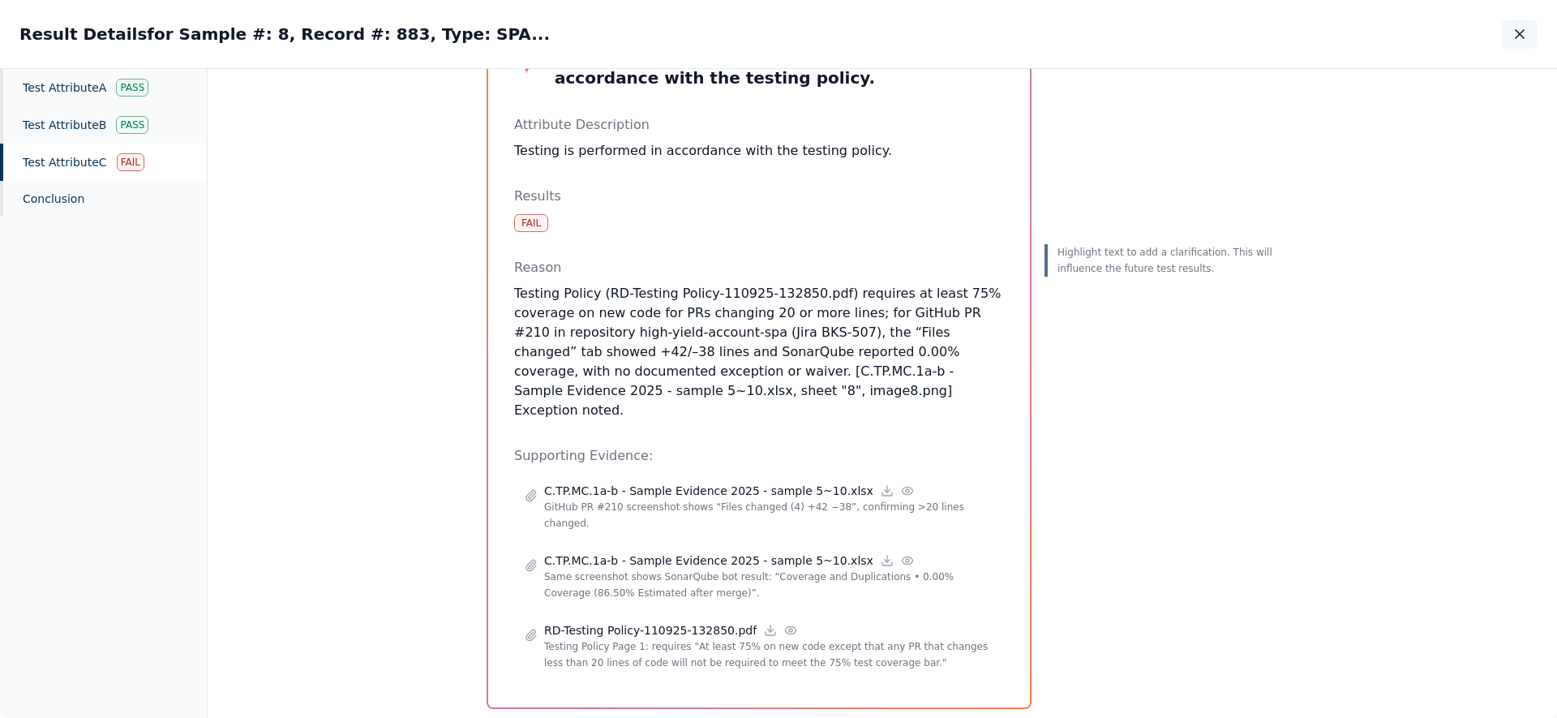
click at [778, 39] on icon "button" at bounding box center [1519, 34] width 16 height 16
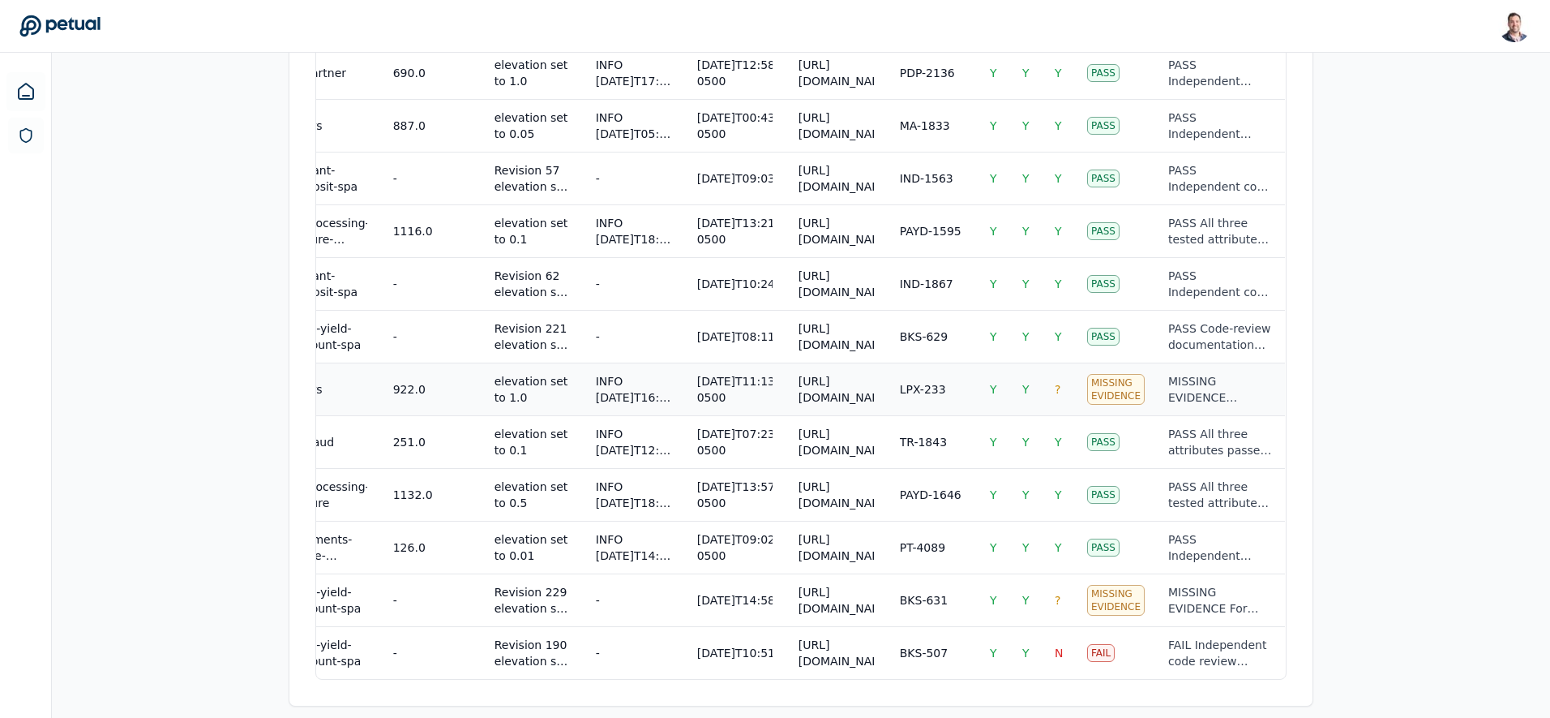
click at [778, 394] on div "LPX-233" at bounding box center [923, 389] width 46 height 16
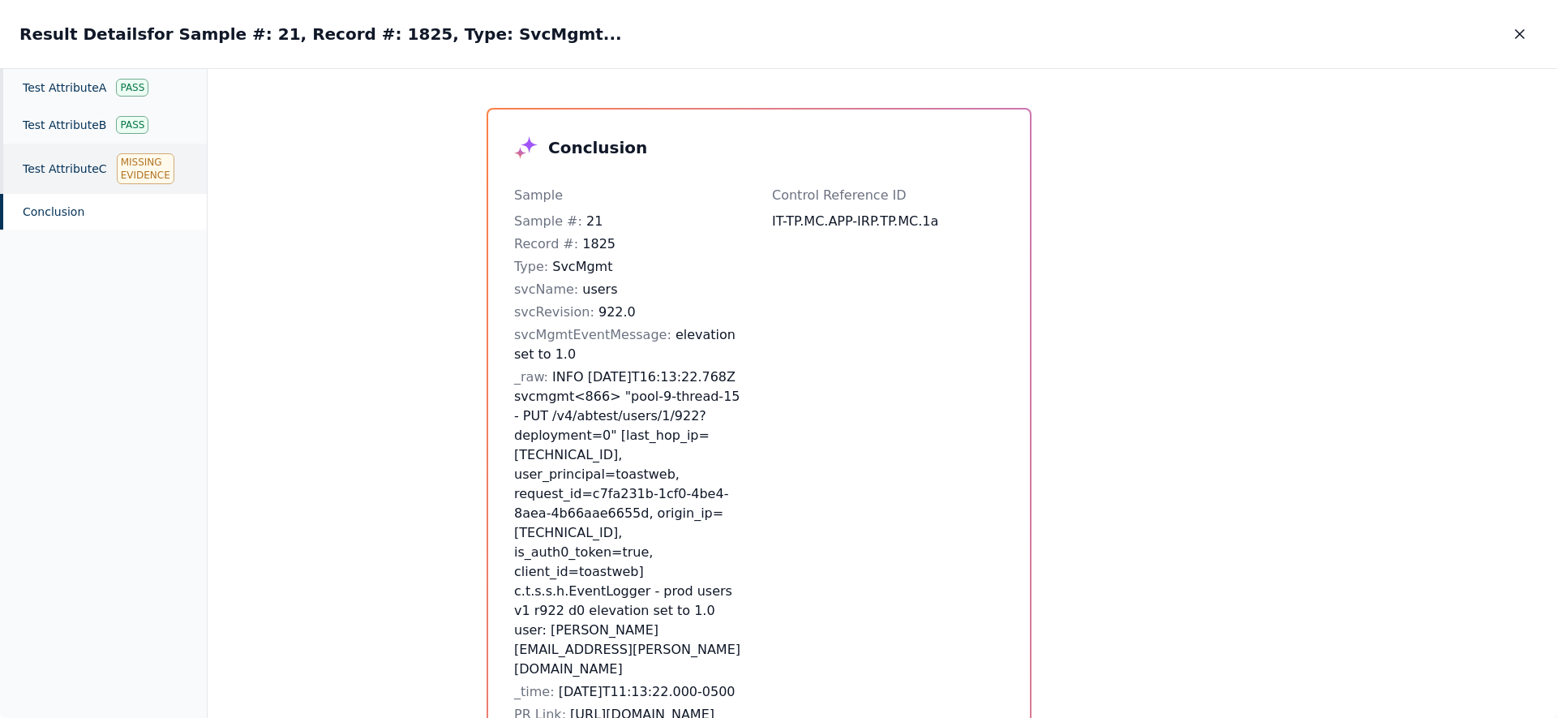
click at [84, 167] on div "Test Attribute C Missing Evidence" at bounding box center [103, 169] width 207 height 50
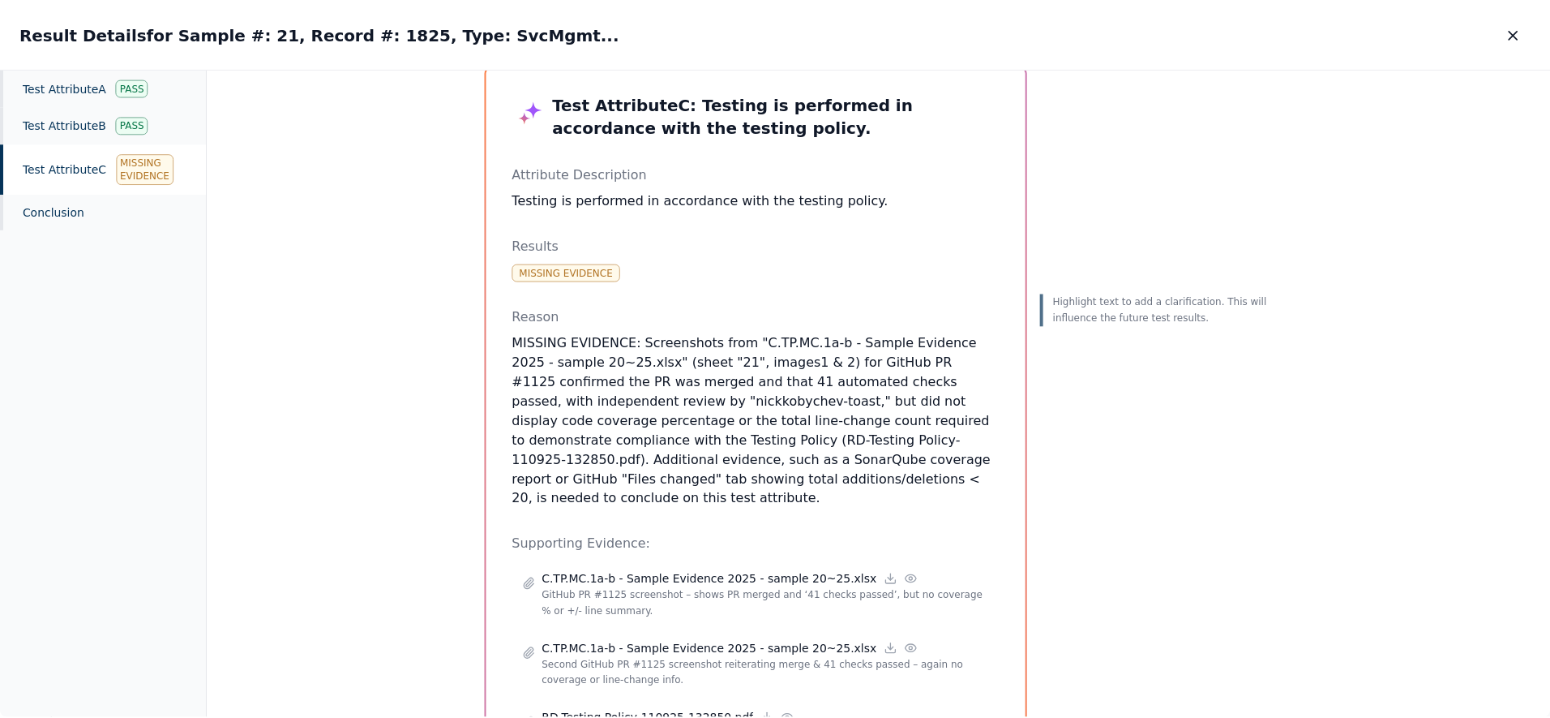
scroll to position [131, 0]
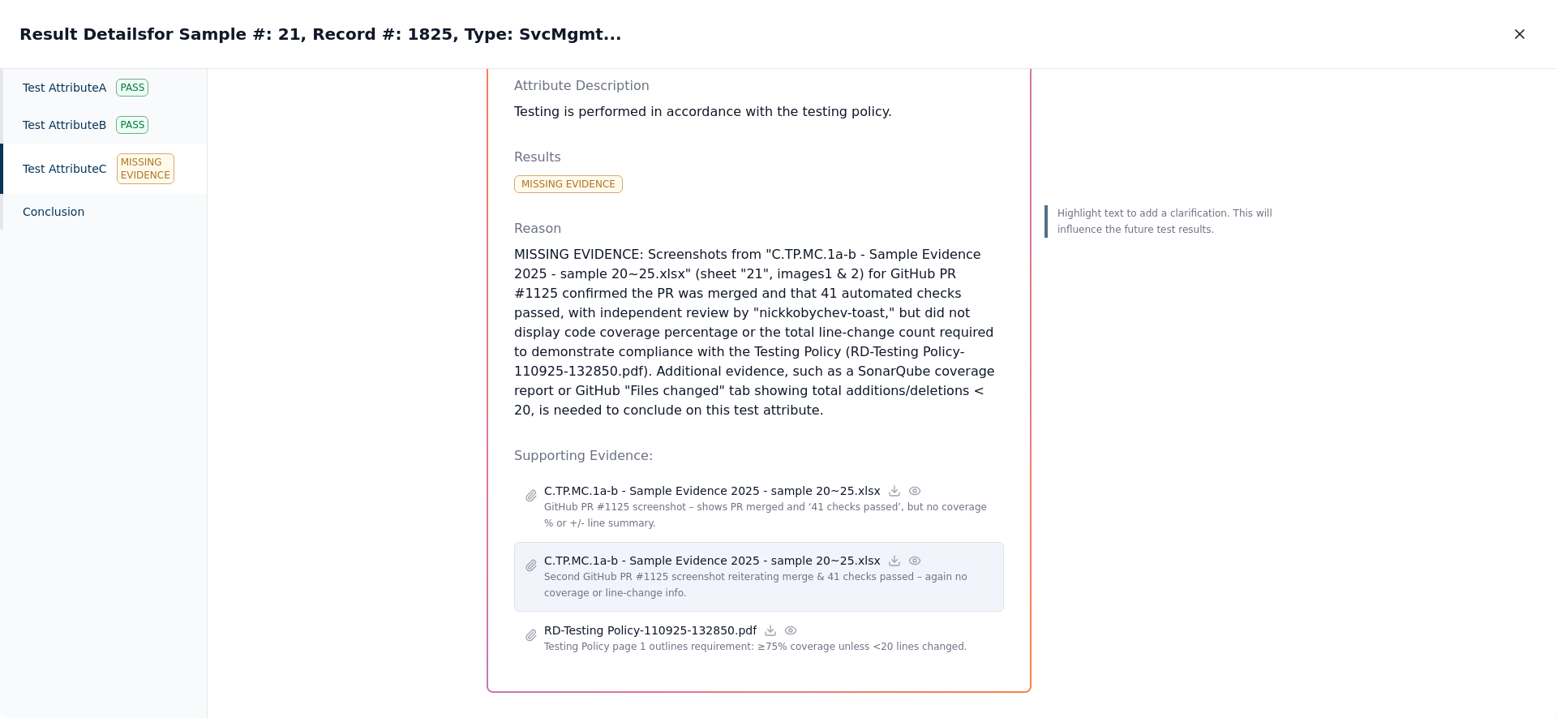
click at [778, 559] on circle at bounding box center [914, 560] width 3 height 3
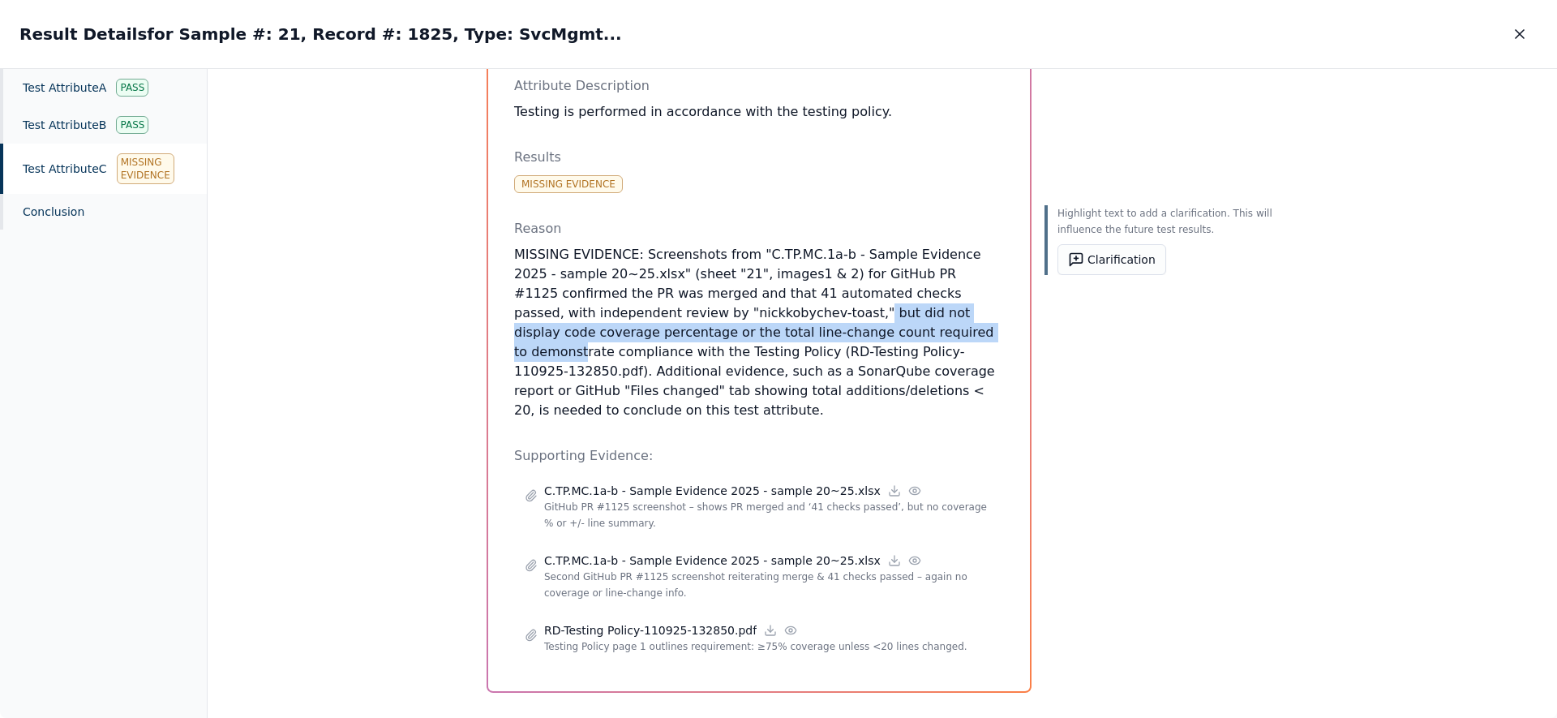
drag, startPoint x: 639, startPoint y: 311, endPoint x: 740, endPoint y: 332, distance: 103.4
click at [740, 332] on p "MISSING EVIDENCE: Screenshots from "C.TP.MC.1a-b - Sample Evidence 2025 - sampl…" at bounding box center [759, 332] width 490 height 175
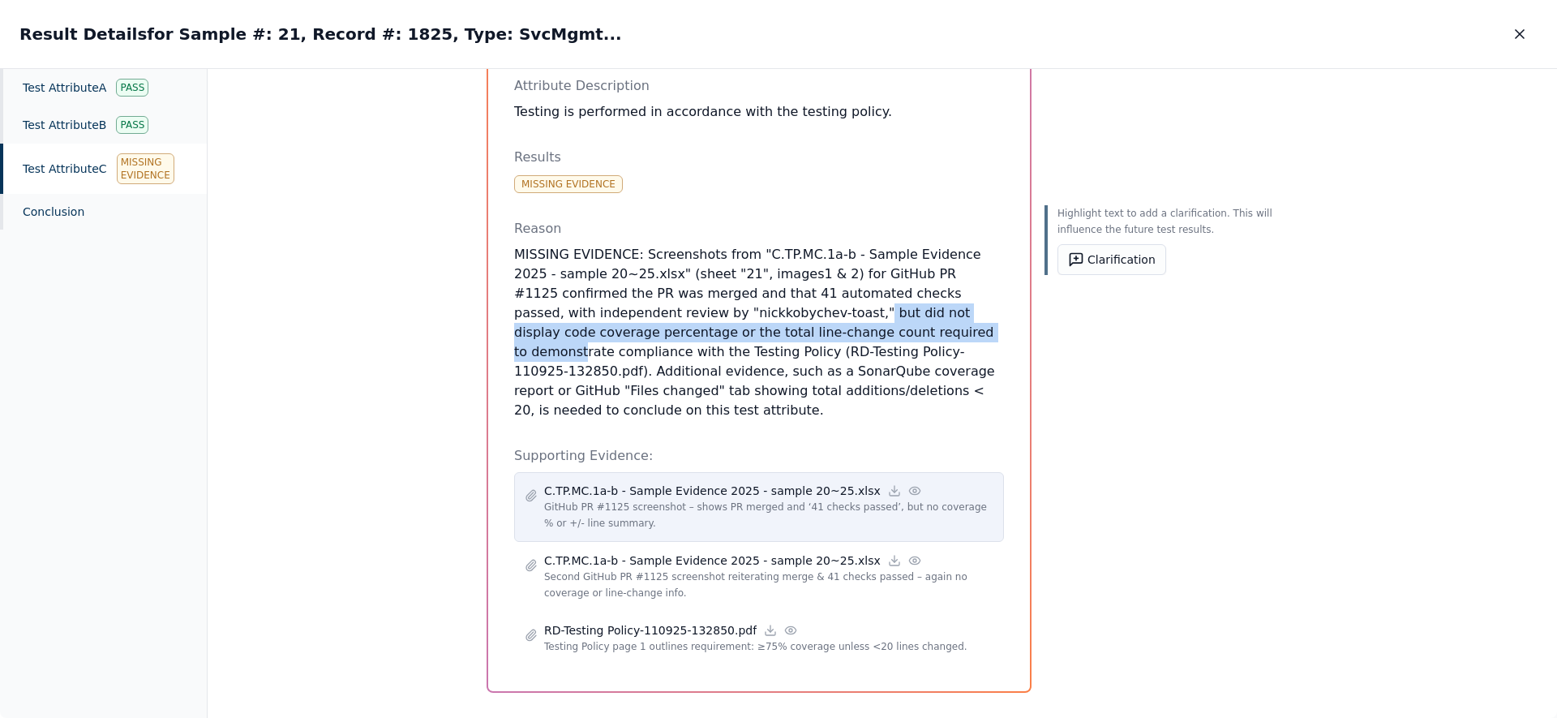
click at [778, 484] on icon at bounding box center [914, 490] width 13 height 13
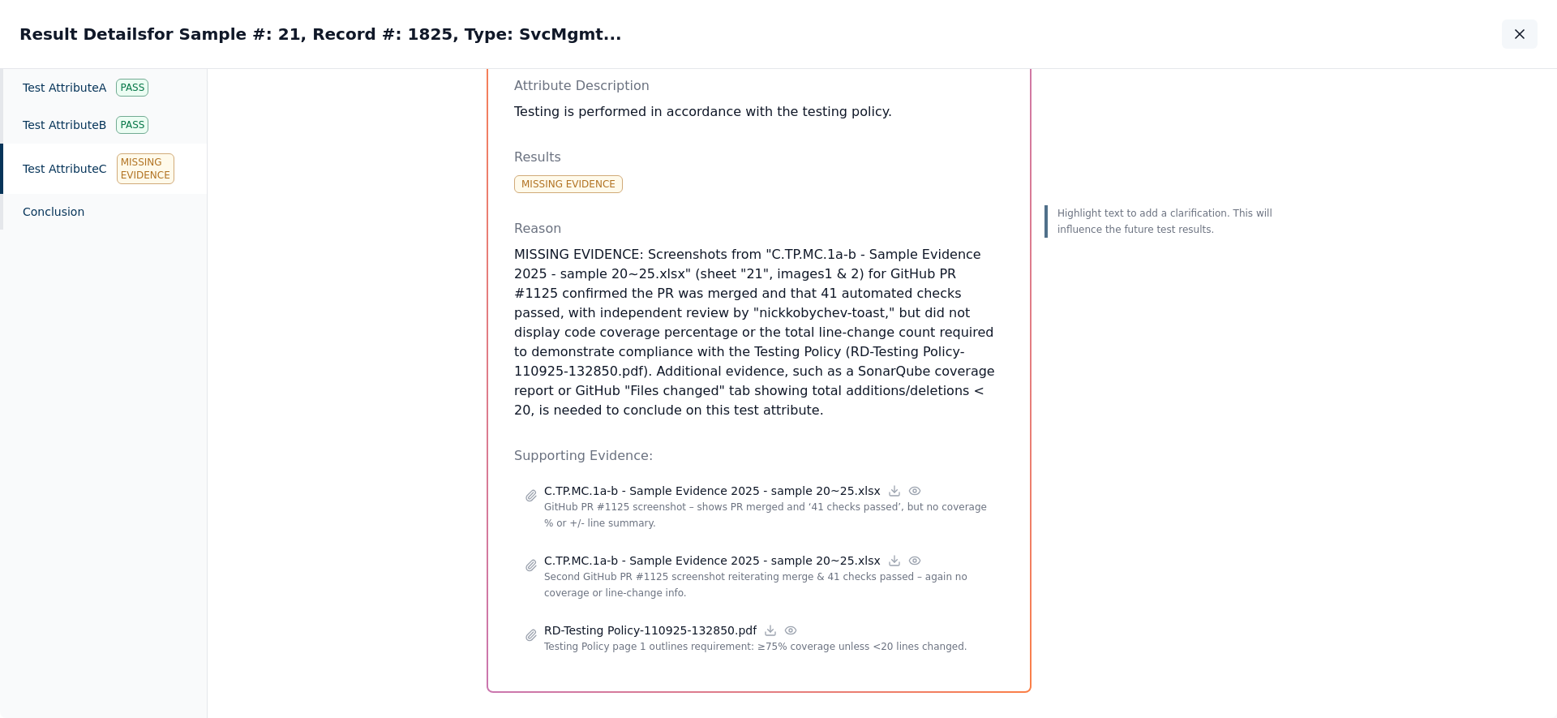
click at [778, 35] on icon "button" at bounding box center [1519, 34] width 16 height 16
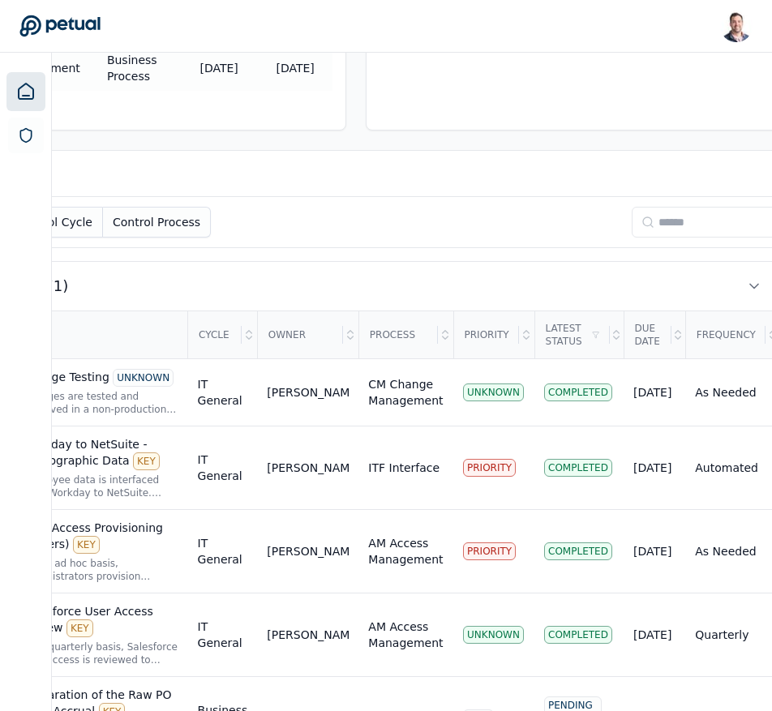
scroll to position [473, 311]
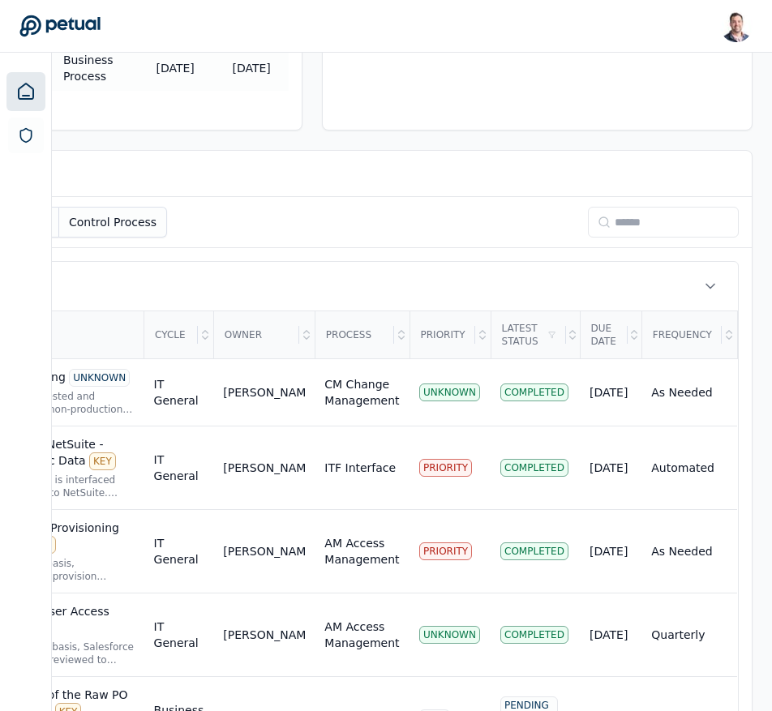
click at [636, 207] on input at bounding box center [663, 222] width 151 height 31
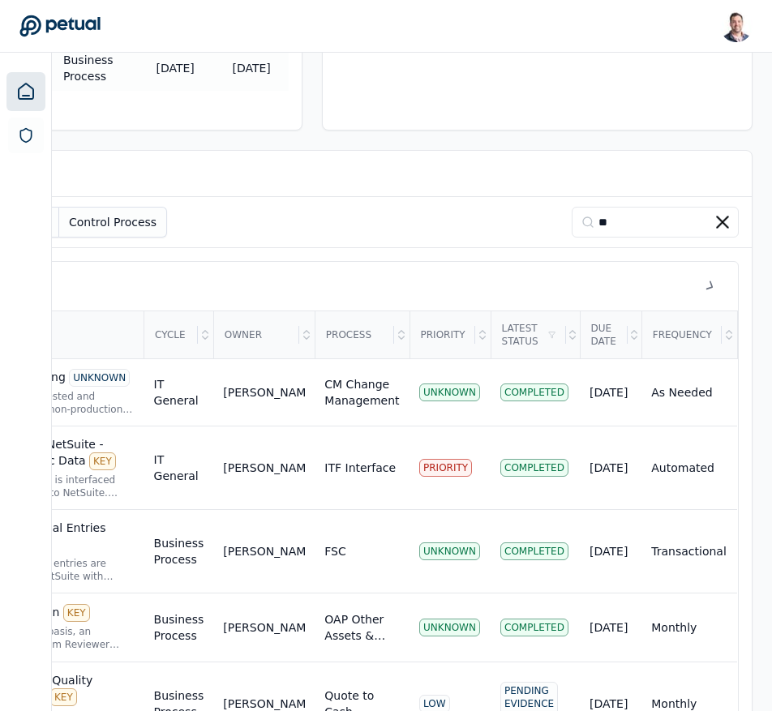
scroll to position [521, 116]
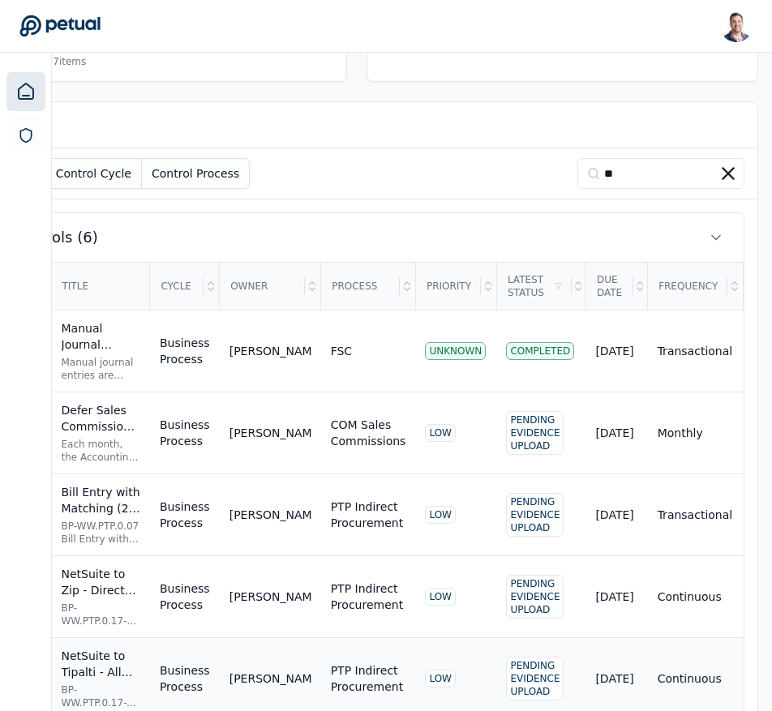
type input "**"
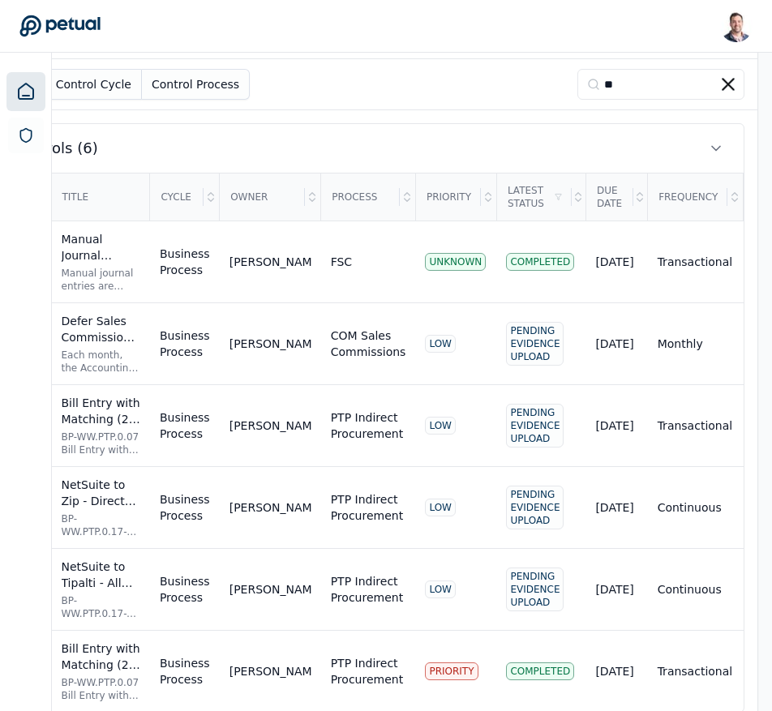
scroll to position [645, 116]
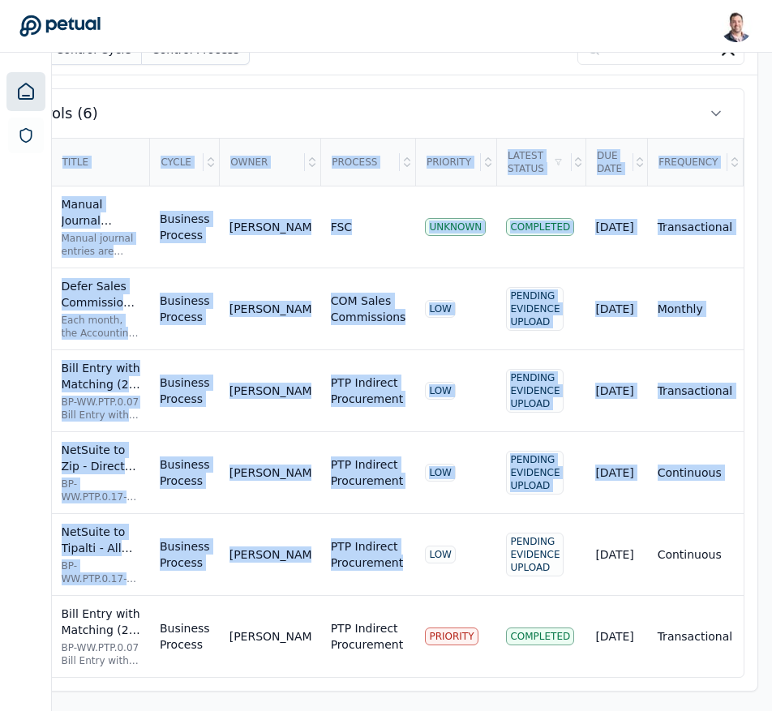
drag, startPoint x: 319, startPoint y: 710, endPoint x: 235, endPoint y: 710, distance: 83.5
click at [235, 710] on div "Dashboard Add Control Total number of deficiencies 9 Effective controls for the…" at bounding box center [357, 59] width 842 height 1304
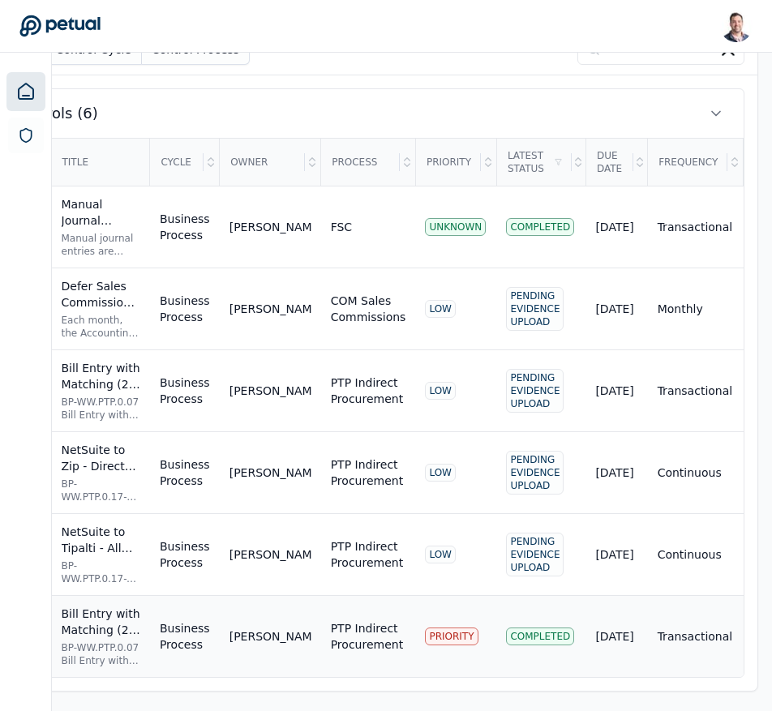
click at [247, 632] on div "[PERSON_NAME]" at bounding box center [270, 636] width 82 height 16
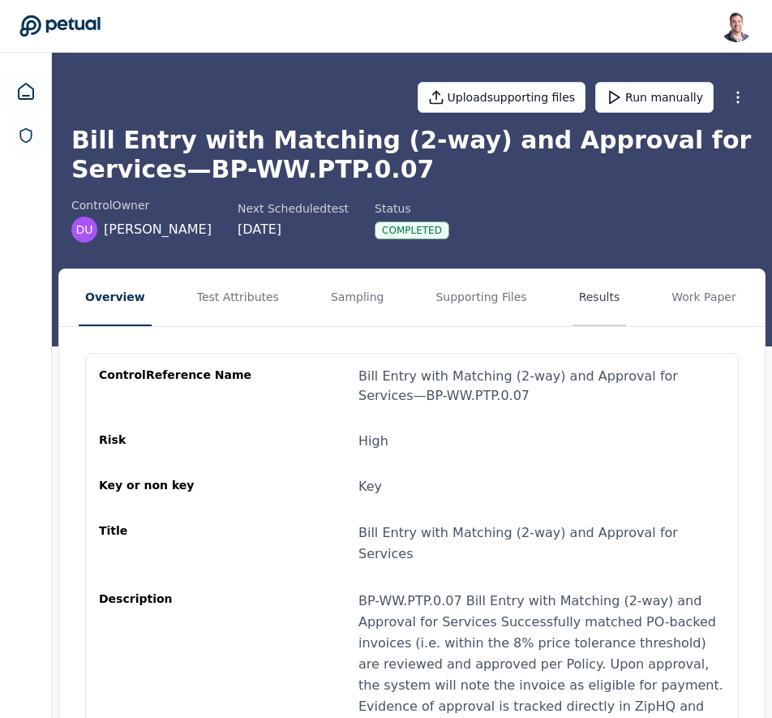
click at [592, 289] on button "Results" at bounding box center [599, 297] width 54 height 57
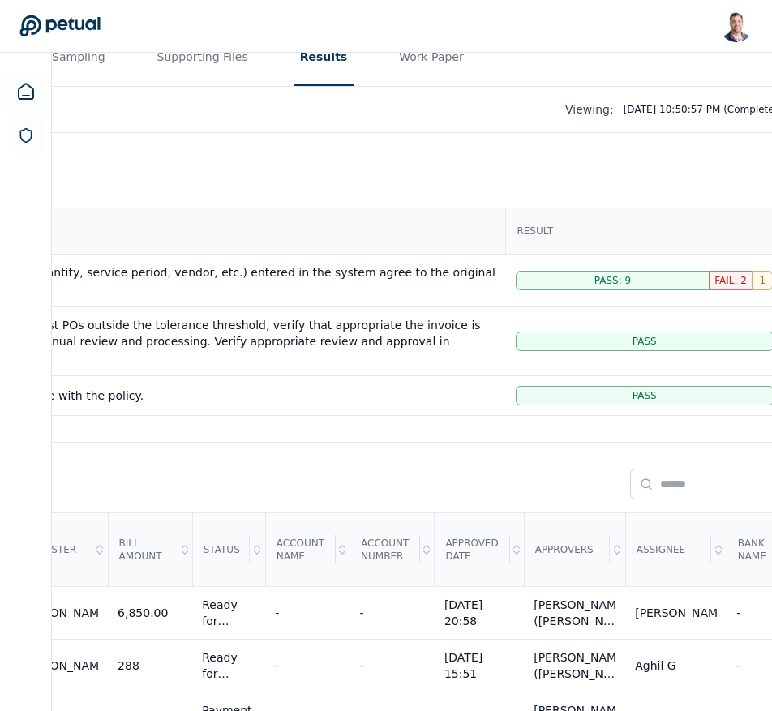
scroll to position [240, 318]
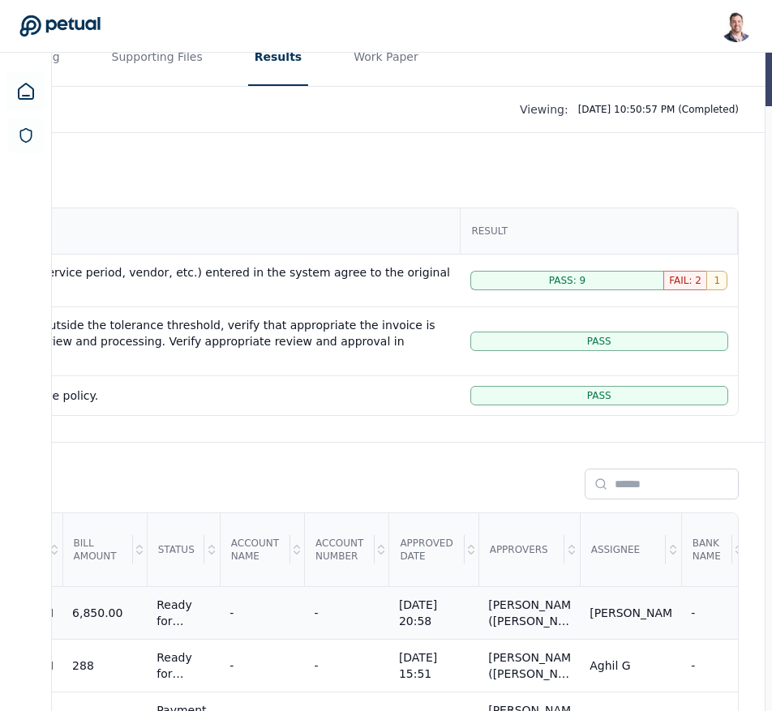
click at [234, 586] on td "-" at bounding box center [262, 612] width 84 height 53
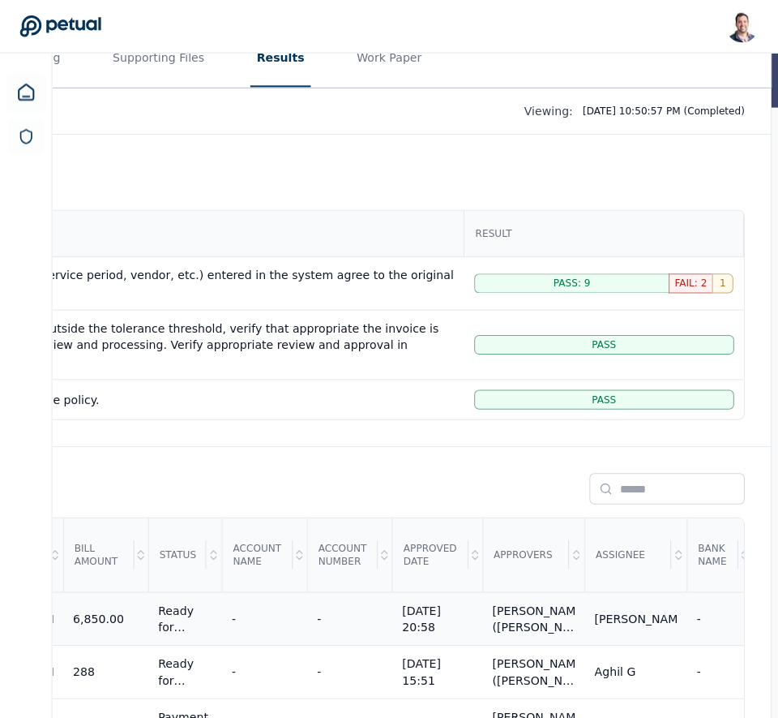
scroll to position [240, 311]
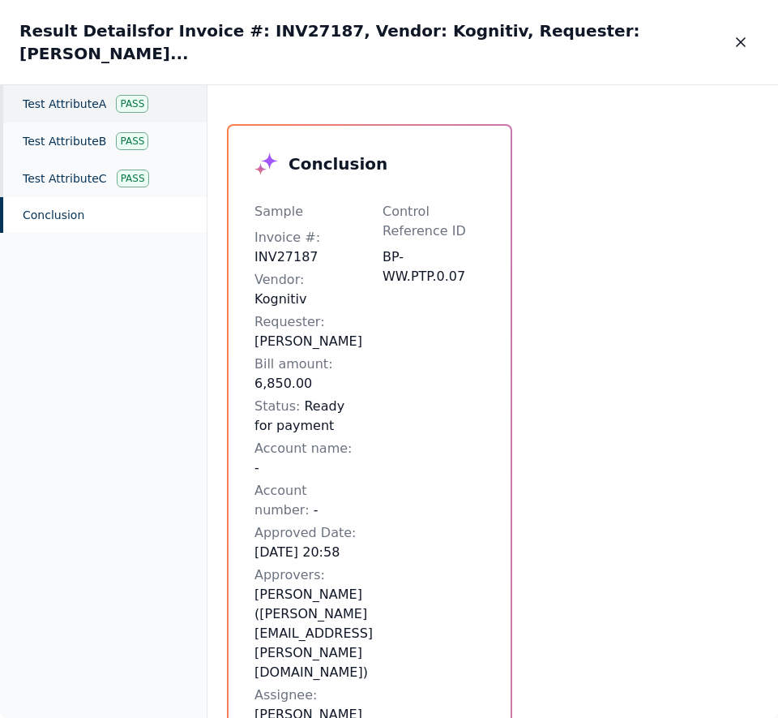
click at [57, 104] on div "Test Attribute A Pass" at bounding box center [103, 103] width 207 height 37
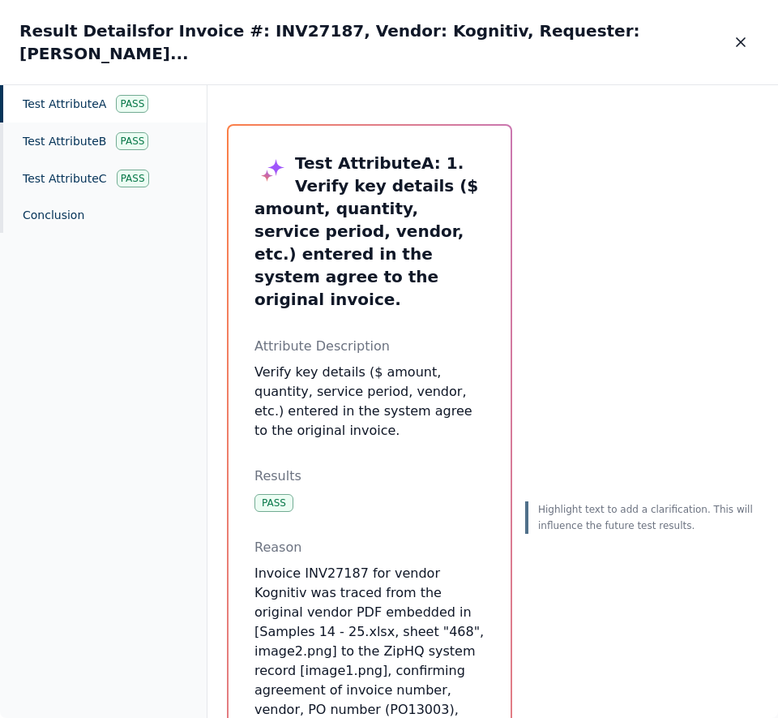
scroll to position [240, 0]
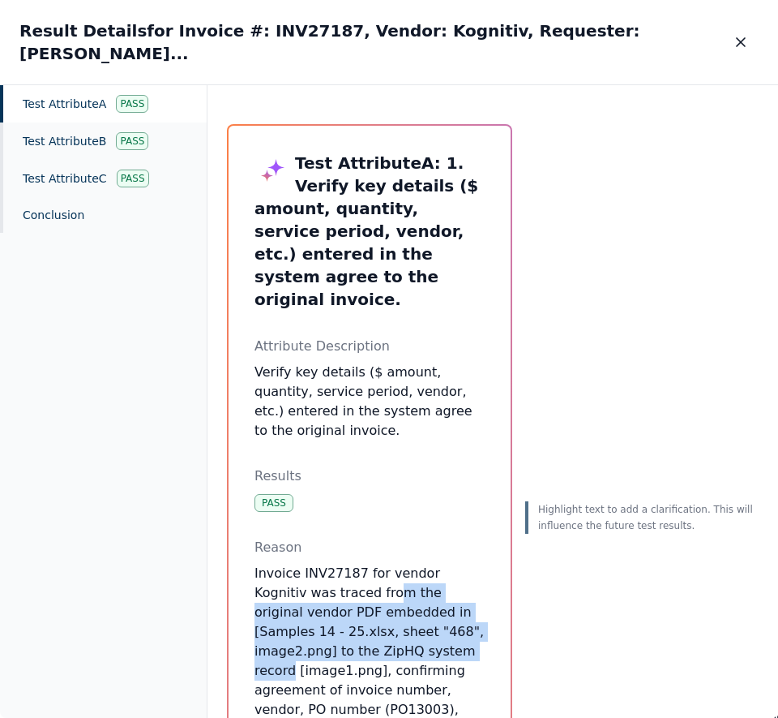
drag, startPoint x: 400, startPoint y: 620, endPoint x: 330, endPoint y: 537, distance: 108.8
click at [333, 563] on p "Invoice INV27187 for vendor Kognitiv was traced from the original vendor PDF em…" at bounding box center [370, 718] width 230 height 311
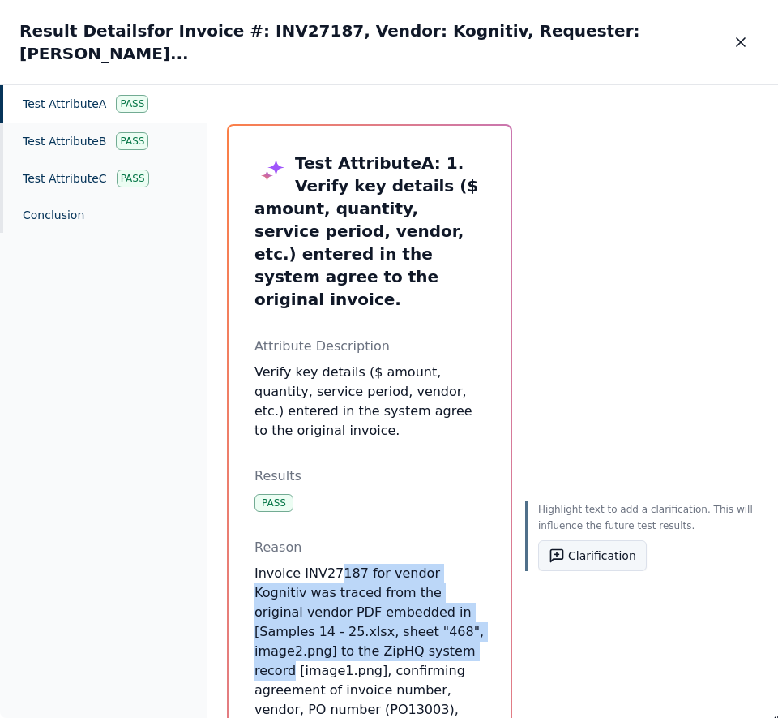
click at [568, 540] on button "Clarification" at bounding box center [592, 555] width 109 height 31
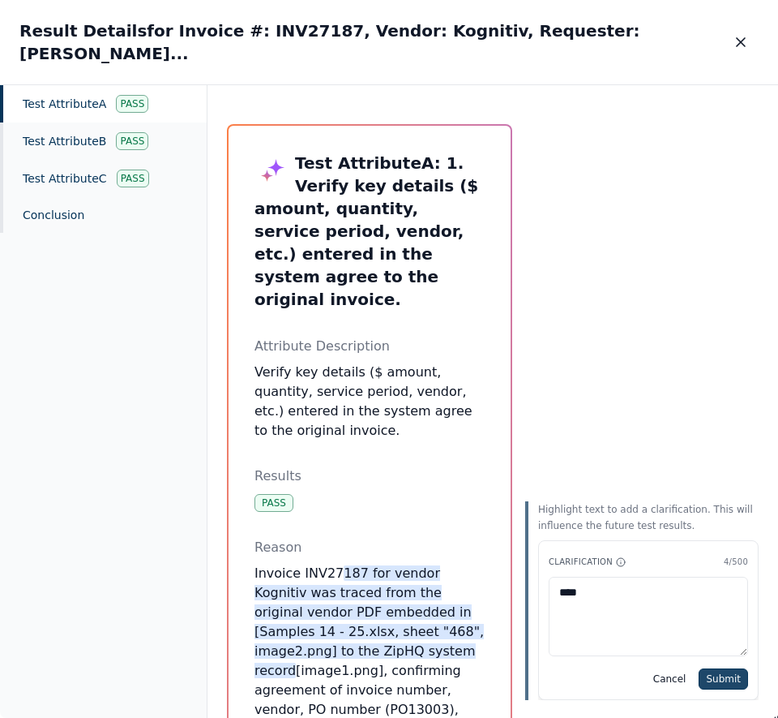
type textarea "****"
click at [717, 671] on button "Submit" at bounding box center [723, 678] width 49 height 21
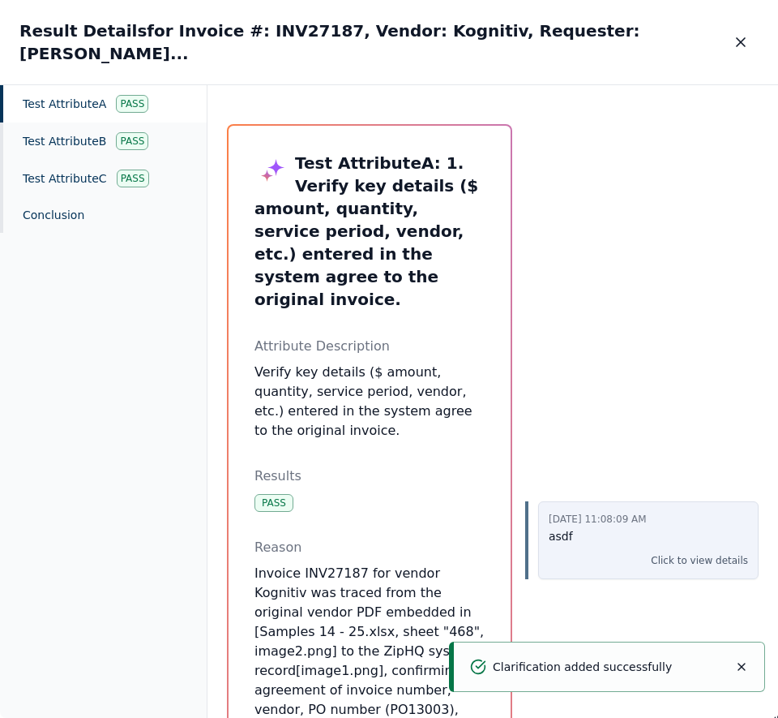
click at [700, 552] on p "Click to view details" at bounding box center [699, 560] width 97 height 16
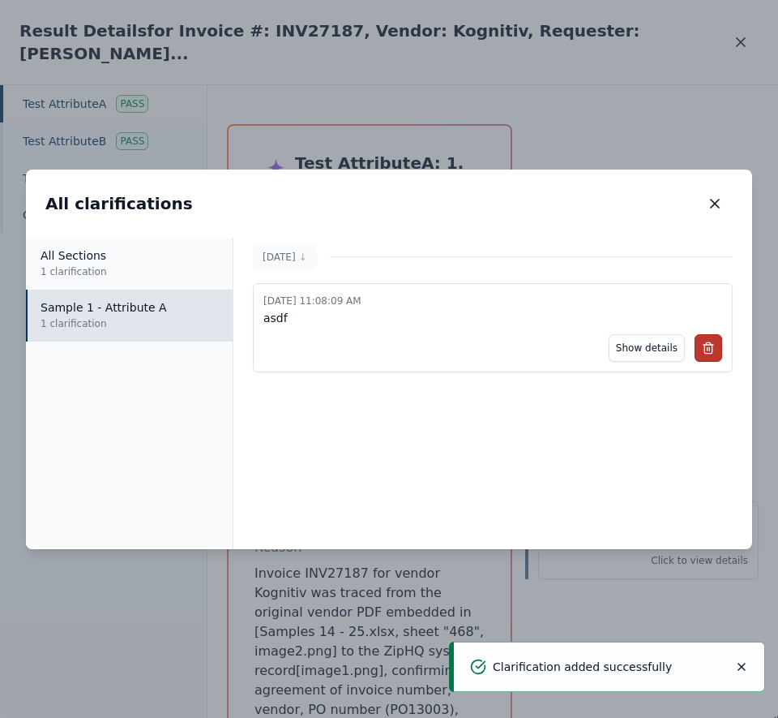
click at [699, 352] on button at bounding box center [709, 348] width 28 height 28
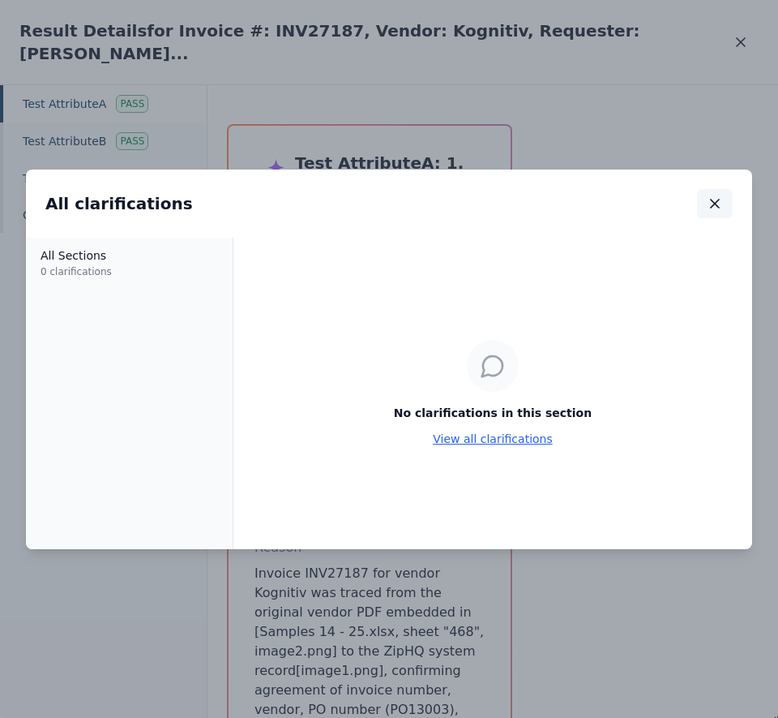
click at [709, 203] on icon "button" at bounding box center [715, 203] width 16 height 16
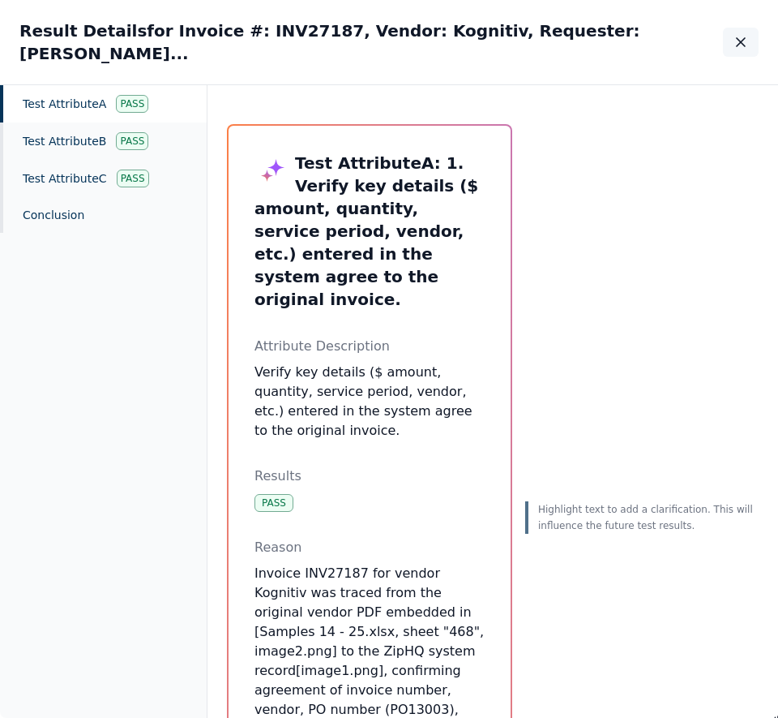
click at [739, 41] on icon "button" at bounding box center [741, 42] width 16 height 16
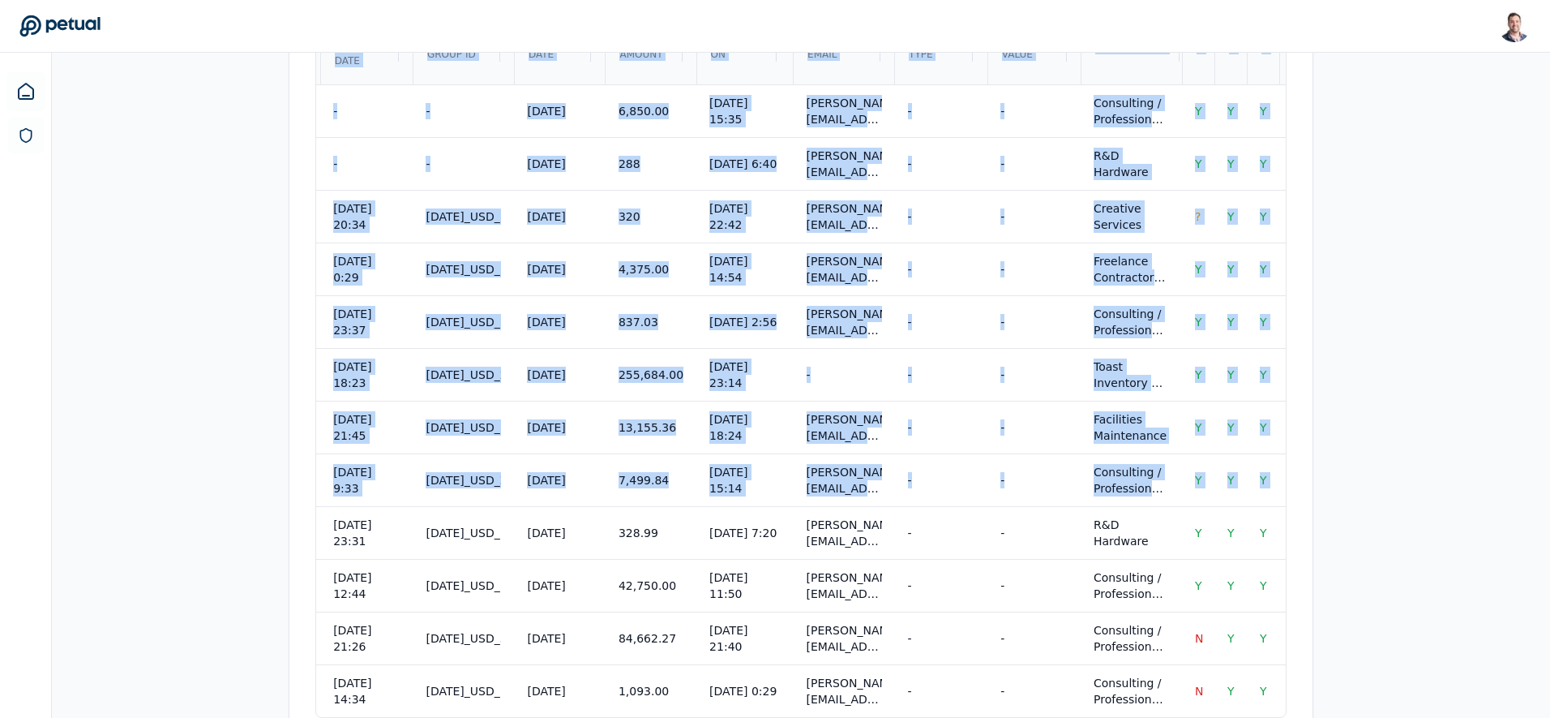
scroll to position [0, 4076]
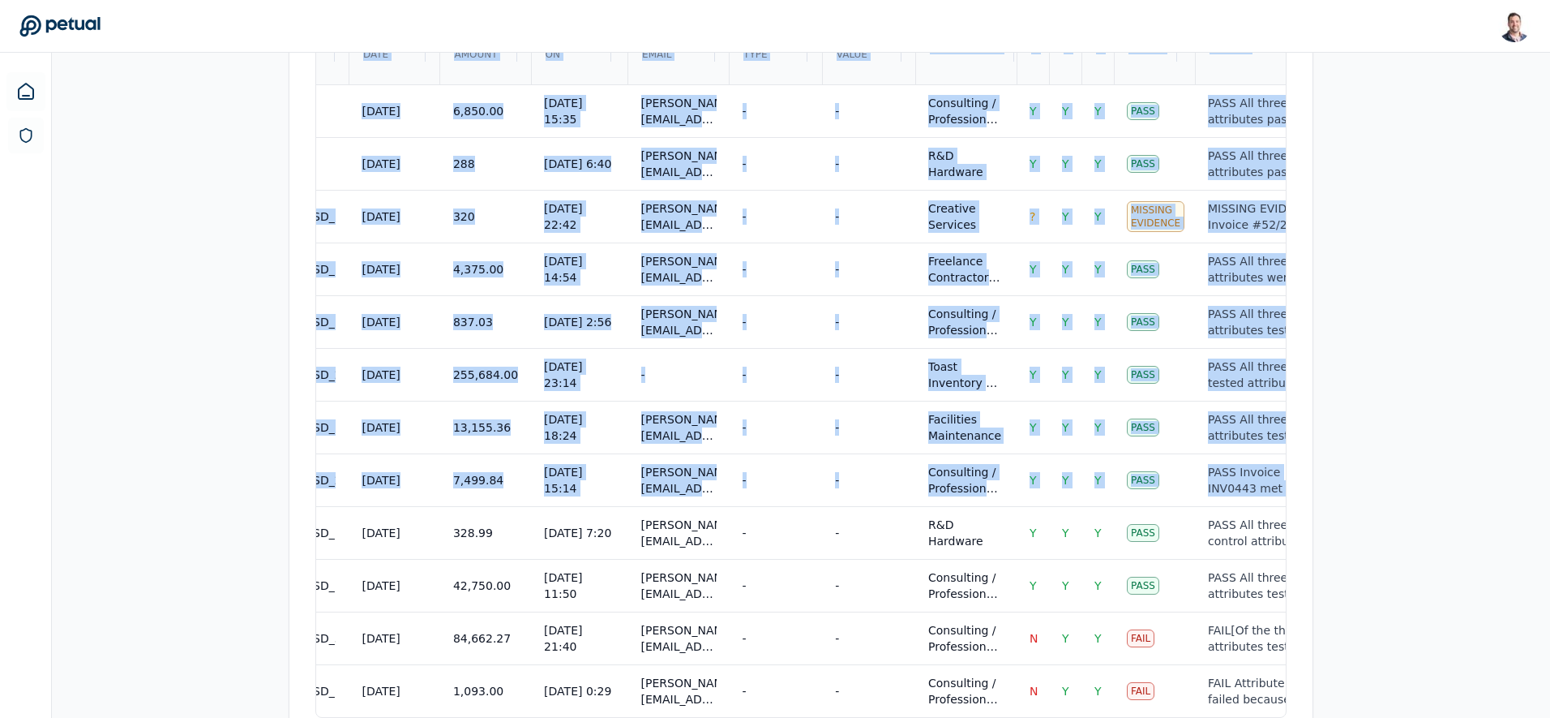
drag, startPoint x: 1187, startPoint y: 465, endPoint x: 1480, endPoint y: 489, distance: 294.4
click at [778, 462] on div "Overview Test Attributes Sampling Supporting Files Results Work Paper Viewing: …" at bounding box center [801, 149] width 1498 height 1244
click at [778, 498] on div "Overview Test Attributes Sampling Supporting Files Results Work Paper Viewing: …" at bounding box center [801, 149] width 1498 height 1244
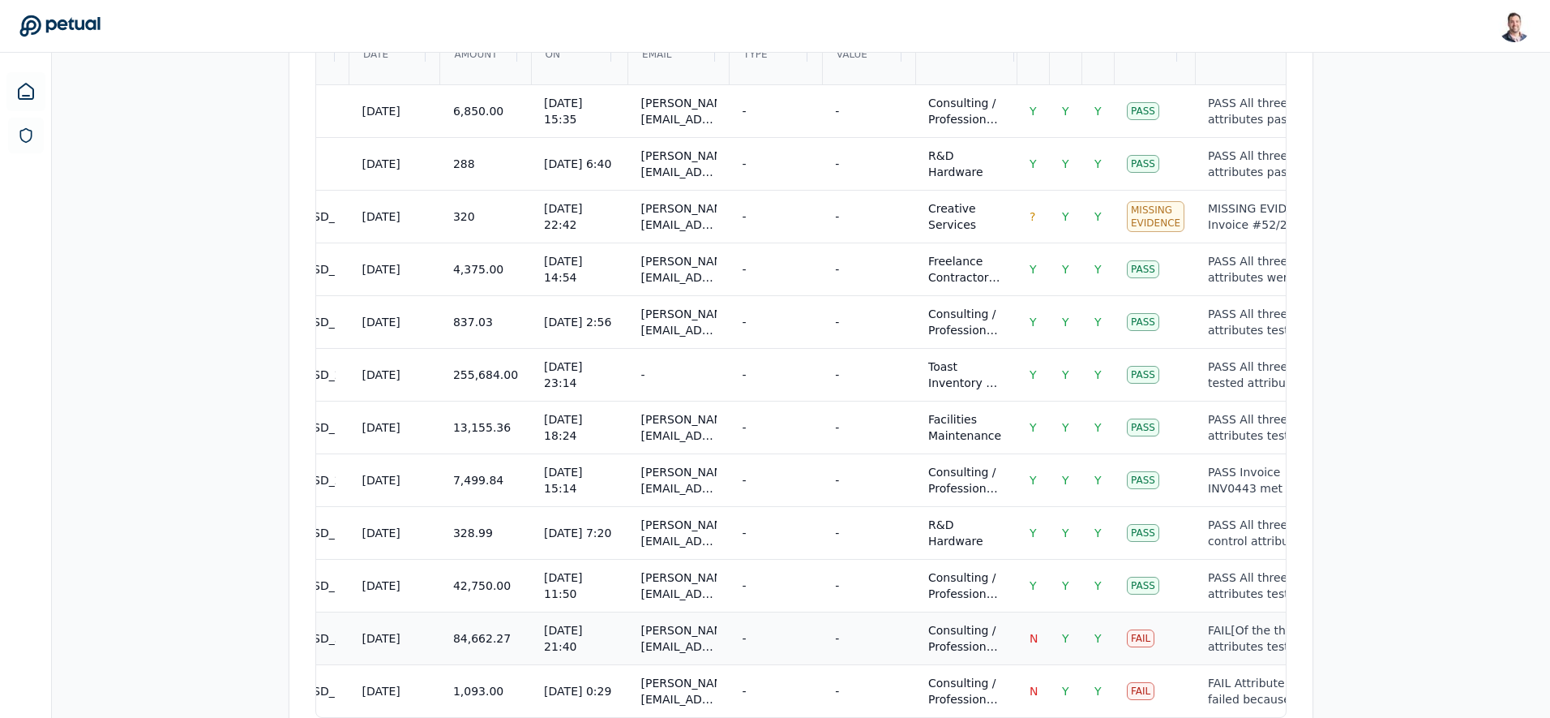
click at [778, 630] on div "-" at bounding box center [868, 638] width 67 height 16
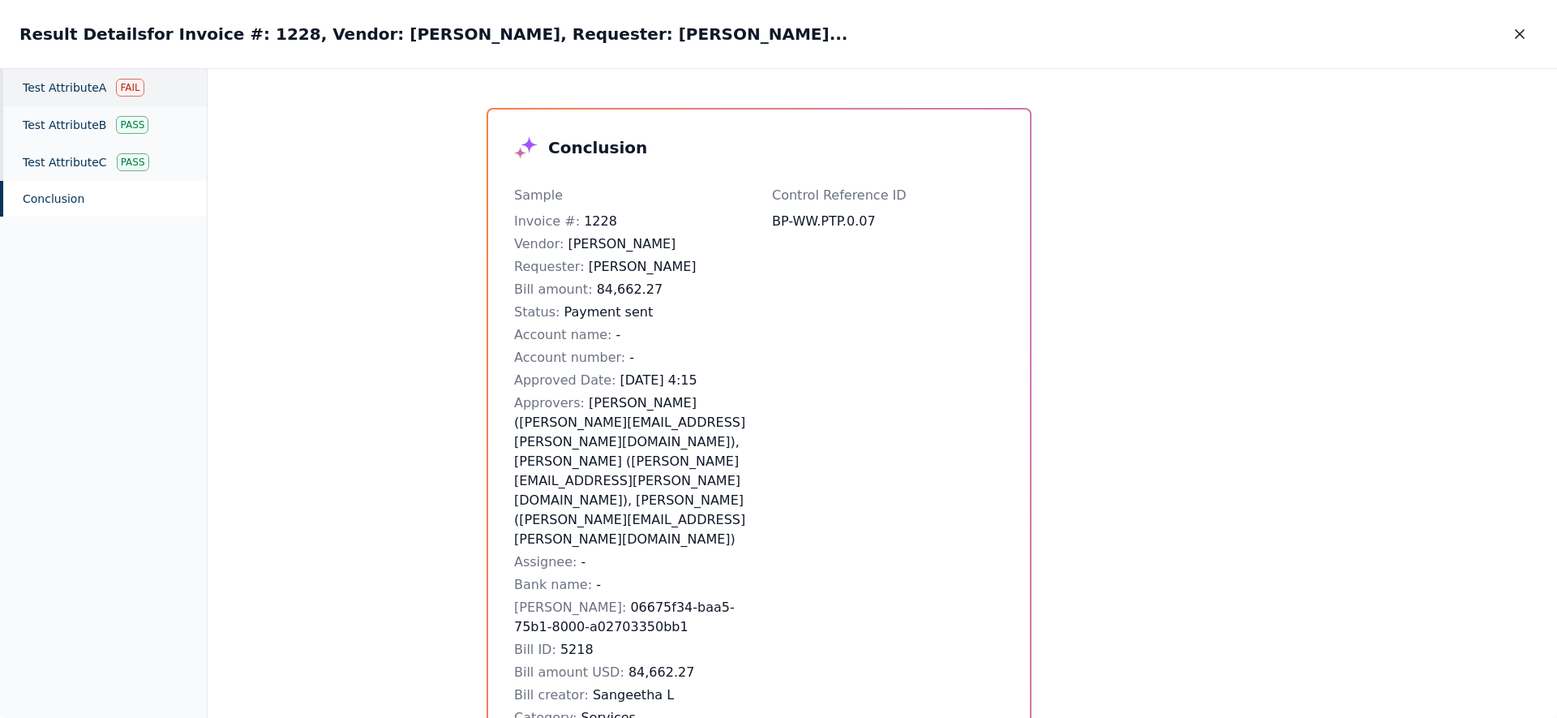
click at [69, 88] on div "Test Attribute A Fail" at bounding box center [103, 87] width 207 height 37
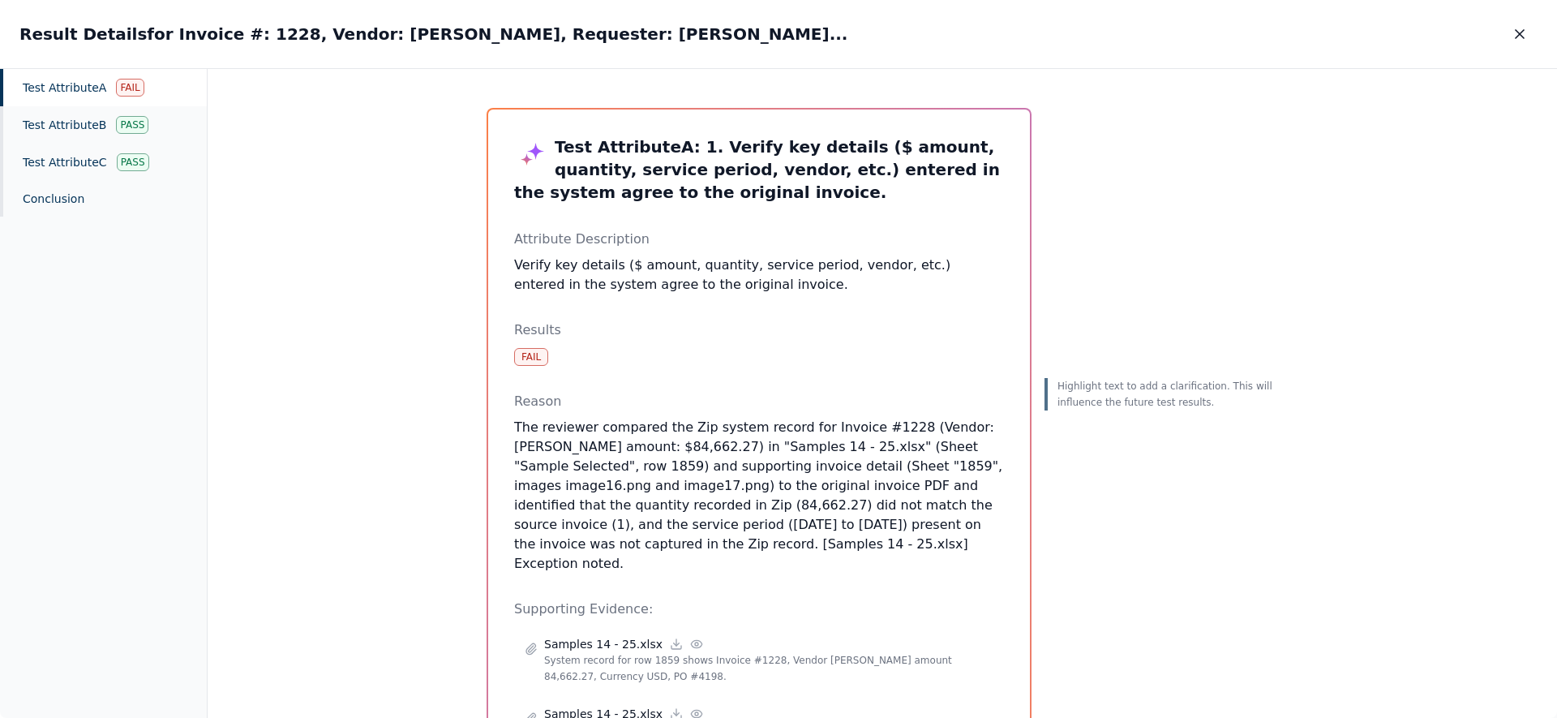
click at [681, 505] on p "The reviewer compared the Zip system record for Invoice #1228 (Vendor: [PERSON_…" at bounding box center [759, 496] width 490 height 156
click at [666, 443] on p "The reviewer compared the Zip system record for Invoice #1228 (Vendor: [PERSON_…" at bounding box center [759, 496] width 490 height 156
click at [679, 512] on p "The reviewer compared the Zip system record for Invoice #1228 (Vendor: [PERSON_…" at bounding box center [759, 496] width 490 height 156
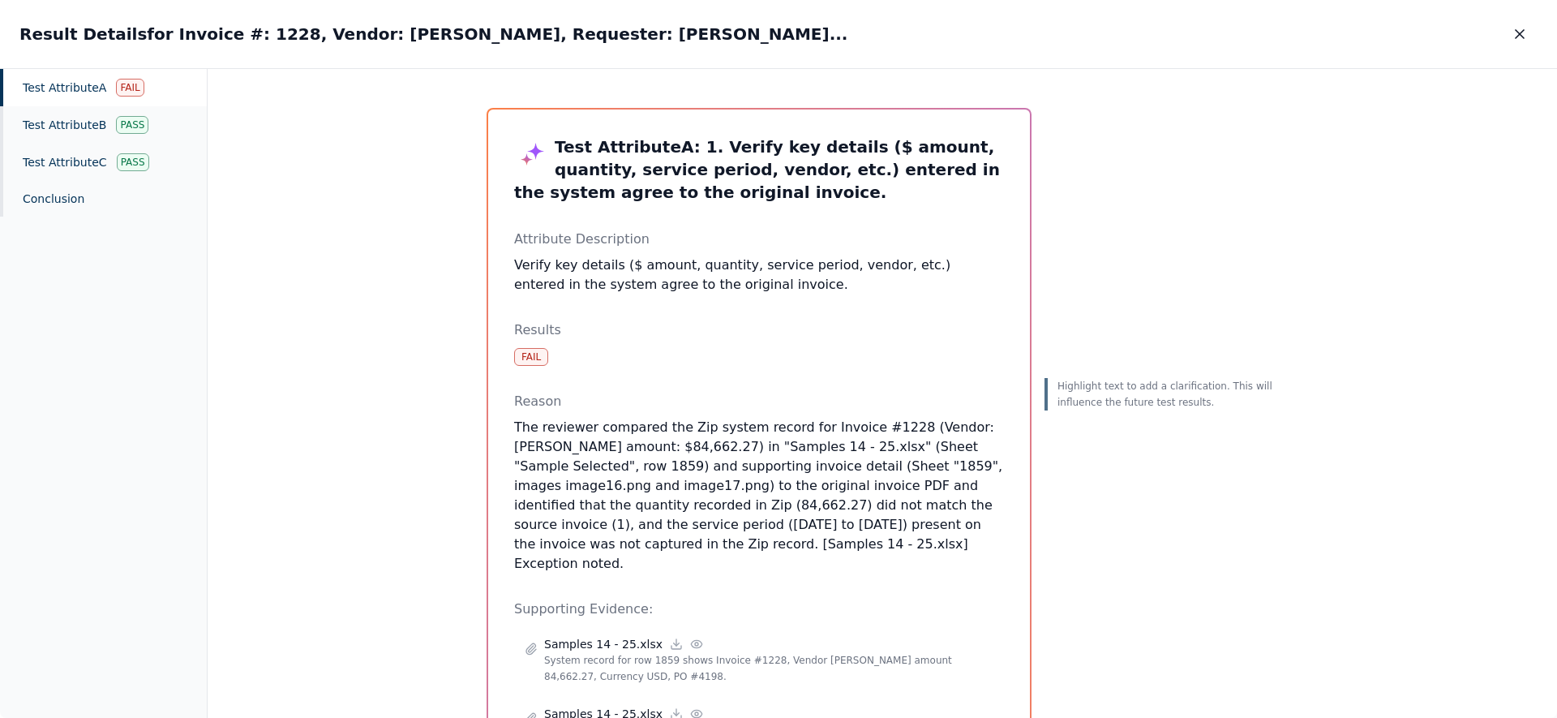
click at [679, 512] on p "The reviewer compared the Zip system record for Invoice #1228 (Vendor: [PERSON_…" at bounding box center [759, 496] width 490 height 156
click at [536, 509] on p "The reviewer compared the Zip system record for Invoice #1228 (Vendor: [PERSON_…" at bounding box center [759, 496] width 490 height 156
click at [689, 498] on p "The reviewer compared the Zip system record for Invoice #1228 (Vendor: [PERSON_…" at bounding box center [759, 496] width 490 height 156
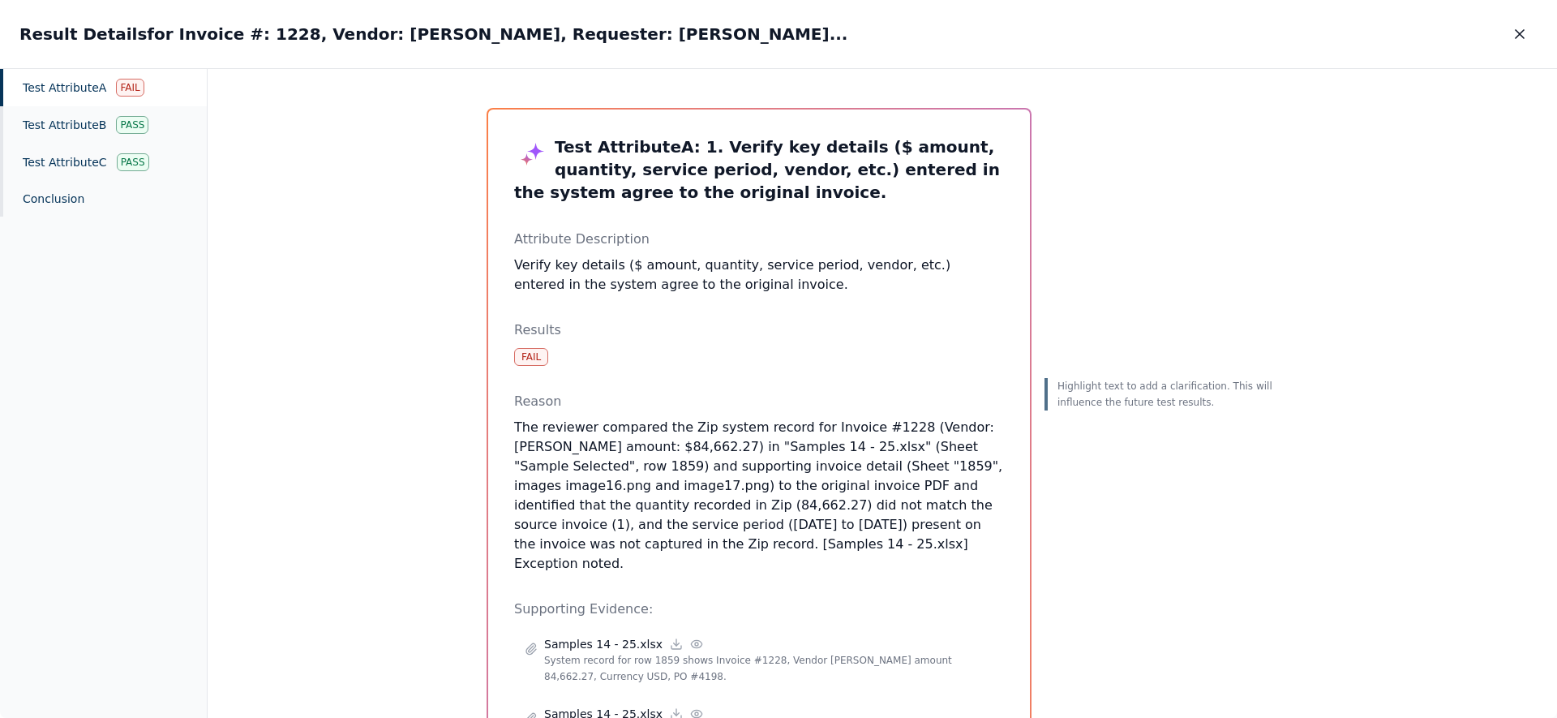
click at [665, 445] on p "The reviewer compared the Zip system record for Invoice #1228 (Vendor: [PERSON_…" at bounding box center [759, 496] width 490 height 156
click at [679, 506] on p "The reviewer compared the Zip system record for Invoice #1228 (Vendor: [PERSON_…" at bounding box center [759, 496] width 490 height 156
click at [696, 512] on p "The reviewer compared the Zip system record for Invoice #1228 (Vendor: [PERSON_…" at bounding box center [759, 496] width 490 height 156
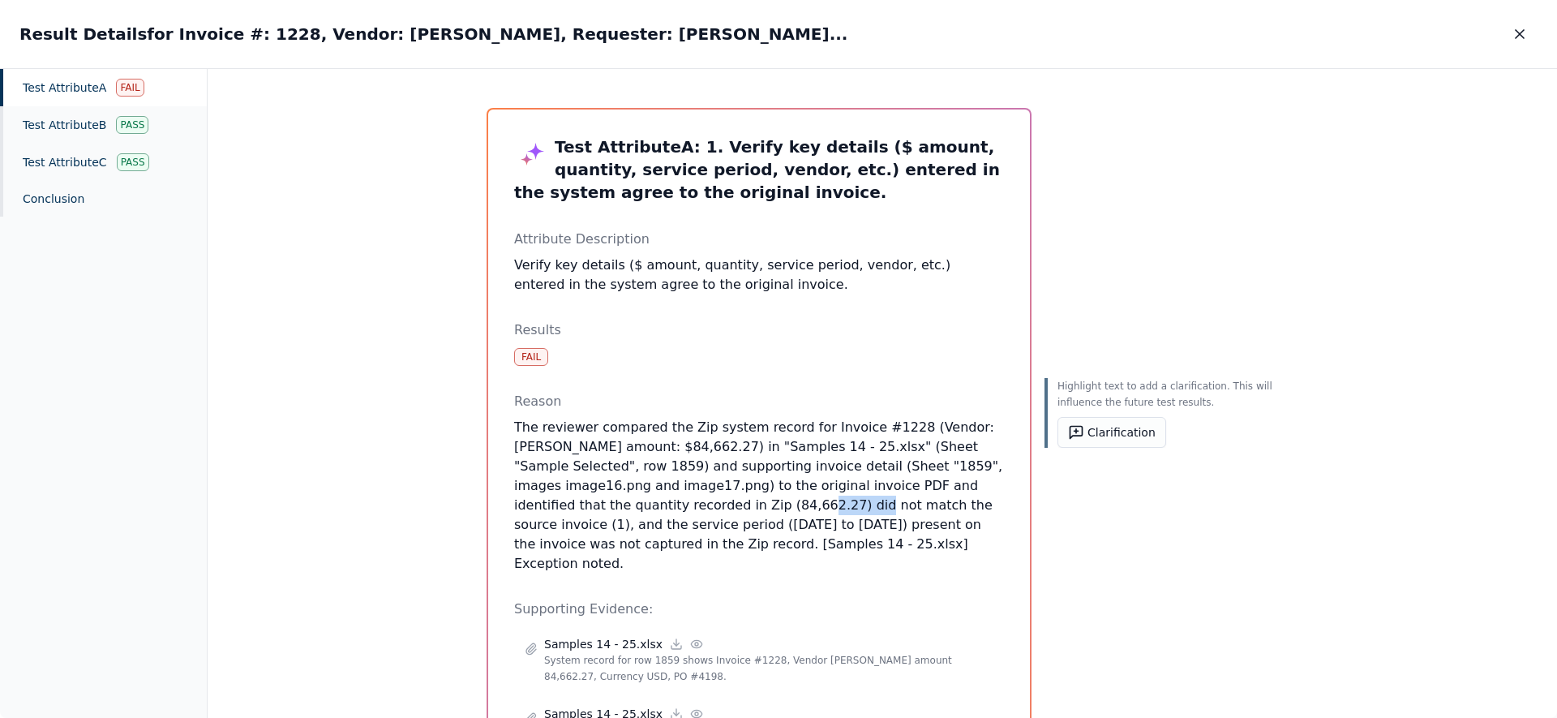
click at [696, 512] on p "The reviewer compared the Zip system record for Invoice #1228 (Vendor: [PERSON_…" at bounding box center [759, 496] width 490 height 156
click at [676, 451] on p "The reviewer compared the Zip system record for Invoice #1228 (Vendor: [PERSON_…" at bounding box center [759, 496] width 490 height 156
click at [688, 499] on p "The reviewer compared the Zip system record for Invoice #1228 (Vendor: [PERSON_…" at bounding box center [759, 496] width 490 height 156
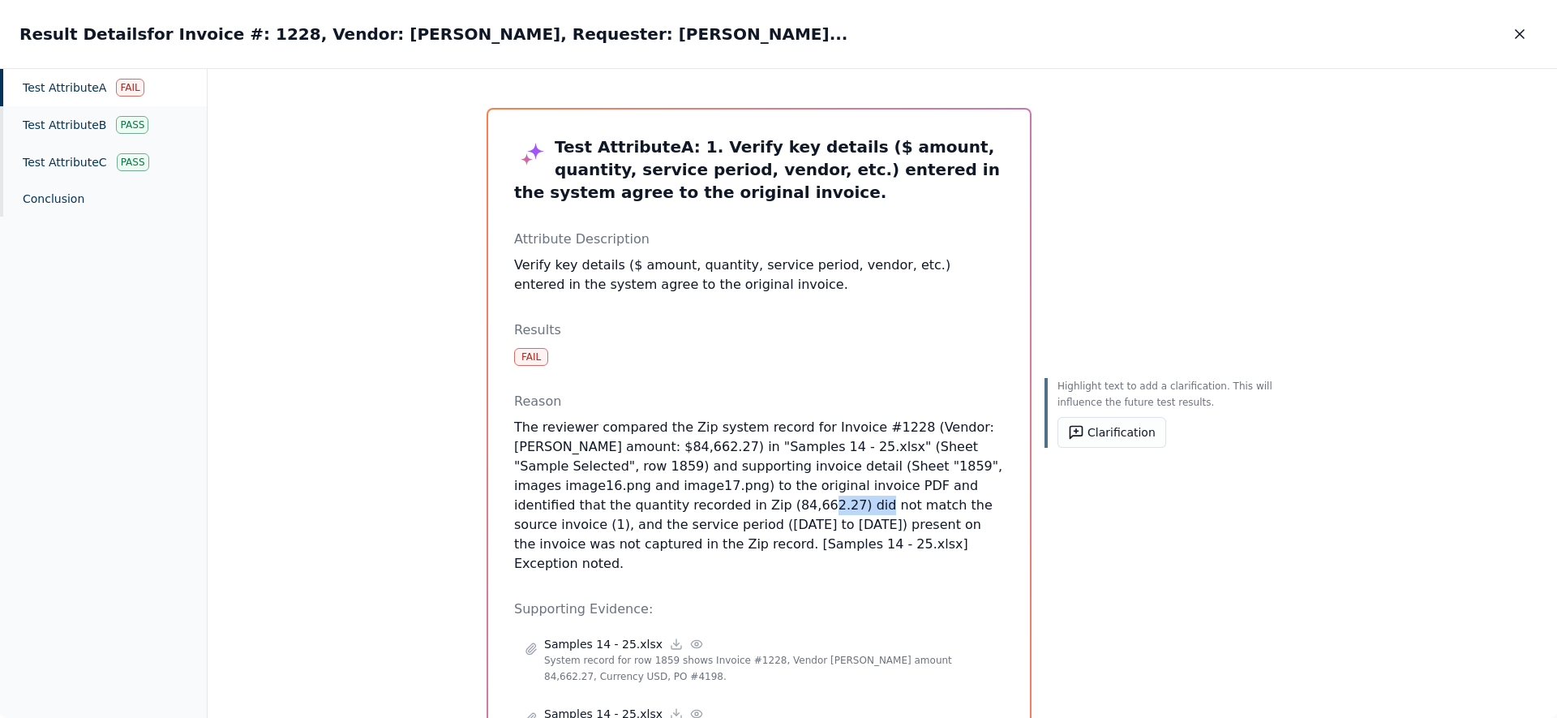
click at [682, 511] on p "The reviewer compared the Zip system record for Invoice #1228 (Vendor: [PERSON_…" at bounding box center [759, 496] width 490 height 156
click at [657, 439] on p "The reviewer compared the Zip system record for Invoice #1228 (Vendor: [PERSON_…" at bounding box center [759, 496] width 490 height 156
drag, startPoint x: 660, startPoint y: 505, endPoint x: 726, endPoint y: 504, distance: 65.7
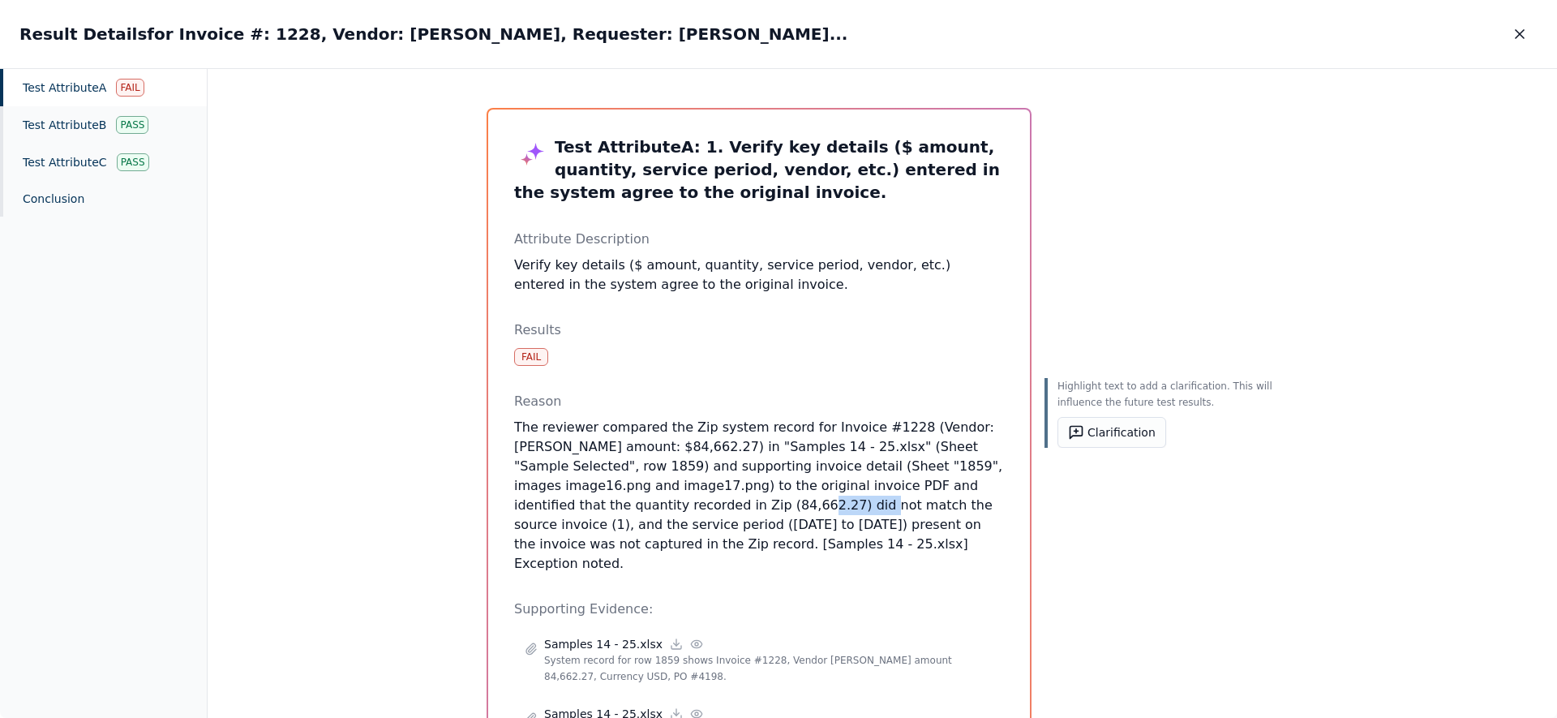
click at [726, 504] on p "The reviewer compared the Zip system record for Invoice #1228 (Vendor: [PERSON_…" at bounding box center [759, 496] width 490 height 156
click at [617, 510] on p "The reviewer compared the Zip system record for Invoice #1228 (Vendor: [PERSON_…" at bounding box center [759, 496] width 490 height 156
click at [516, 506] on p "The reviewer compared the Zip system record for Invoice #1228 (Vendor: [PERSON_…" at bounding box center [759, 496] width 490 height 156
click at [649, 446] on p "The reviewer compared the Zip system record for Invoice #1228 (Vendor: [PERSON_…" at bounding box center [759, 496] width 490 height 156
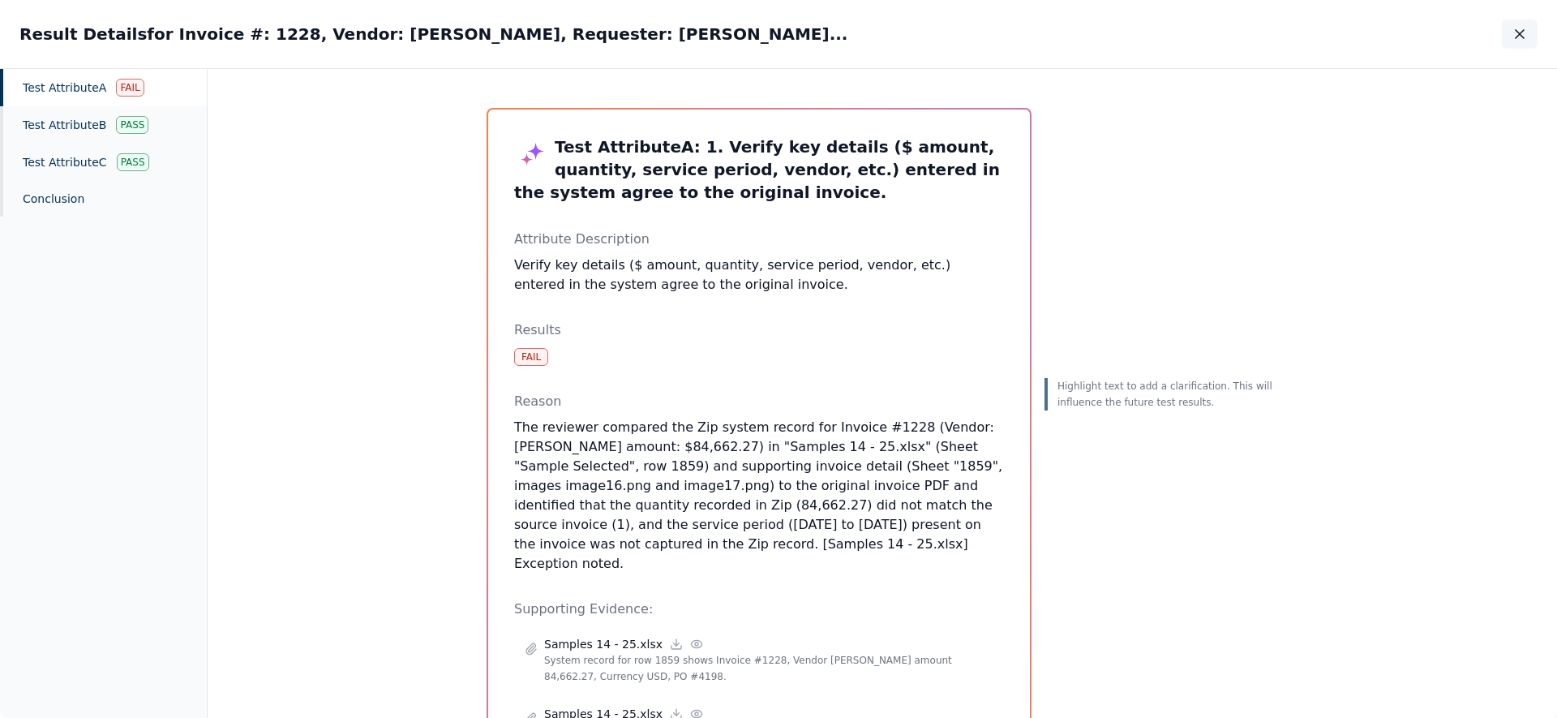
click at [778, 36] on icon "button" at bounding box center [1519, 34] width 8 height 8
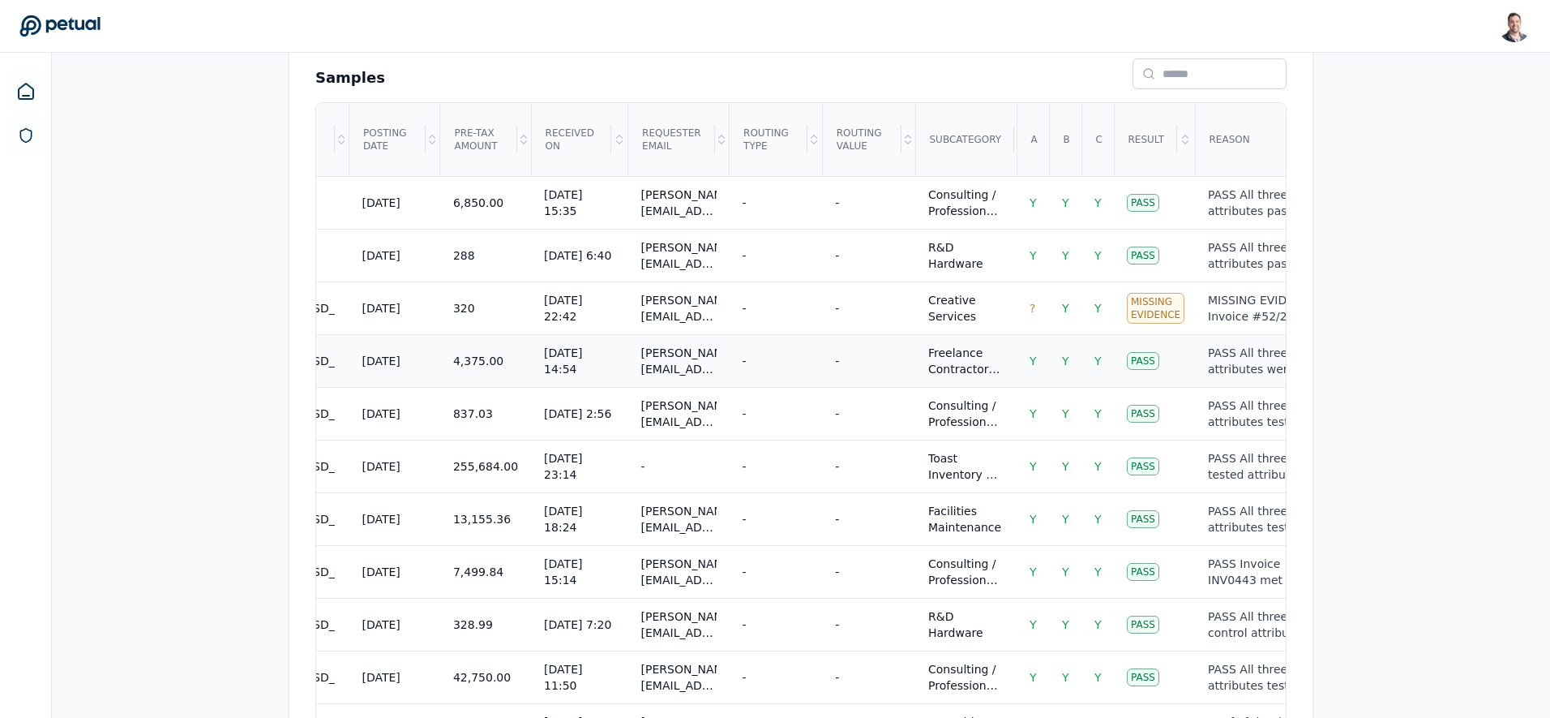
scroll to position [500, 0]
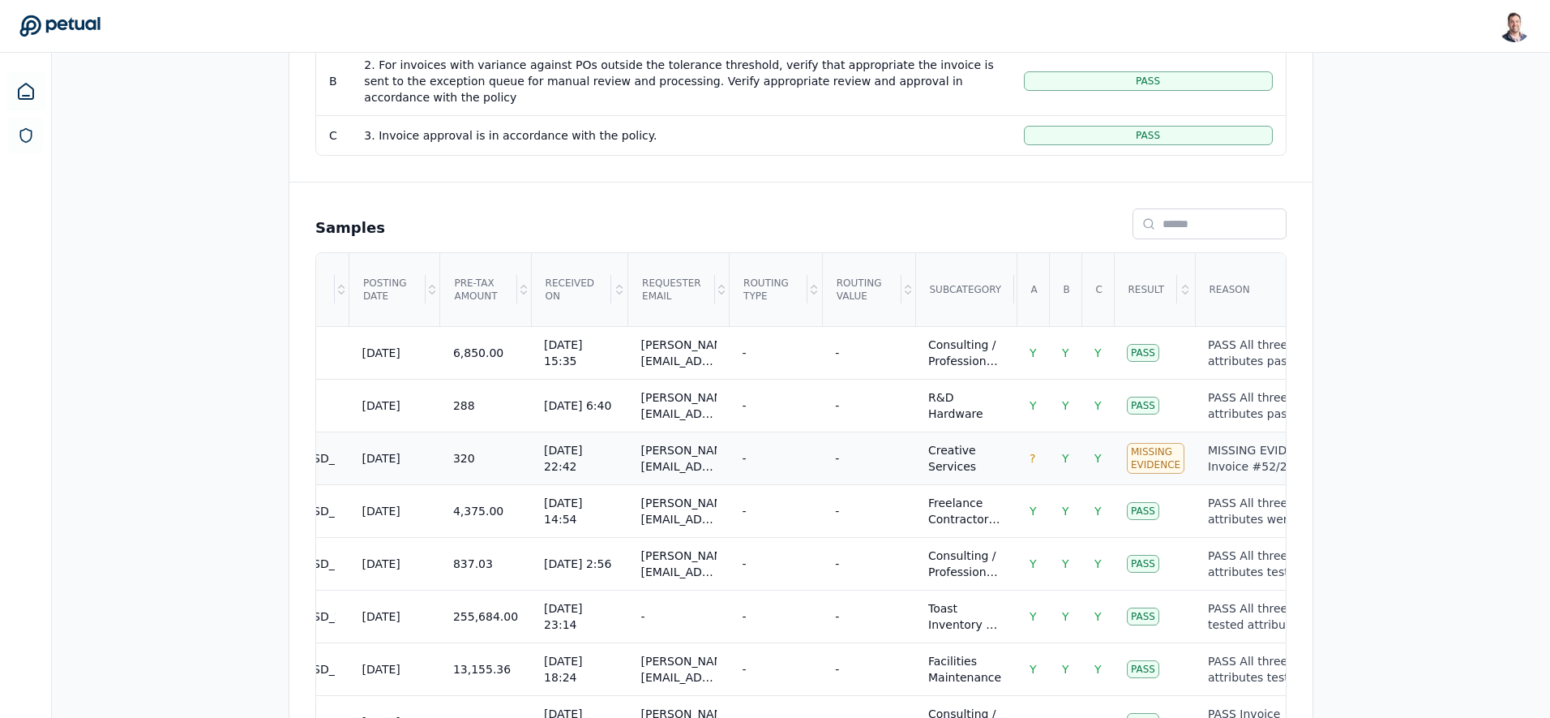
click at [778, 431] on td "-" at bounding box center [868, 457] width 93 height 53
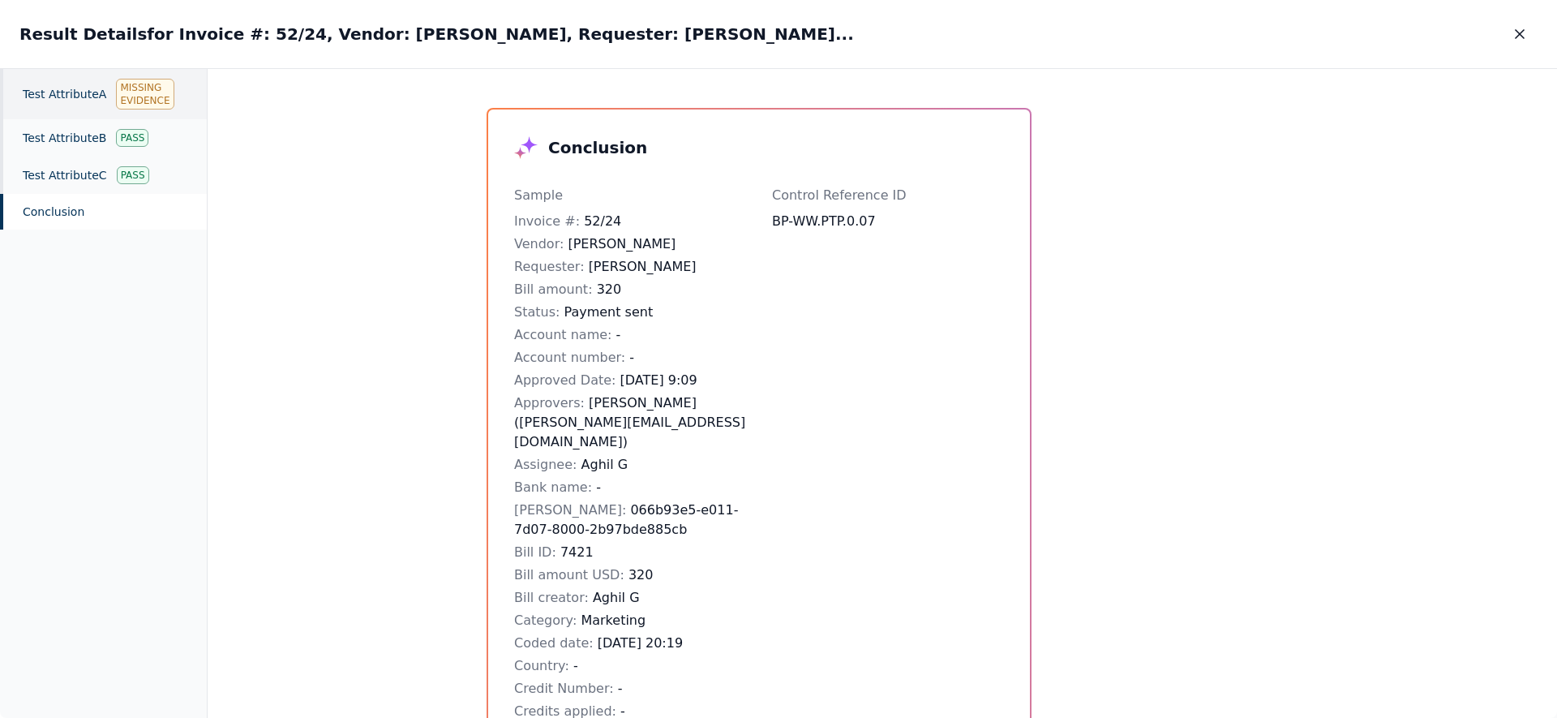
click at [69, 88] on div "Test Attribute A Missing Evidence" at bounding box center [103, 94] width 207 height 50
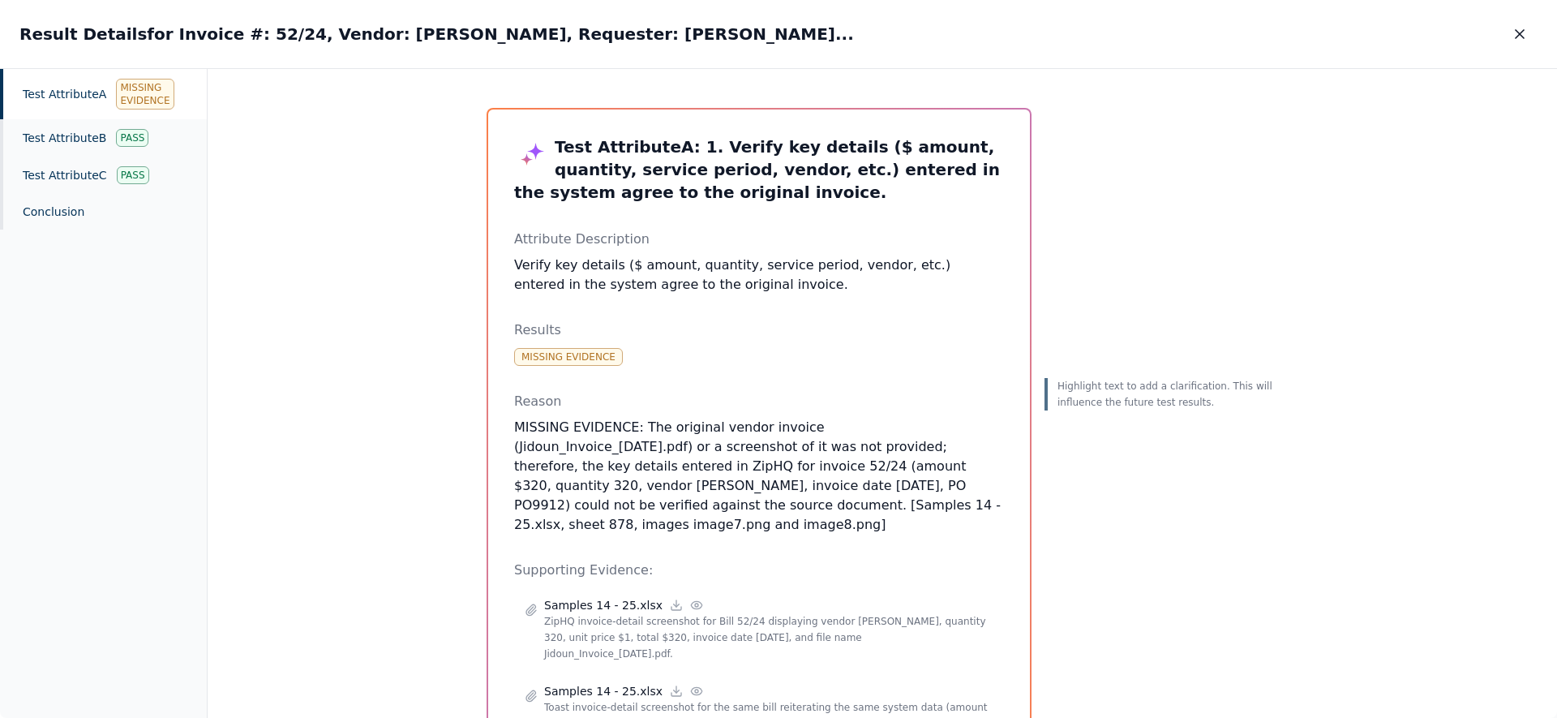
drag, startPoint x: 950, startPoint y: 507, endPoint x: 838, endPoint y: 401, distance: 153.7
click at [778, 401] on div "Reason MISSING EVIDENCE: The original vendor invoice (Jidoun_Invoice_[DATE].pdf…" at bounding box center [759, 463] width 490 height 143
click at [778, 400] on p "Reason" at bounding box center [759, 401] width 490 height 19
click at [778, 31] on icon "button" at bounding box center [1519, 34] width 16 height 16
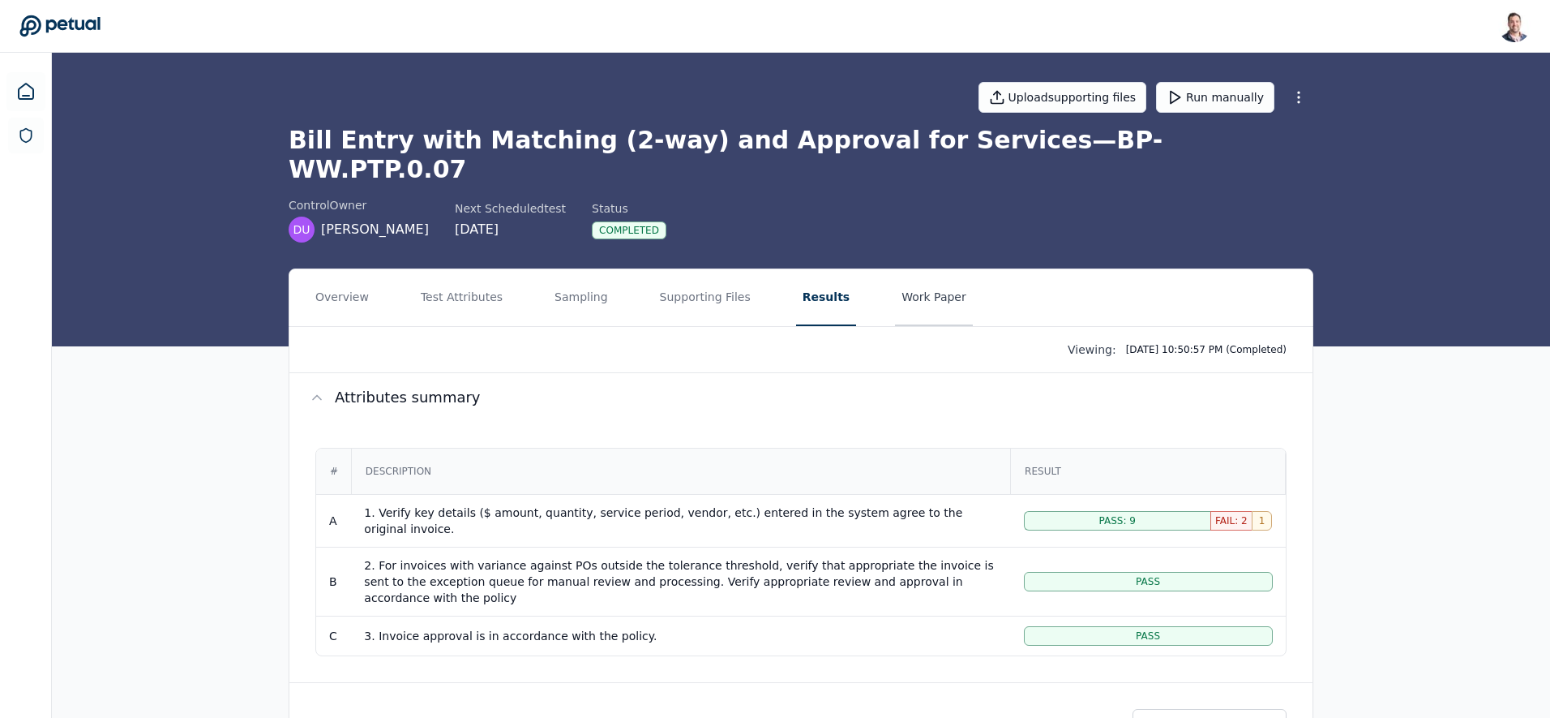
click at [778, 280] on button "Work Paper" at bounding box center [934, 297] width 78 height 57
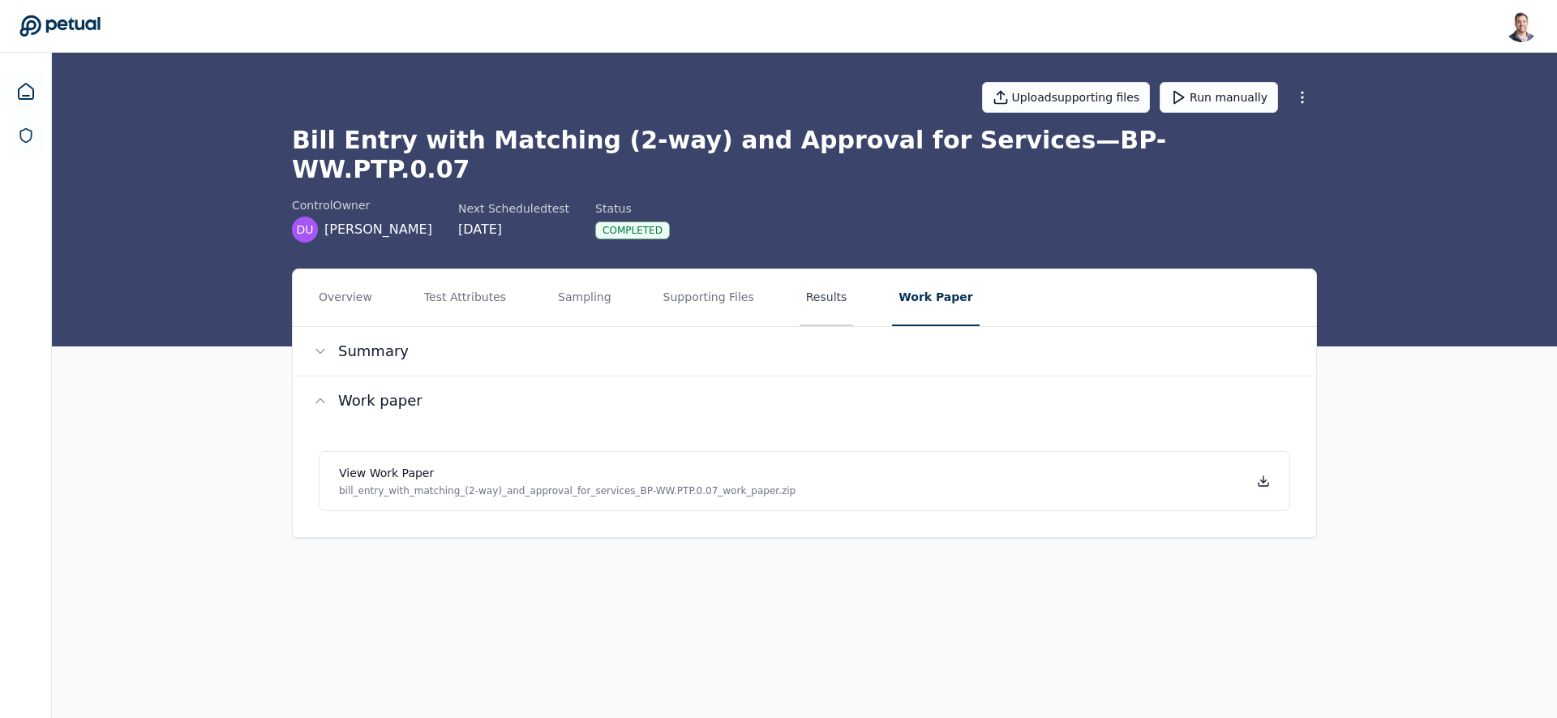
click at [778, 269] on button "Results" at bounding box center [826, 297] width 54 height 57
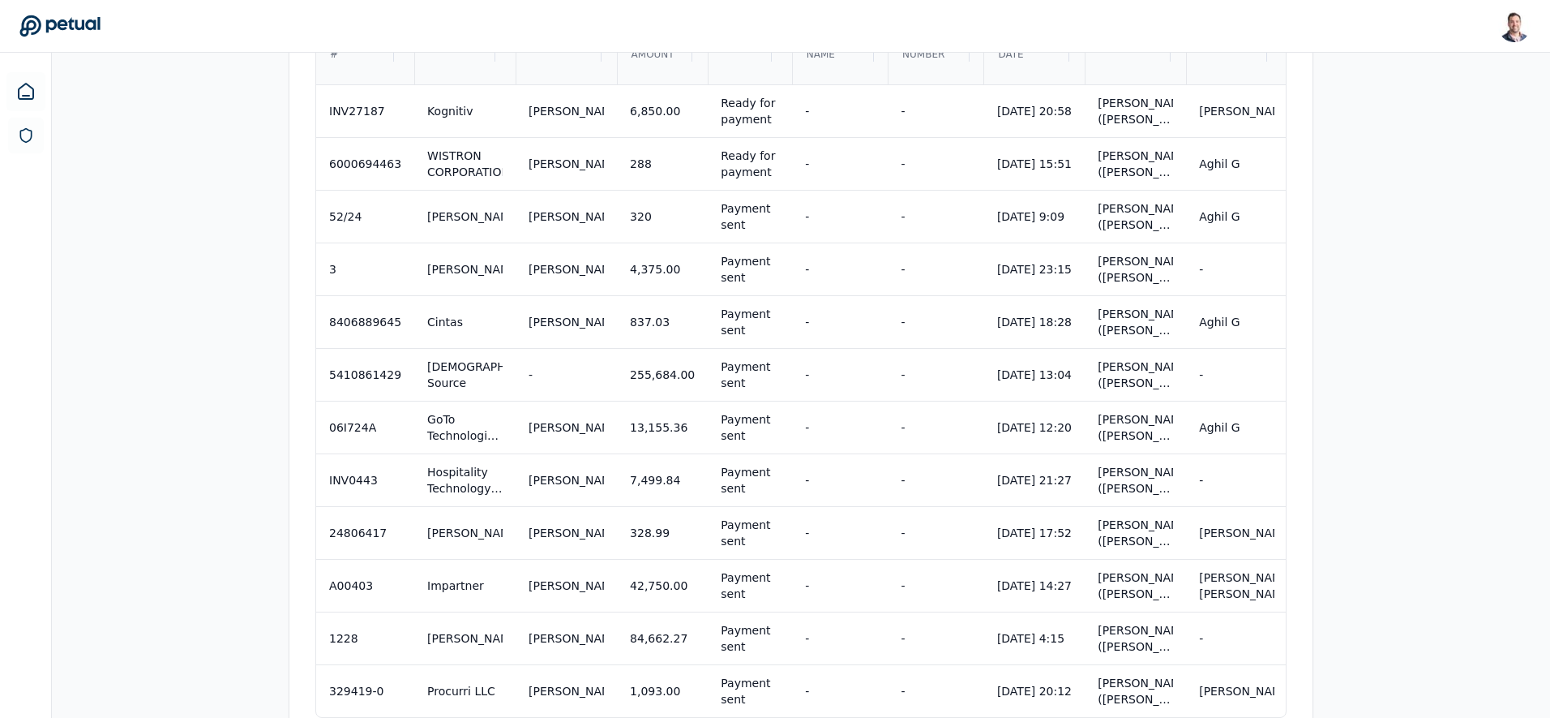
scroll to position [742, 0]
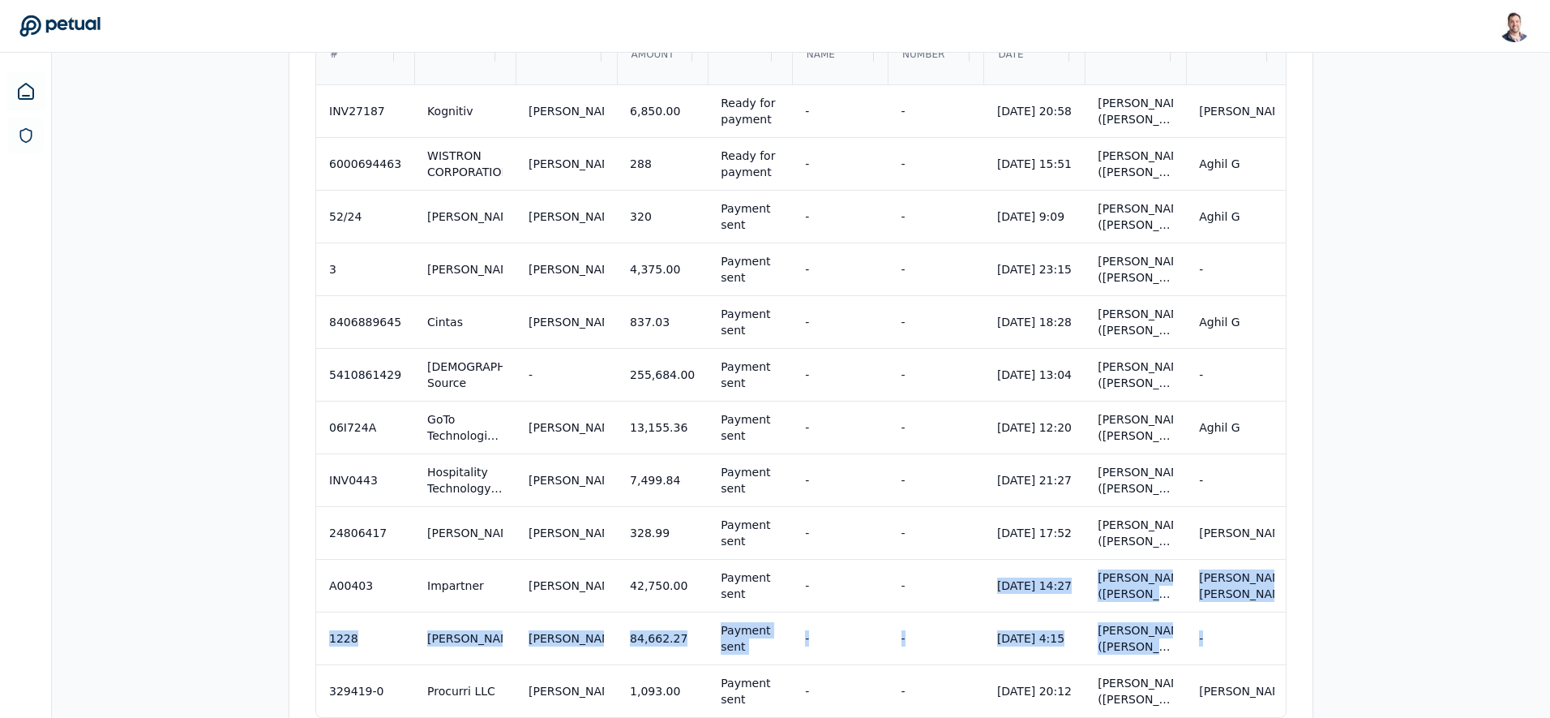
drag, startPoint x: 931, startPoint y: 550, endPoint x: 1556, endPoint y: 587, distance: 626.2
click at [778, 587] on html "[PERSON_NAME] [EMAIL_ADDRESS] Sign out Upload supporting files Run manually Bil…" at bounding box center [775, 14] width 1550 height 1512
click at [778, 549] on div "Overview Test Attributes Sampling Supporting Files Results Work Paper Viewing: …" at bounding box center [801, 149] width 1498 height 1244
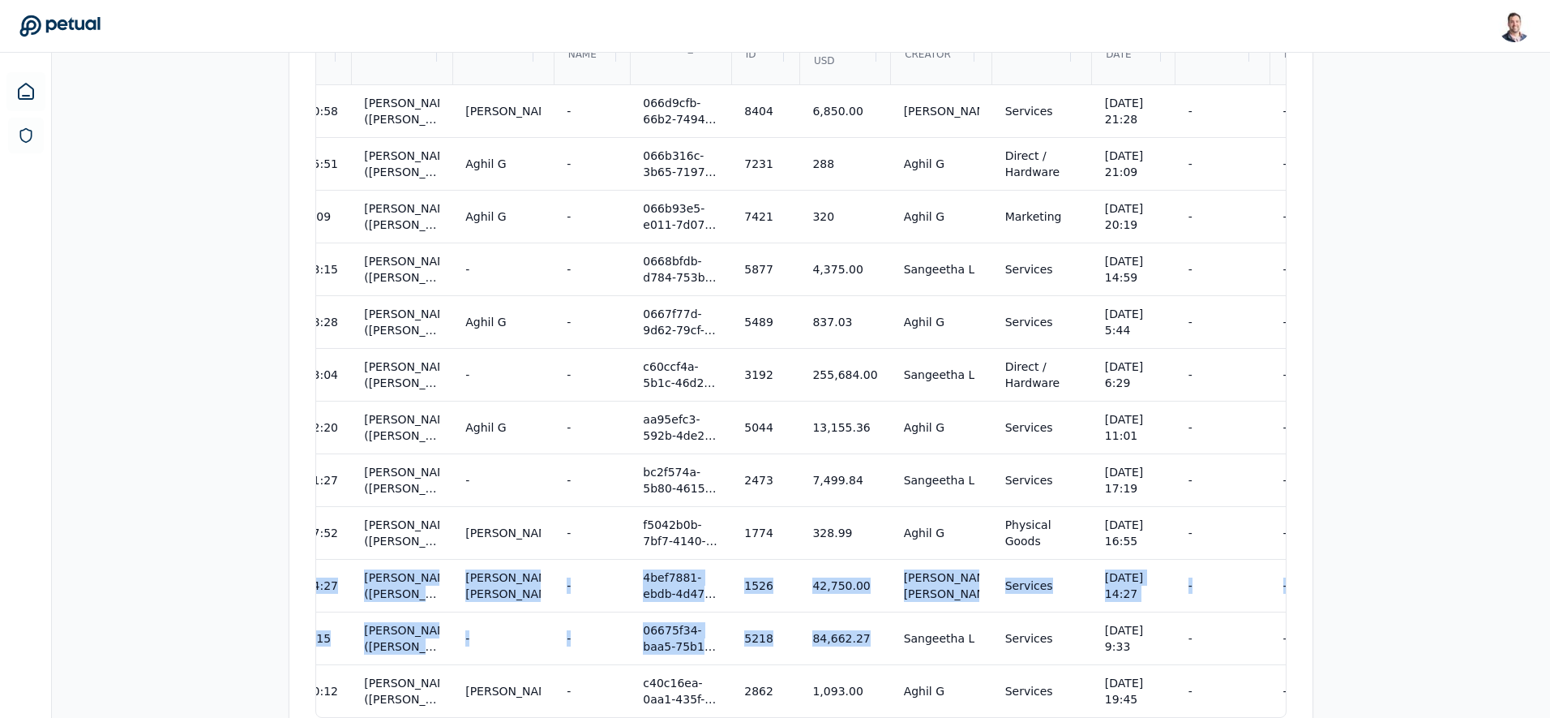
scroll to position [0, 4076]
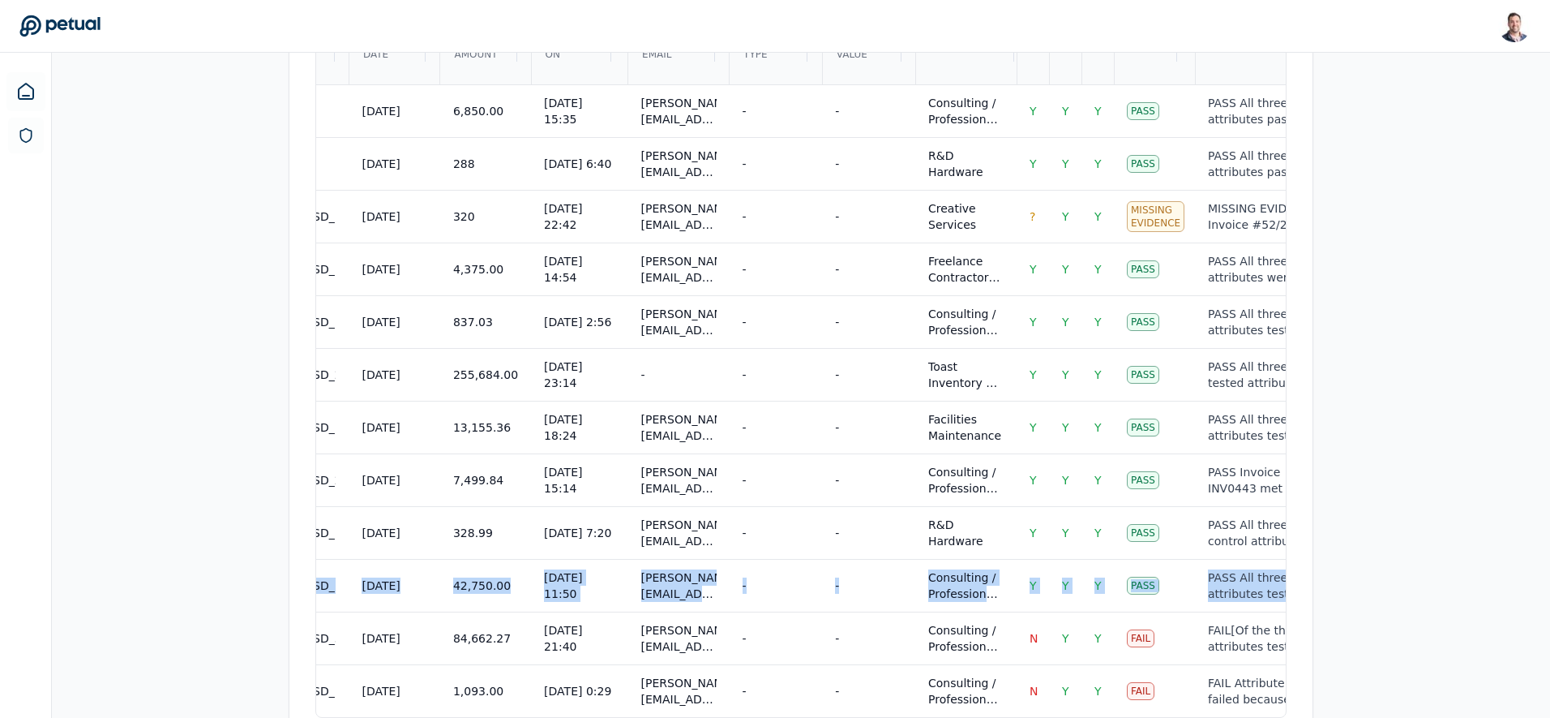
drag, startPoint x: 1016, startPoint y: 435, endPoint x: 1556, endPoint y: 455, distance: 540.3
click at [778, 455] on html "[PERSON_NAME] [EMAIL_ADDRESS] Sign out Upload supporting files Run manually Bil…" at bounding box center [775, 14] width 1550 height 1512
click at [778, 438] on div "Overview Test Attributes Sampling Supporting Files Results Work Paper Viewing: …" at bounding box center [801, 149] width 1498 height 1244
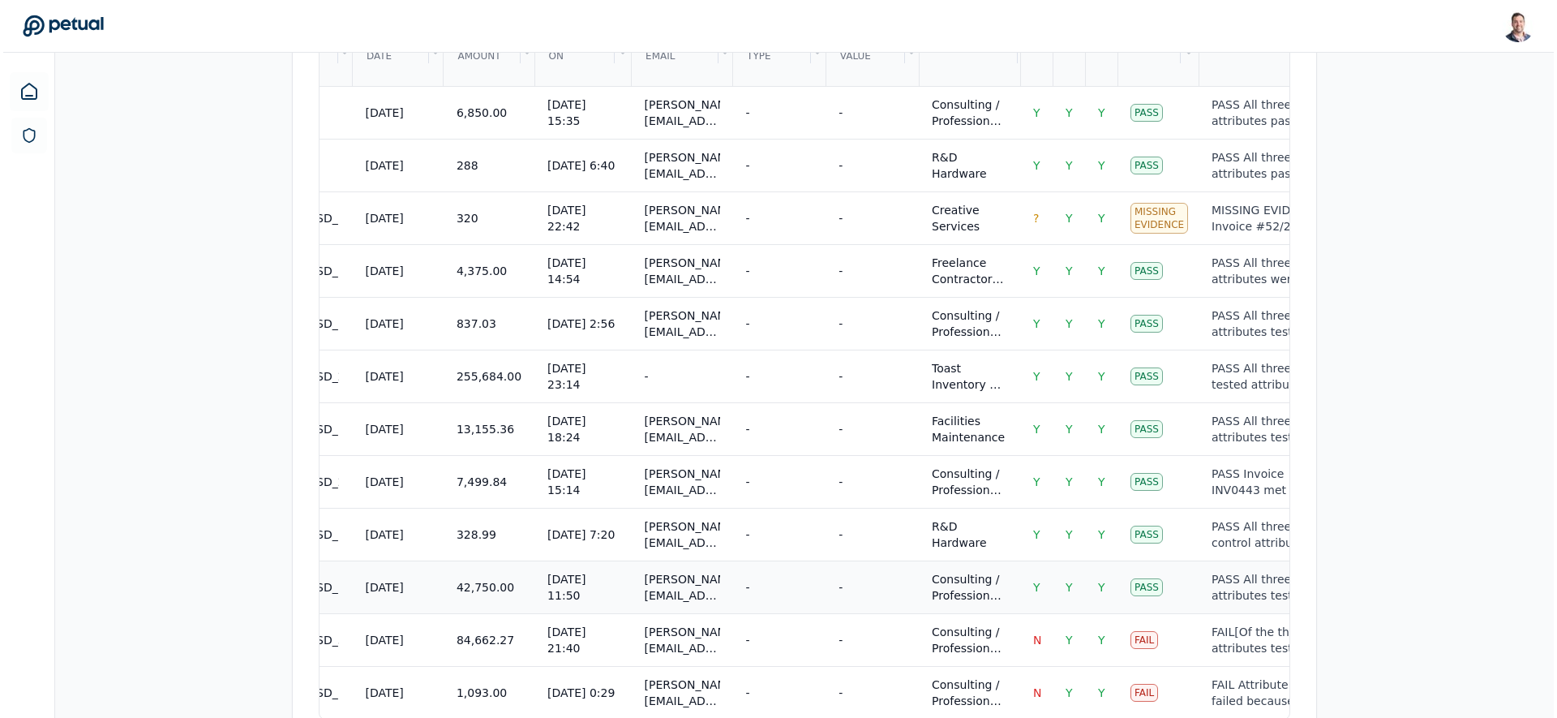
scroll to position [742, 0]
click at [778, 261] on div "-" at bounding box center [868, 269] width 67 height 16
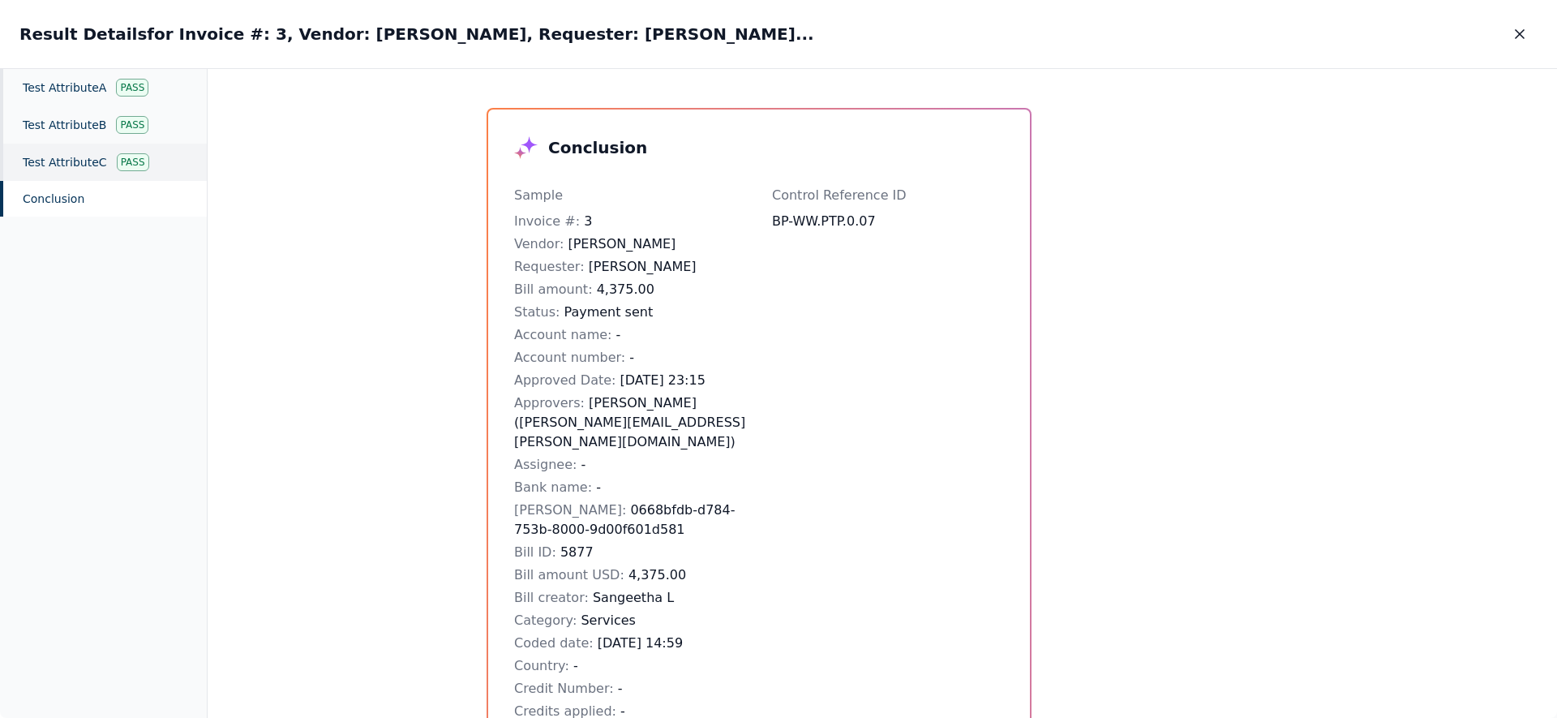
click at [42, 167] on div "Test Attribute C Pass" at bounding box center [103, 162] width 207 height 37
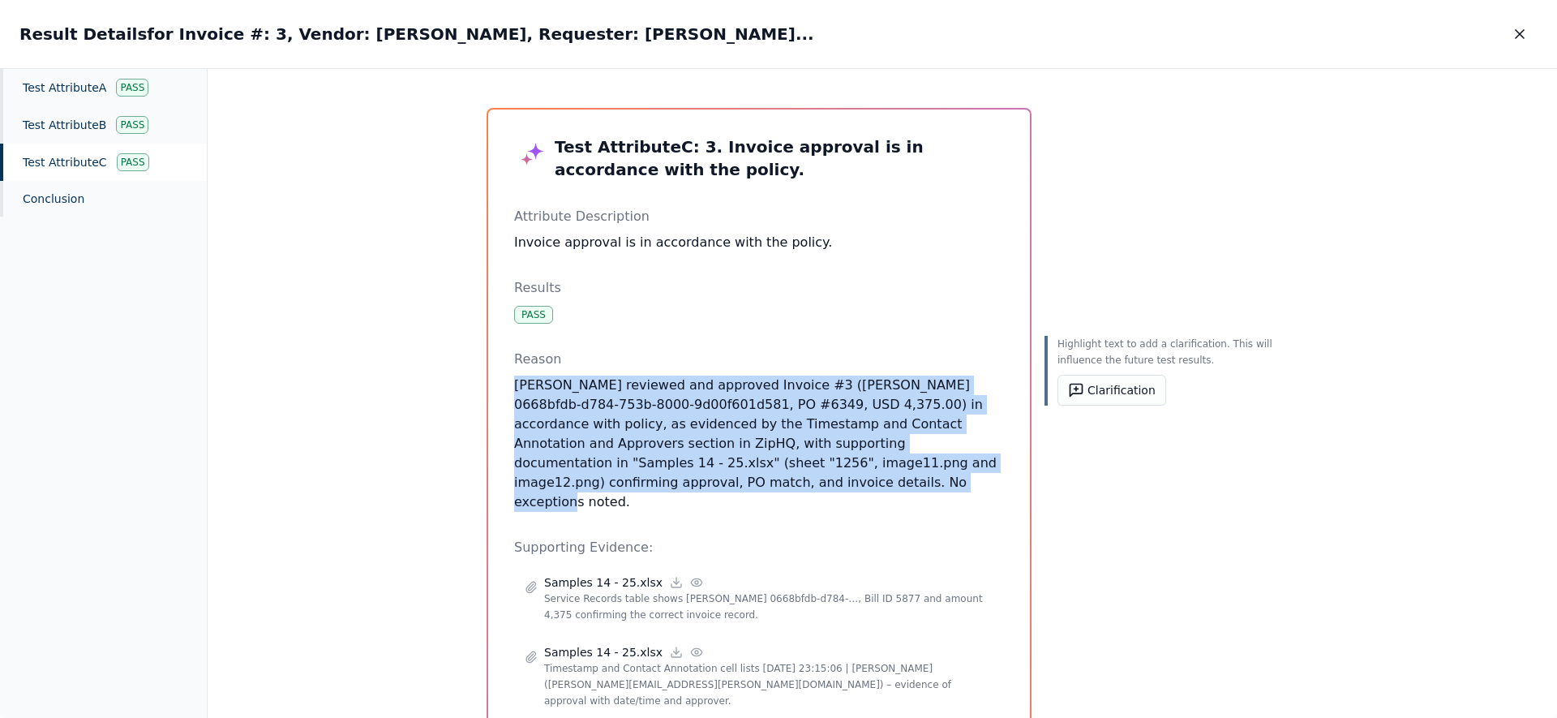
drag, startPoint x: 731, startPoint y: 496, endPoint x: 646, endPoint y: 370, distance: 152.5
click at [647, 370] on div "Test Attribute C : 3. Invoice approval is in accordance with the policy. Attrib…" at bounding box center [759, 496] width 490 height 723
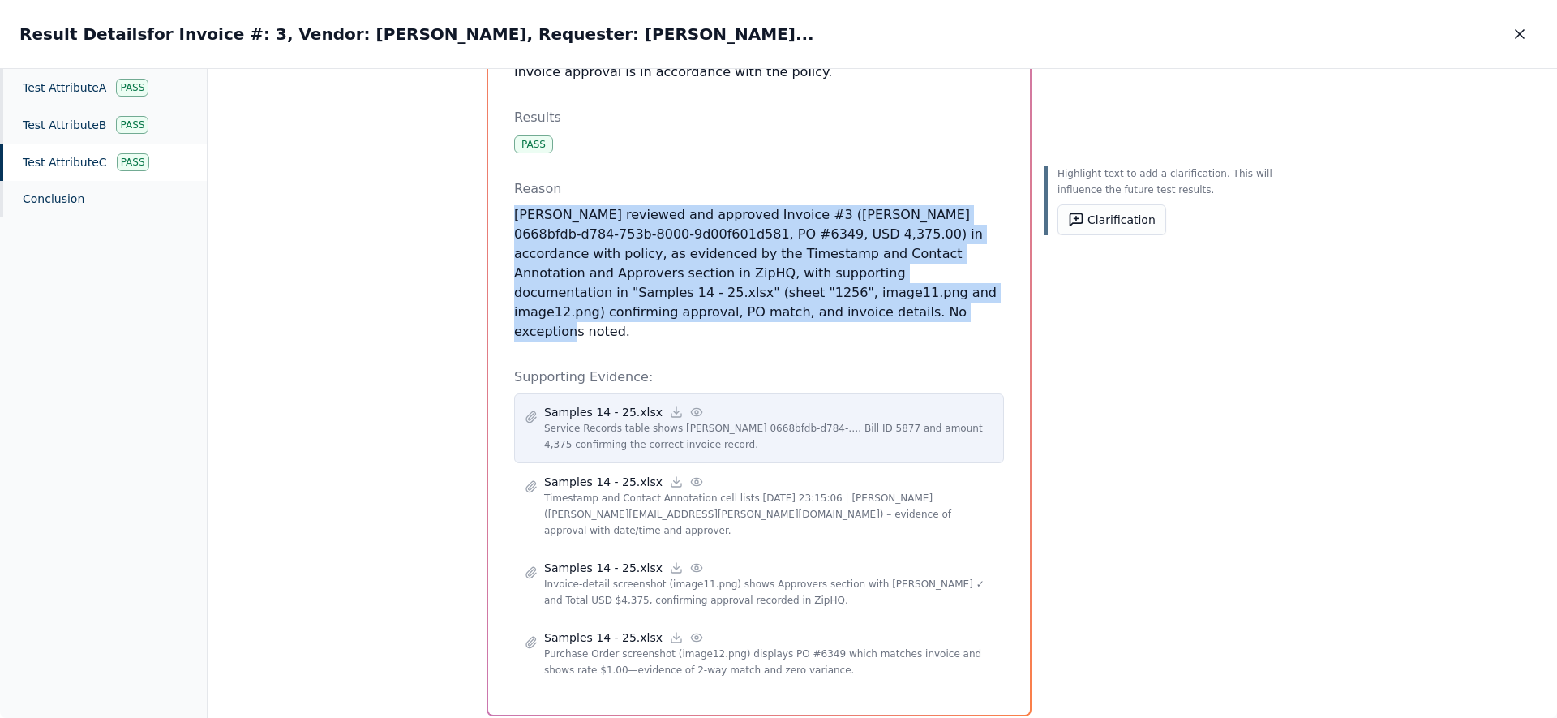
scroll to position [178, 0]
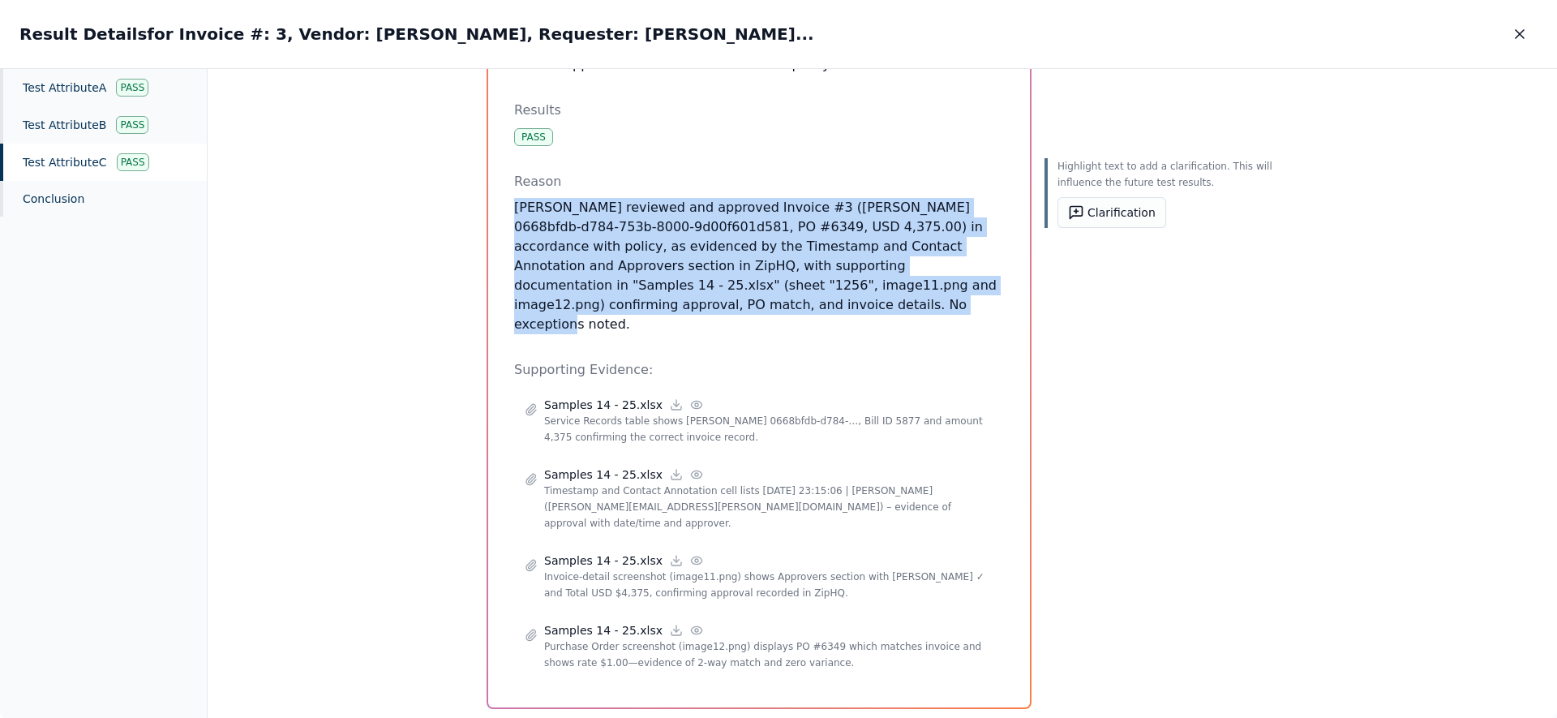
click at [661, 289] on p "[PERSON_NAME] reviewed and approved Invoice #3 ([PERSON_NAME] 0668bfdb-d784-753…" at bounding box center [759, 266] width 490 height 136
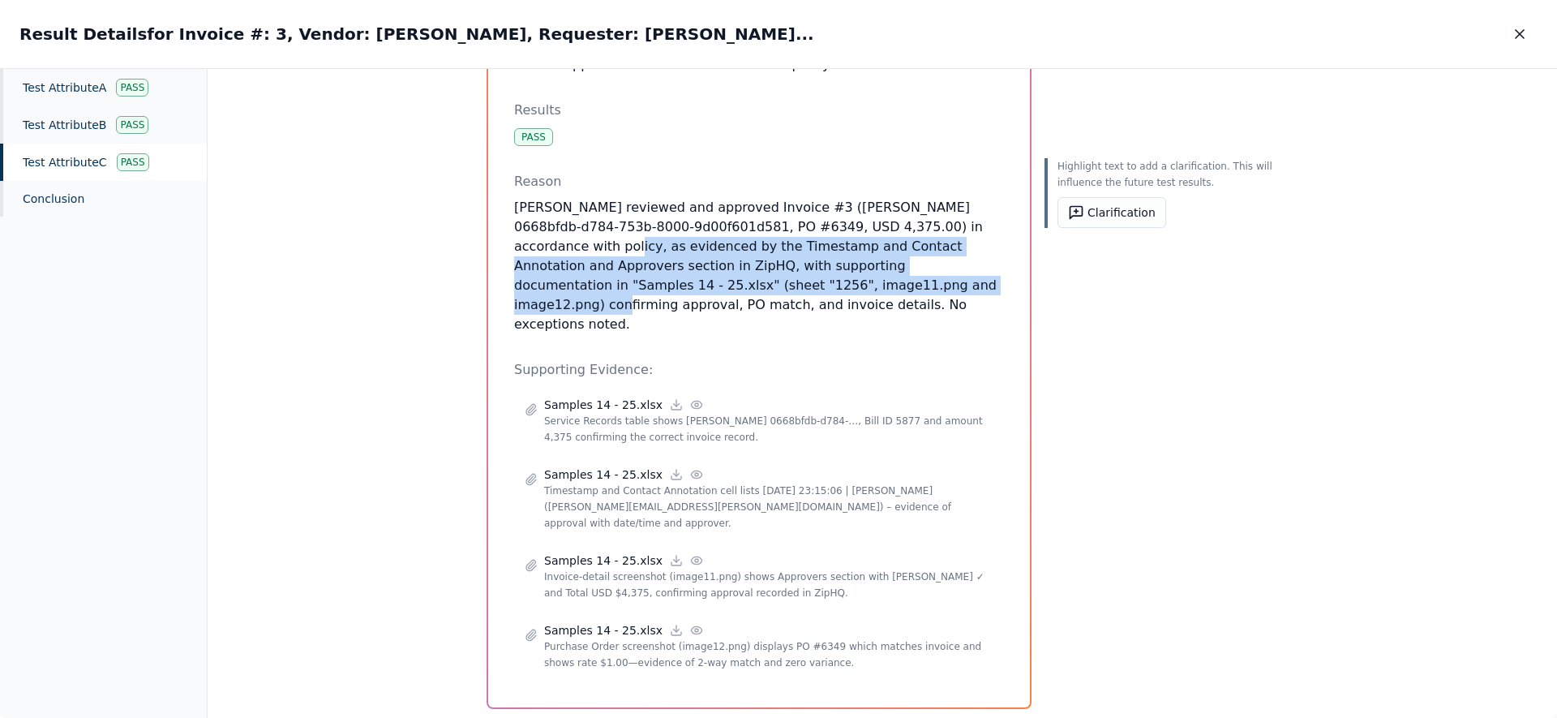
drag, startPoint x: 507, startPoint y: 247, endPoint x: 757, endPoint y: 284, distance: 253.2
click at [760, 282] on div "Test Attribute C : 3. Invoice approval is in accordance with the policy. Attrib…" at bounding box center [759, 319] width 542 height 775
click at [760, 282] on p "[PERSON_NAME] reviewed and approved Invoice #3 ([PERSON_NAME] 0668bfdb-d784-753…" at bounding box center [759, 266] width 490 height 136
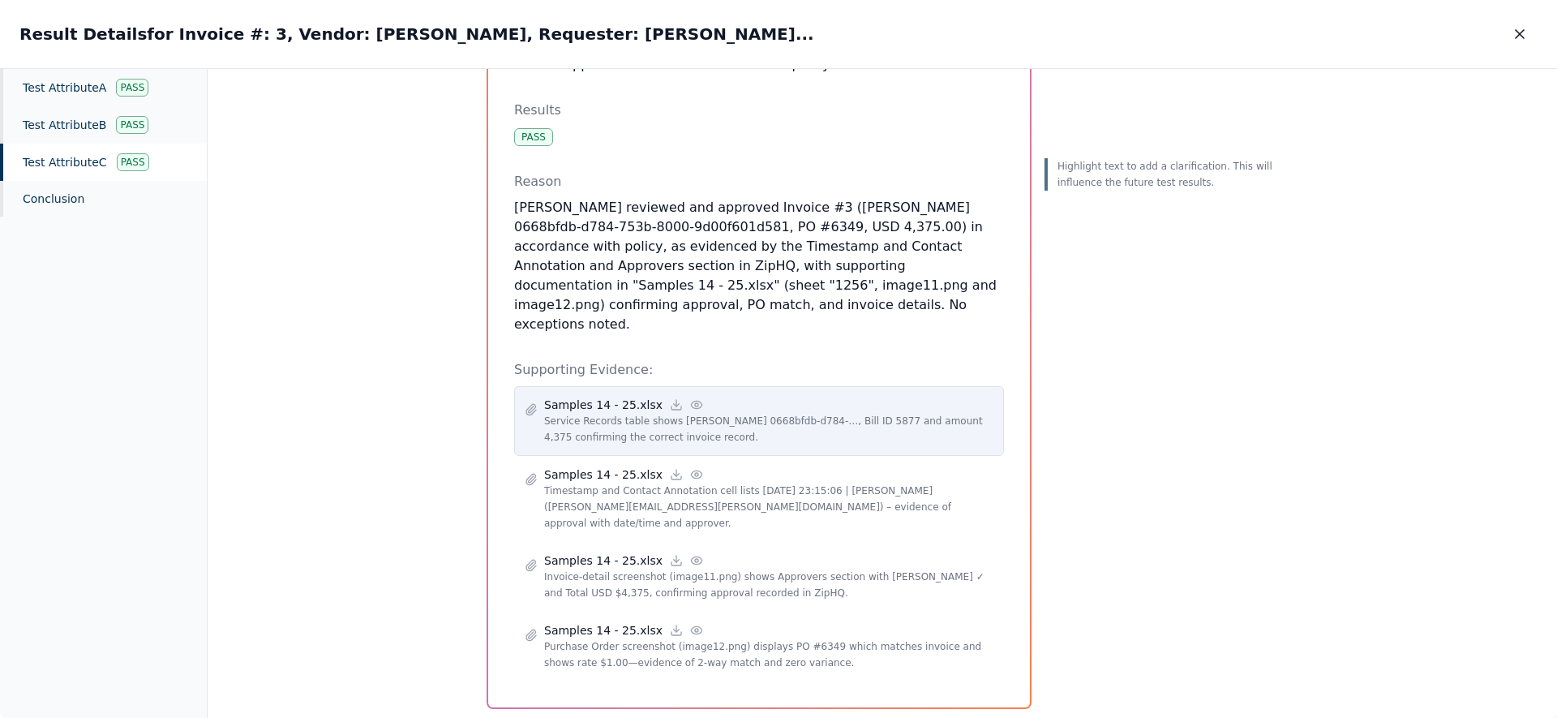
click at [690, 398] on icon at bounding box center [696, 404] width 13 height 13
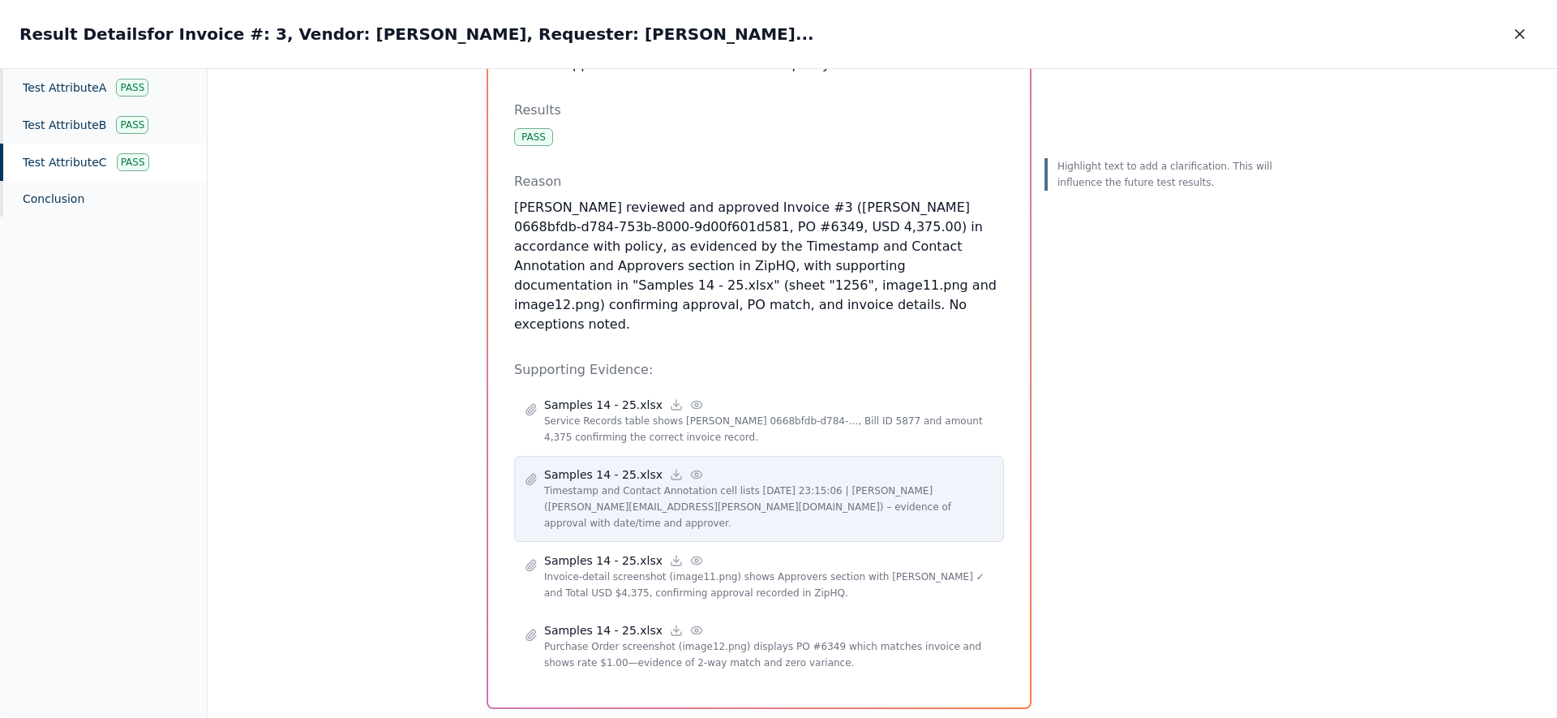
click at [690, 468] on icon at bounding box center [696, 474] width 13 height 13
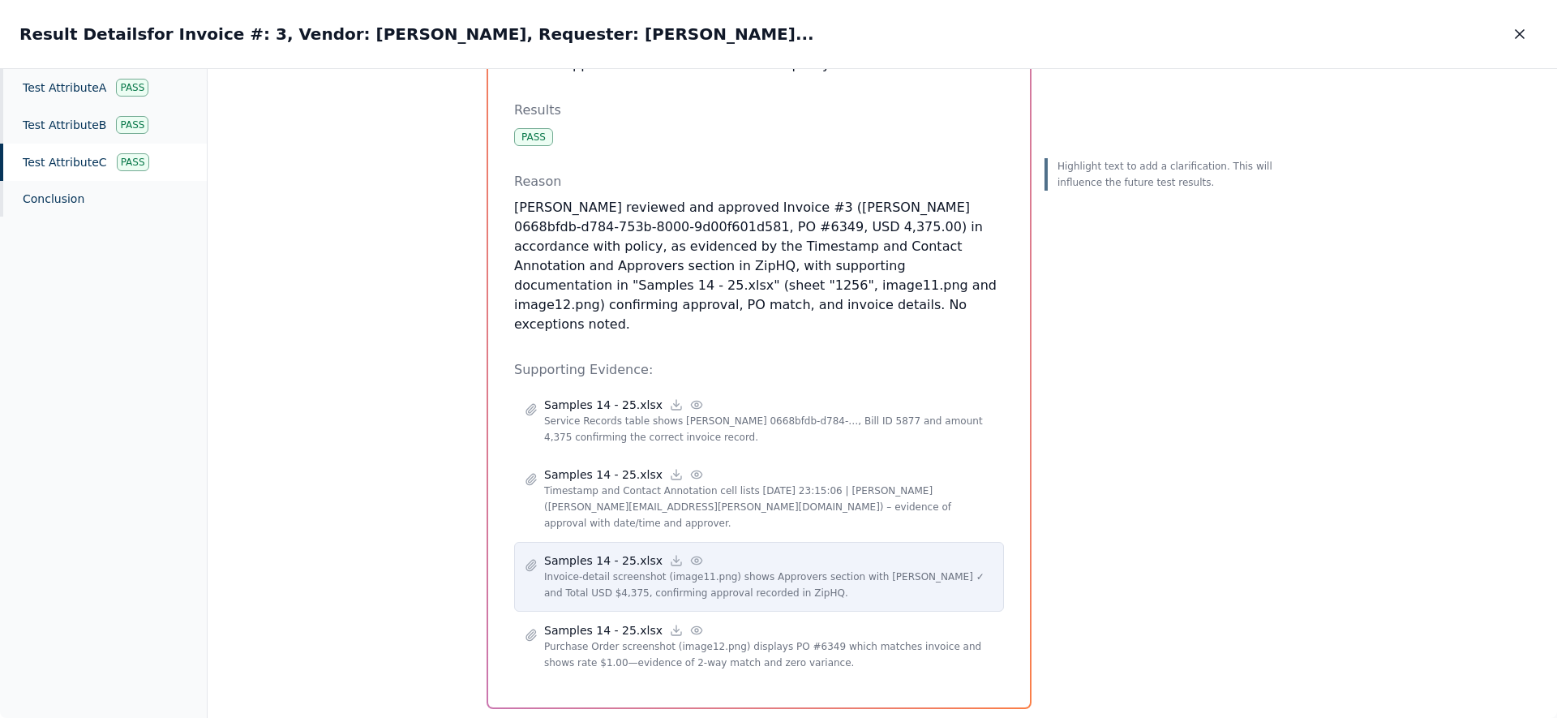
click at [690, 554] on icon at bounding box center [696, 560] width 13 height 13
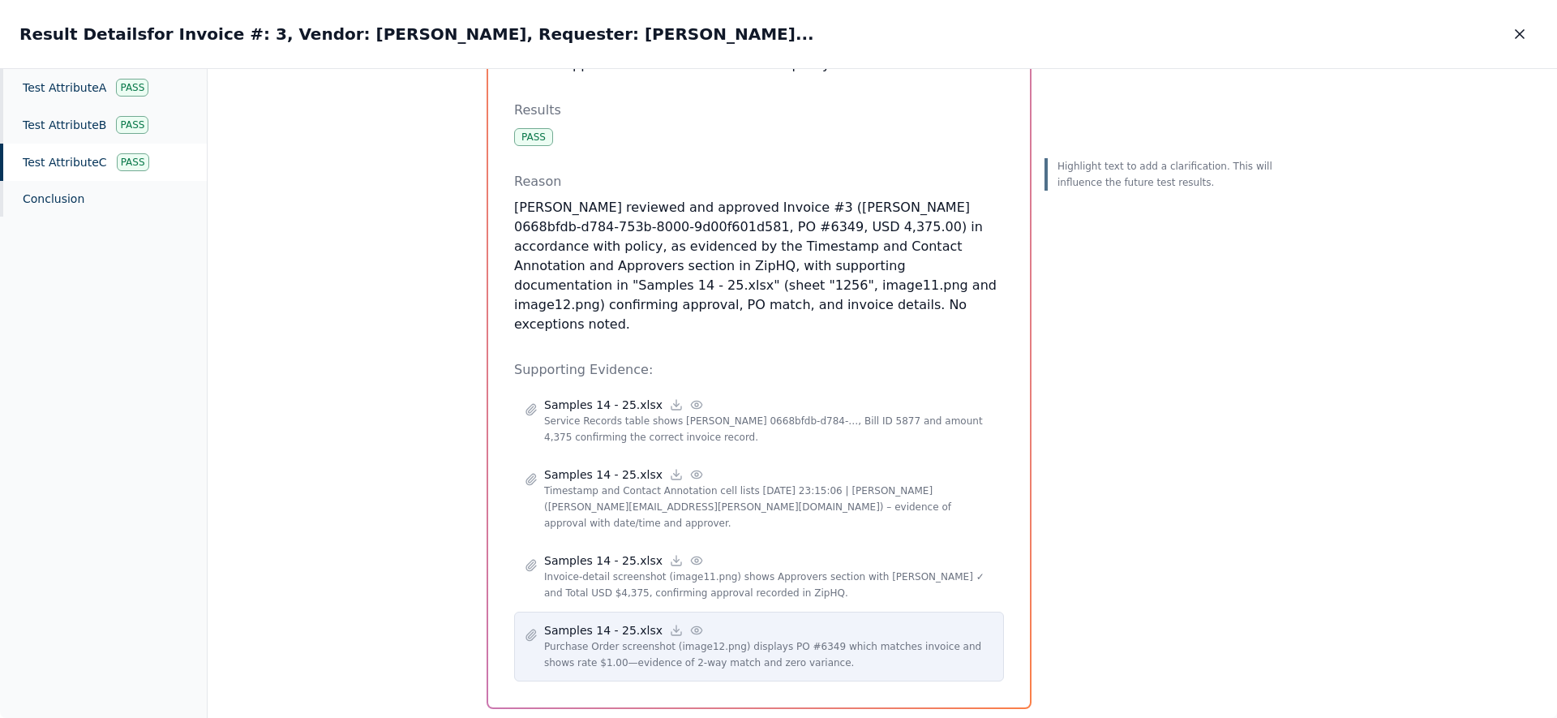
click at [690, 623] on icon at bounding box center [696, 629] width 13 height 13
